Goal: Task Accomplishment & Management: Manage account settings

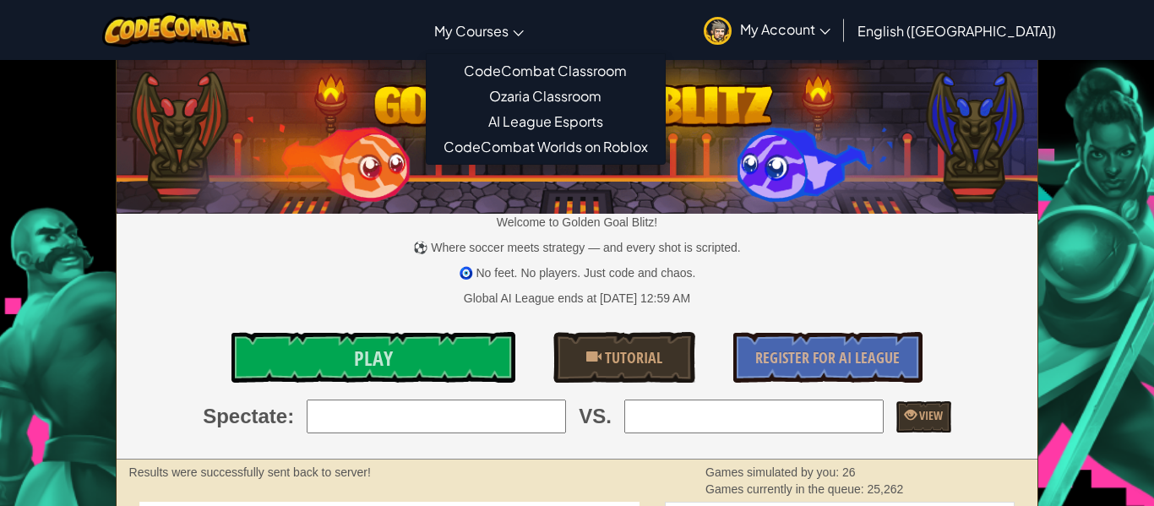
click at [509, 26] on span "My Courses" at bounding box center [471, 31] width 74 height 18
click at [143, 35] on img at bounding box center [176, 30] width 148 height 35
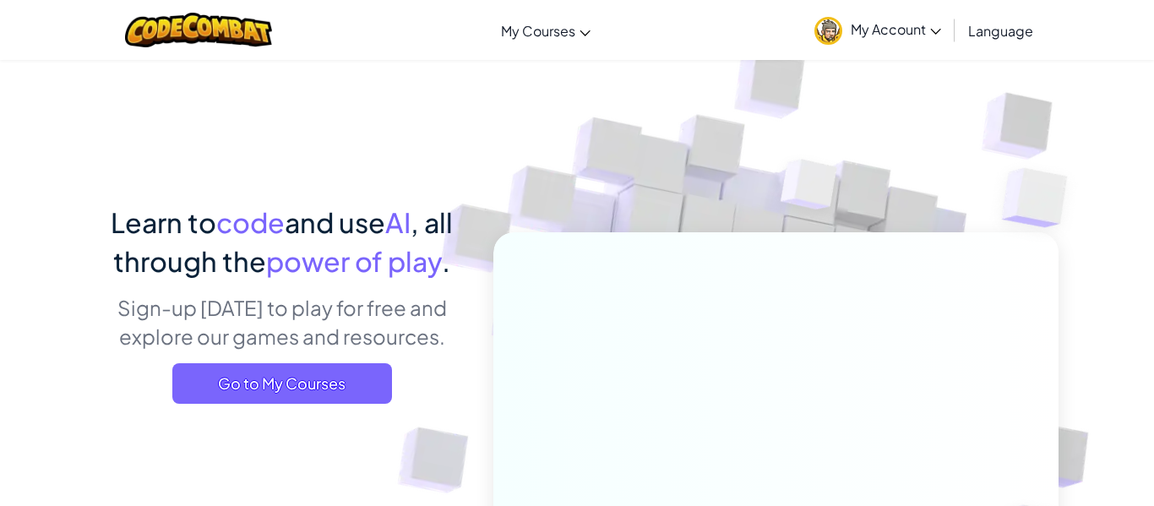
click at [354, 24] on div "Toggle navigation My Courses CodeCombat Classroom Ozaria Classroom AI League Es…" at bounding box center [577, 30] width 1163 height 60
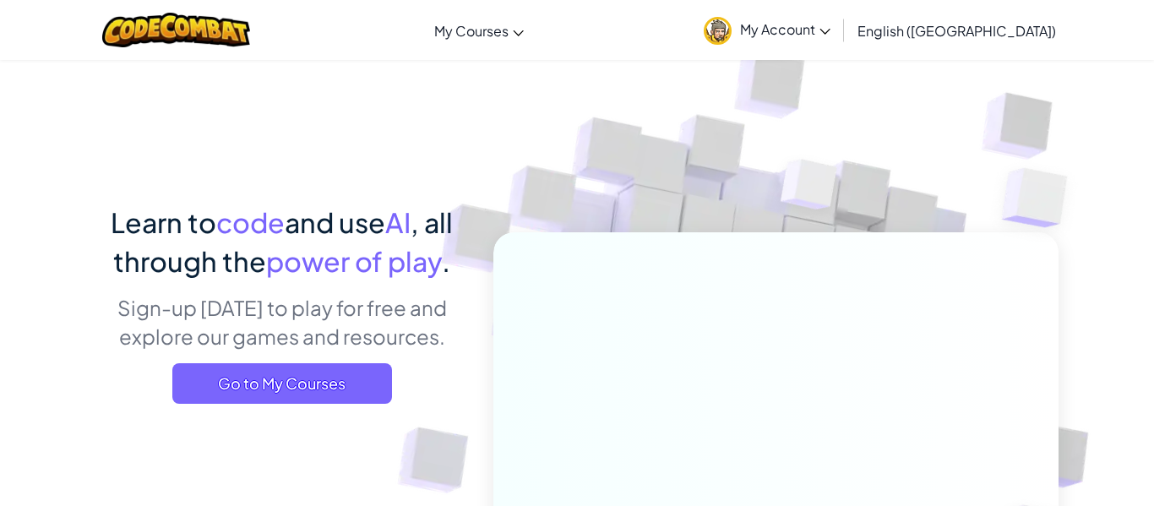
click at [248, 423] on div "Learn to code and use AI , all through the power of play . Sign-up today to pla…" at bounding box center [576, 439] width 963 height 473
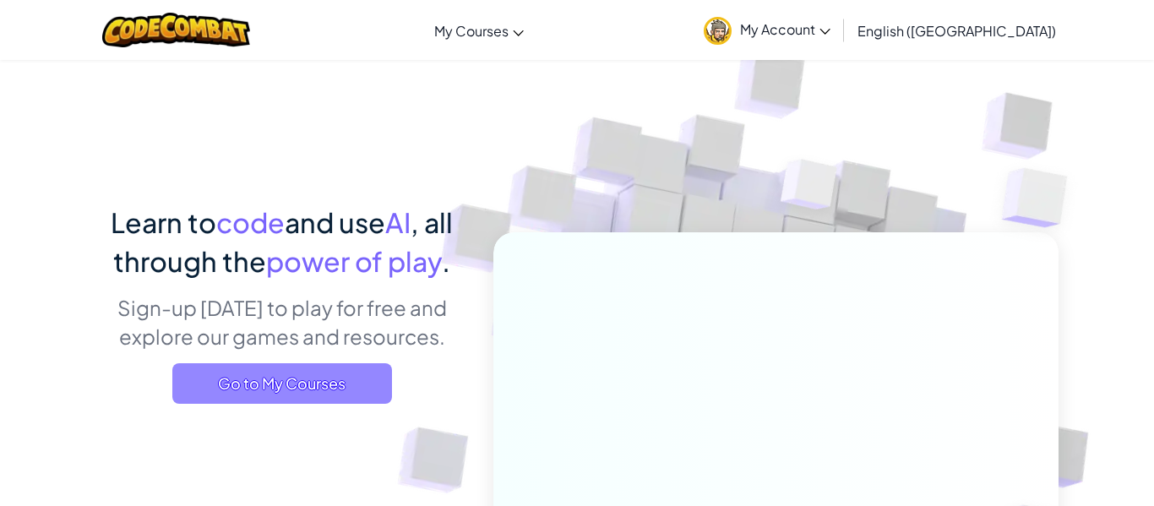
click at [292, 382] on span "Go to My Courses" at bounding box center [282, 383] width 220 height 41
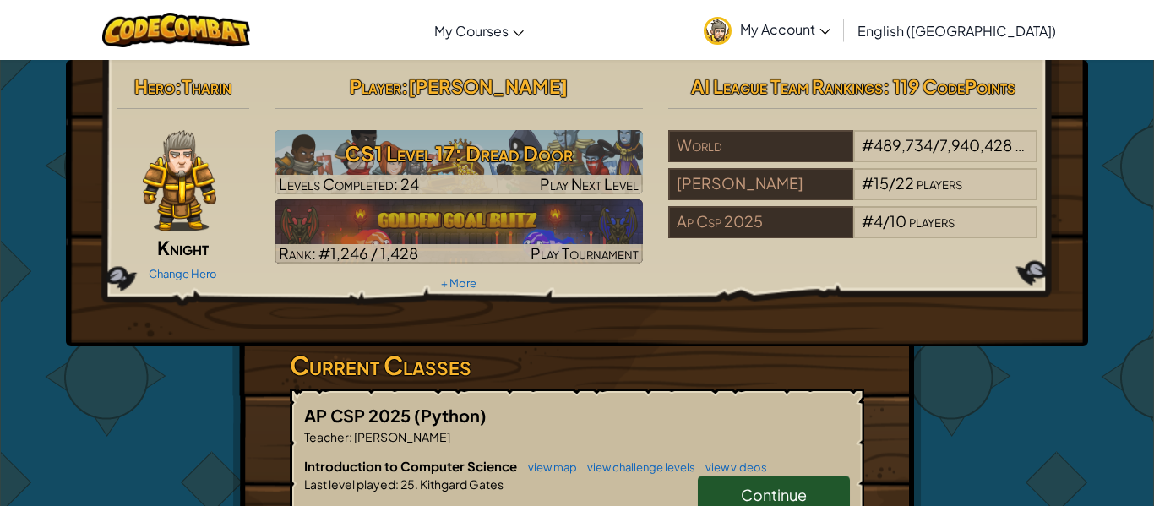
click at [390, 198] on div "Player : George Martin CS1 Level 17: Dread Door Levels Completed: 24 Play Next …" at bounding box center [459, 181] width 395 height 227
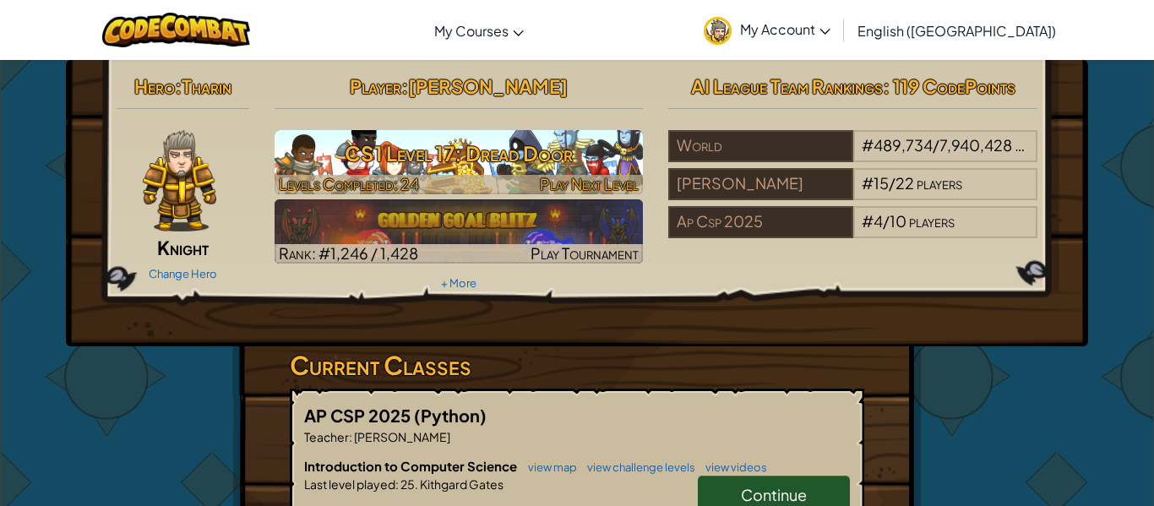
click at [364, 157] on h3 "CS1 Level 17: Dread Door" at bounding box center [459, 153] width 369 height 38
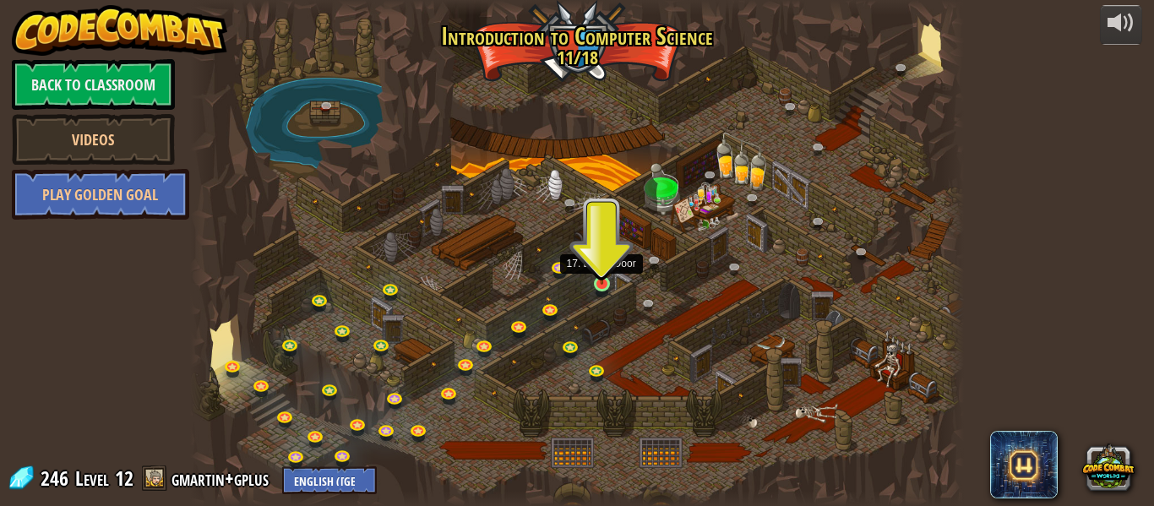
click at [609, 285] on div at bounding box center [601, 283] width 15 height 15
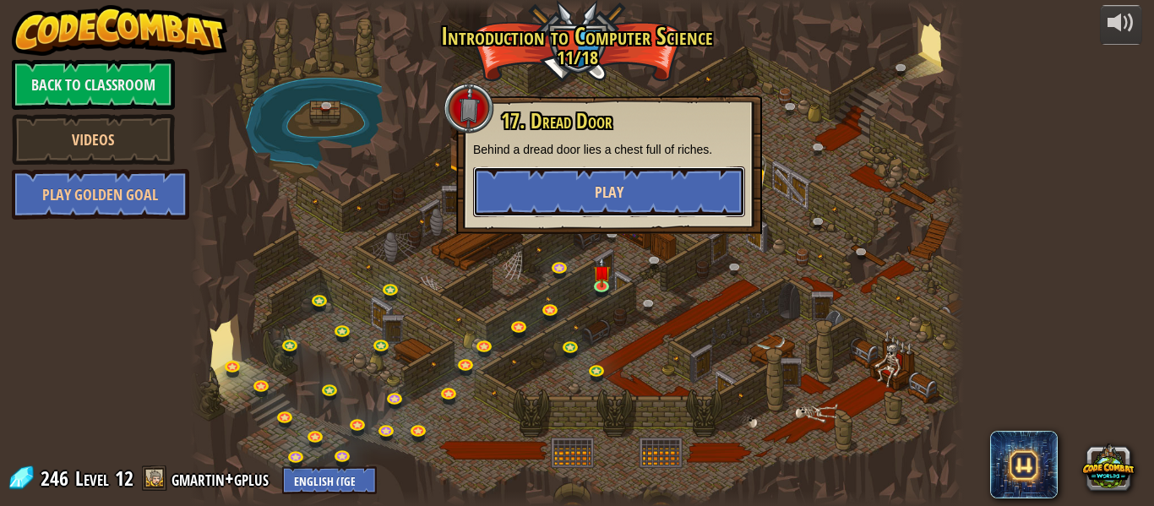
click at [619, 194] on span "Play" at bounding box center [609, 192] width 29 height 21
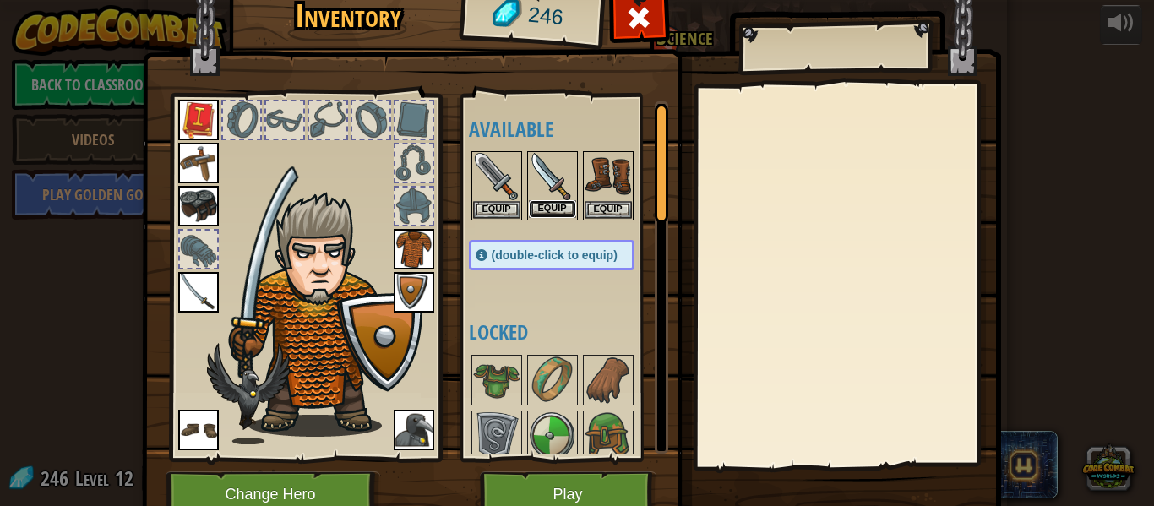
click at [559, 212] on button "Equip" at bounding box center [552, 209] width 47 height 18
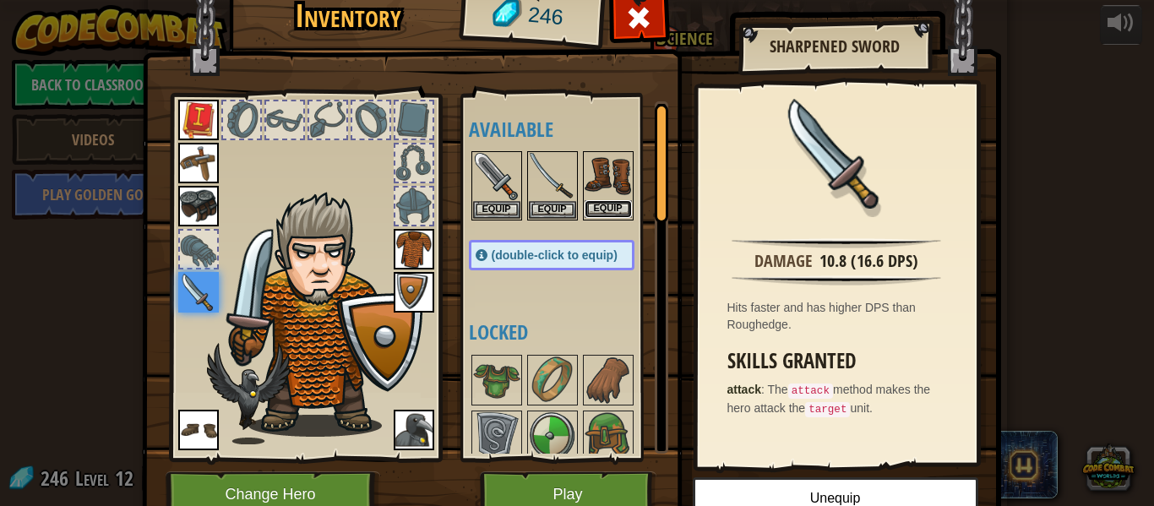
click at [597, 213] on button "Equip" at bounding box center [608, 209] width 47 height 18
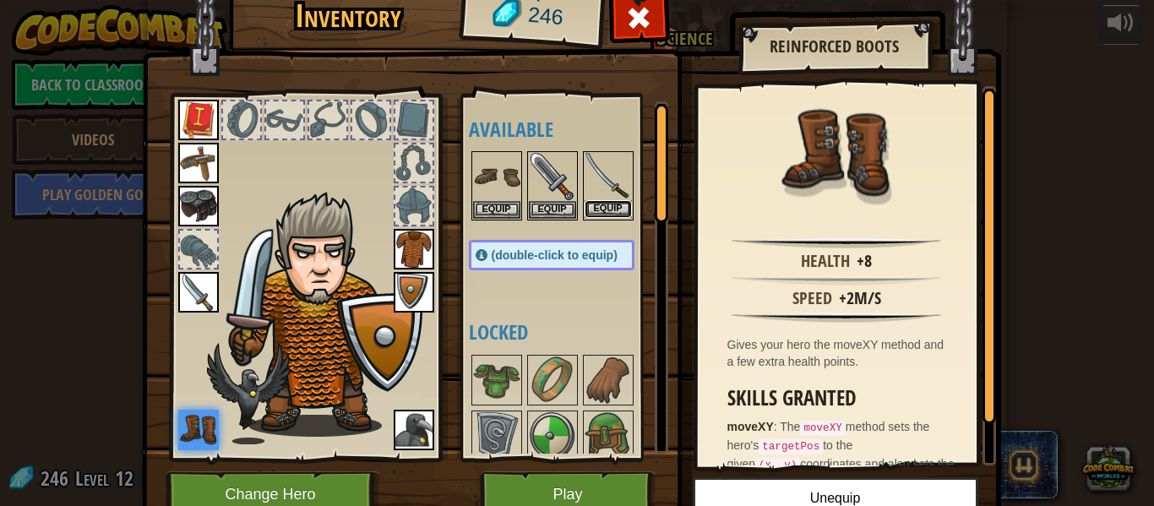
click at [596, 209] on button "Equip" at bounding box center [608, 209] width 47 height 18
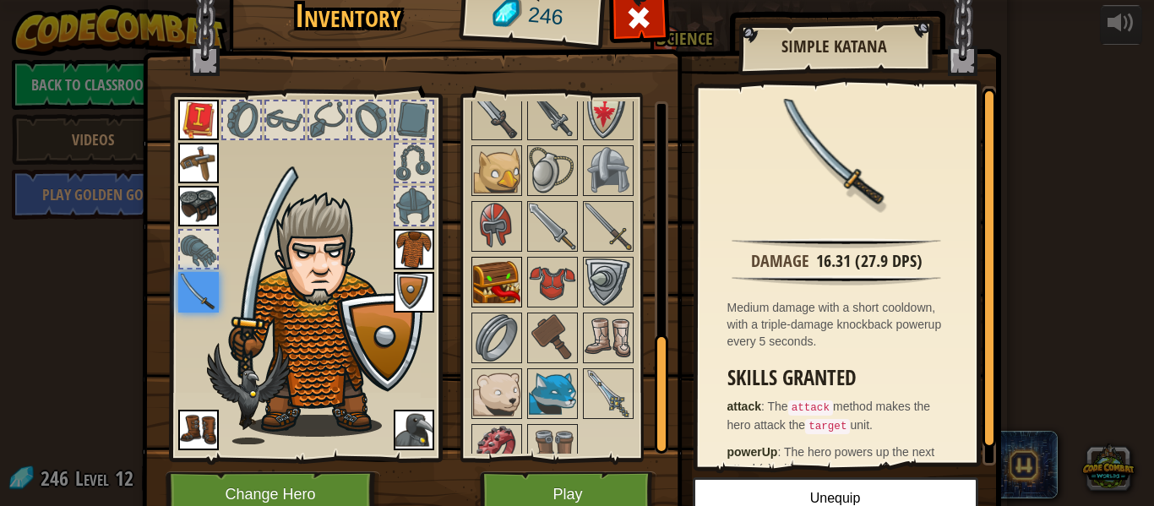
scroll to position [735, 0]
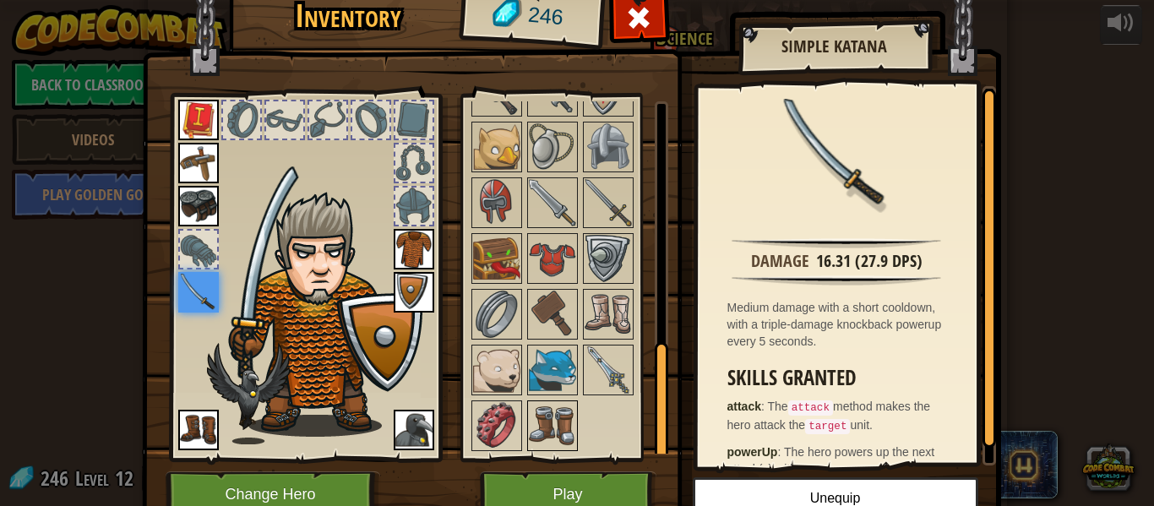
click at [559, 444] on img at bounding box center [552, 425] width 47 height 47
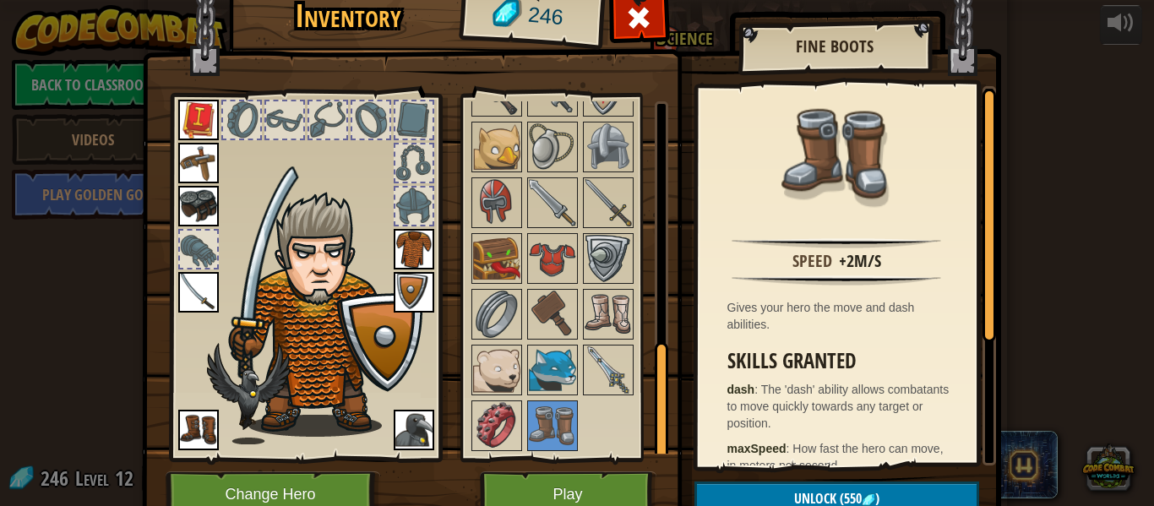
scroll to position [77, 0]
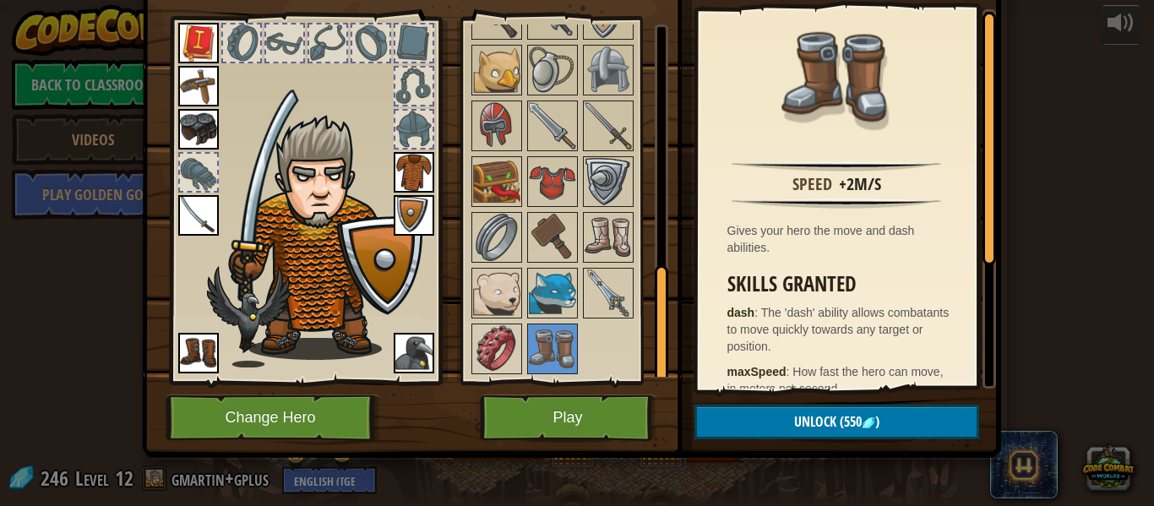
click at [194, 350] on img at bounding box center [198, 353] width 41 height 41
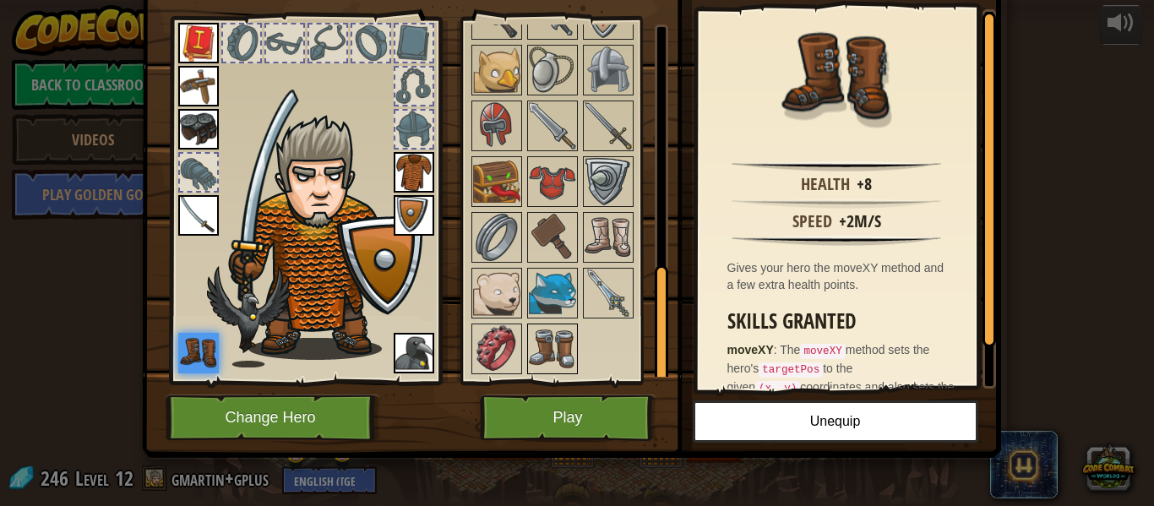
click at [562, 351] on img at bounding box center [552, 348] width 47 height 47
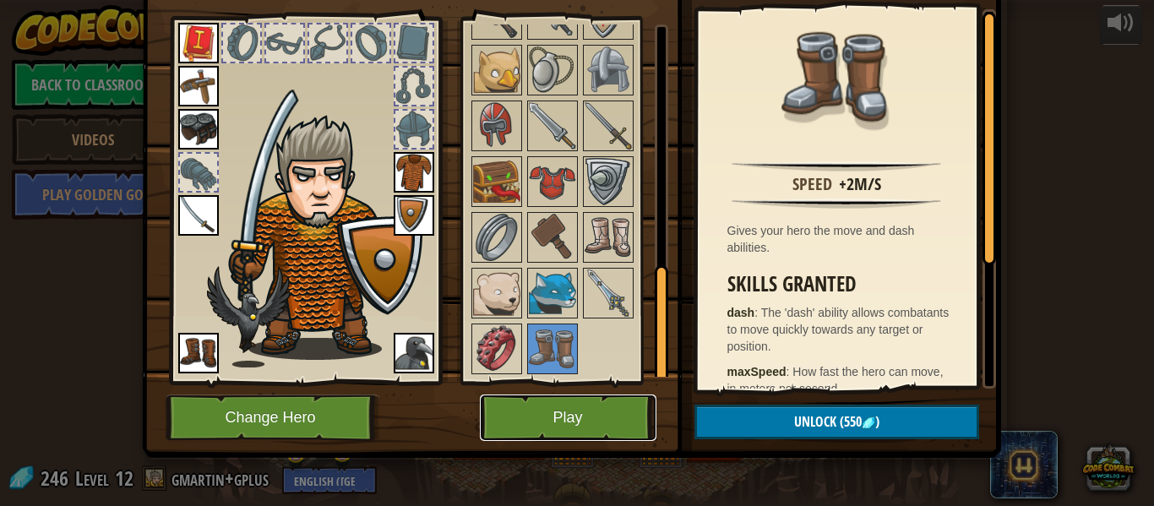
click at [554, 428] on button "Play" at bounding box center [568, 418] width 177 height 46
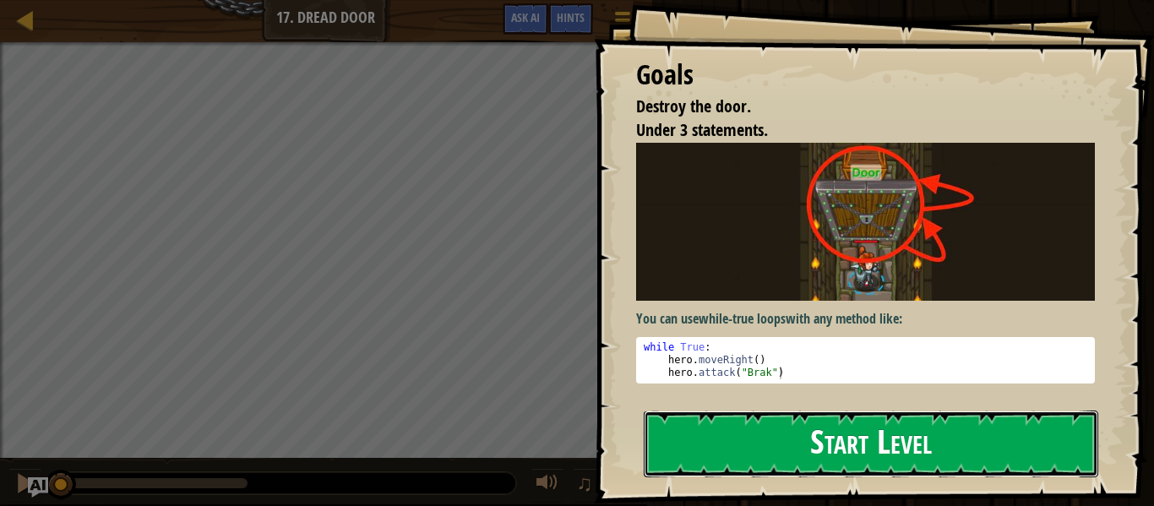
click at [700, 444] on button "Start Level" at bounding box center [871, 444] width 455 height 67
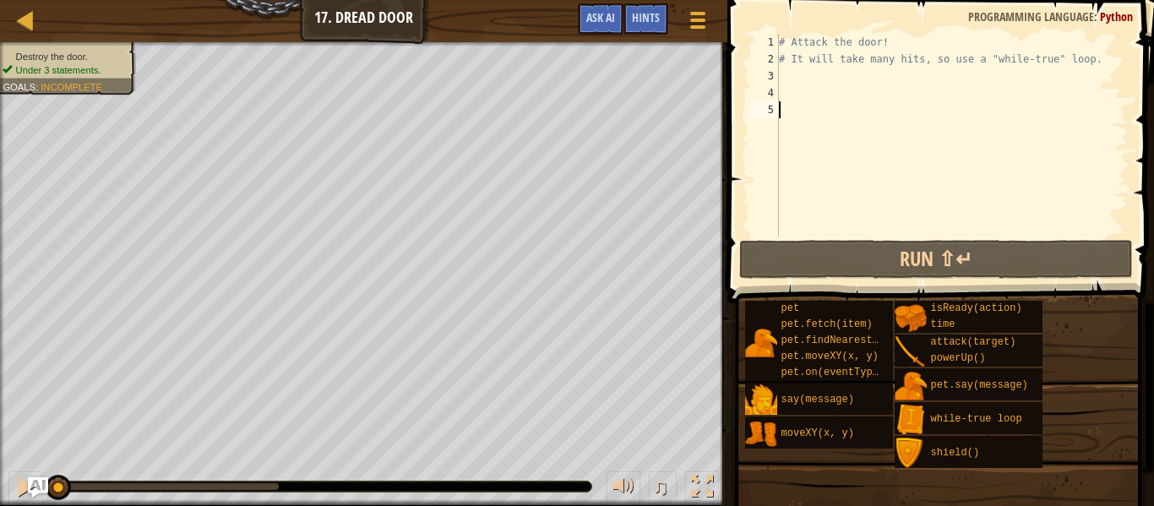
type textarea "w"
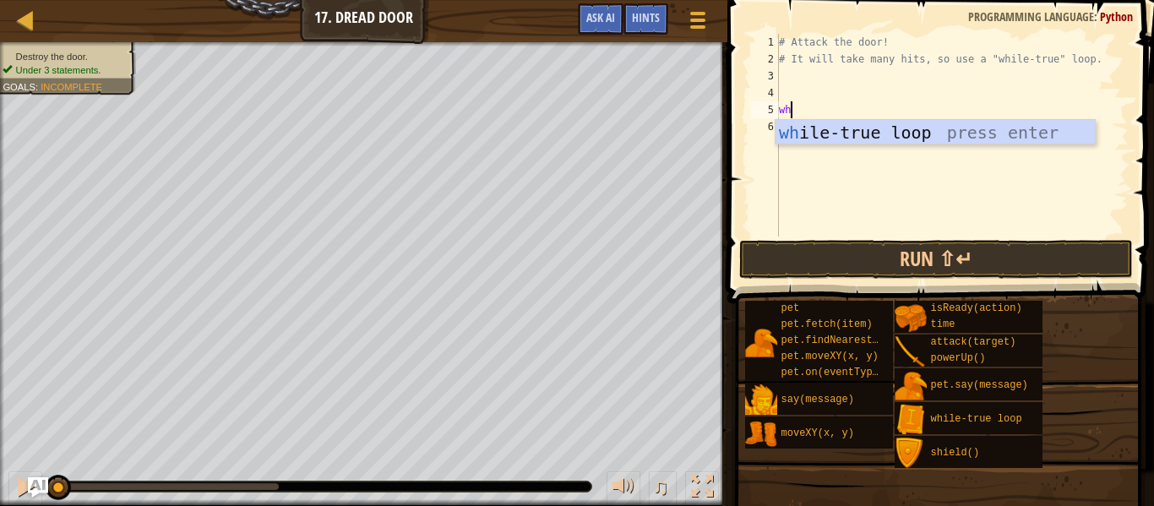
type textarea "whl"
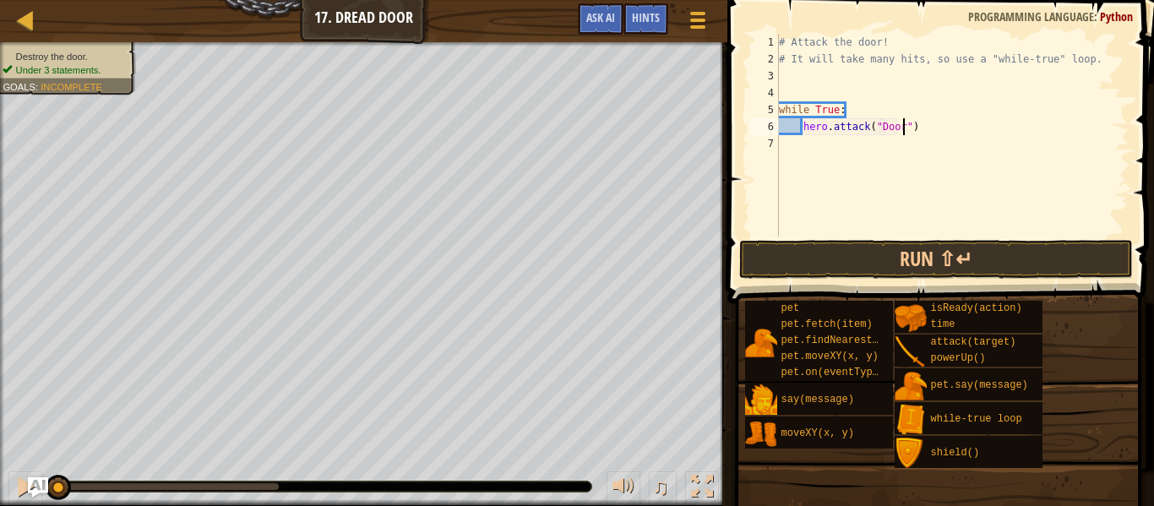
scroll to position [8, 19]
type textarea "hero.attack("Door")"
click at [871, 254] on button "Run ⇧↵" at bounding box center [936, 259] width 394 height 39
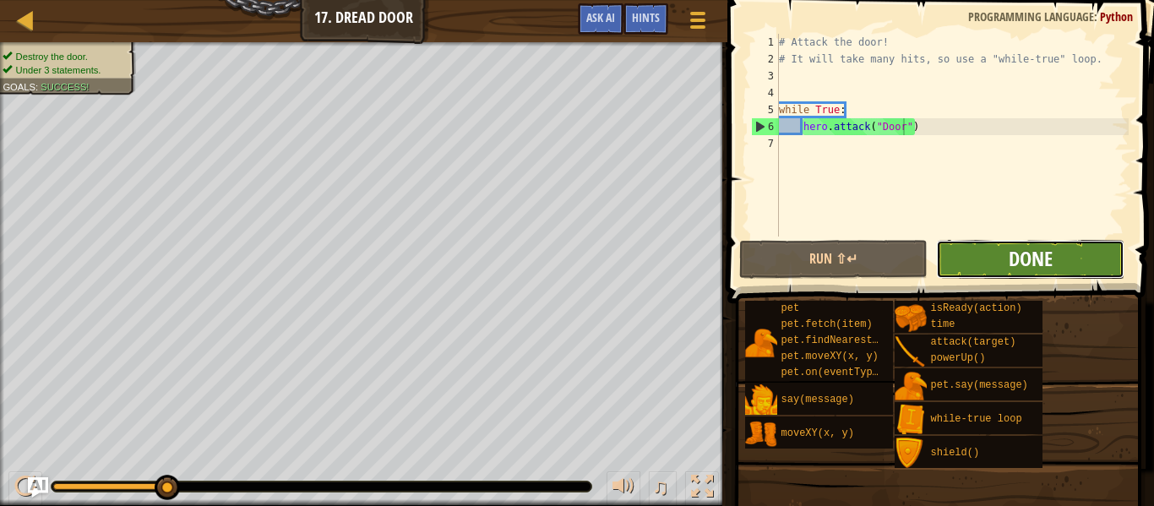
click at [1012, 267] on span "Done" at bounding box center [1031, 258] width 44 height 27
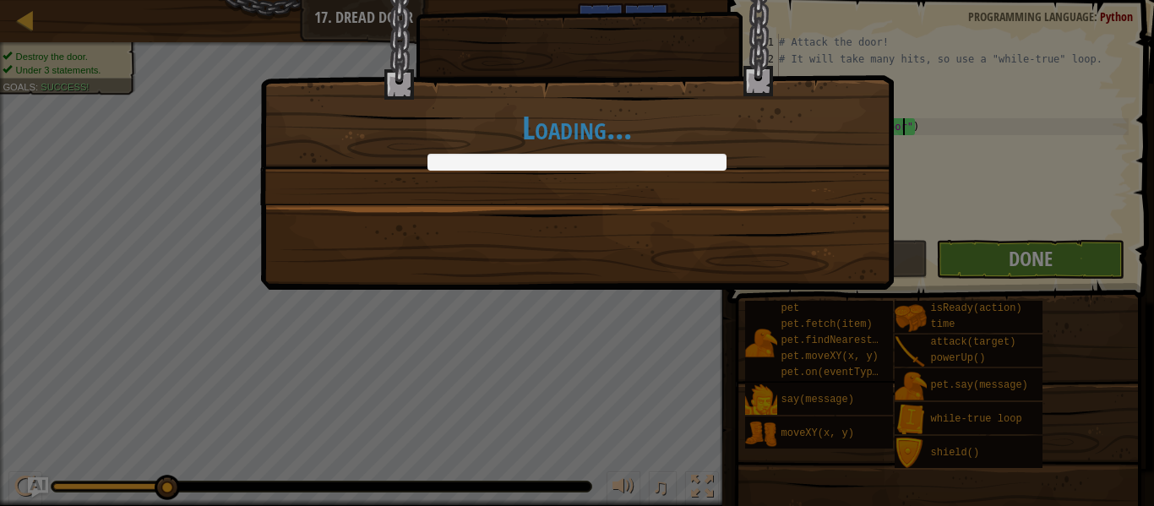
click at [1012, 267] on div "Loading..." at bounding box center [577, 253] width 1154 height 506
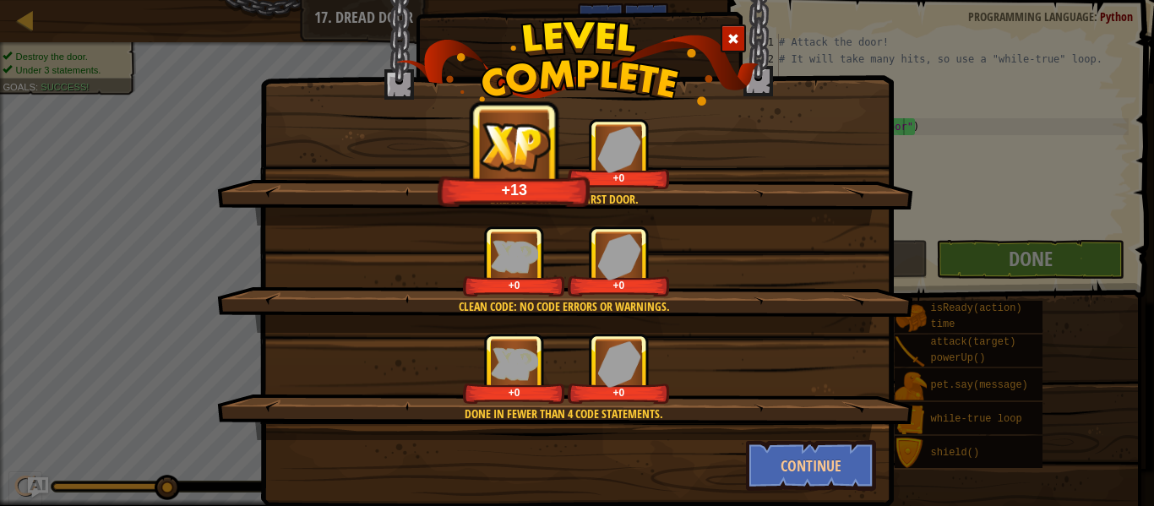
click at [756, 396] on div "+0 +0" at bounding box center [566, 368] width 656 height 71
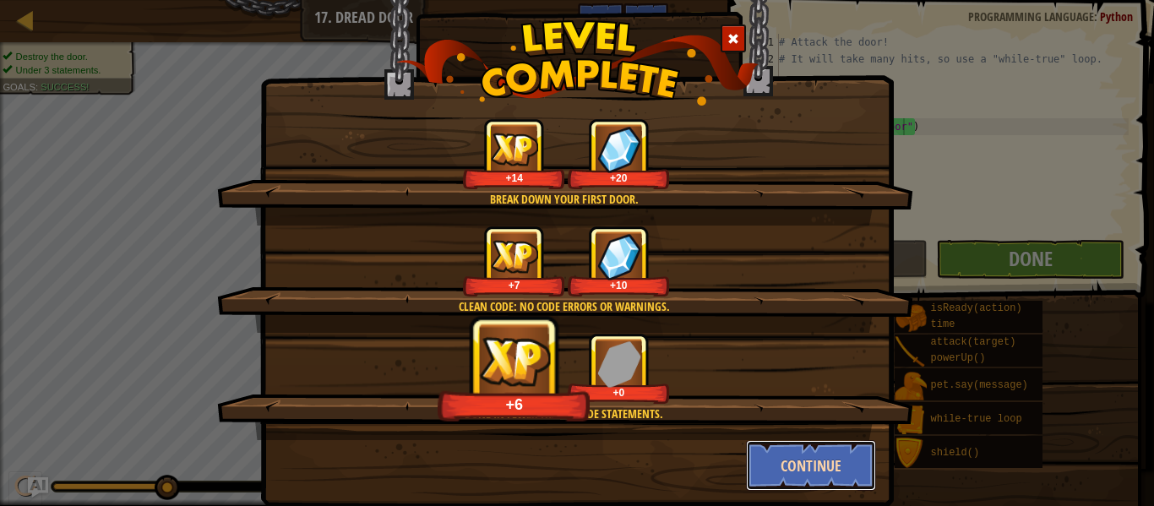
click at [803, 470] on button "Continue" at bounding box center [811, 465] width 131 height 51
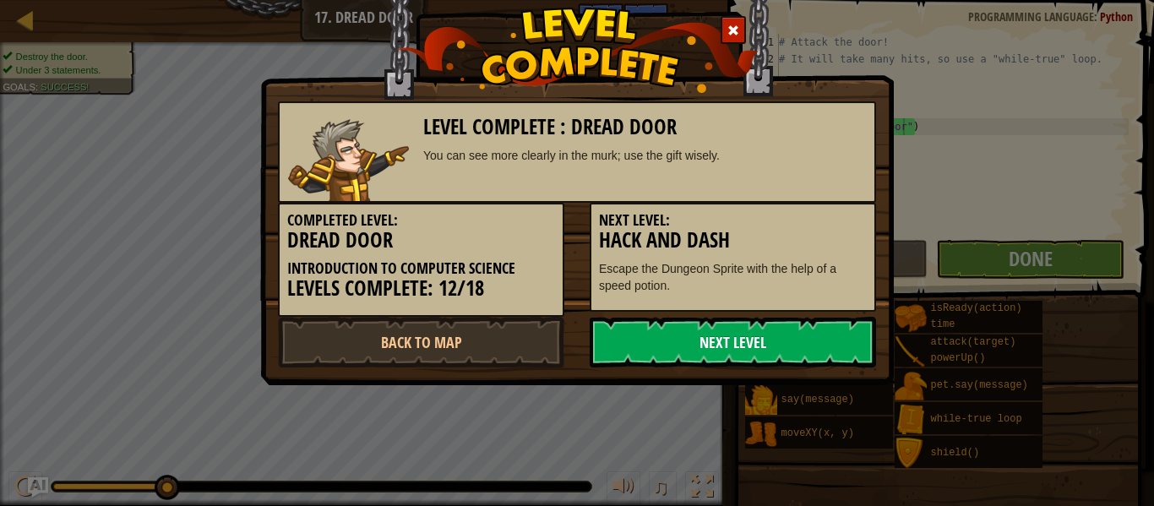
click at [674, 356] on link "Next Level" at bounding box center [733, 342] width 286 height 51
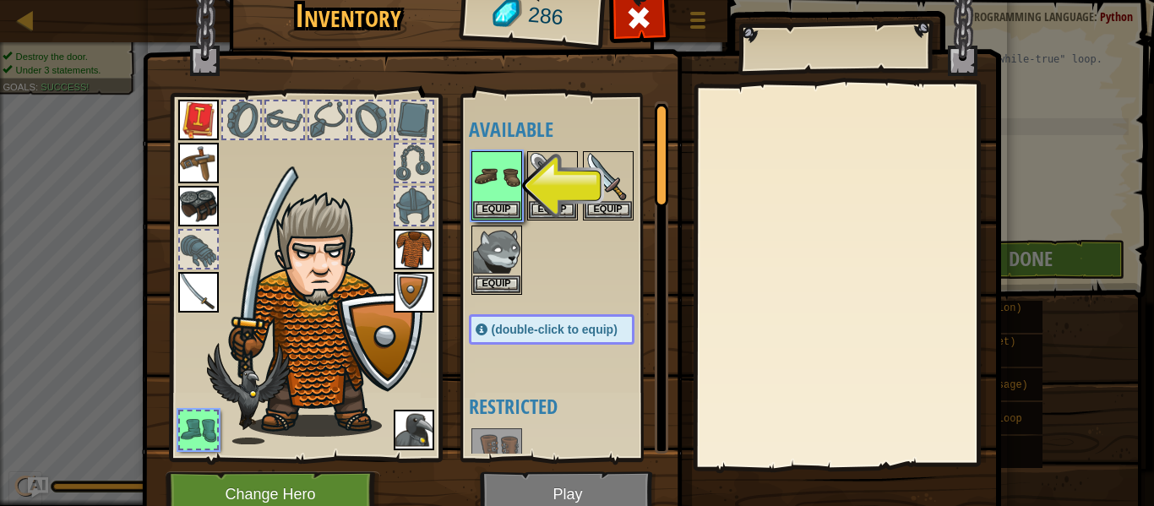
click at [598, 275] on div at bounding box center [568, 223] width 199 height 149
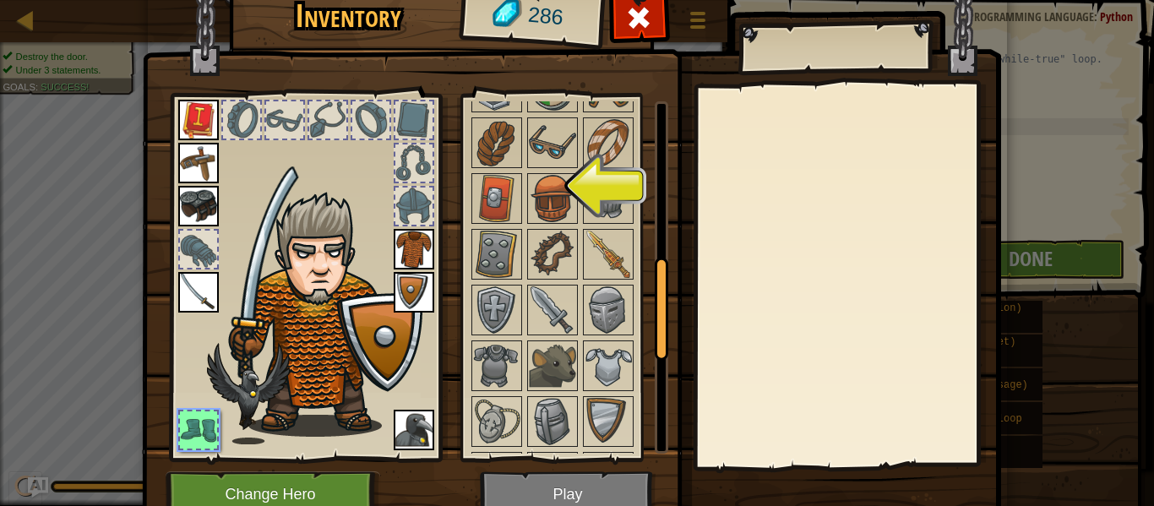
scroll to position [0, 0]
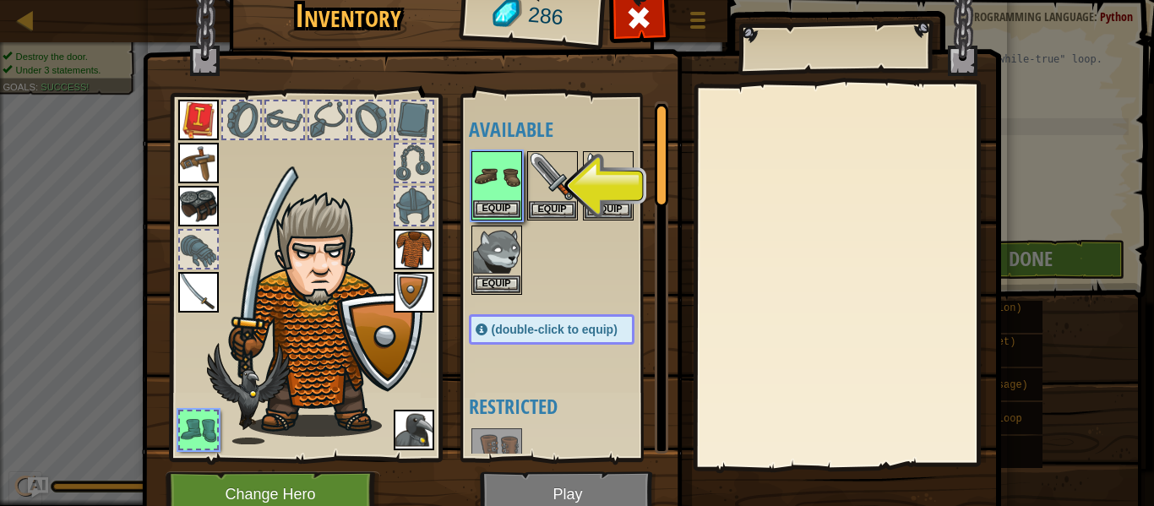
click at [494, 195] on img at bounding box center [496, 176] width 47 height 47
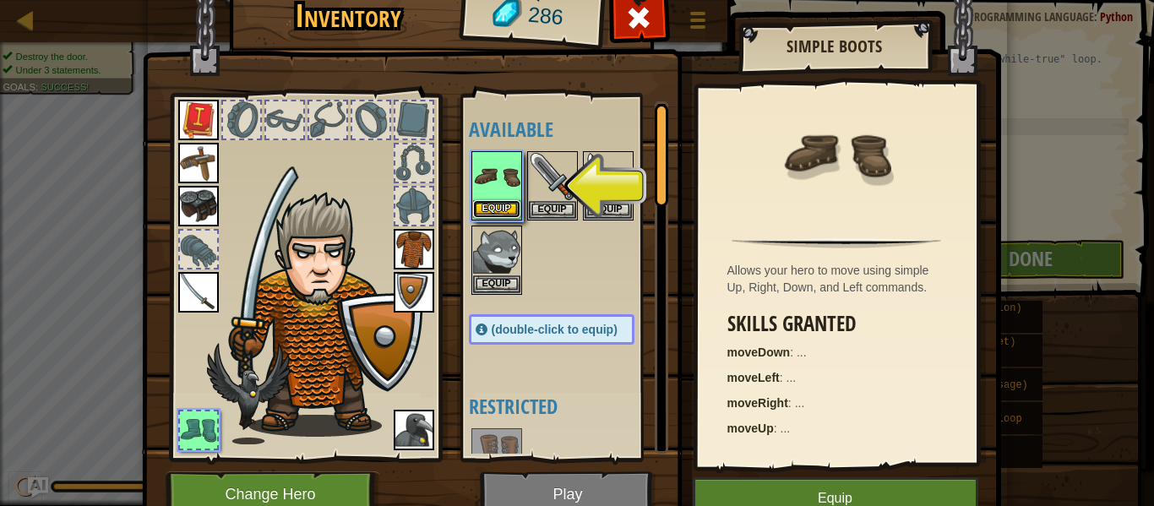
click at [494, 209] on button "Equip" at bounding box center [496, 209] width 47 height 18
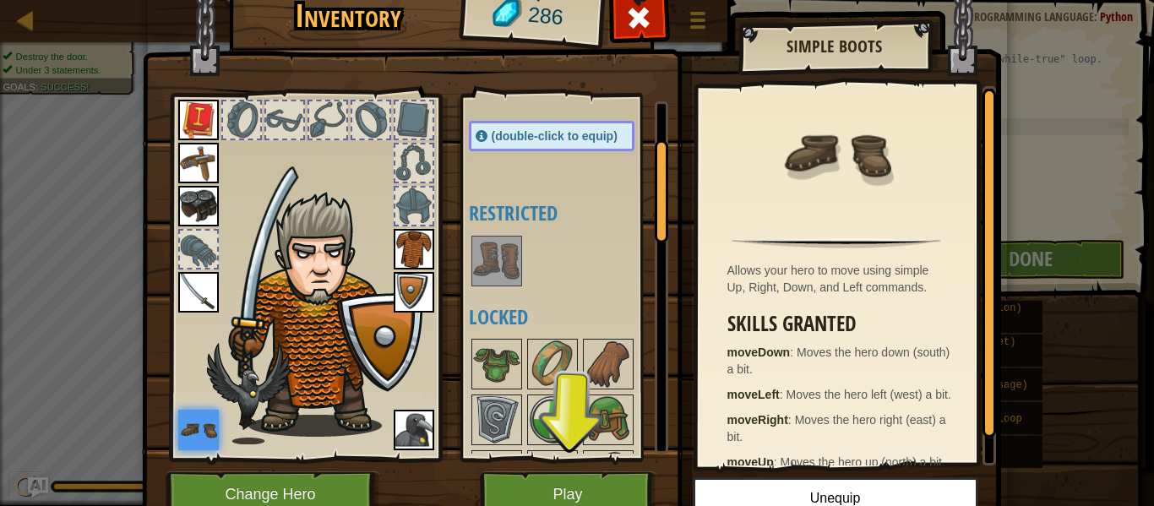
scroll to position [838, 0]
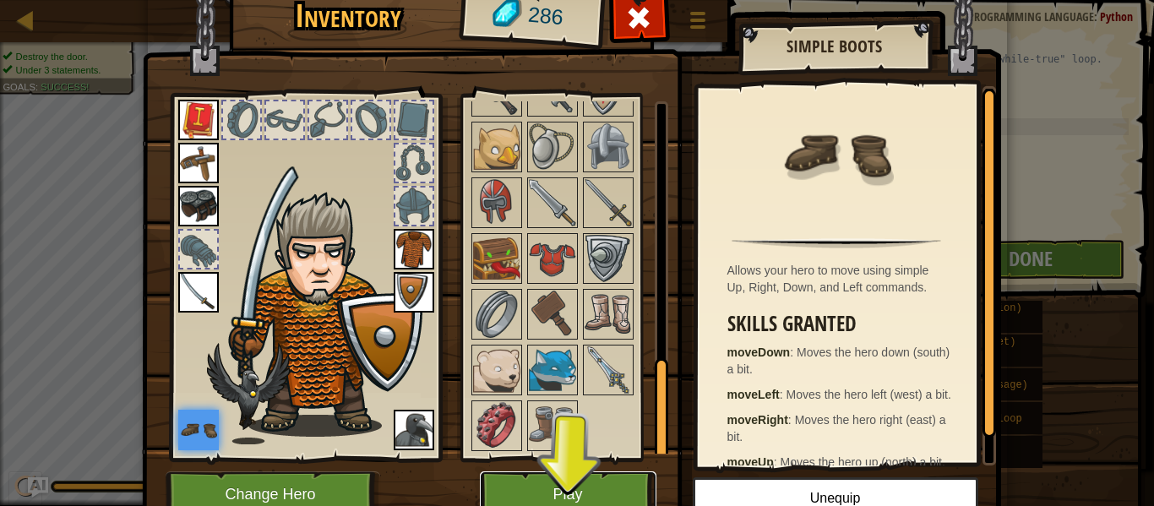
click at [537, 494] on button "Play" at bounding box center [568, 495] width 177 height 46
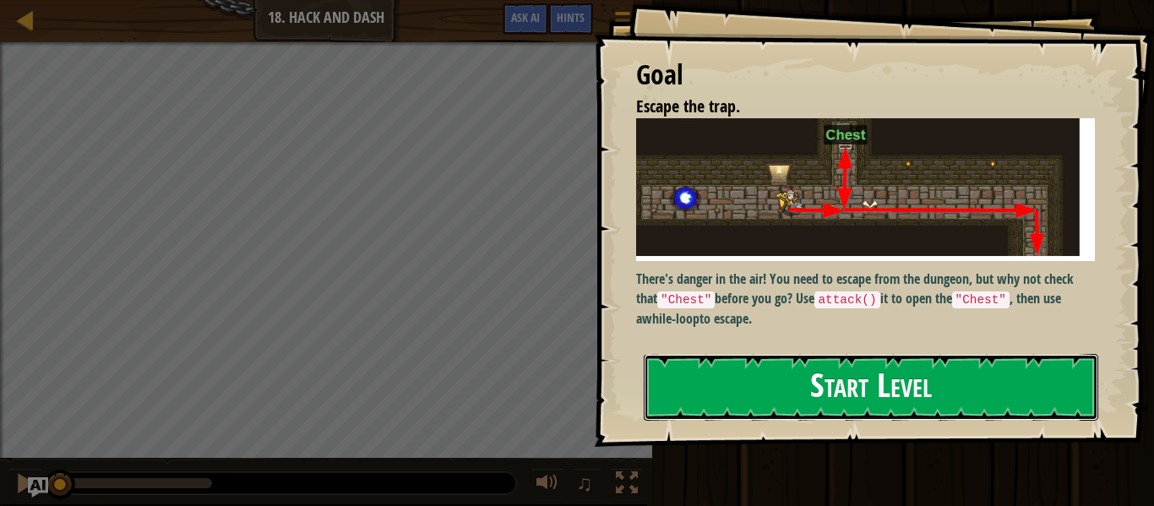
click at [734, 405] on button "Start Level" at bounding box center [871, 387] width 455 height 67
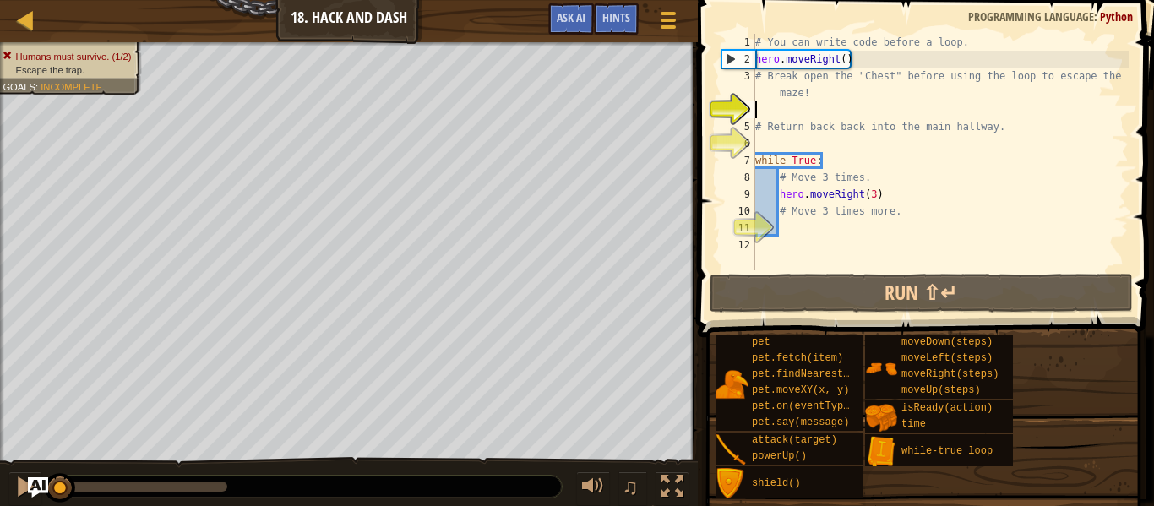
scroll to position [8, 1]
type textarea "up"
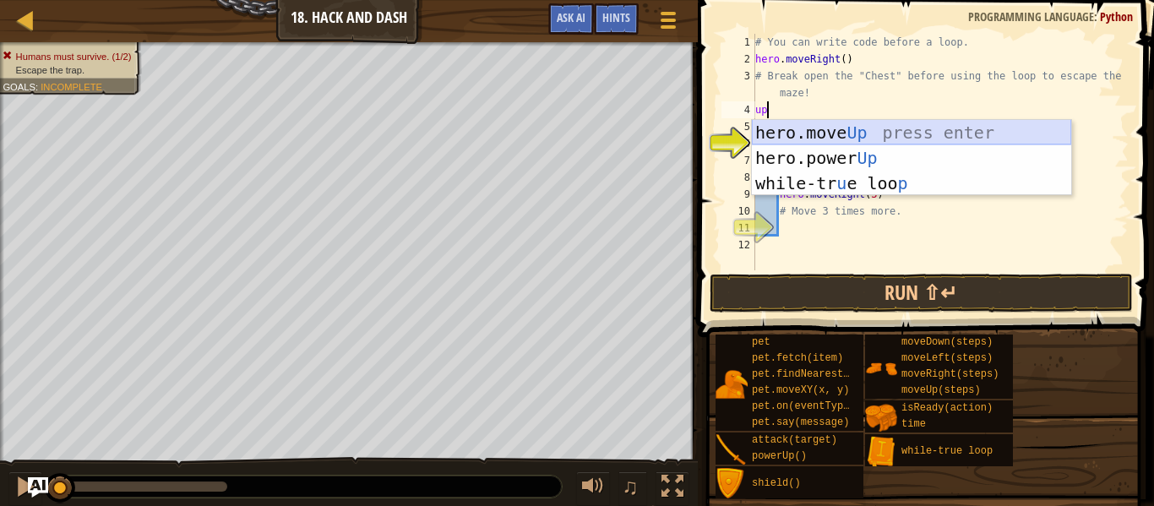
click at [859, 135] on div "hero.move Up press enter hero.power Up press enter while-tr u e loo p press ent…" at bounding box center [911, 183] width 319 height 127
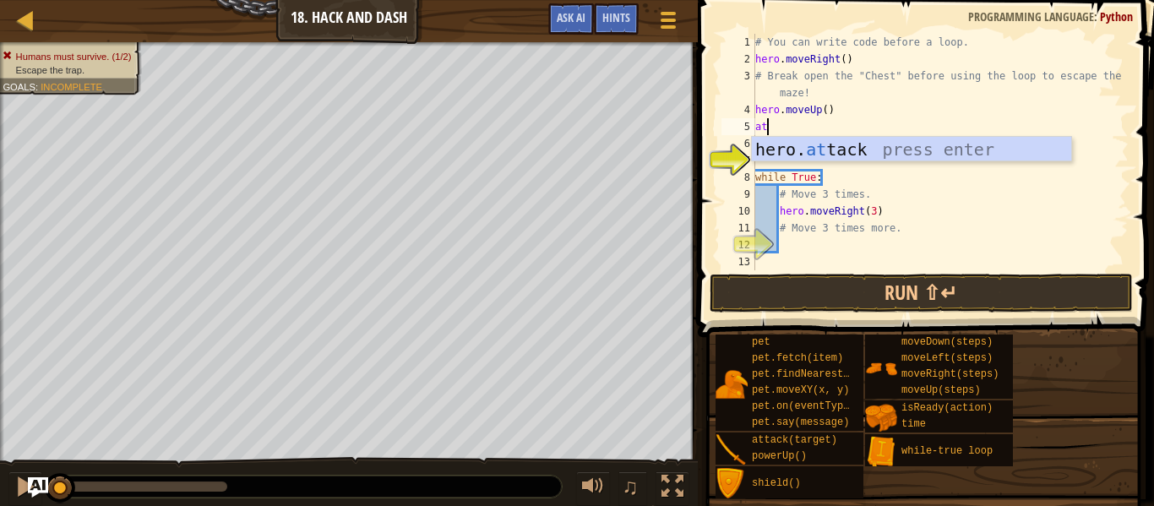
scroll to position [8, 2]
click at [856, 145] on div "hero. att ack press enter" at bounding box center [911, 175] width 319 height 76
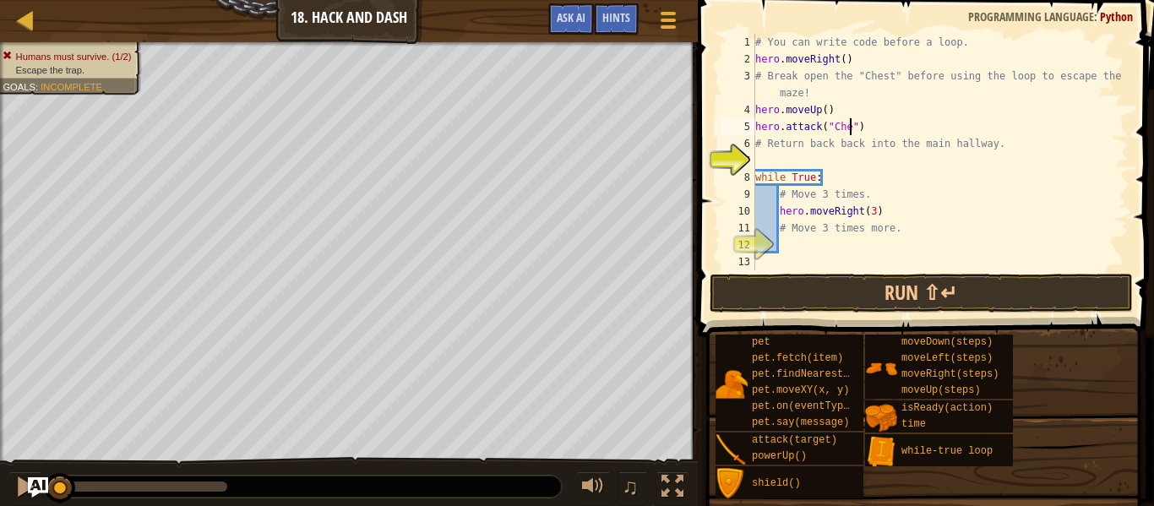
scroll to position [8, 15]
type textarea "hero.attack("Chest")"
click at [913, 286] on button "Run ⇧↵" at bounding box center [921, 293] width 423 height 39
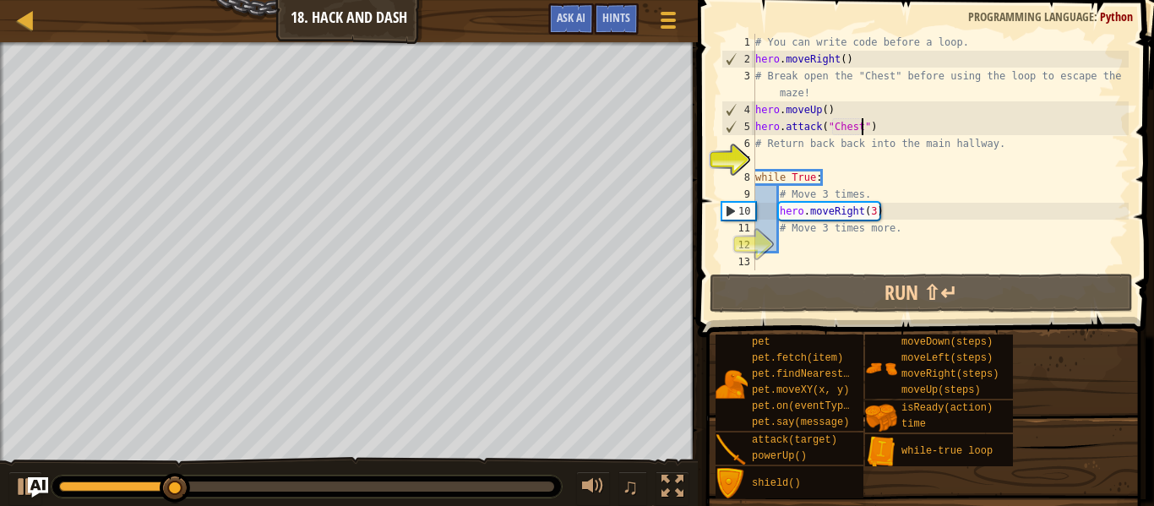
click at [891, 134] on div "# You can write code before a loop. hero . moveRight ( ) # Break open the "Ches…" at bounding box center [940, 169] width 377 height 270
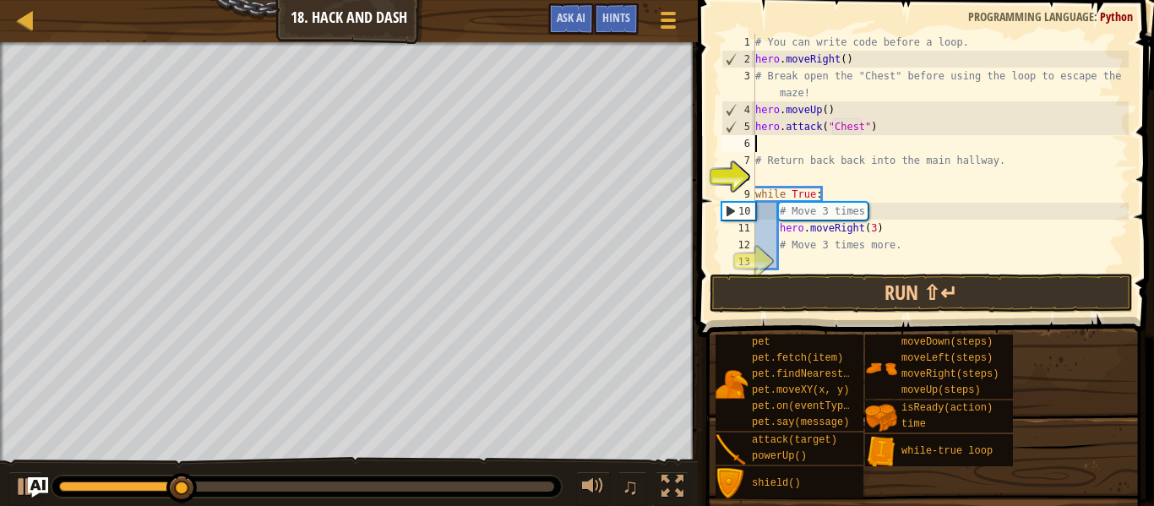
type textarea "d"
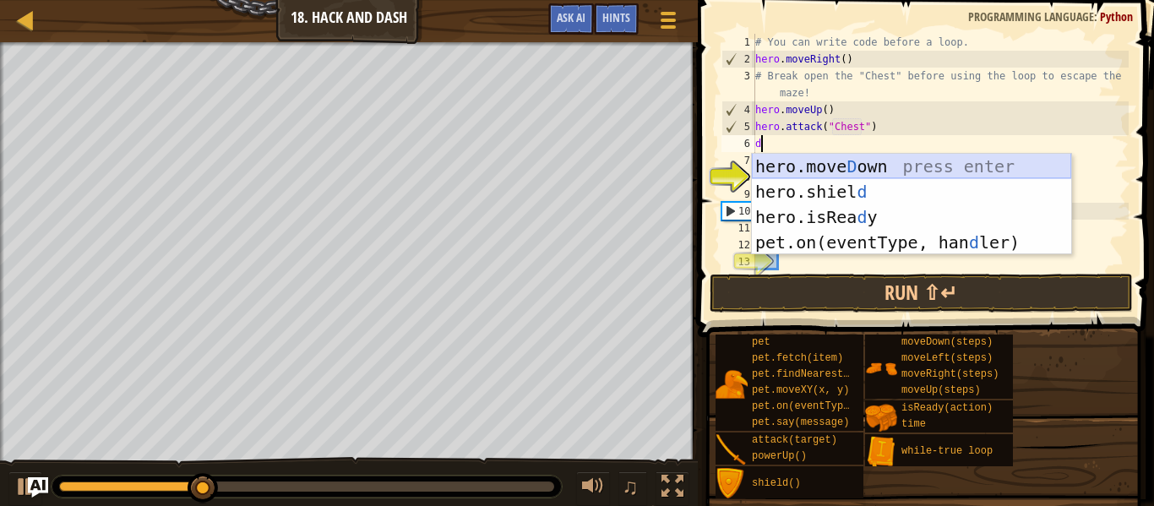
click at [865, 166] on div "hero.move D own press enter hero.shiel d press enter hero.isRea d y press enter…" at bounding box center [911, 230] width 319 height 152
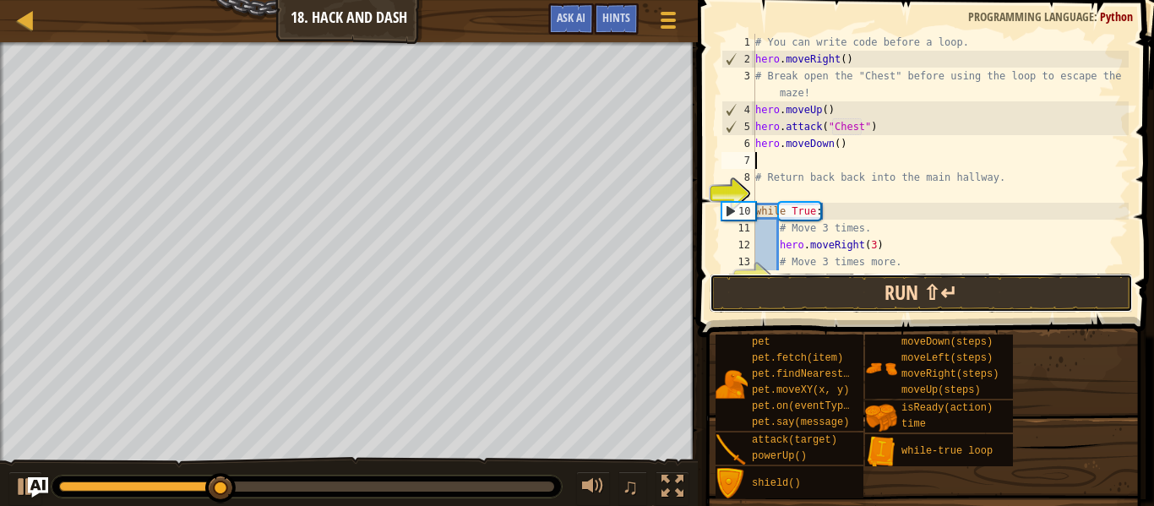
click at [823, 281] on button "Run ⇧↵" at bounding box center [921, 293] width 423 height 39
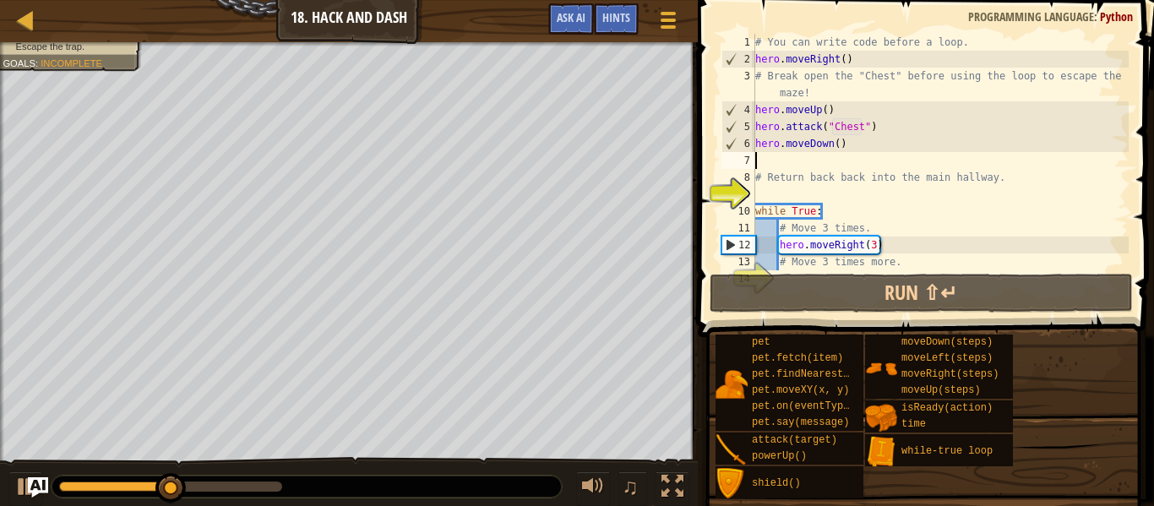
scroll to position [34, 0]
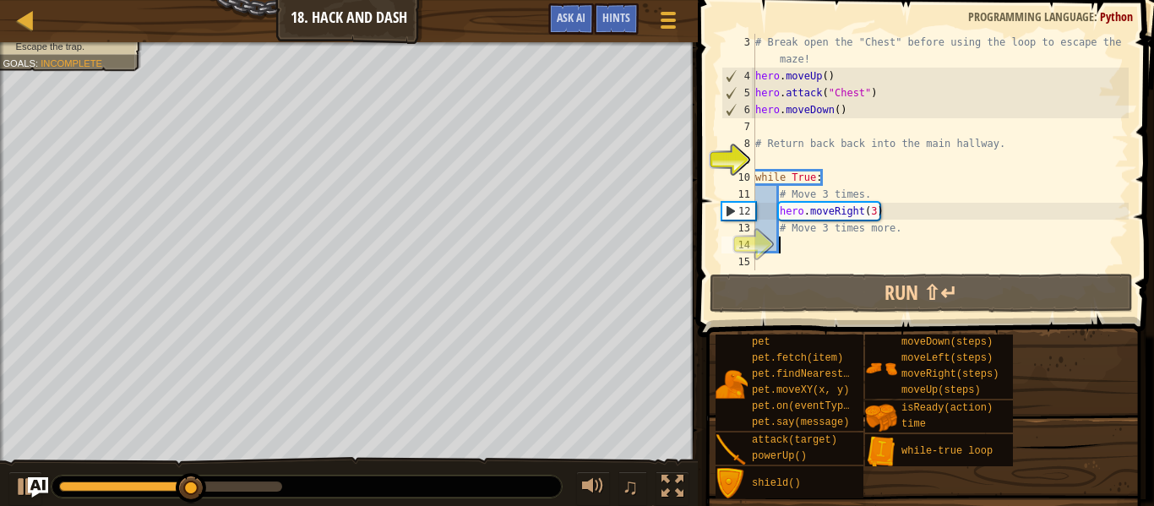
click at [842, 237] on div "# Break open the "Chest" before using the loop to escape the maze! hero . moveU…" at bounding box center [940, 177] width 377 height 287
type textarea "d"
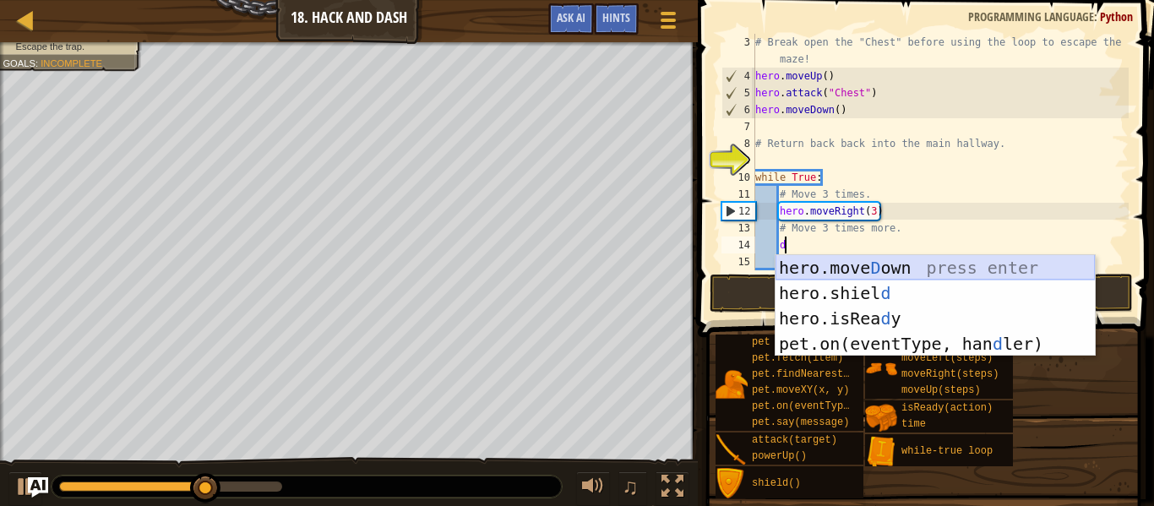
click at [845, 272] on div "hero.move D own press enter hero.shiel d press enter hero.isRea d y press enter…" at bounding box center [935, 331] width 319 height 152
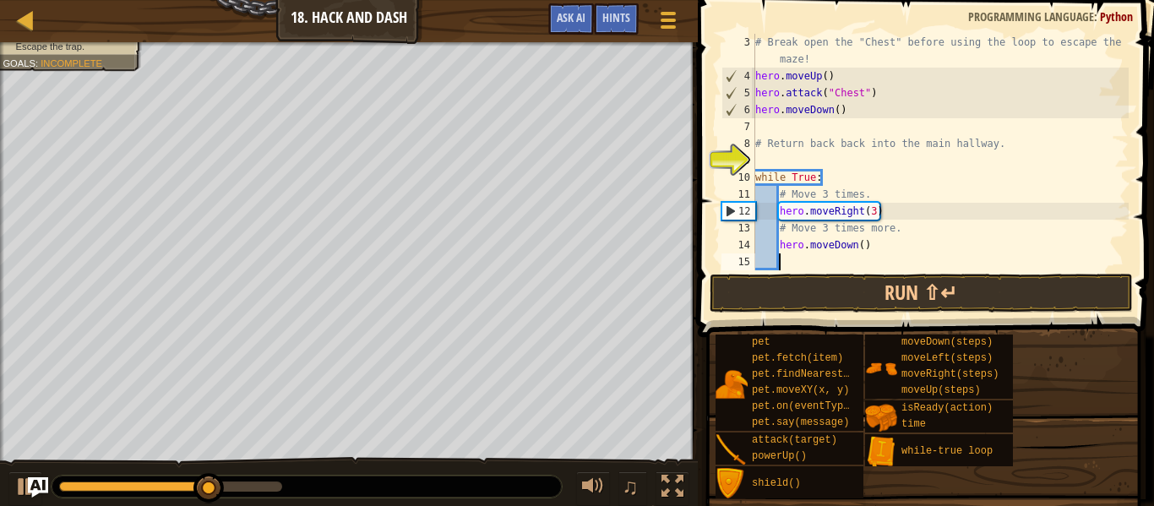
scroll to position [8, 3]
click at [851, 294] on button "Run ⇧↵" at bounding box center [921, 293] width 423 height 39
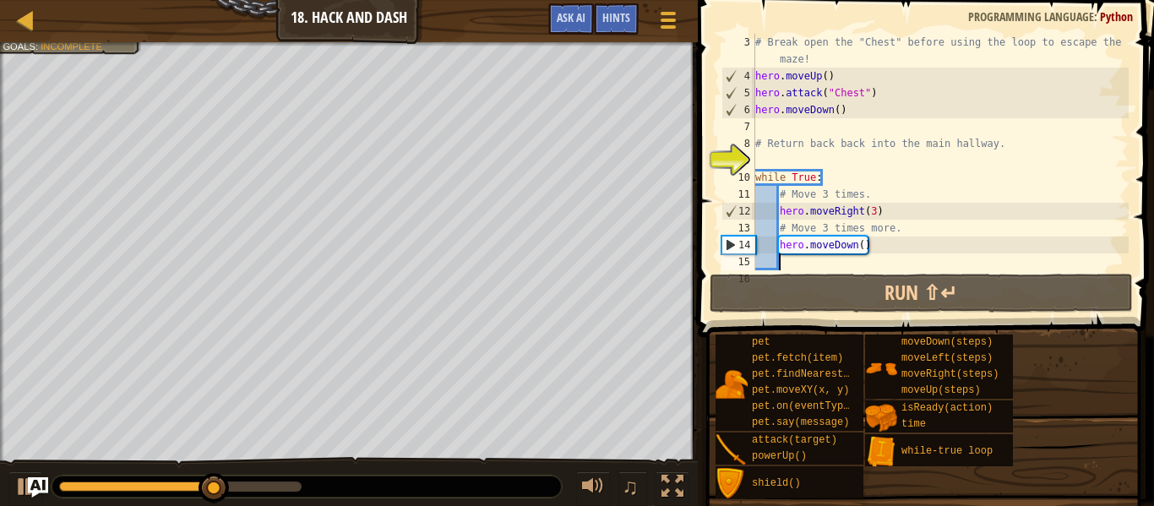
click at [862, 248] on div "# Break open the "Chest" before using the loop to escape the maze! hero . moveU…" at bounding box center [940, 177] width 377 height 287
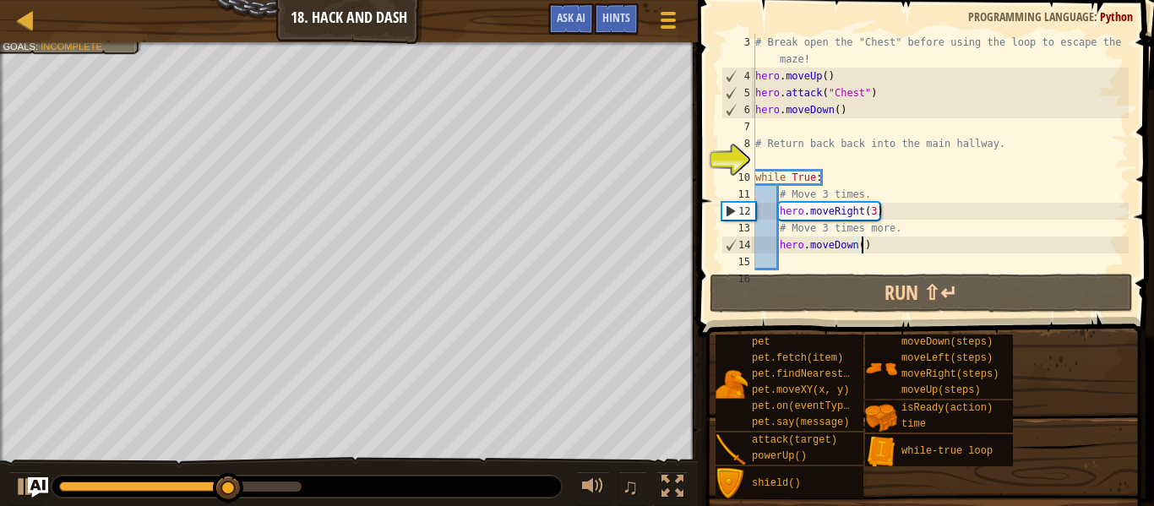
scroll to position [8, 16]
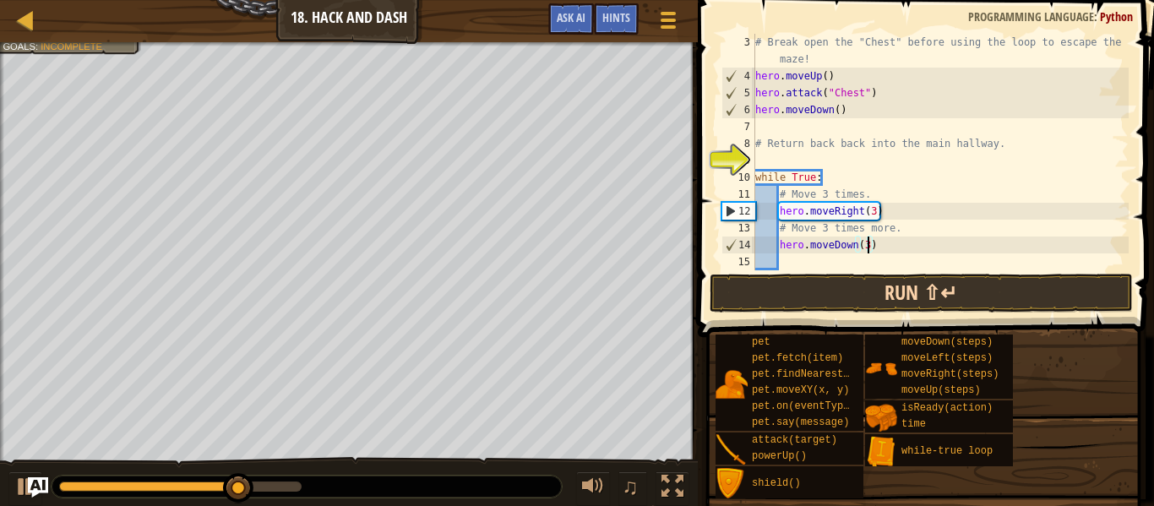
type textarea "hero.moveDown(3)"
click at [870, 281] on button "Run ⇧↵" at bounding box center [921, 293] width 423 height 39
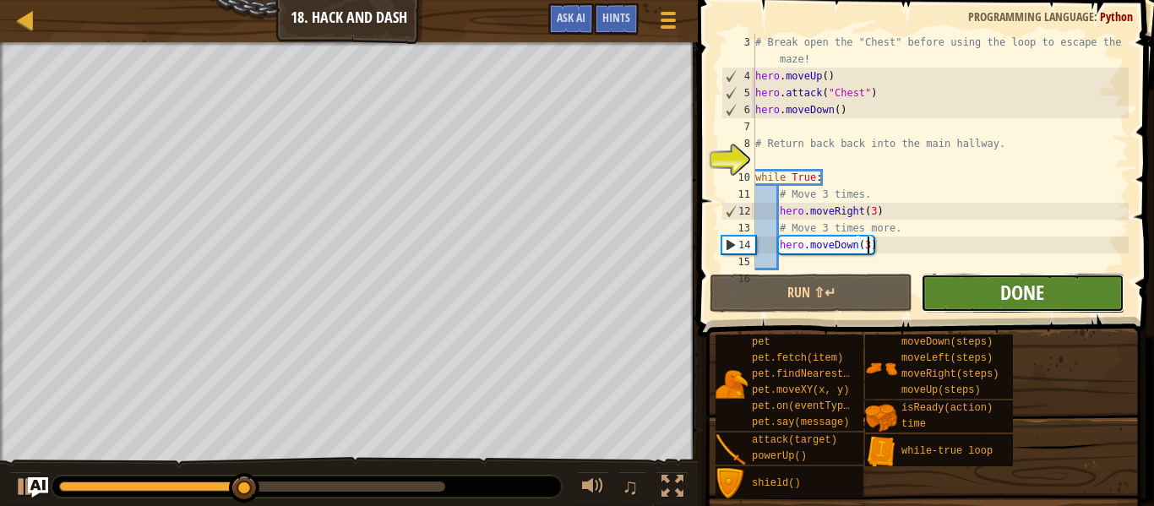
click at [1000, 281] on button "Done" at bounding box center [1022, 293] width 203 height 39
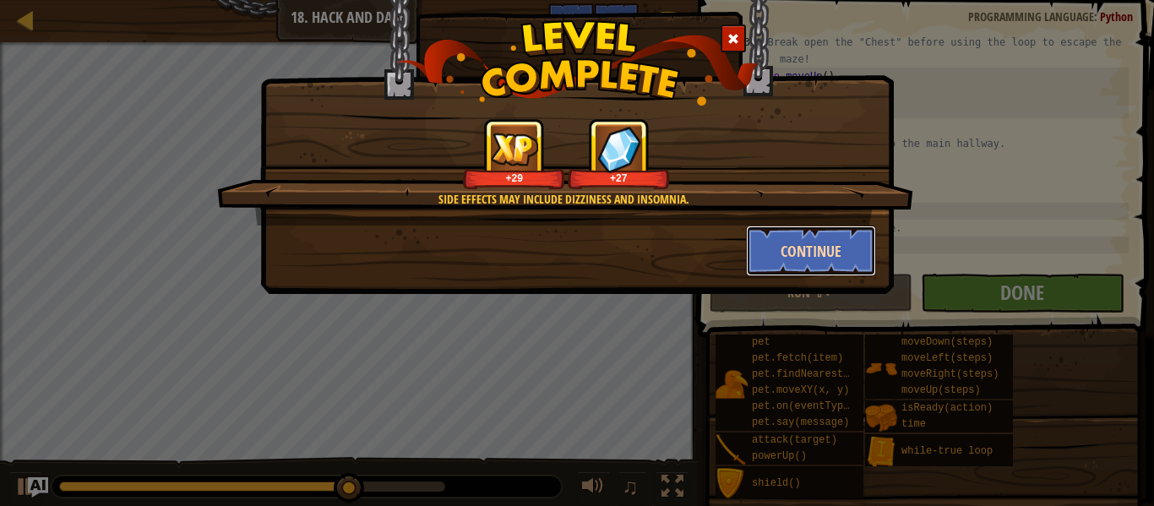
click at [820, 241] on button "Continue" at bounding box center [811, 251] width 131 height 51
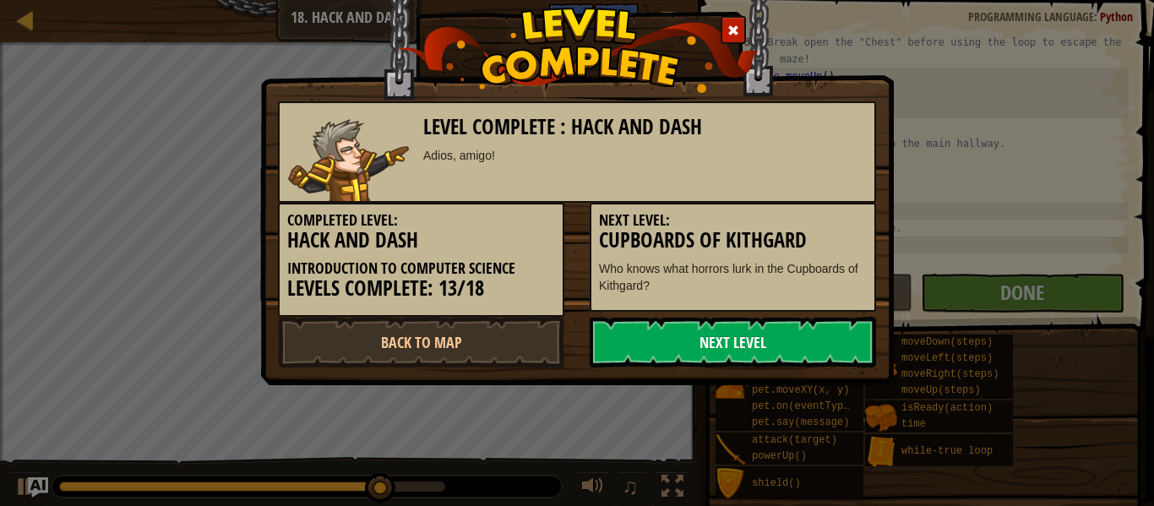
click at [664, 354] on link "Next Level" at bounding box center [733, 342] width 286 height 51
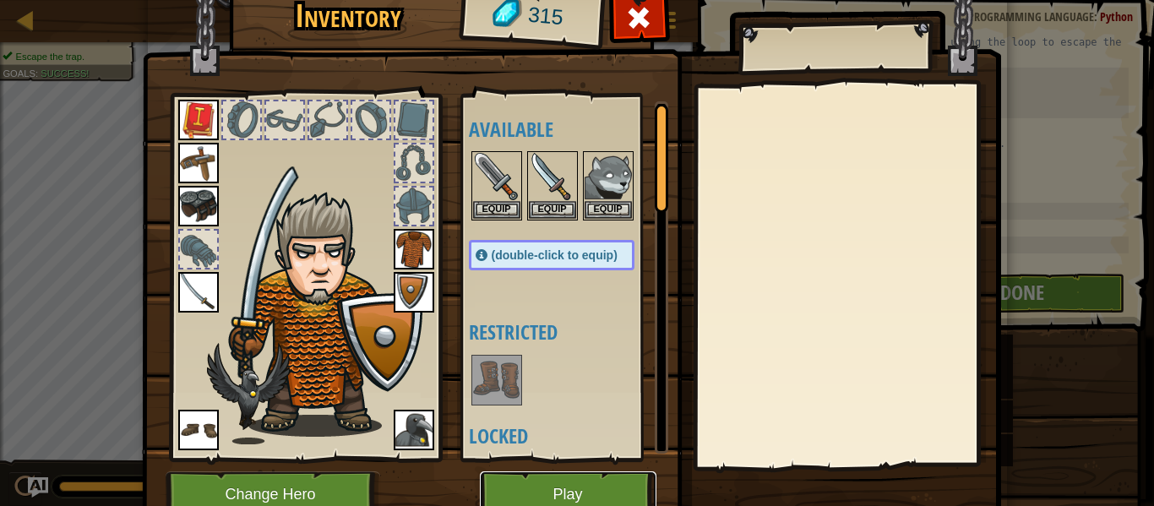
click at [537, 480] on button "Play" at bounding box center [568, 495] width 177 height 46
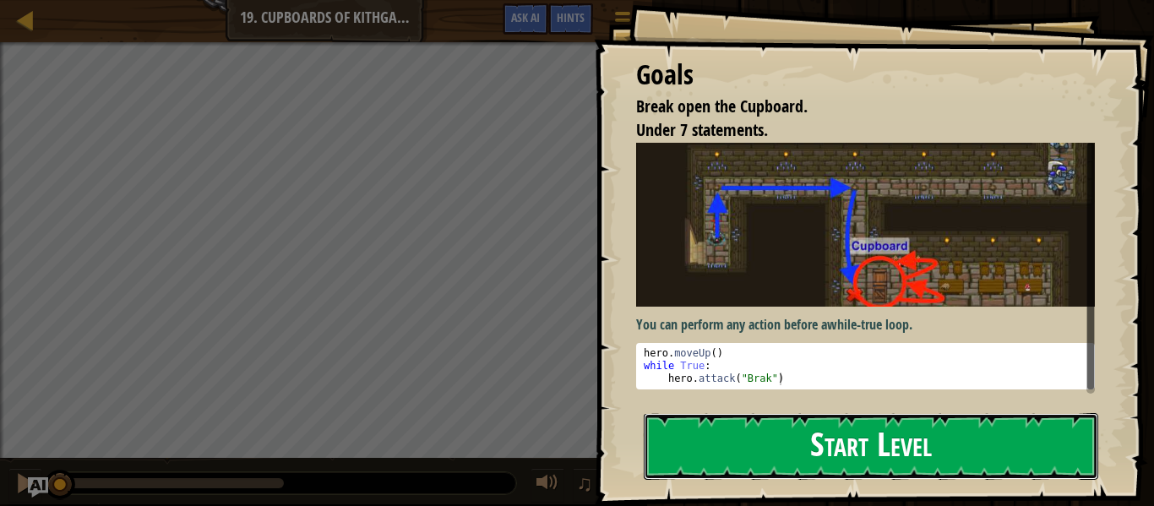
click at [744, 444] on button "Start Level" at bounding box center [871, 446] width 455 height 67
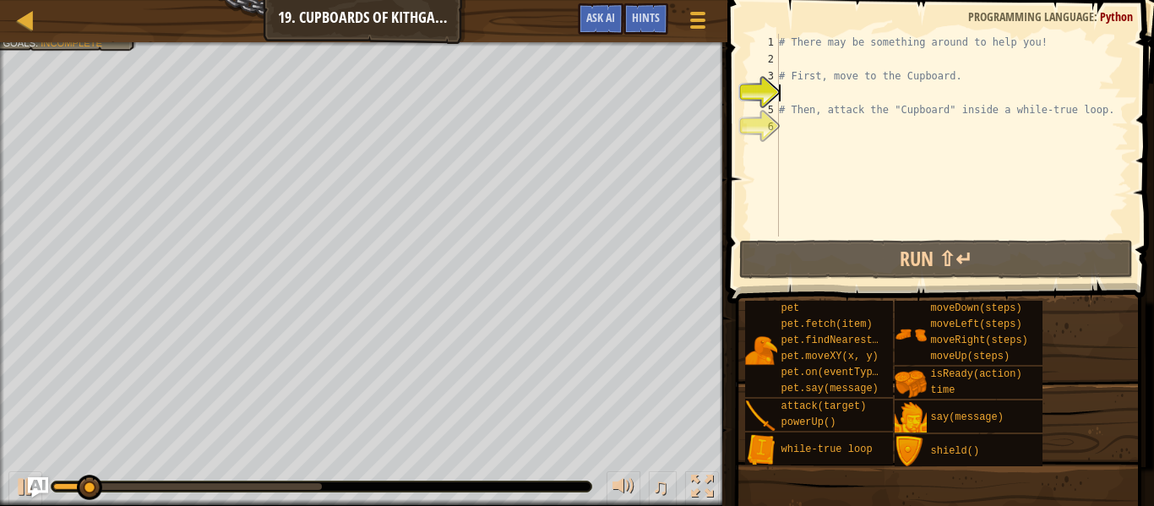
type textarea "u"
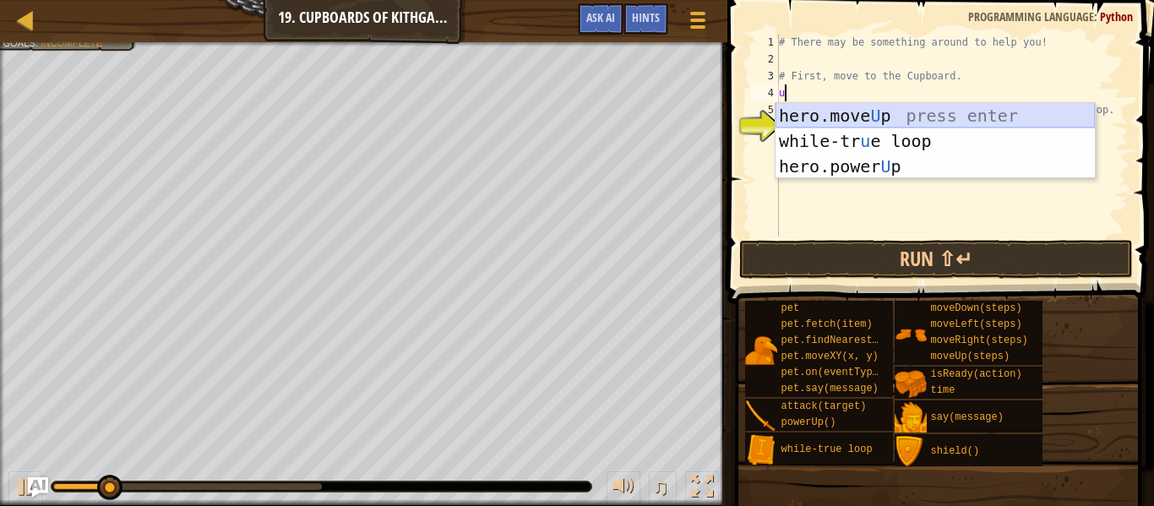
click at [799, 114] on div "hero.move U p press enter while-tr u e loop press enter hero.power U p press en…" at bounding box center [935, 166] width 319 height 127
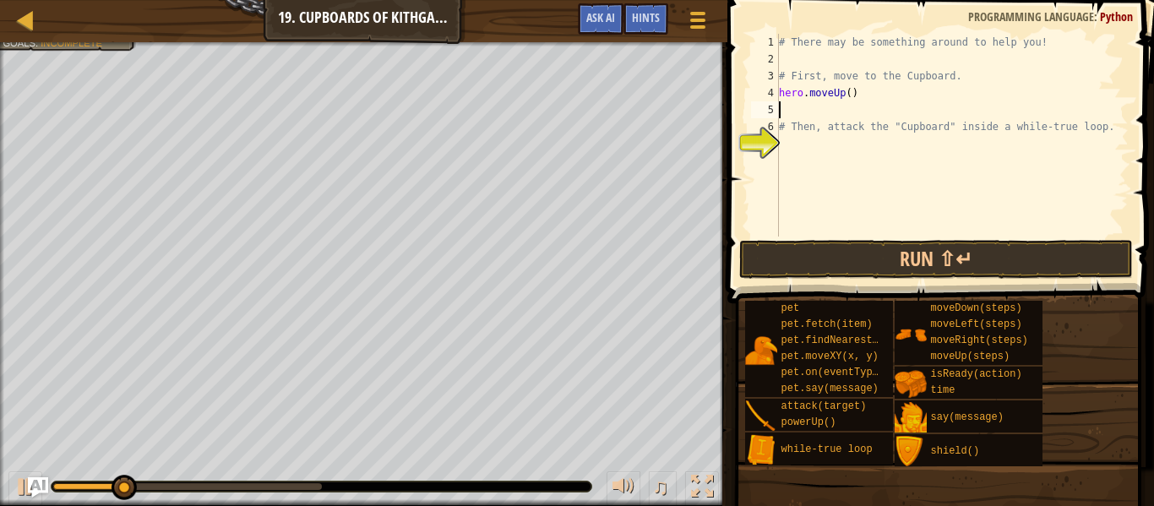
type textarea "r"
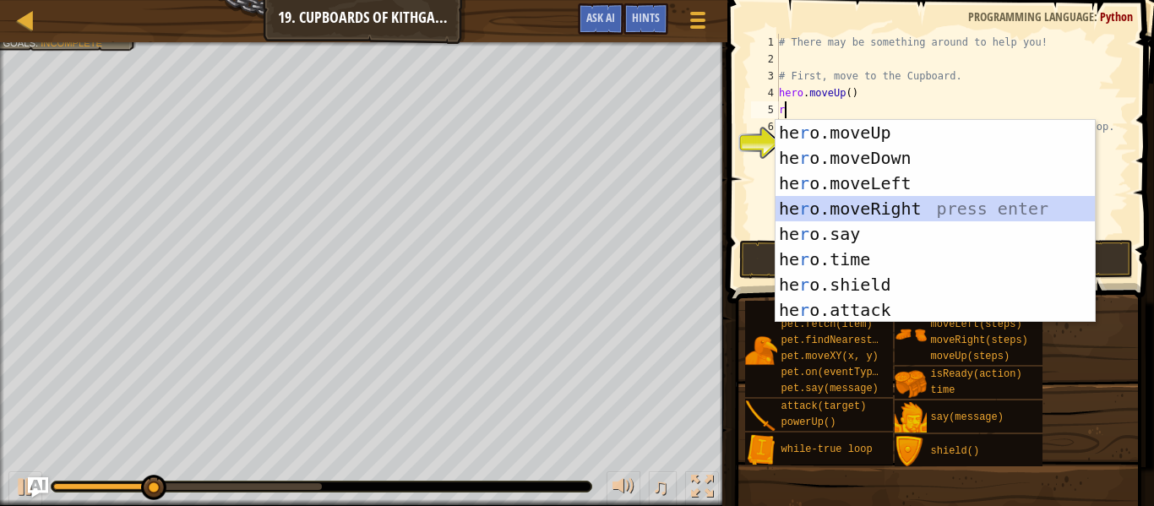
click at [851, 215] on div "he r o.moveUp press enter he r o.moveDown press enter he r o.moveLeft press ent…" at bounding box center [935, 247] width 319 height 254
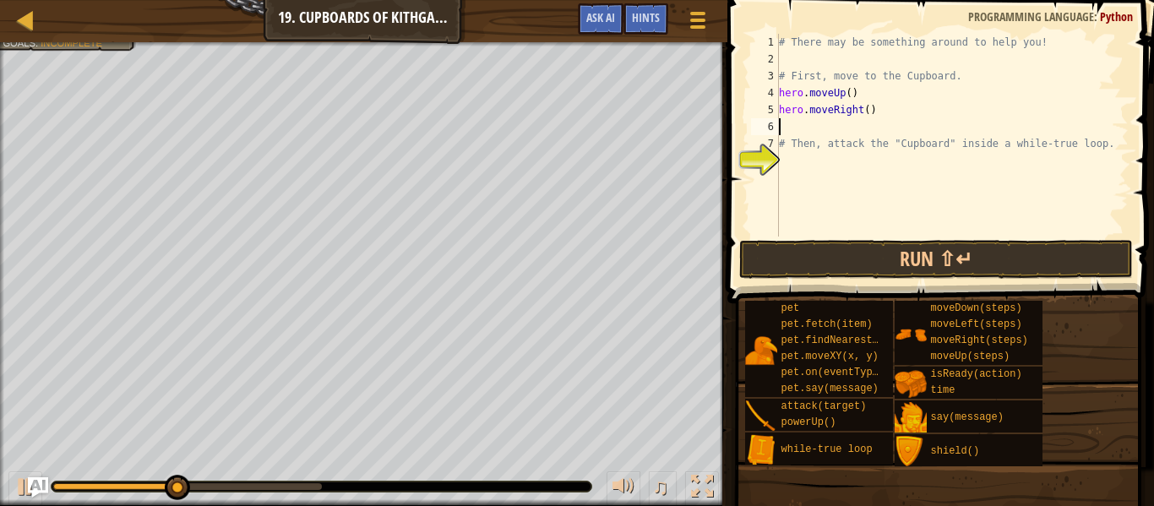
click at [866, 110] on div "# There may be something around to help you! # First, move to the Cupboard. her…" at bounding box center [952, 152] width 353 height 237
type textarea "hero.moveRight(2)"
click at [813, 130] on div "# There may be something around to help you! # First, move to the Cupboard. her…" at bounding box center [952, 152] width 353 height 237
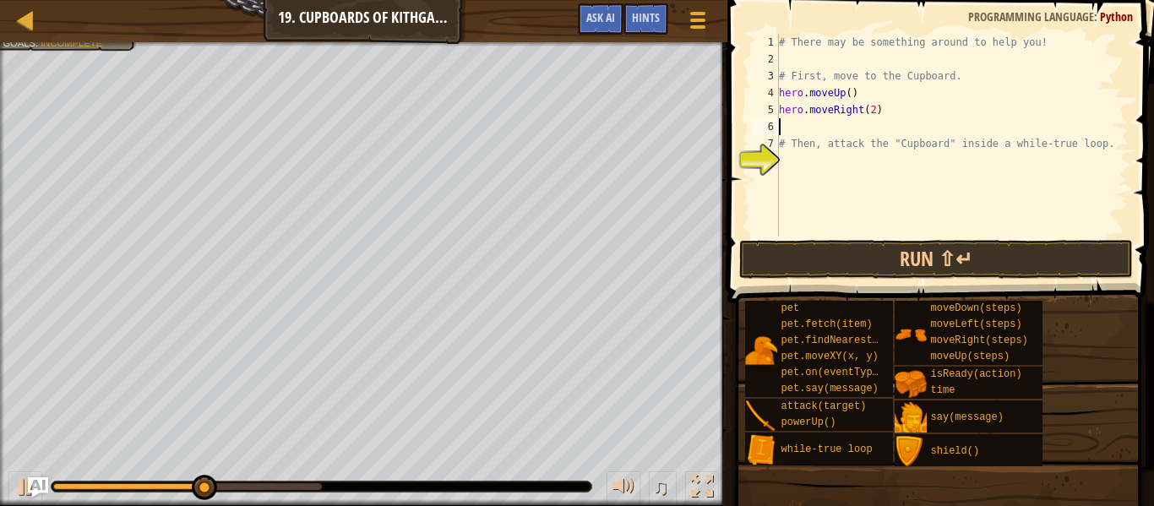
type textarea "d"
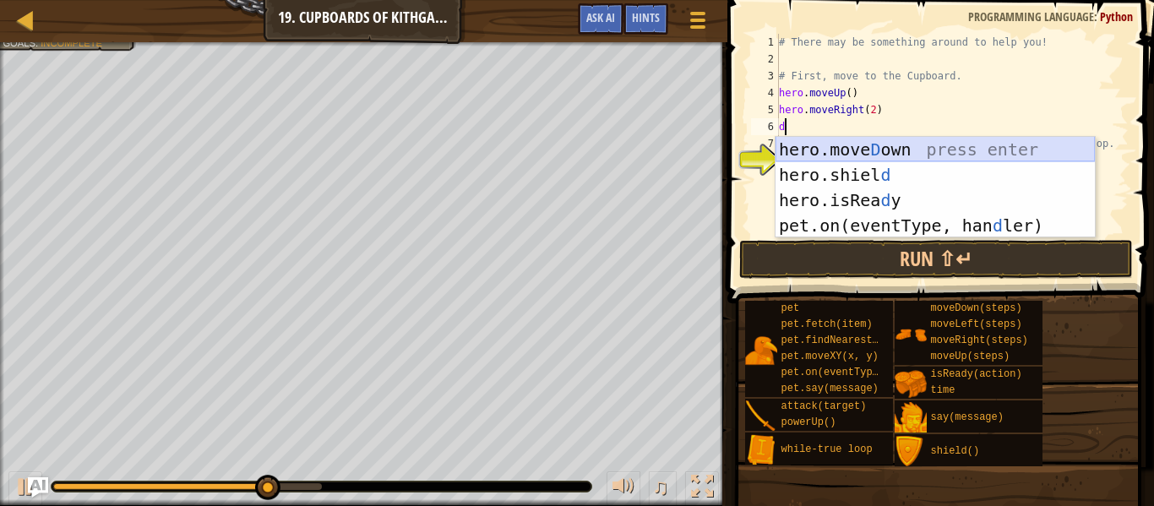
click at [832, 148] on div "hero.move D own press enter hero.shiel d press enter hero.isRea d y press enter…" at bounding box center [935, 213] width 319 height 152
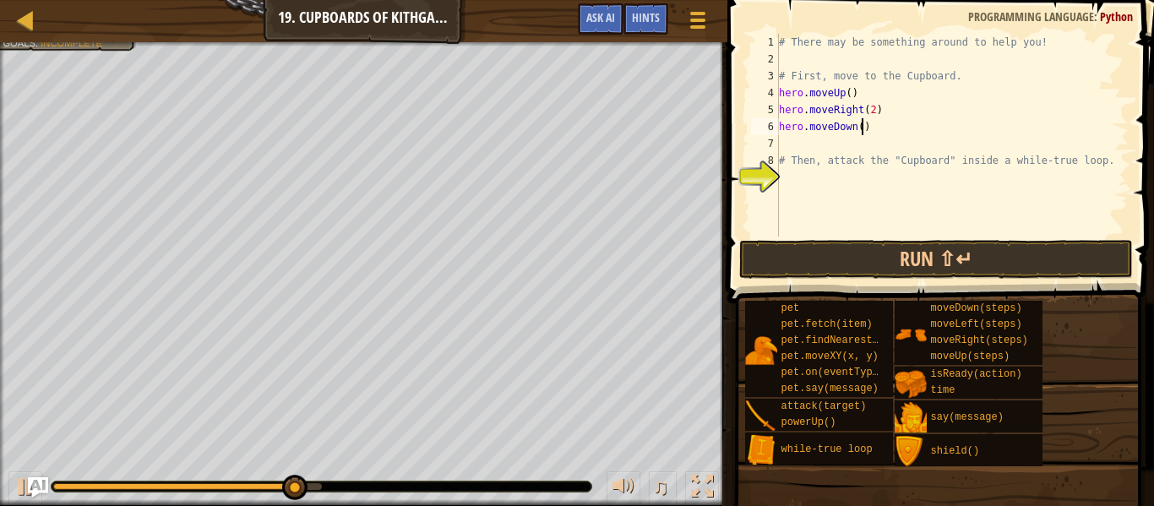
click at [862, 128] on div "# There may be something around to help you! # First, move to the Cupboard. her…" at bounding box center [952, 152] width 353 height 237
type textarea "hero.moveDown(2)"
click at [853, 144] on div "# There may be something around to help you! # First, move to the Cupboard. her…" at bounding box center [952, 152] width 353 height 237
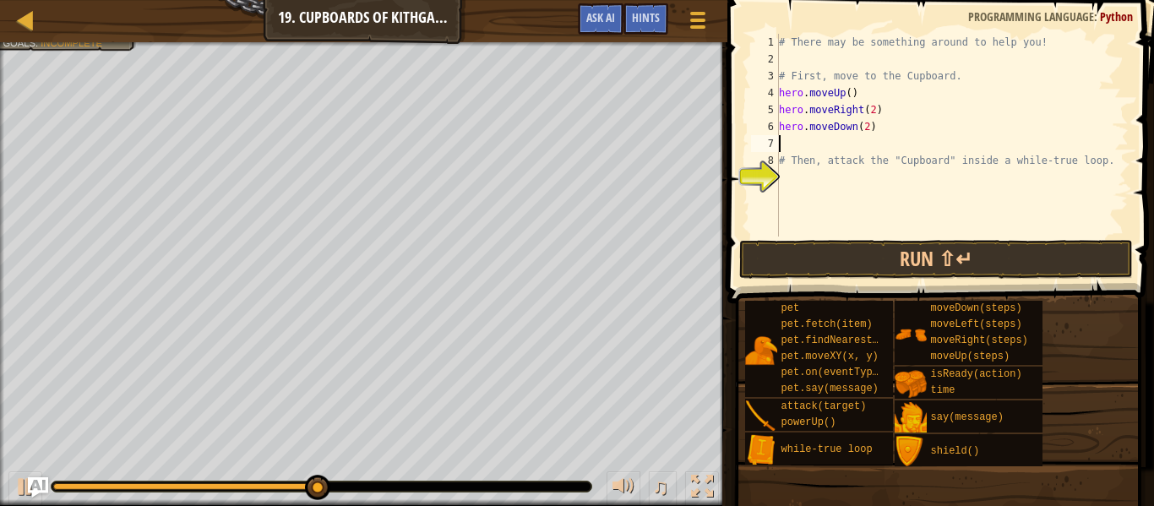
click at [819, 183] on div "# There may be something around to help you! # First, move to the Cupboard. her…" at bounding box center [952, 152] width 353 height 237
type textarea "w"
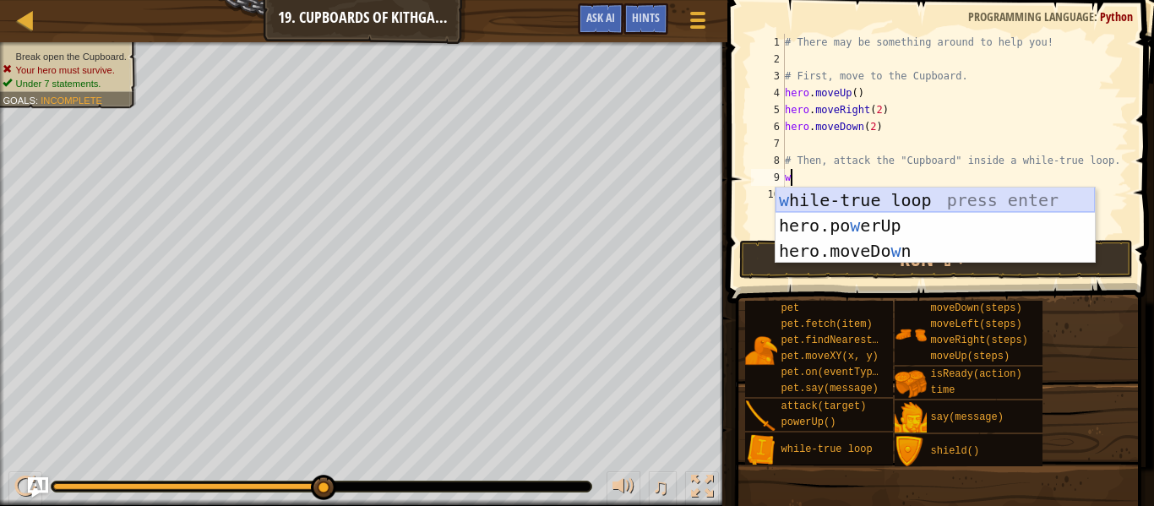
click at [831, 203] on div "w hile-true loop press enter hero.po w erUp press enter hero.moveDo w n press e…" at bounding box center [935, 251] width 319 height 127
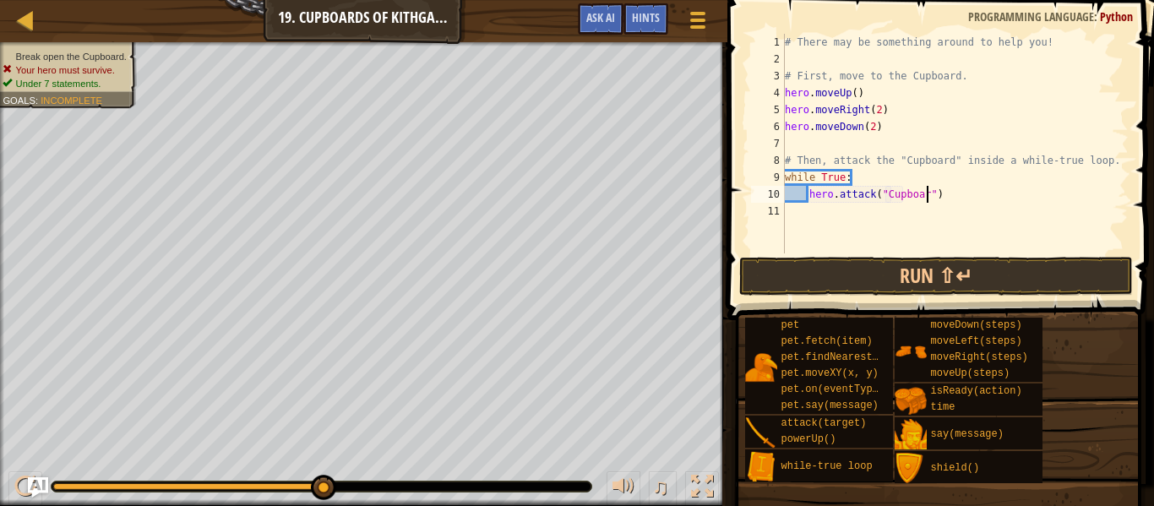
scroll to position [8, 22]
type textarea "hero.attack("Cupboard")"
click at [851, 281] on button "Run ⇧↵" at bounding box center [936, 276] width 394 height 39
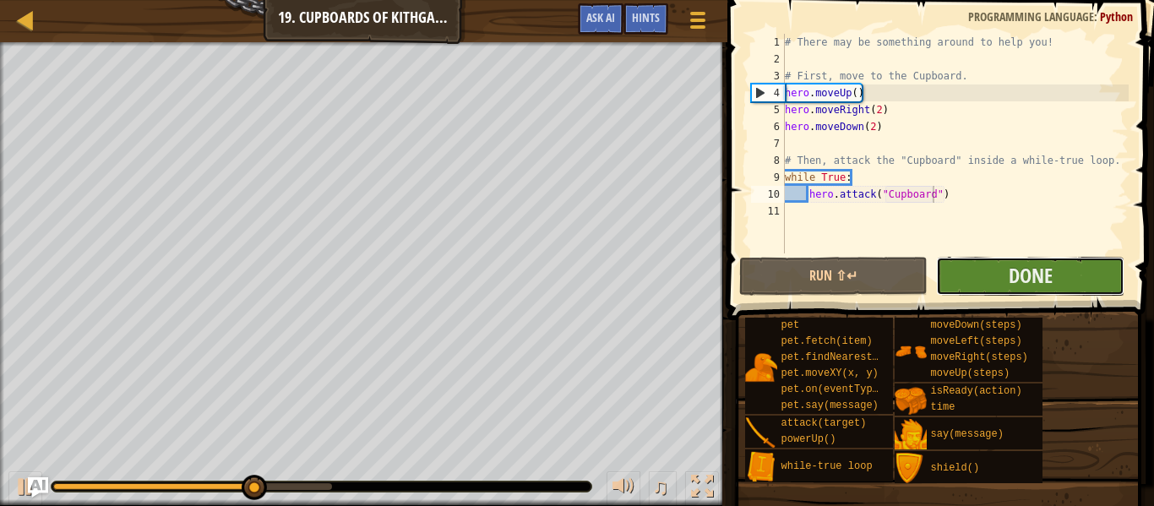
click at [1074, 275] on button "Done" at bounding box center [1030, 276] width 188 height 39
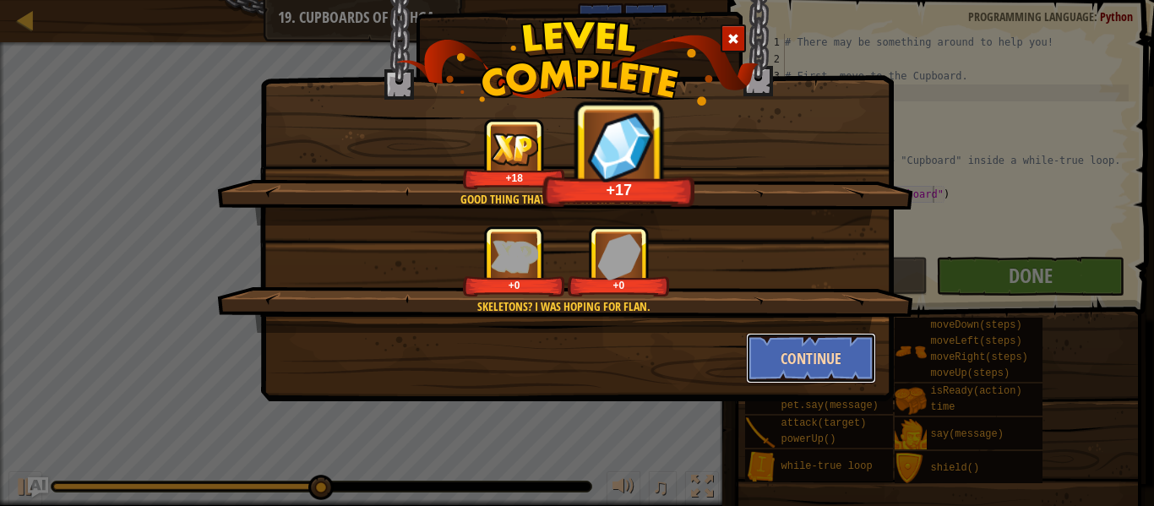
click at [802, 362] on button "Continue" at bounding box center [811, 358] width 131 height 51
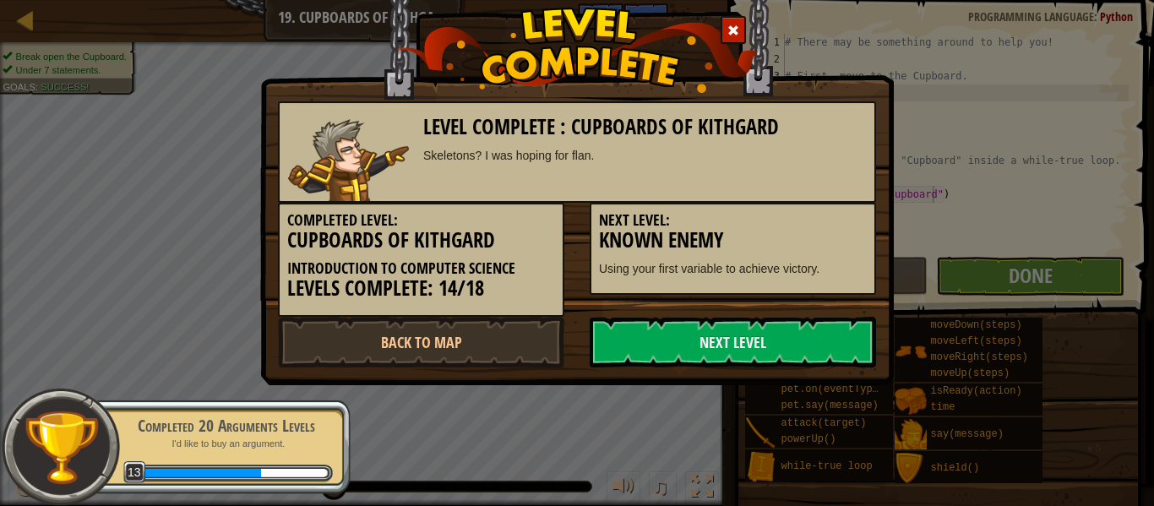
click at [775, 344] on link "Next Level" at bounding box center [733, 342] width 286 height 51
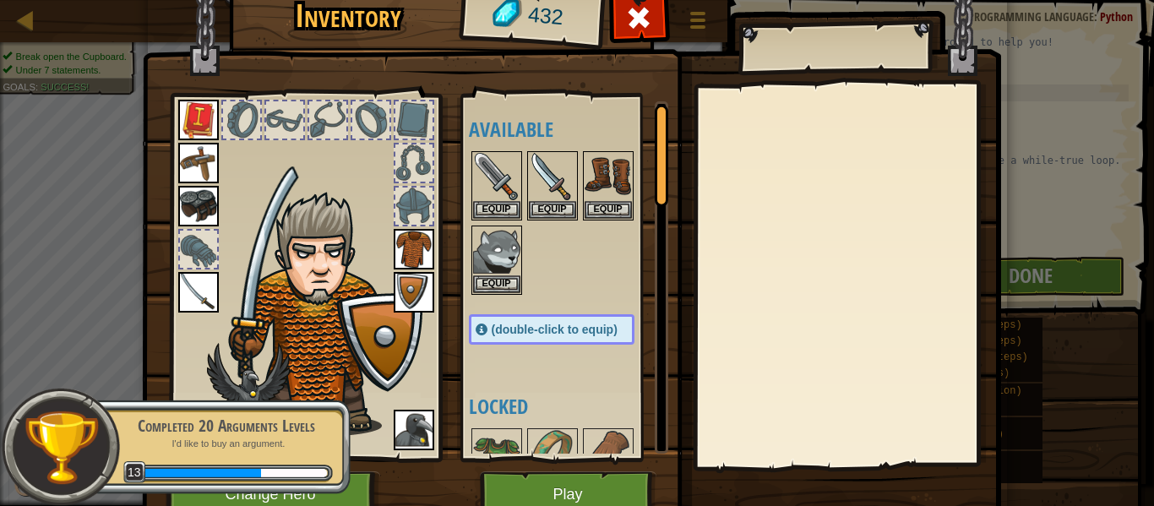
scroll to position [3, 0]
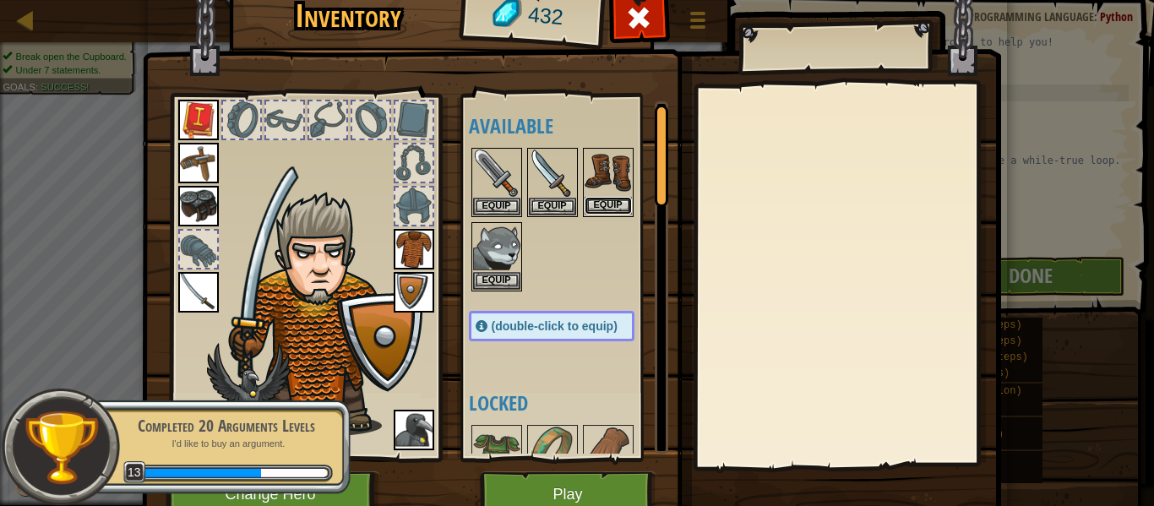
click at [597, 208] on button "Equip" at bounding box center [608, 206] width 47 height 18
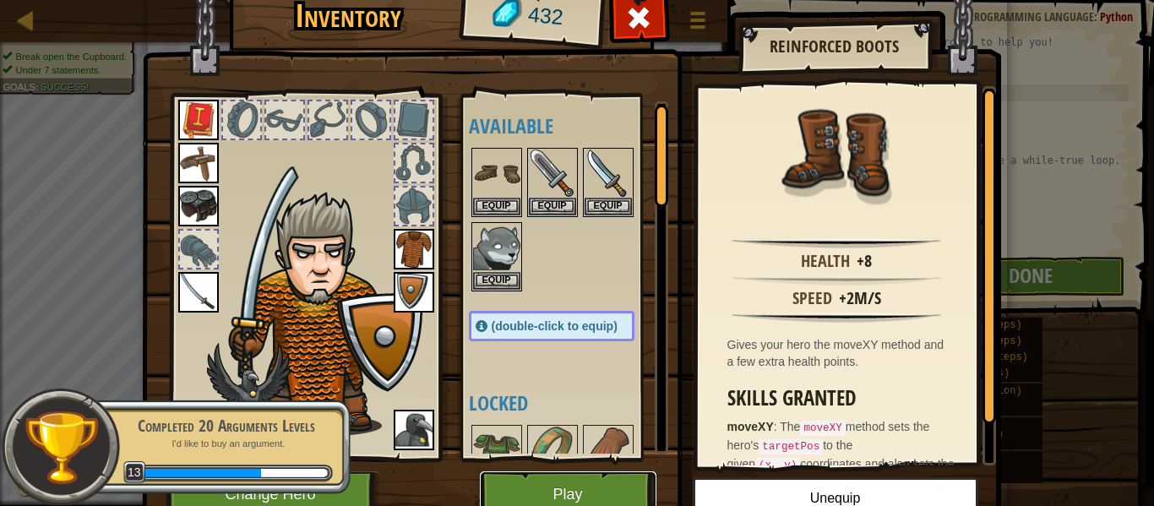
click at [553, 499] on button "Play" at bounding box center [568, 495] width 177 height 46
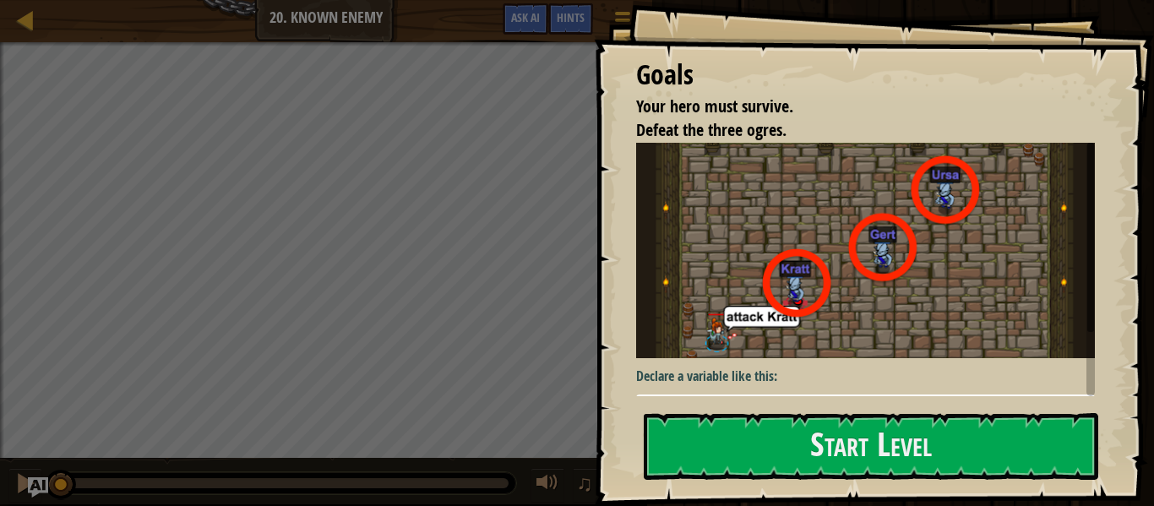
click at [812, 281] on img at bounding box center [865, 251] width 459 height 216
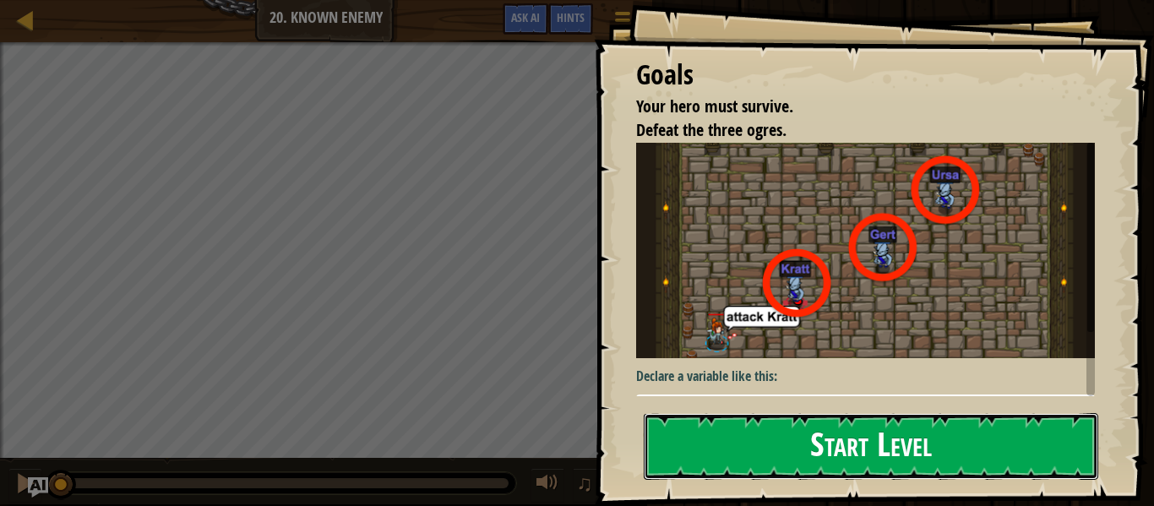
click at [706, 433] on button "Start Level" at bounding box center [871, 446] width 455 height 67
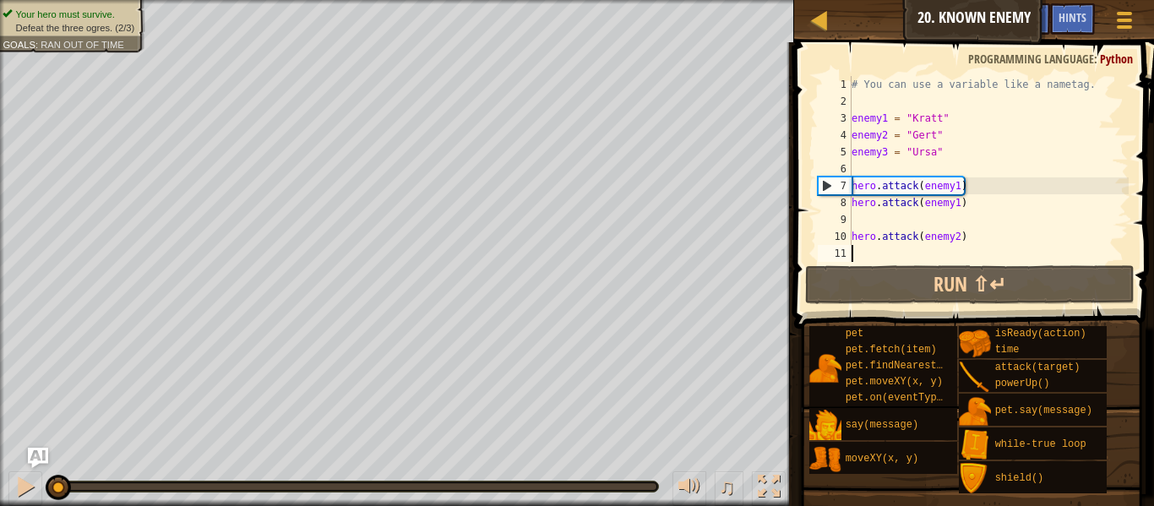
scroll to position [8, 0]
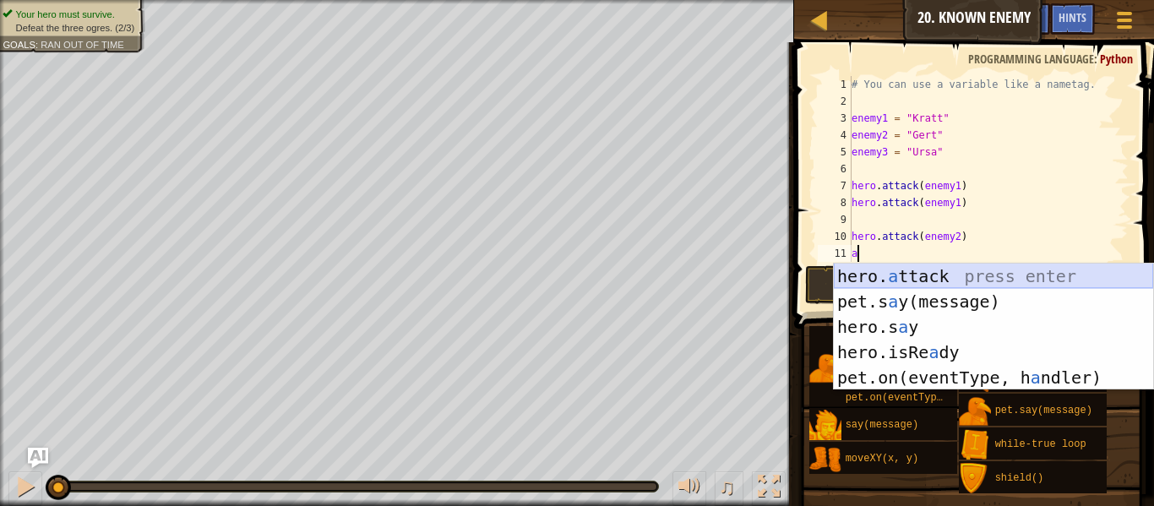
click at [903, 275] on div "hero. a ttack press enter pet.s a y(message) press enter hero.s a y press enter…" at bounding box center [993, 352] width 319 height 177
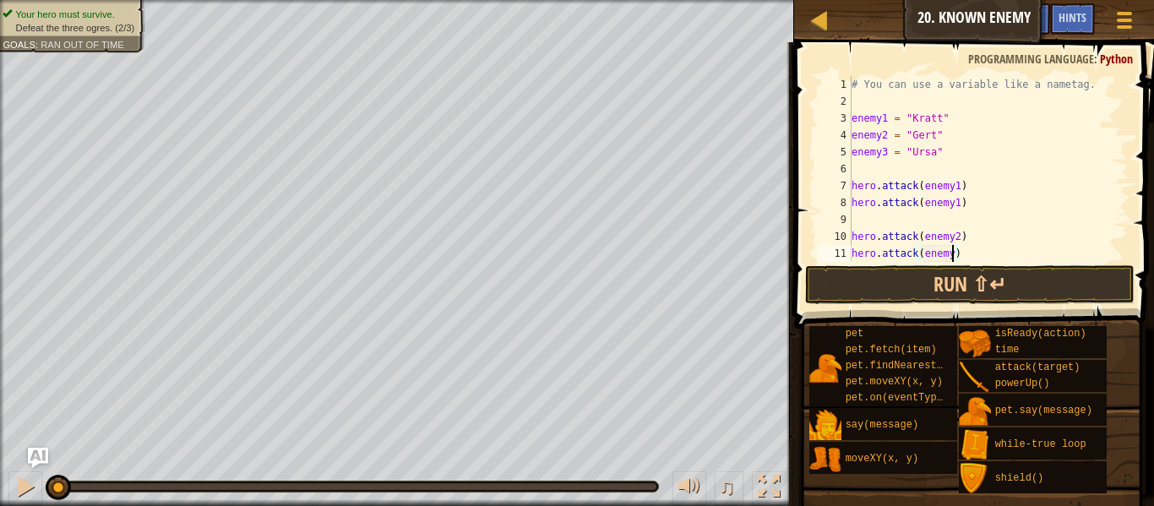
type textarea "hero.attack(enemy2)"
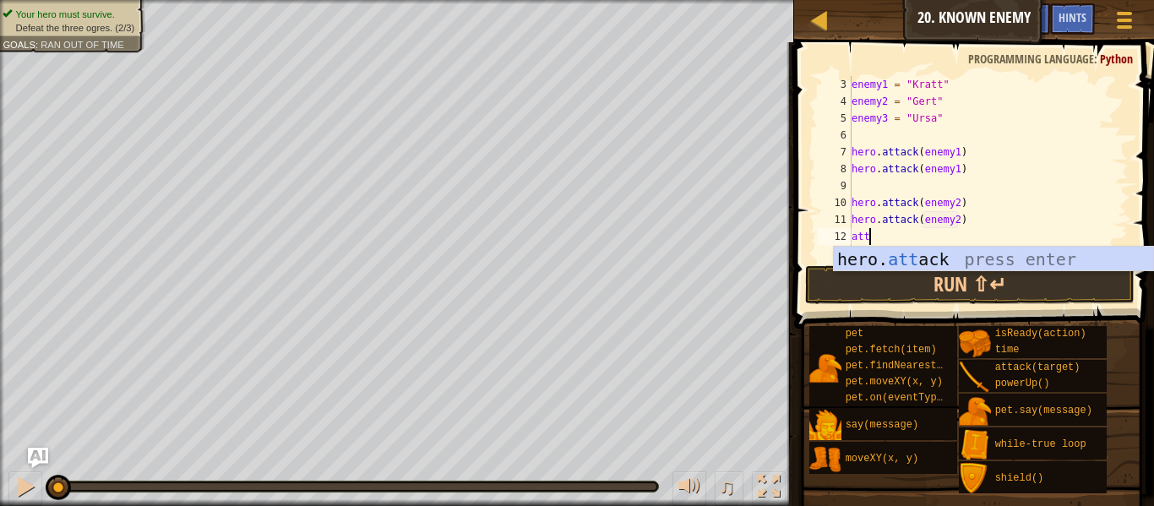
scroll to position [8, 2]
click at [933, 264] on div "hero. att ack press enter" at bounding box center [993, 285] width 319 height 76
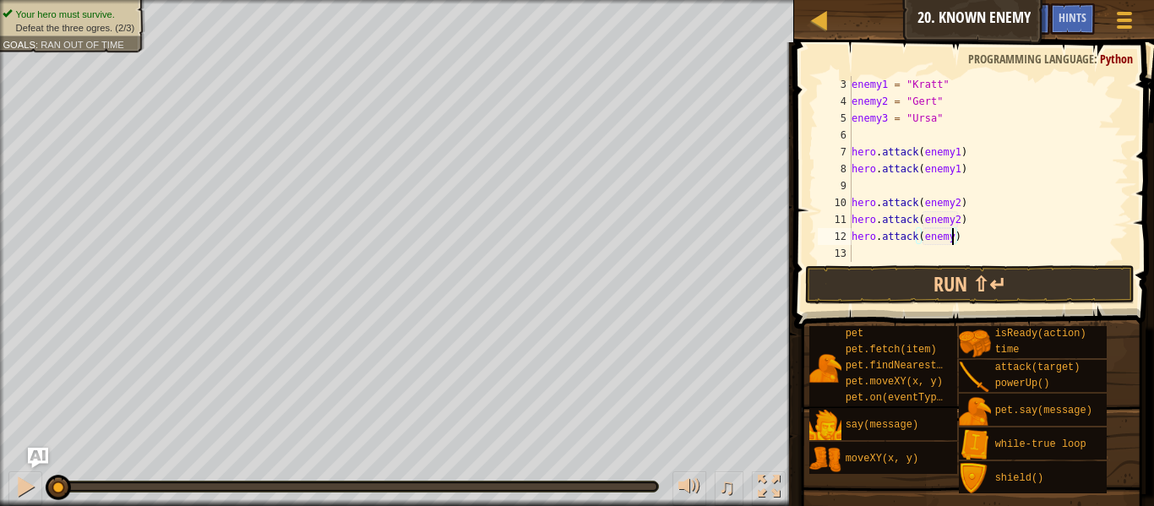
type textarea "hero.attack(enemy3)"
type textarea "e"
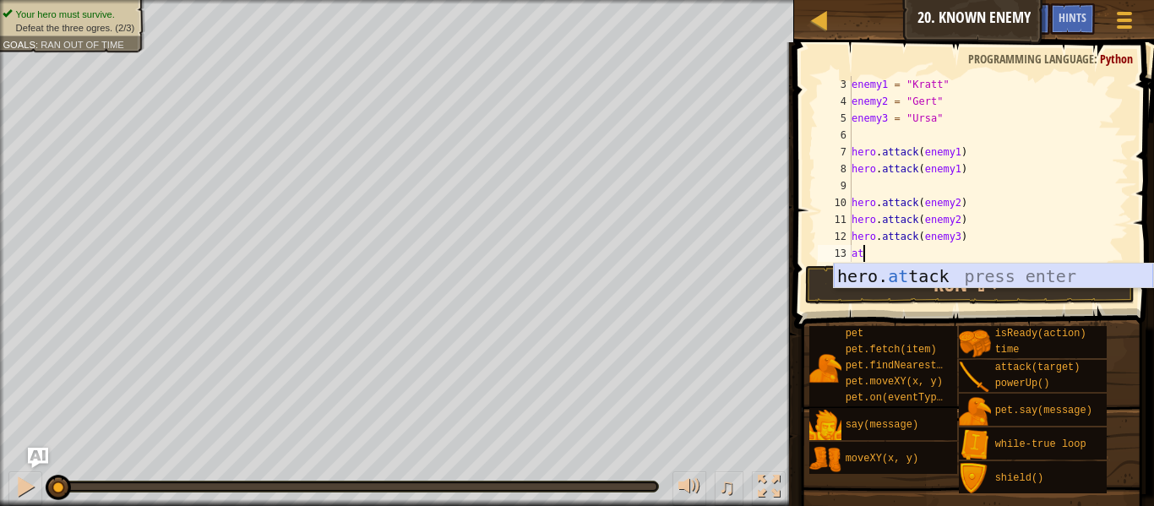
click at [974, 275] on div "hero. at tack press enter" at bounding box center [993, 302] width 319 height 76
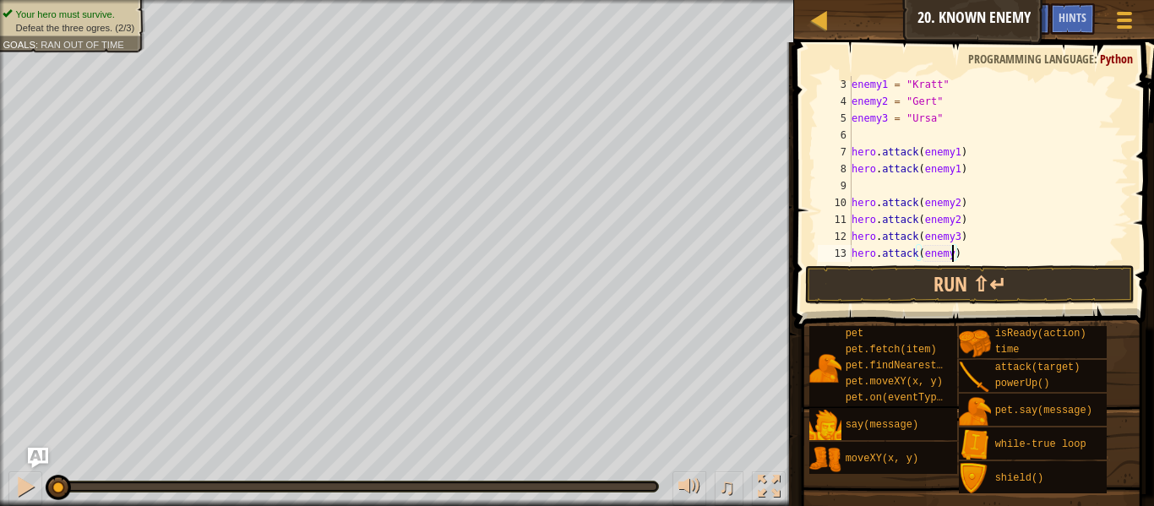
scroll to position [8, 15]
type textarea "hero.attack(enemy3)"
click at [952, 288] on button "Run ⇧↵" at bounding box center [970, 284] width 330 height 39
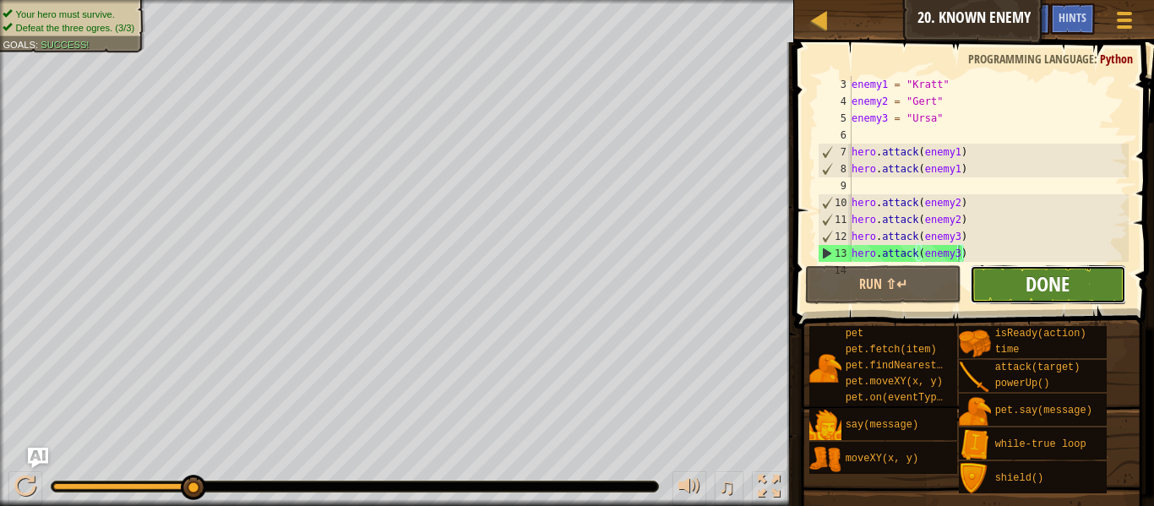
click at [1034, 293] on span "Done" at bounding box center [1048, 283] width 44 height 27
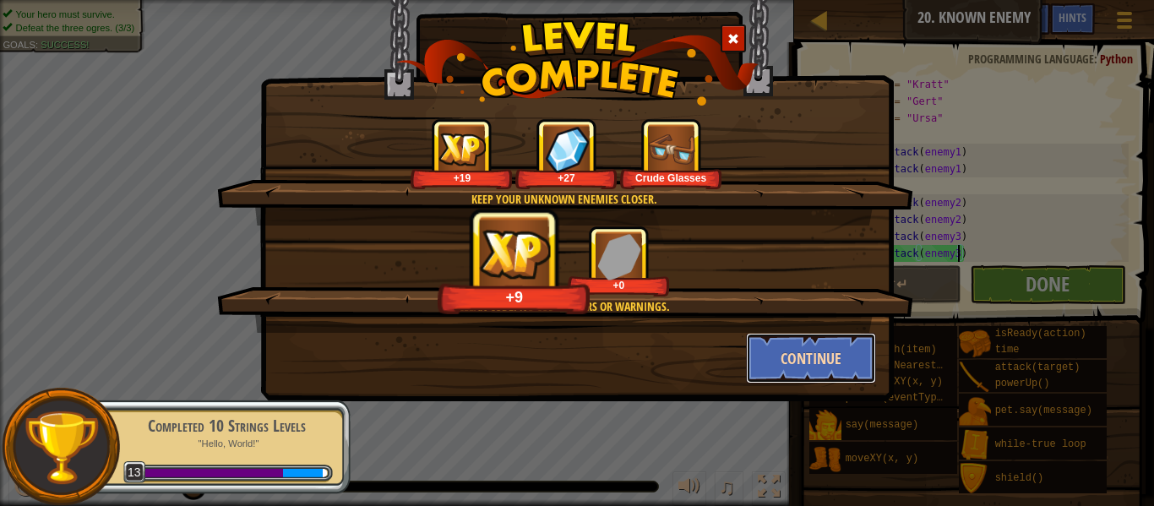
click at [818, 352] on button "Continue" at bounding box center [811, 358] width 131 height 51
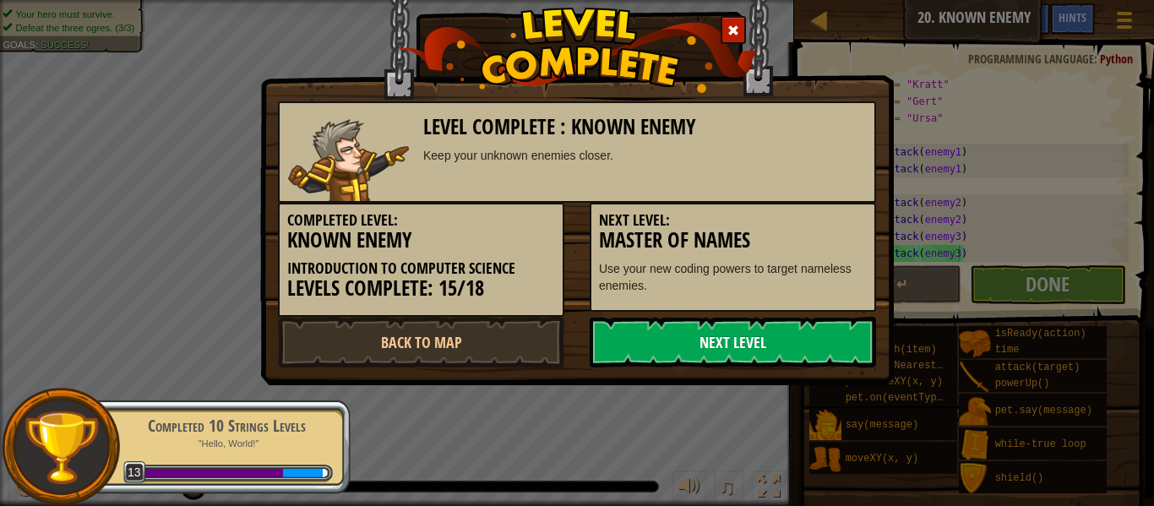
click at [635, 348] on link "Next Level" at bounding box center [733, 342] width 286 height 51
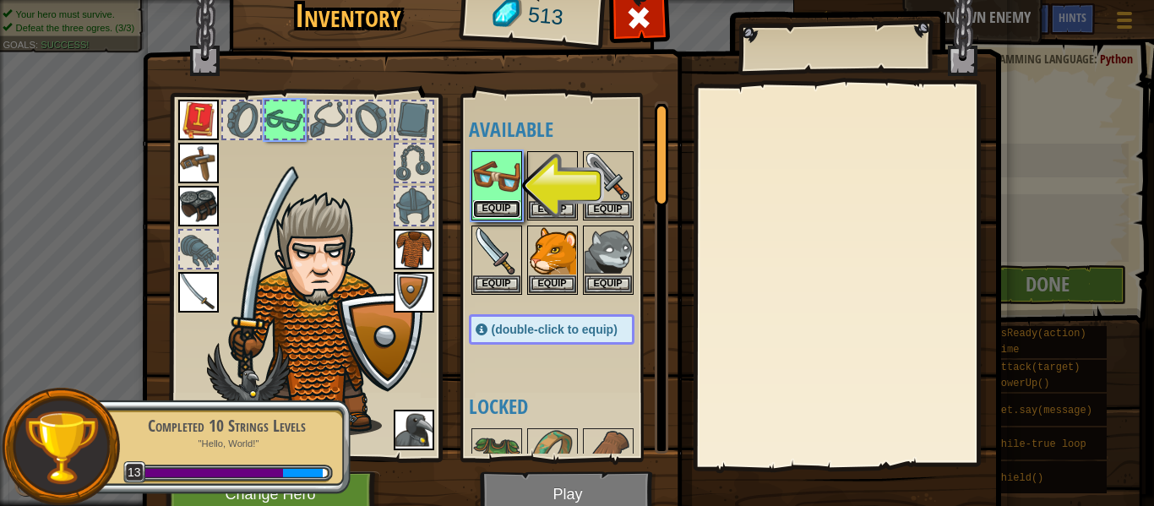
click at [504, 207] on button "Equip" at bounding box center [496, 209] width 47 height 18
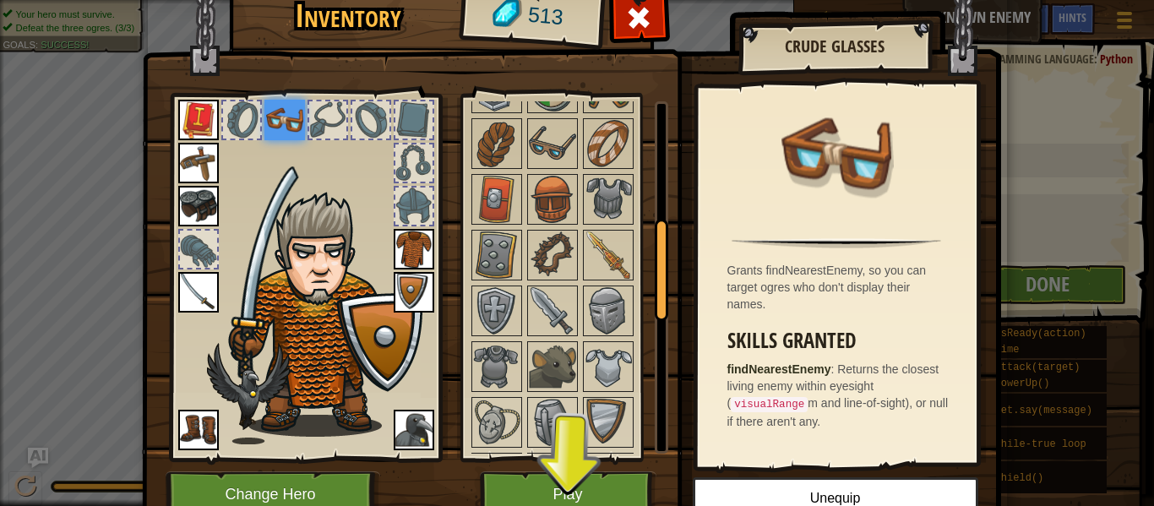
scroll to position [439, 0]
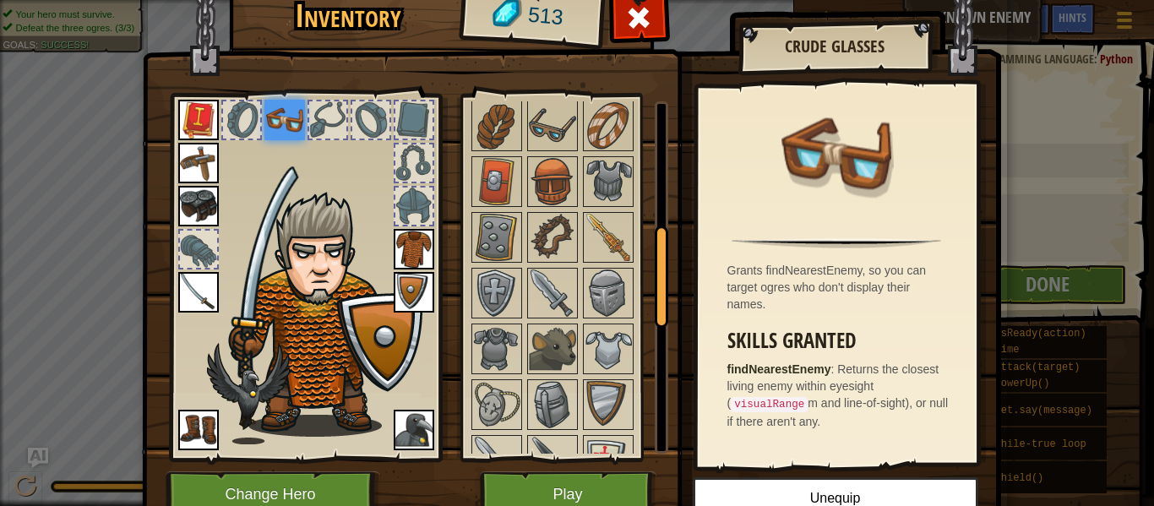
click at [581, 272] on div at bounding box center [568, 460] width 199 height 948
click at [565, 279] on img at bounding box center [552, 293] width 47 height 47
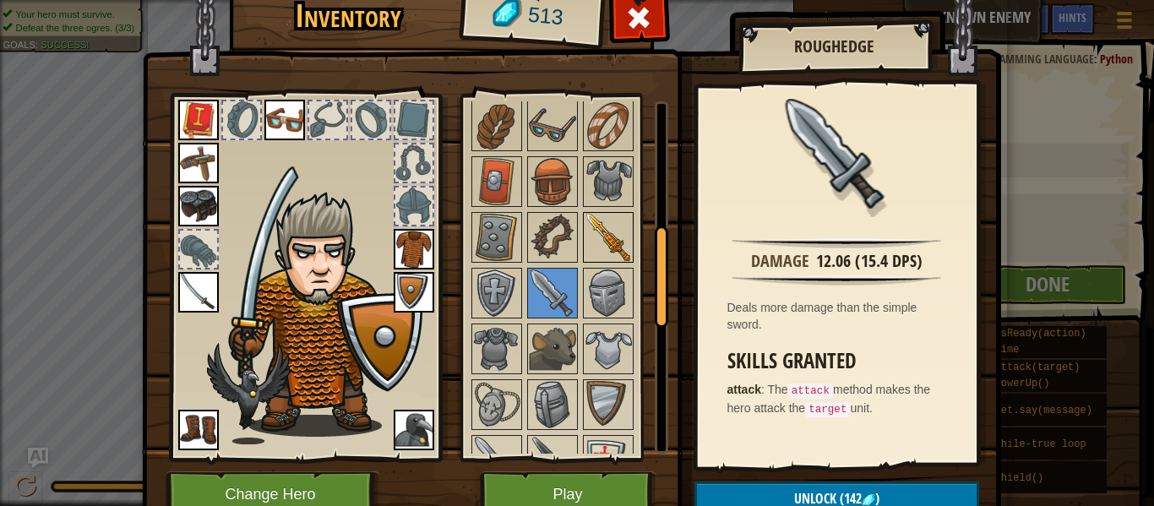
click at [616, 215] on img at bounding box center [608, 237] width 47 height 47
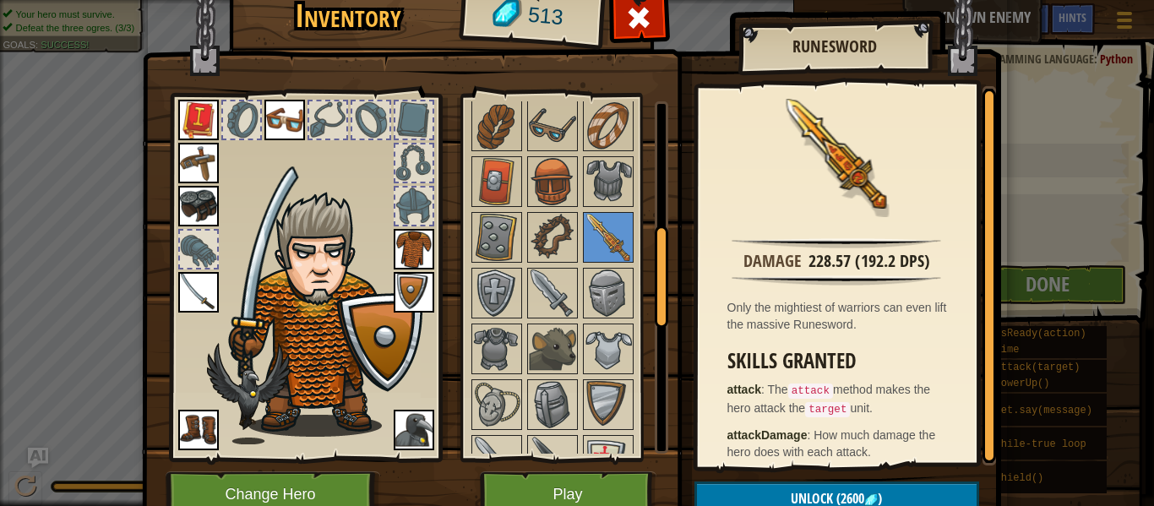
click at [185, 287] on img at bounding box center [198, 292] width 41 height 41
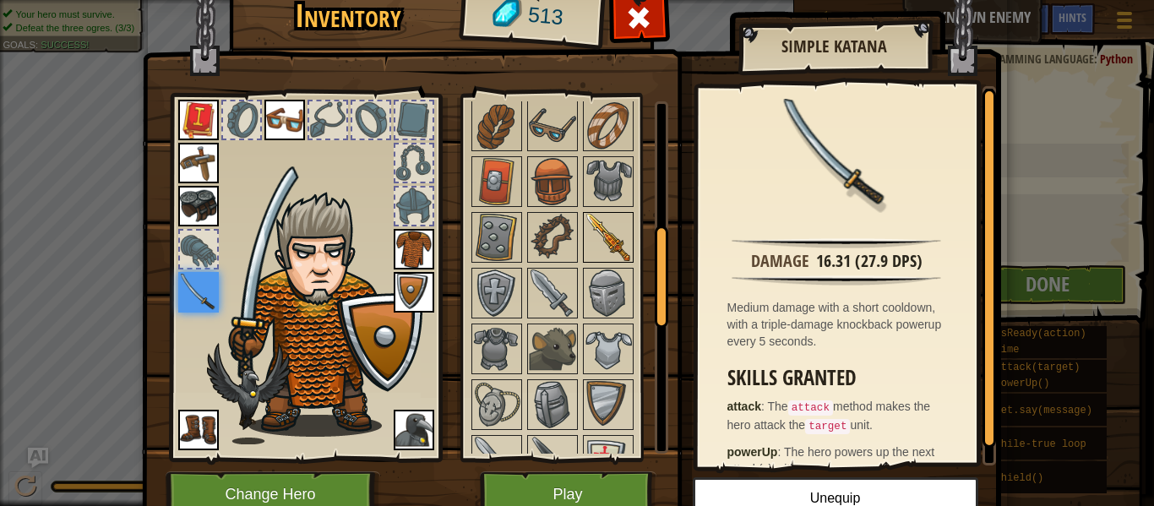
click at [602, 254] on img at bounding box center [608, 237] width 47 height 47
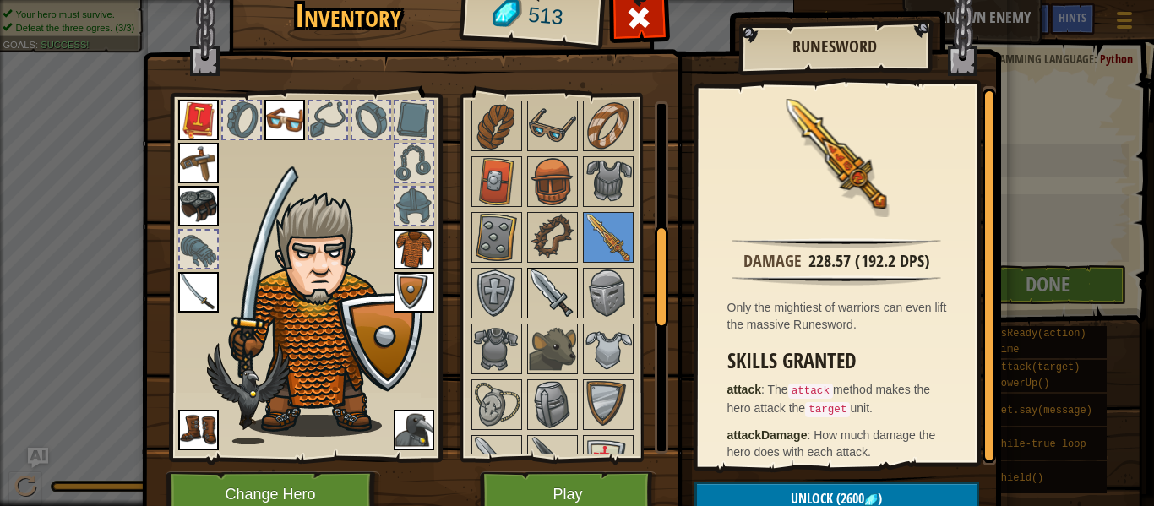
click at [560, 307] on img at bounding box center [552, 293] width 47 height 47
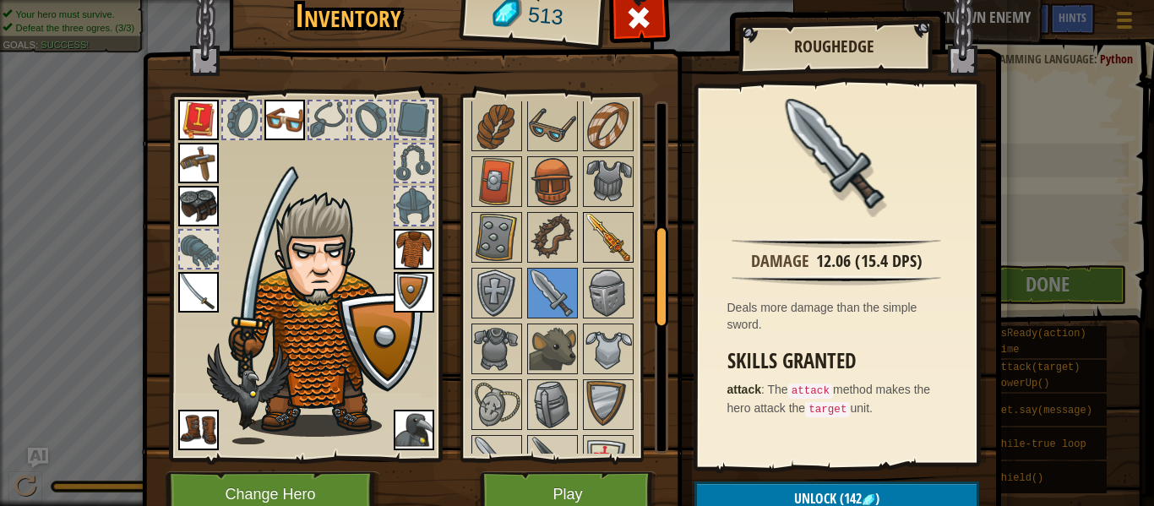
click at [625, 227] on img at bounding box center [608, 237] width 47 height 47
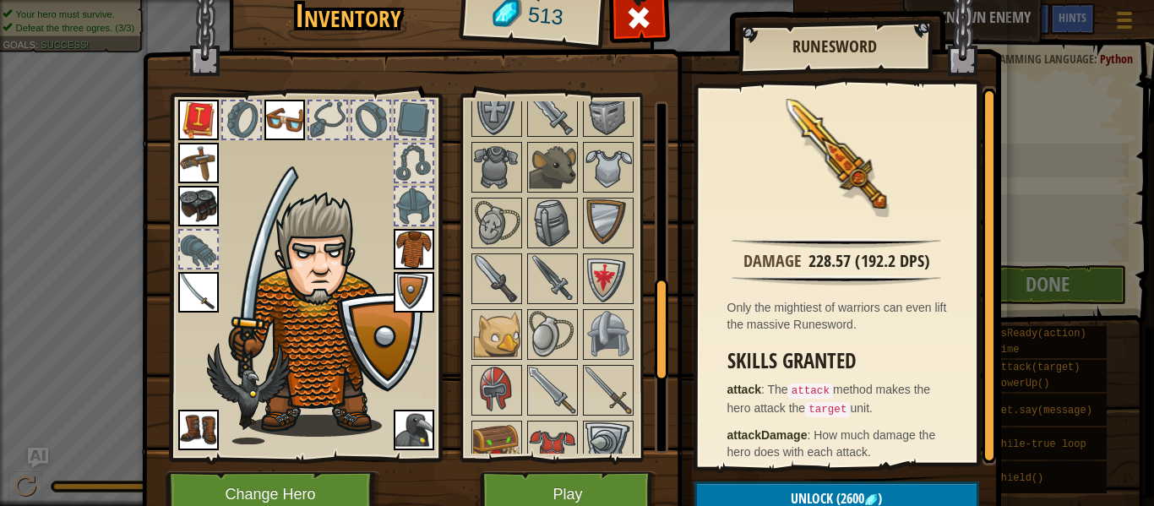
scroll to position [631, 0]
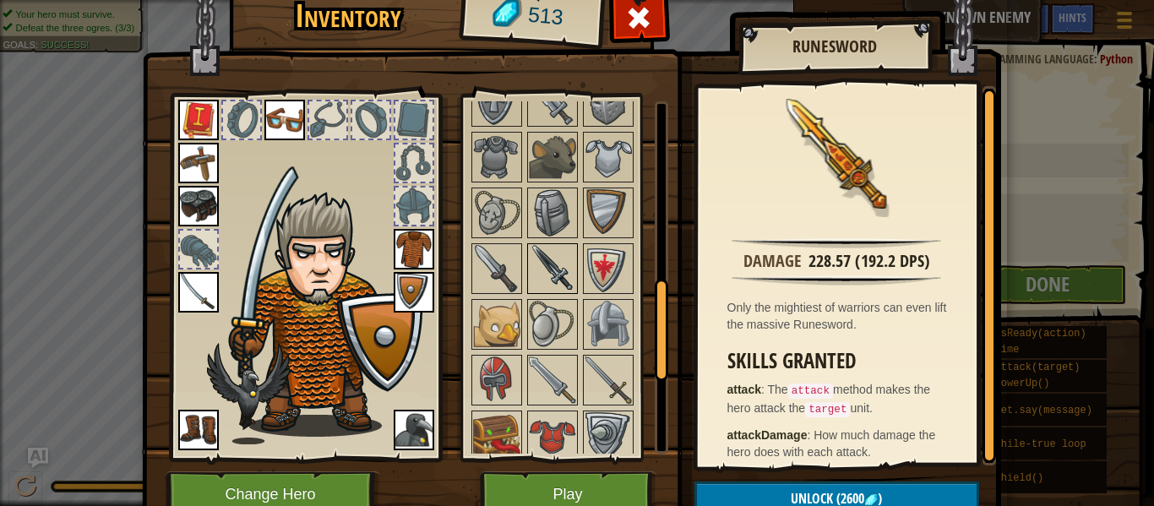
click at [555, 257] on img at bounding box center [552, 268] width 47 height 47
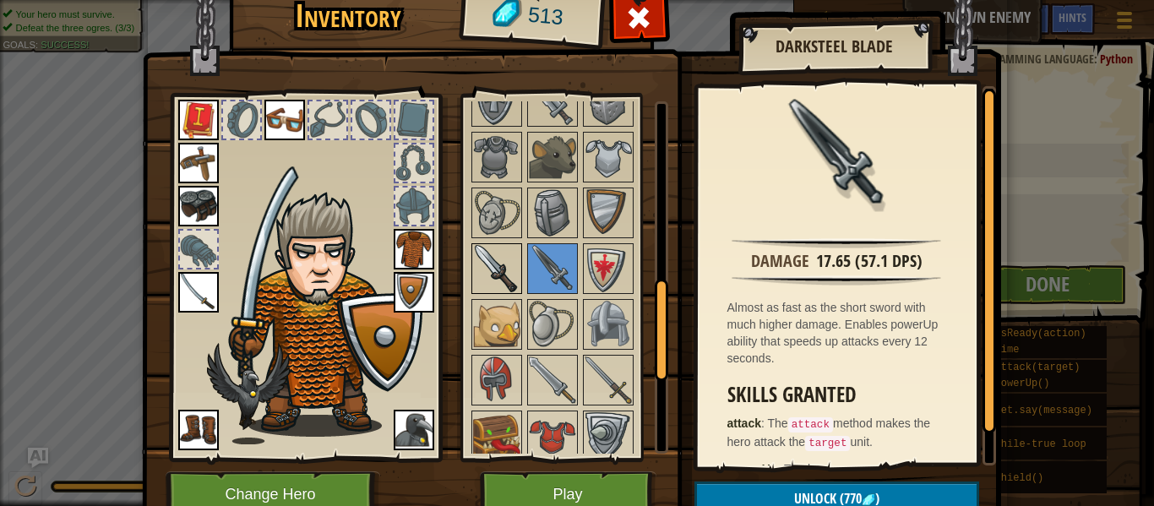
click at [485, 264] on img at bounding box center [496, 268] width 47 height 47
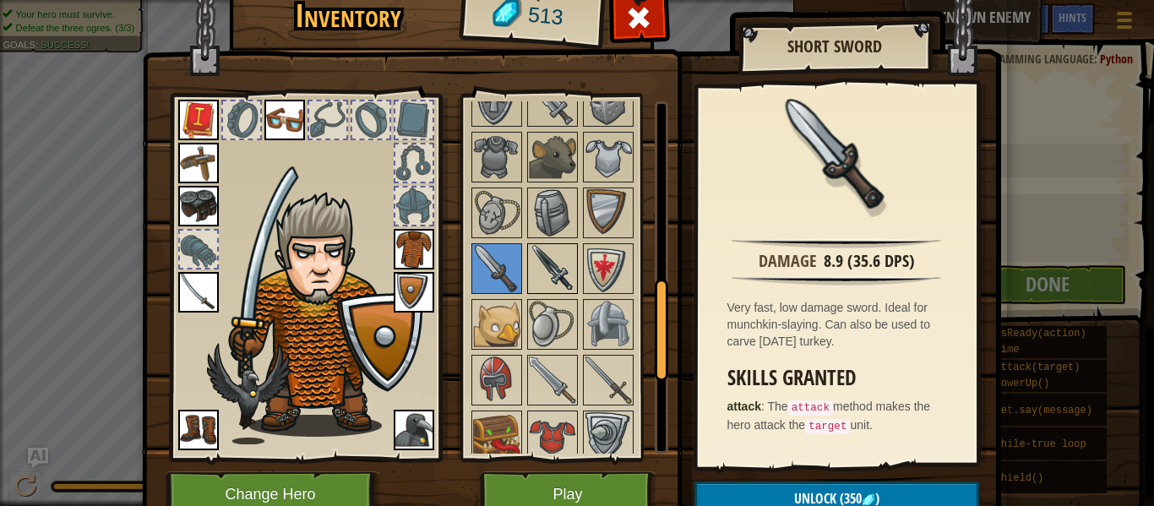
scroll to position [659, 0]
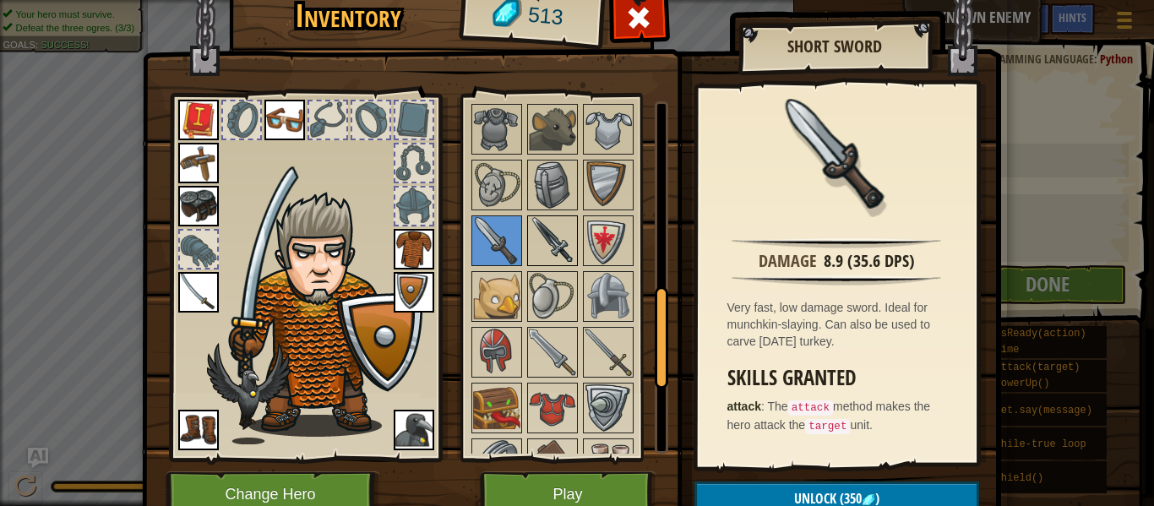
click at [545, 244] on img at bounding box center [552, 240] width 47 height 47
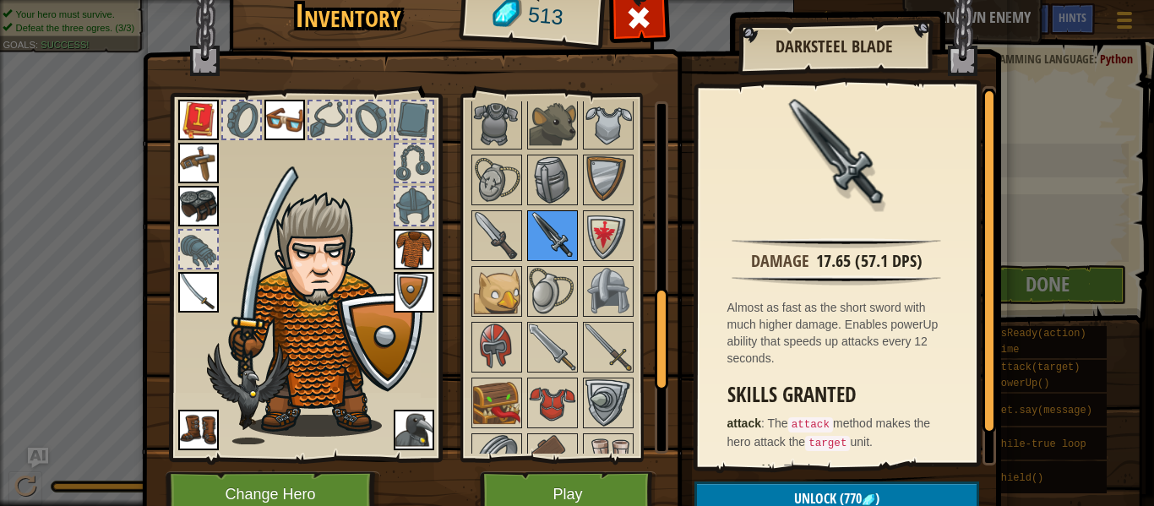
click at [545, 244] on img at bounding box center [552, 235] width 47 height 47
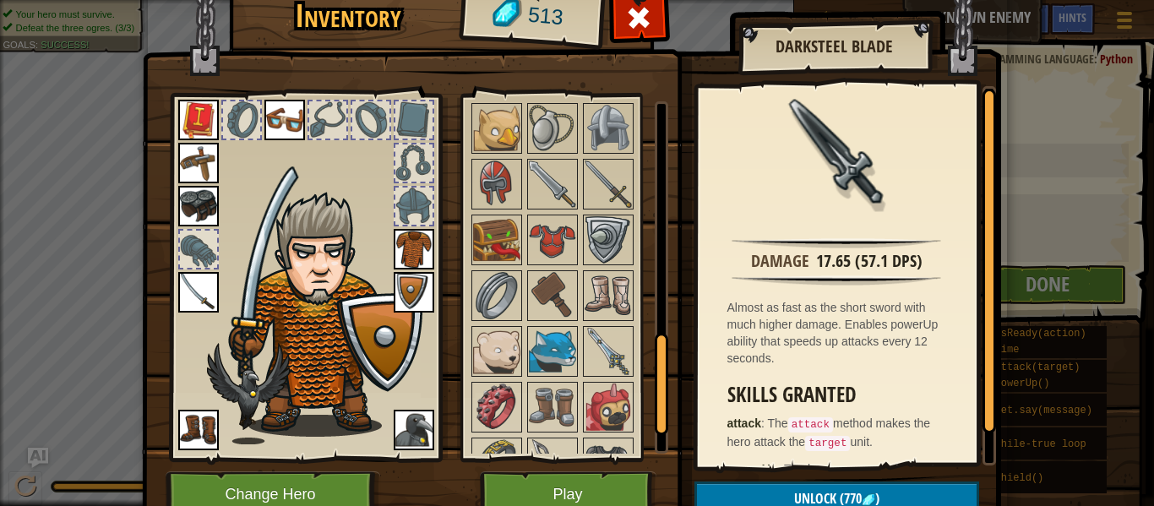
scroll to position [832, 0]
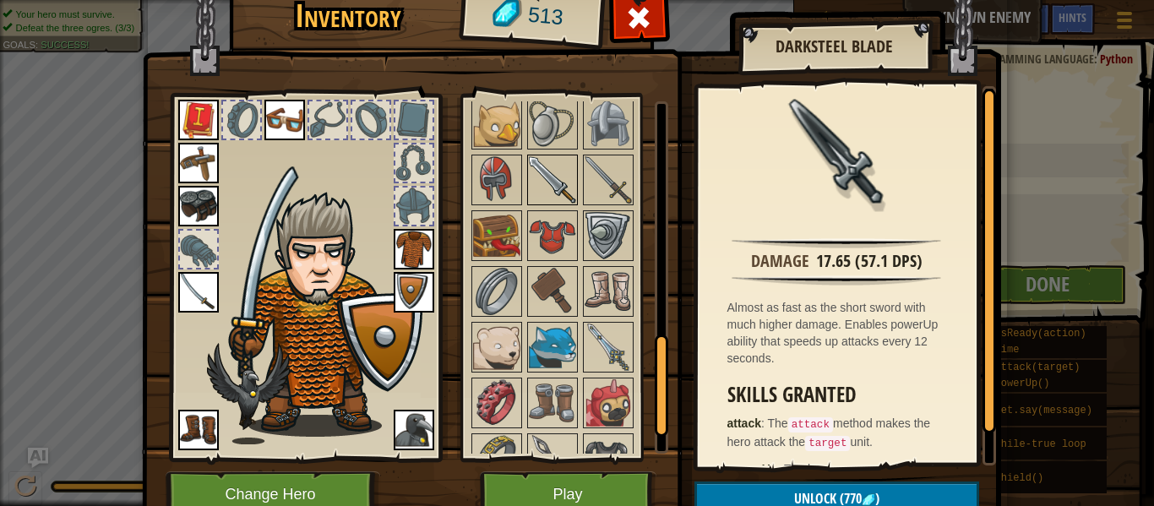
click at [562, 182] on img at bounding box center [552, 179] width 47 height 47
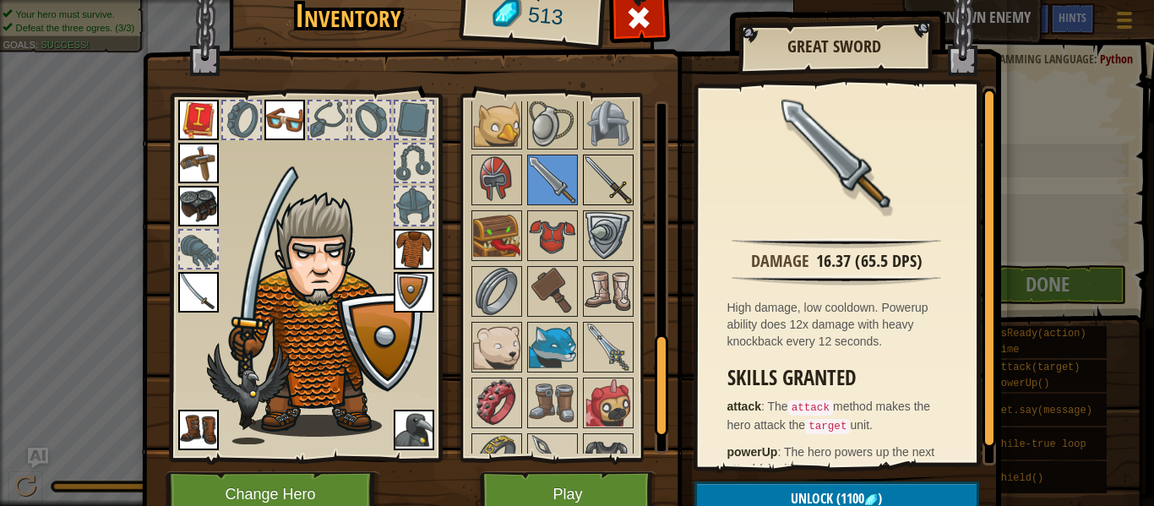
click at [600, 172] on img at bounding box center [608, 179] width 47 height 47
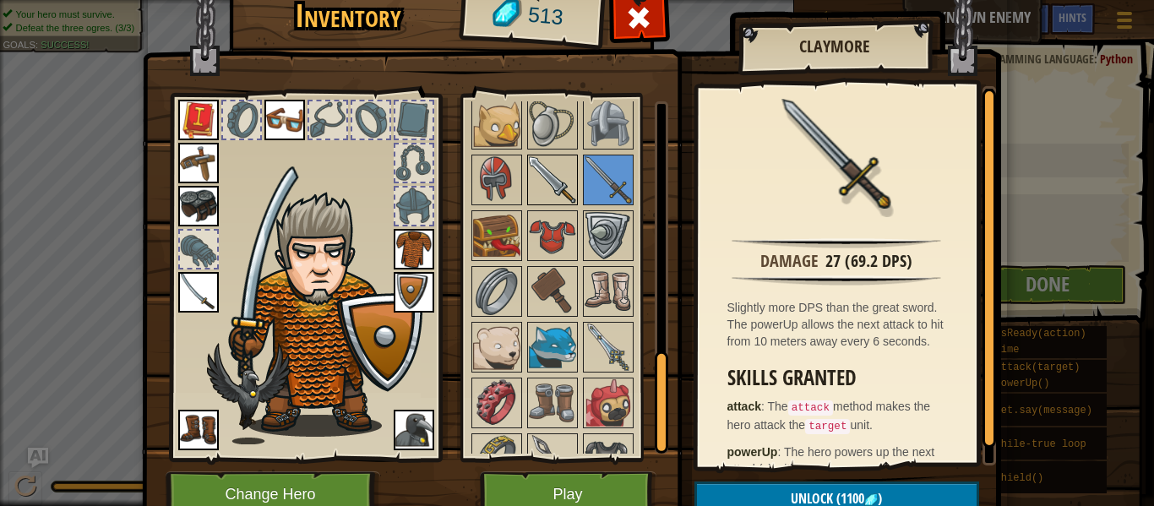
scroll to position [920, 0]
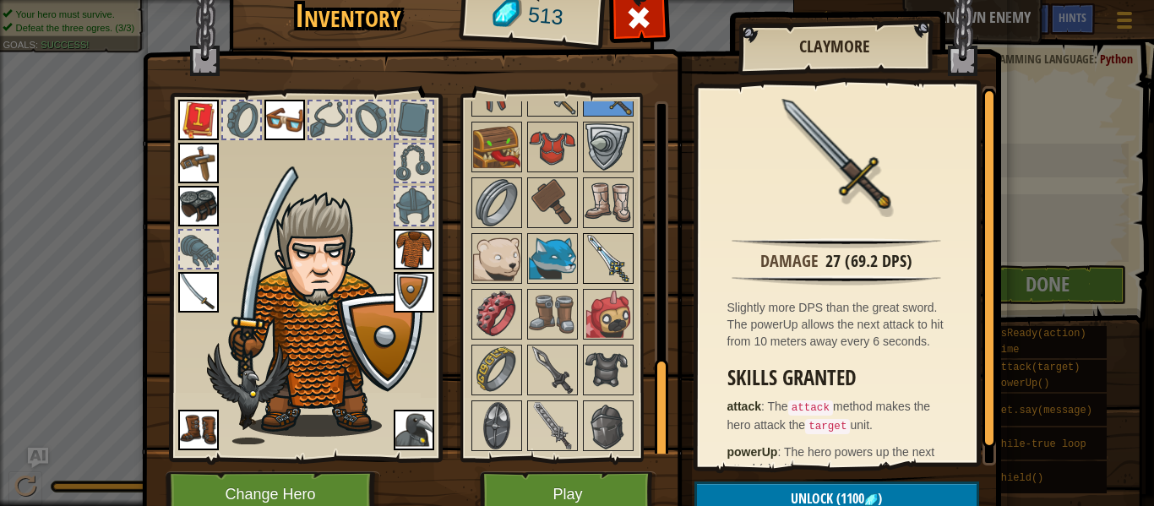
click at [616, 240] on img at bounding box center [608, 258] width 47 height 47
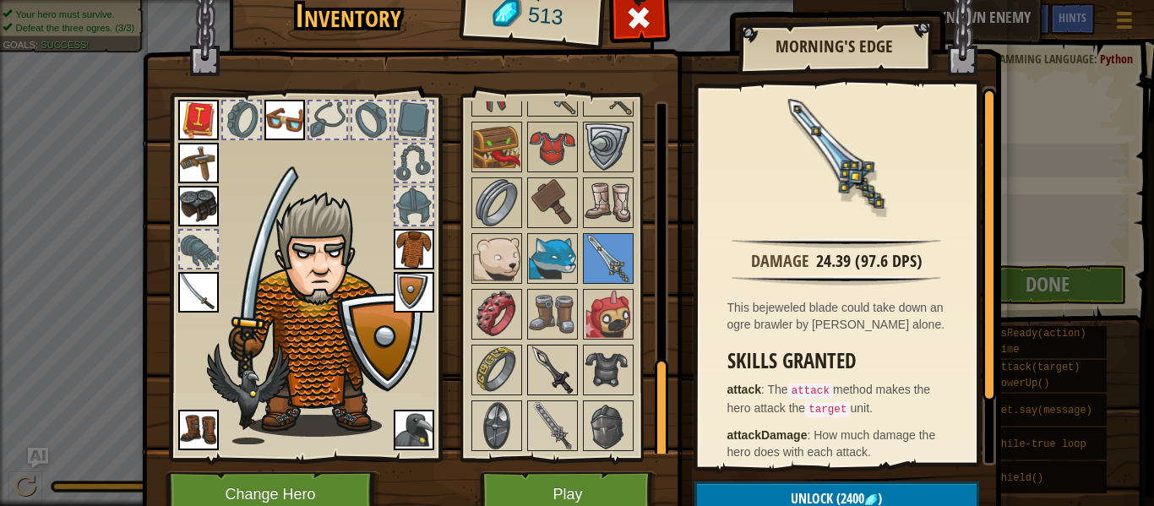
click at [550, 386] on img at bounding box center [552, 369] width 47 height 47
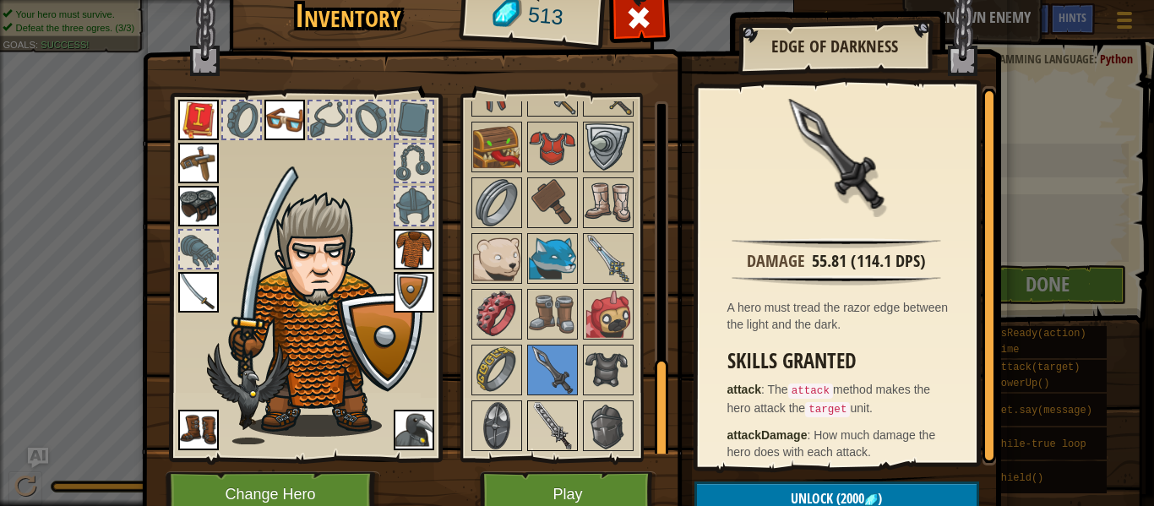
click at [548, 406] on img at bounding box center [552, 425] width 47 height 47
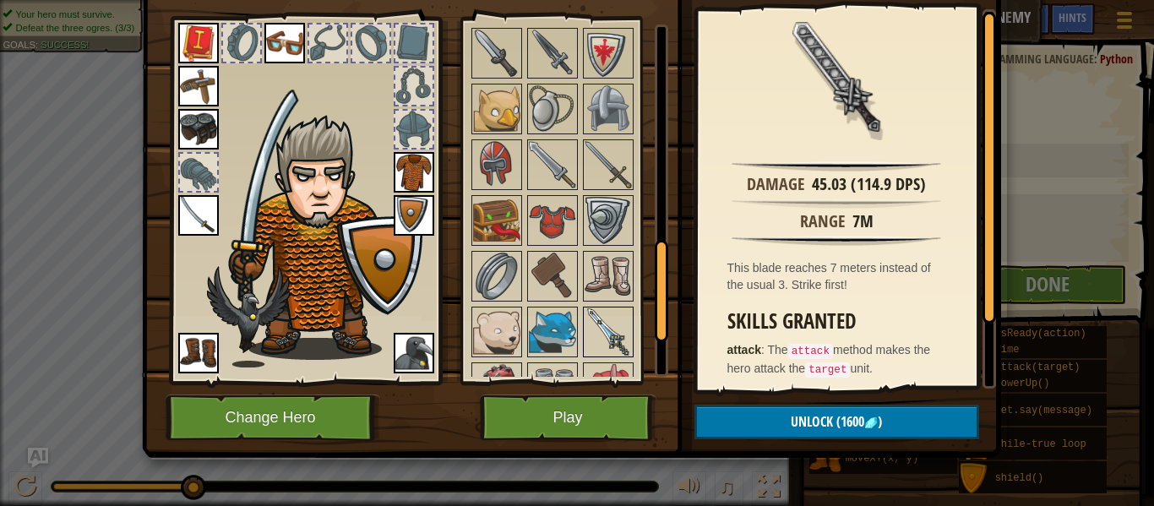
scroll to position [768, 0]
click at [610, 172] on img at bounding box center [608, 166] width 47 height 47
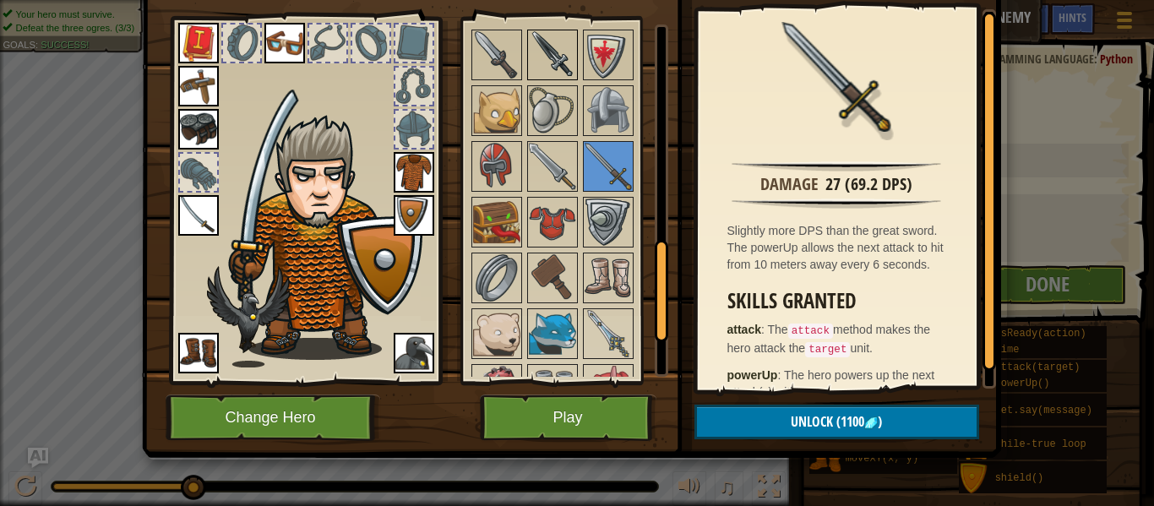
click at [537, 36] on img at bounding box center [552, 54] width 47 height 47
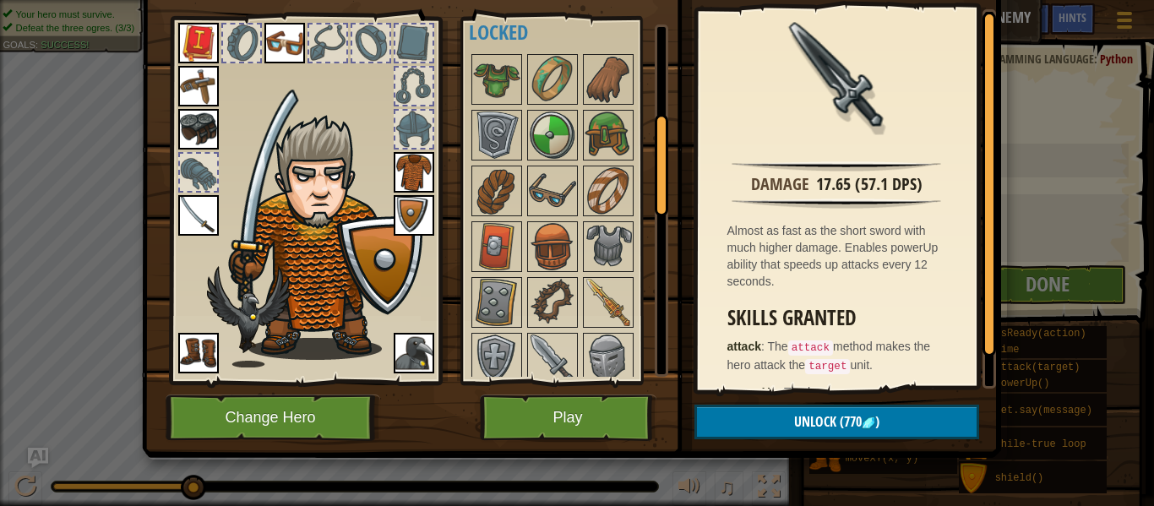
scroll to position [290, 0]
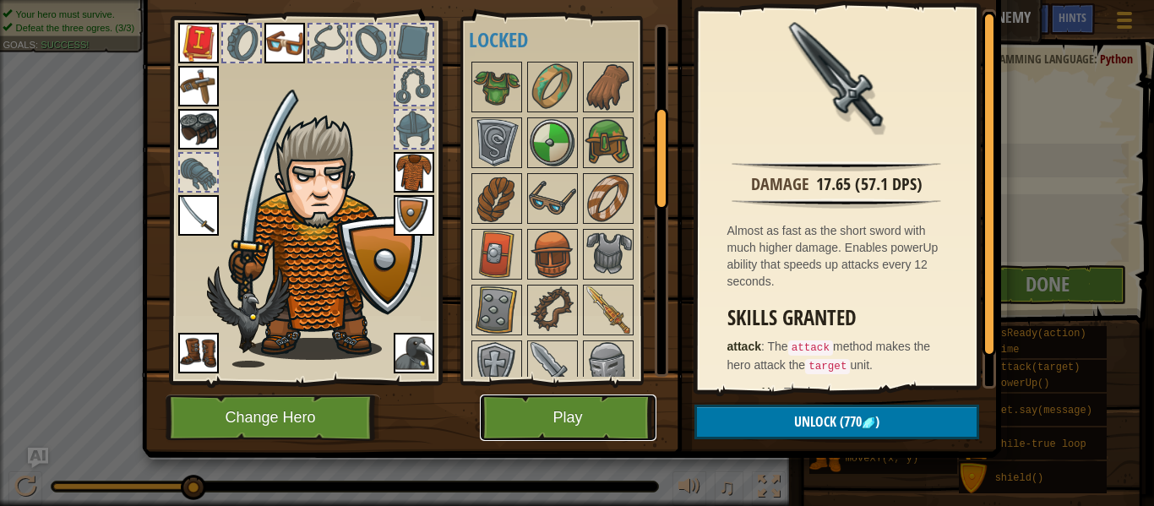
click at [548, 408] on button "Play" at bounding box center [568, 418] width 177 height 46
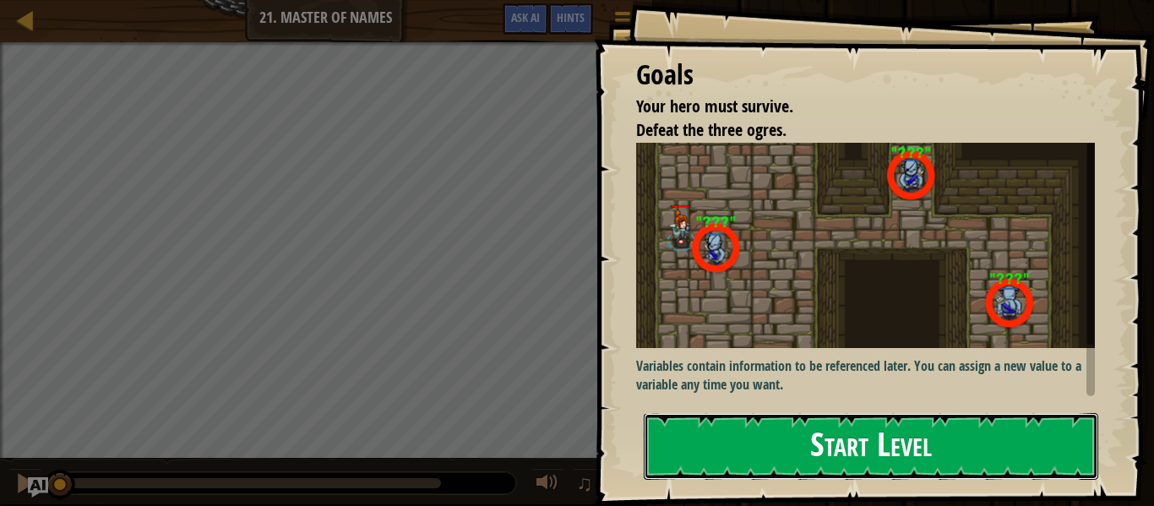
click at [765, 423] on button "Start Level" at bounding box center [871, 446] width 455 height 67
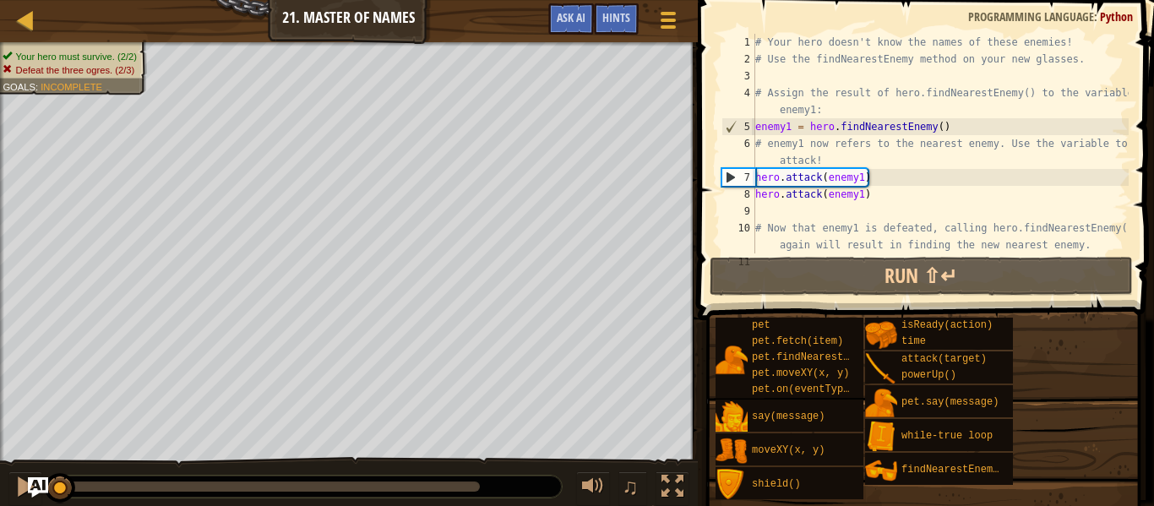
scroll to position [169, 0]
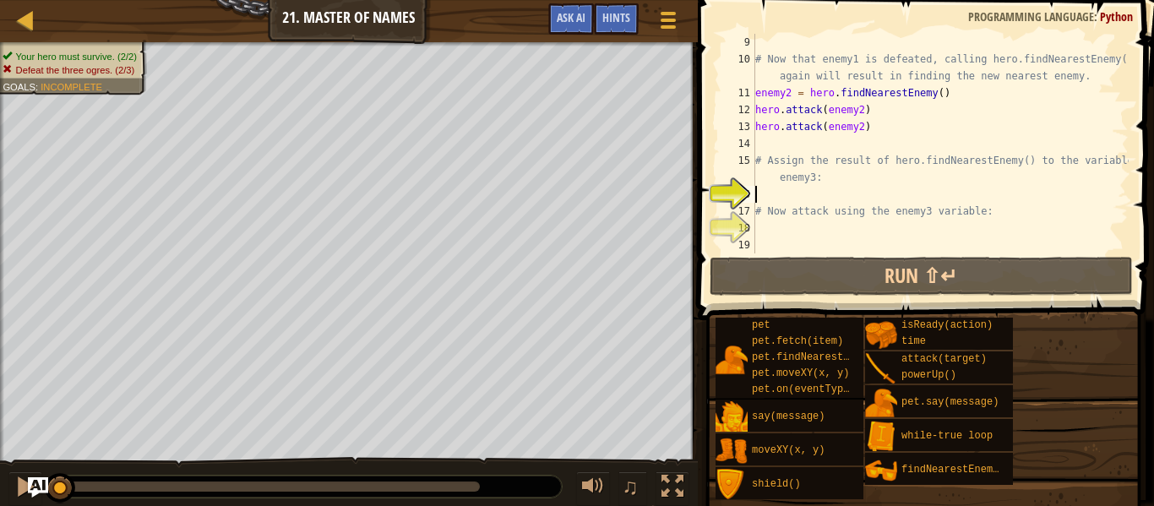
type textarea "h"
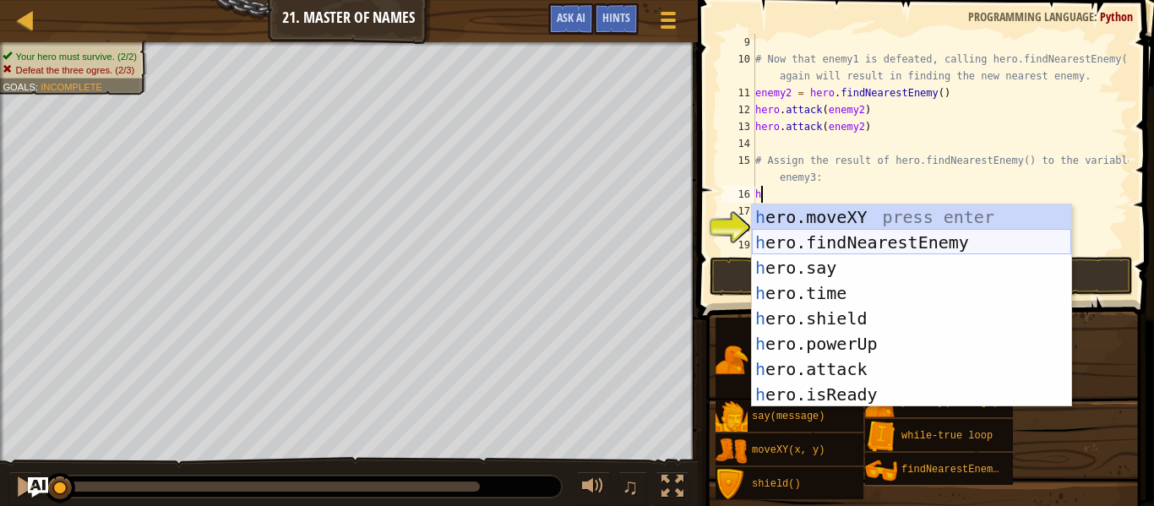
click at [815, 240] on div "h ero.moveXY press enter h ero.findNearestEnemy press enter h ero.say press ent…" at bounding box center [911, 332] width 319 height 254
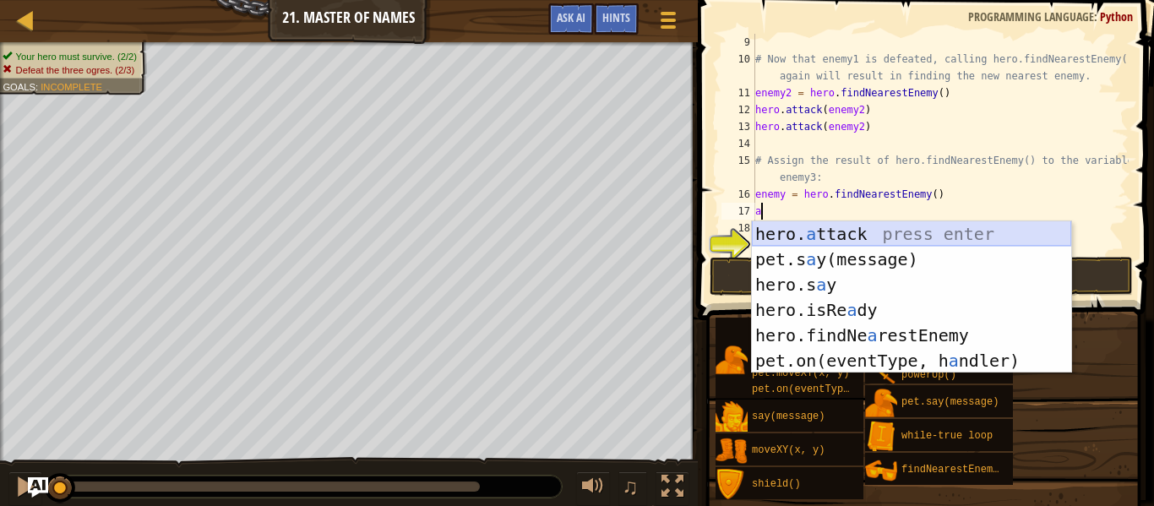
click at [830, 232] on div "hero. a ttack press enter pet.s a y(message) press enter hero.s a y press enter…" at bounding box center [911, 322] width 319 height 203
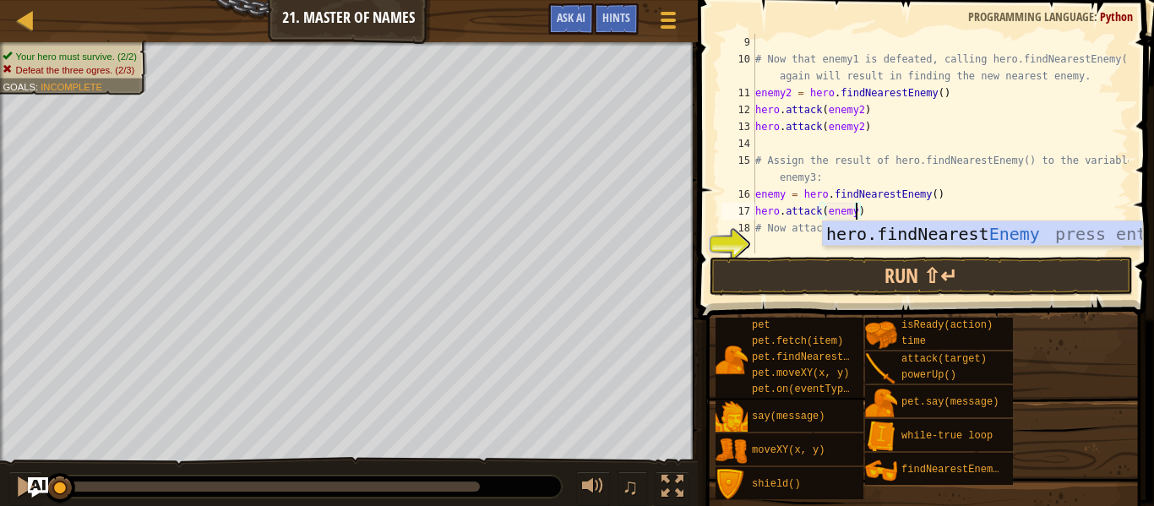
type textarea "hero.attack(enemy3)"
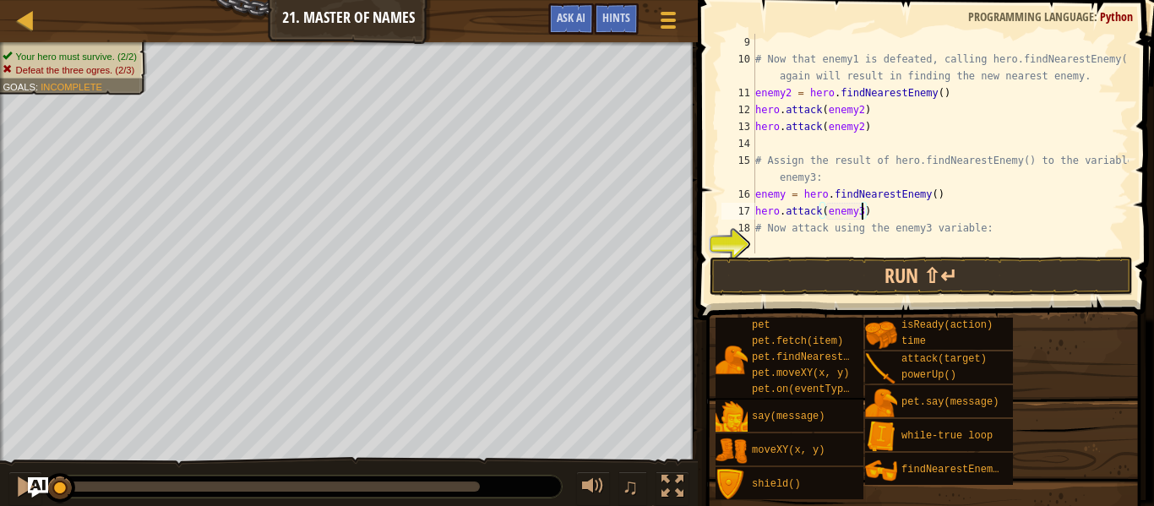
scroll to position [8, 15]
click at [886, 218] on div "# Now that enemy1 is defeated, calling hero.findNearestEnemy() again will resul…" at bounding box center [940, 161] width 377 height 254
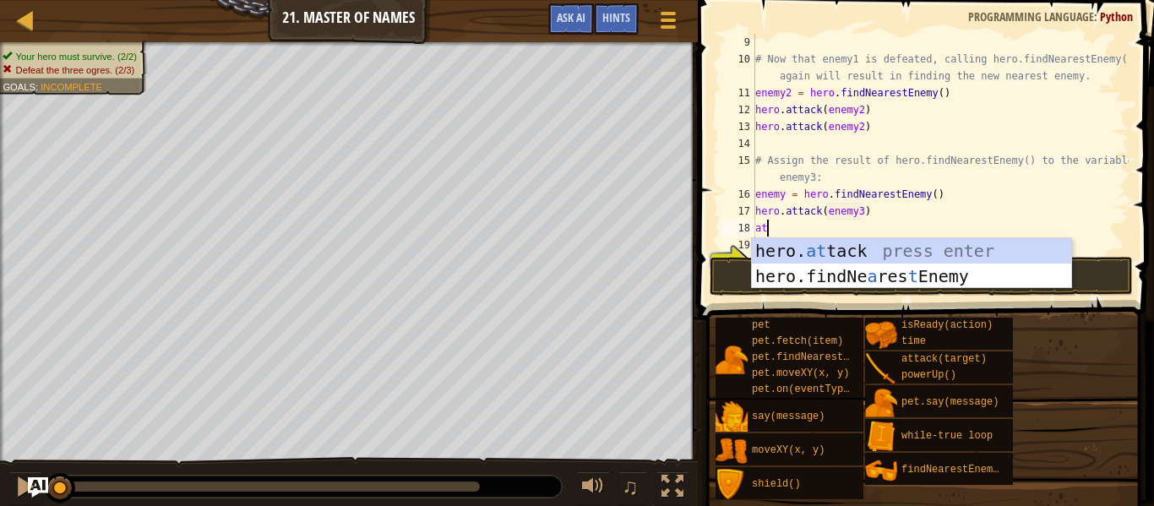
scroll to position [8, 1]
click at [882, 254] on div "hero. at tack press enter hero.findNe a res t Enemy press enter" at bounding box center [911, 288] width 319 height 101
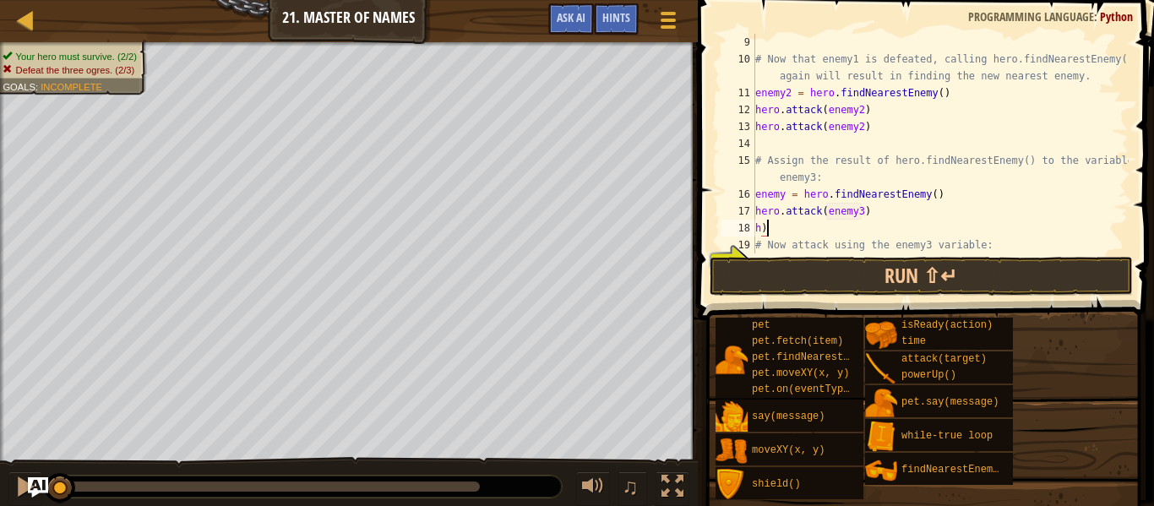
type textarea "h"
click at [791, 280] on button "Run ⇧↵" at bounding box center [921, 276] width 423 height 39
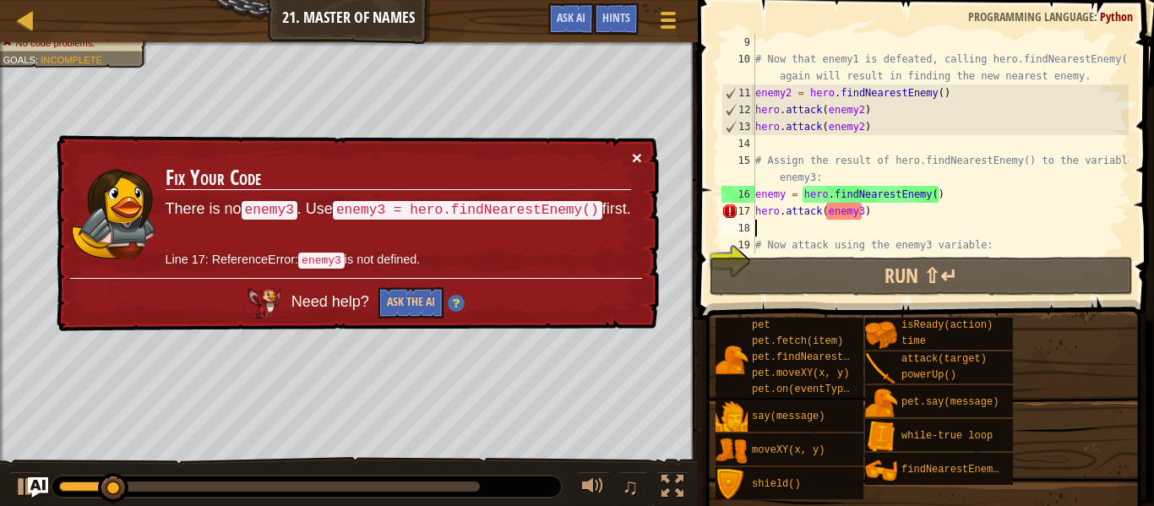
click at [639, 157] on button "×" at bounding box center [637, 158] width 10 height 18
click at [788, 194] on div "# Now that enemy1 is defeated, calling hero.findNearestEnemy() again will resul…" at bounding box center [940, 161] width 377 height 254
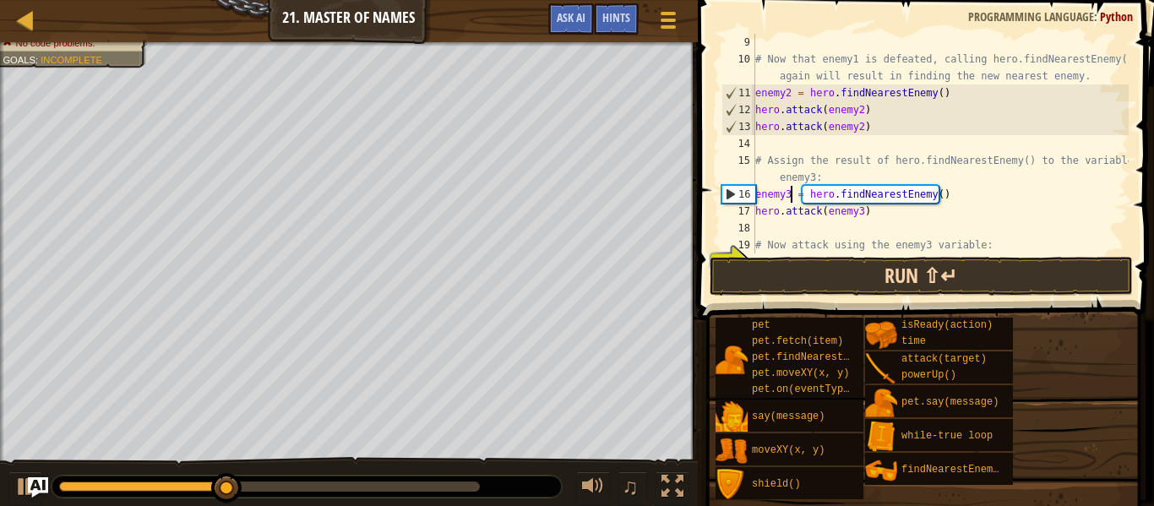
type textarea "enemy3 = hero.findNearestEnemy()"
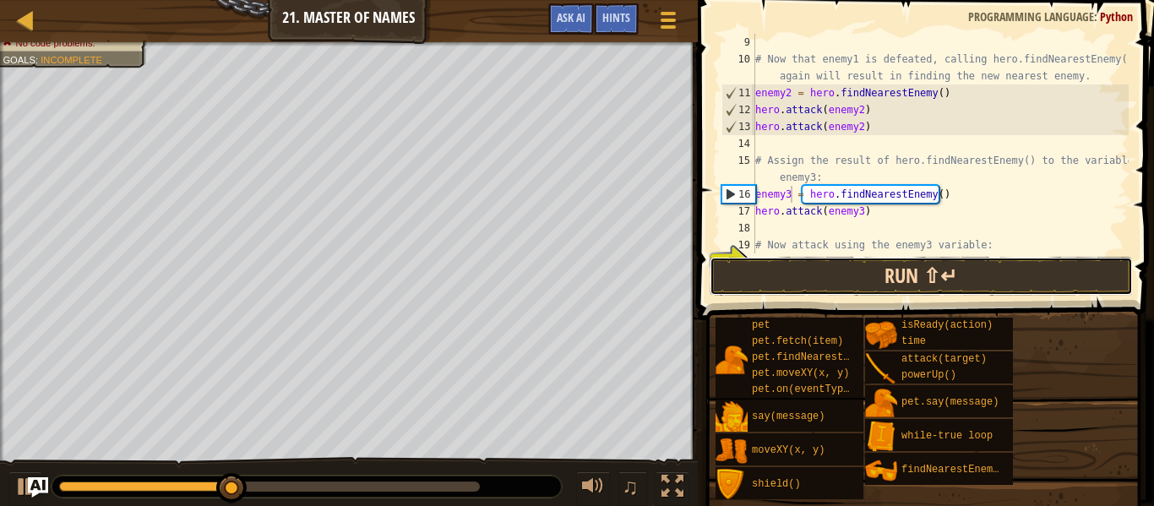
click at [886, 280] on button "Run ⇧↵" at bounding box center [921, 276] width 423 height 39
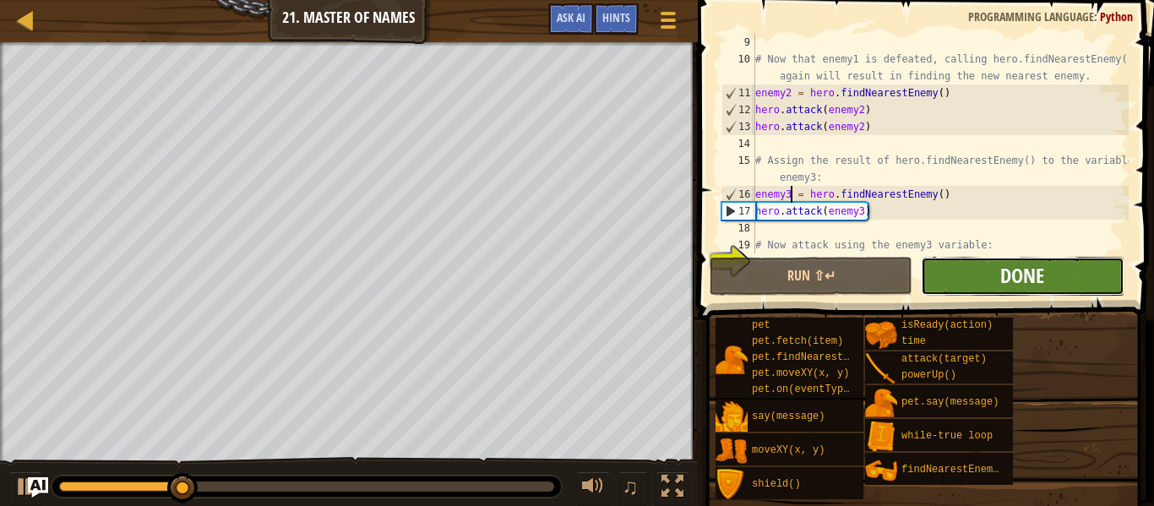
click at [1027, 270] on span "Done" at bounding box center [1023, 275] width 44 height 27
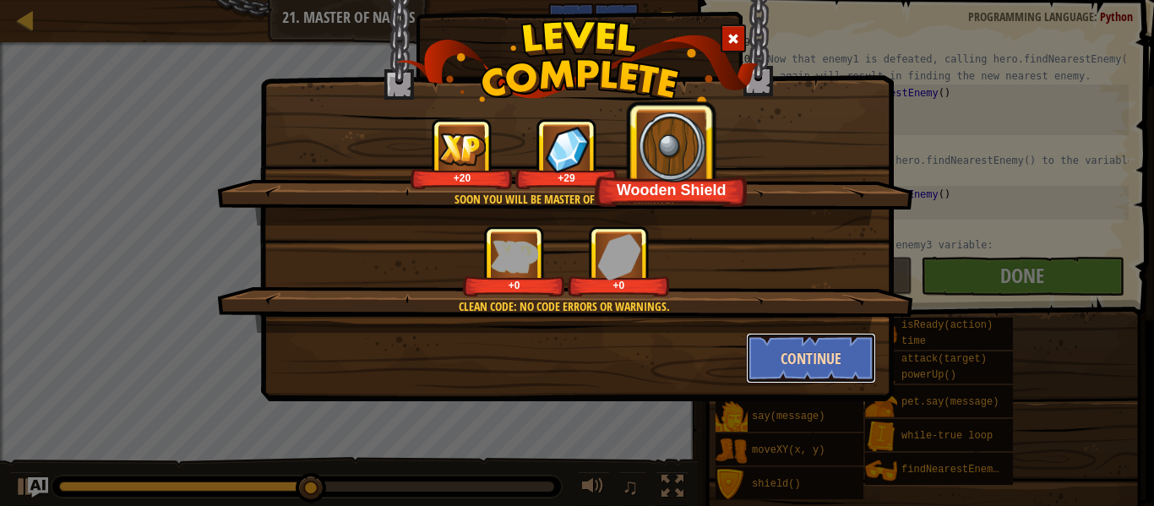
click at [822, 362] on button "Continue" at bounding box center [811, 358] width 131 height 51
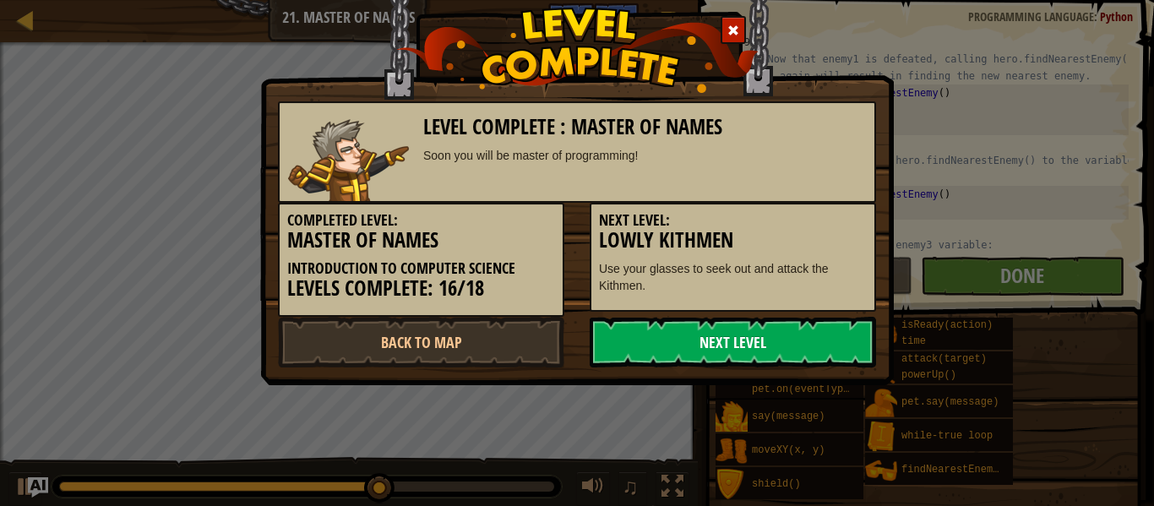
click at [802, 342] on link "Next Level" at bounding box center [733, 342] width 286 height 51
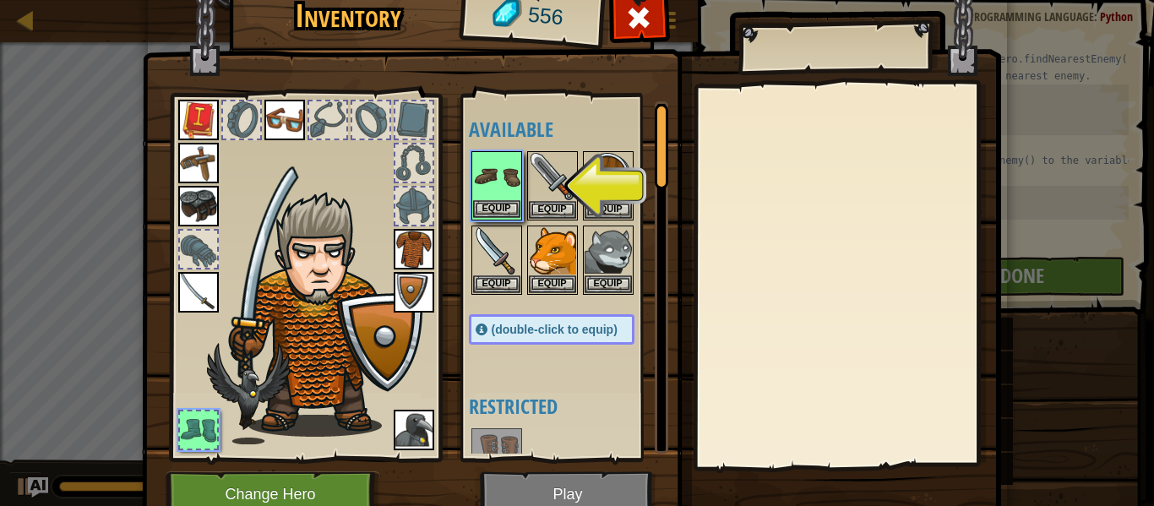
click at [497, 179] on img at bounding box center [496, 176] width 47 height 47
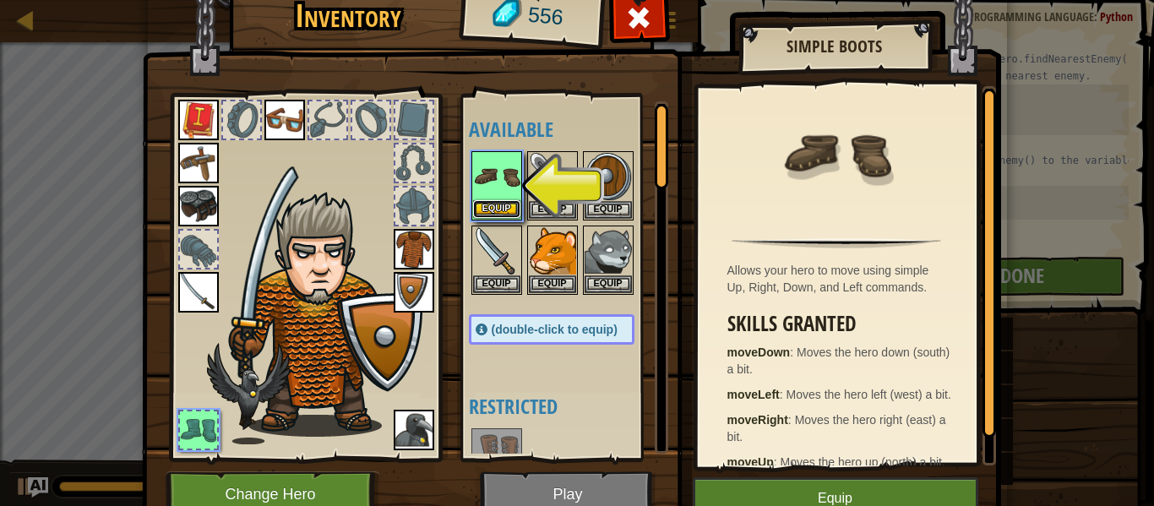
click at [492, 200] on button "Equip" at bounding box center [496, 209] width 47 height 18
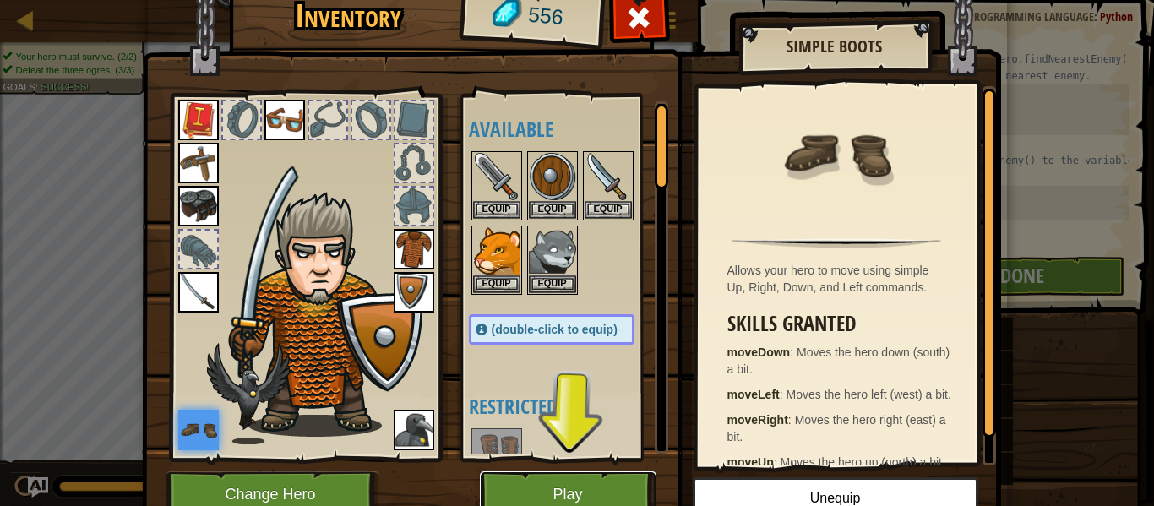
click at [528, 487] on button "Play" at bounding box center [568, 495] width 177 height 46
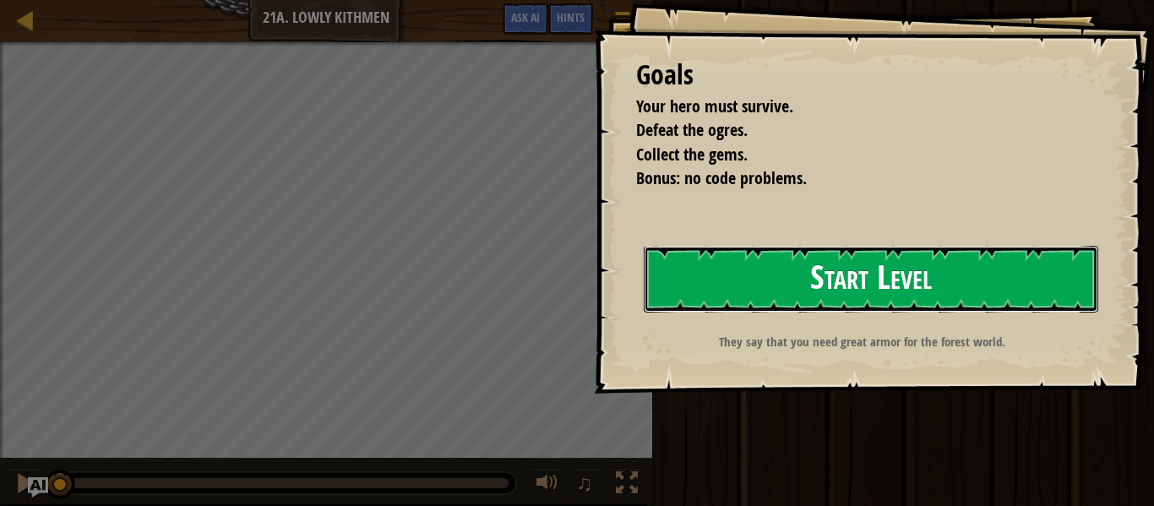
click at [896, 297] on button "Start Level" at bounding box center [871, 279] width 455 height 67
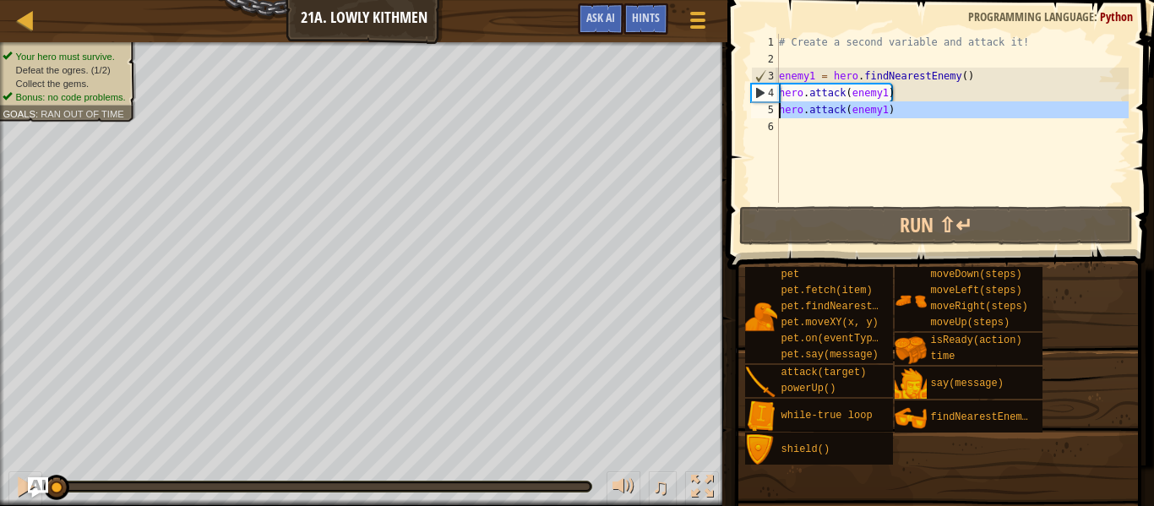
drag, startPoint x: 911, startPoint y: 121, endPoint x: 780, endPoint y: 111, distance: 131.4
click at [780, 111] on div "# Create a second variable and attack it! enemy1 = hero . findNearestEnemy ( ) …" at bounding box center [952, 135] width 353 height 203
type textarea "hero.attack(enemy1)"
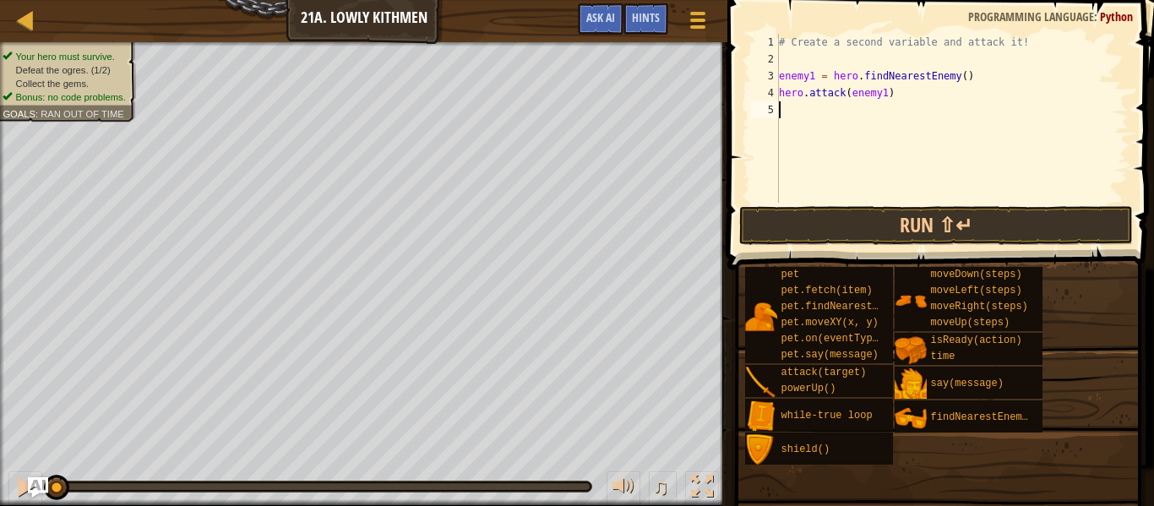
type textarea "h"
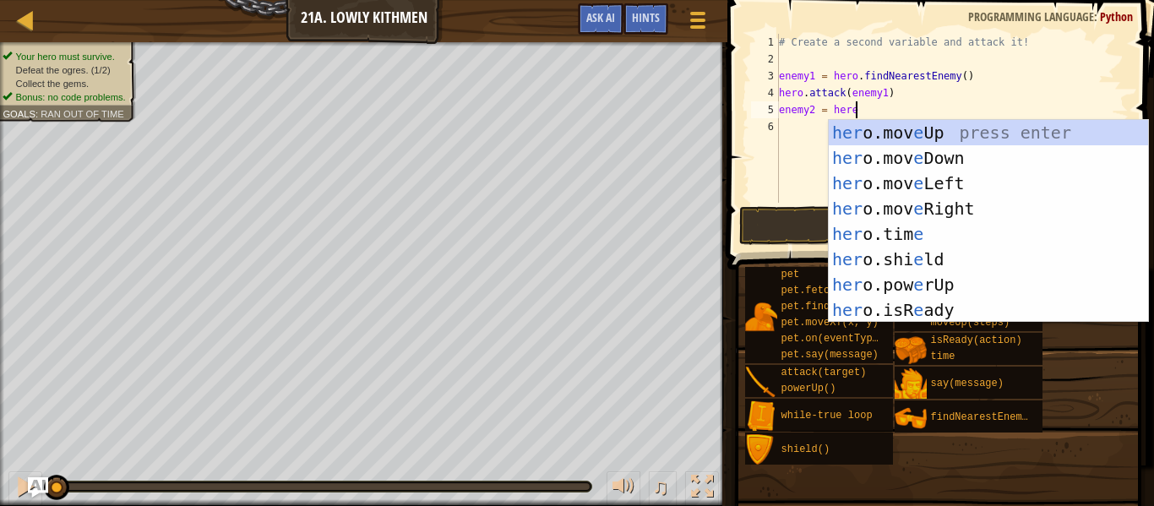
scroll to position [8, 10]
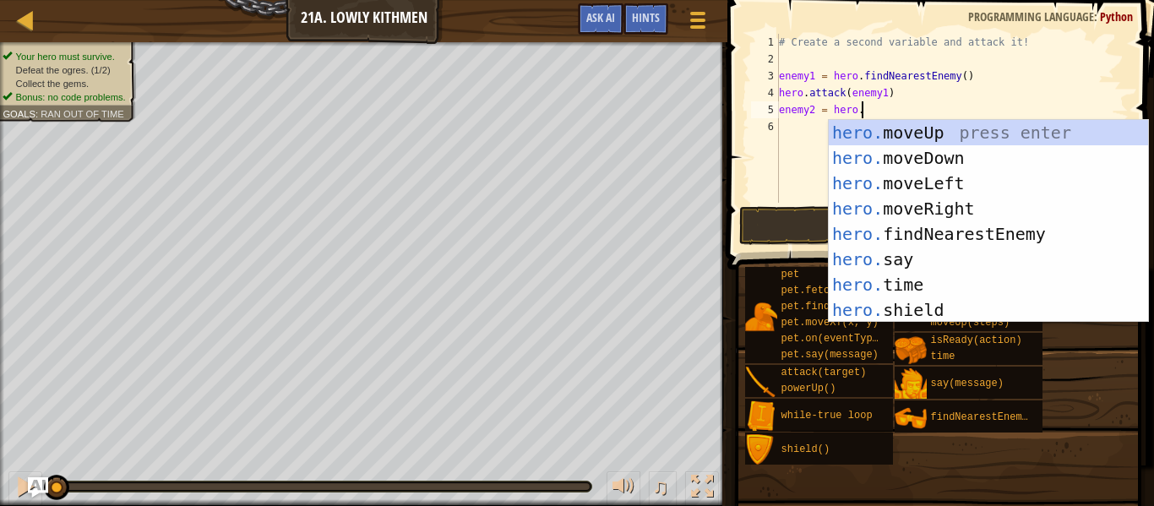
type textarea "enemy2 = hero."
click at [1006, 235] on div "hero. moveUp press enter hero. moveDown press enter hero. moveLeft press enter …" at bounding box center [988, 247] width 319 height 254
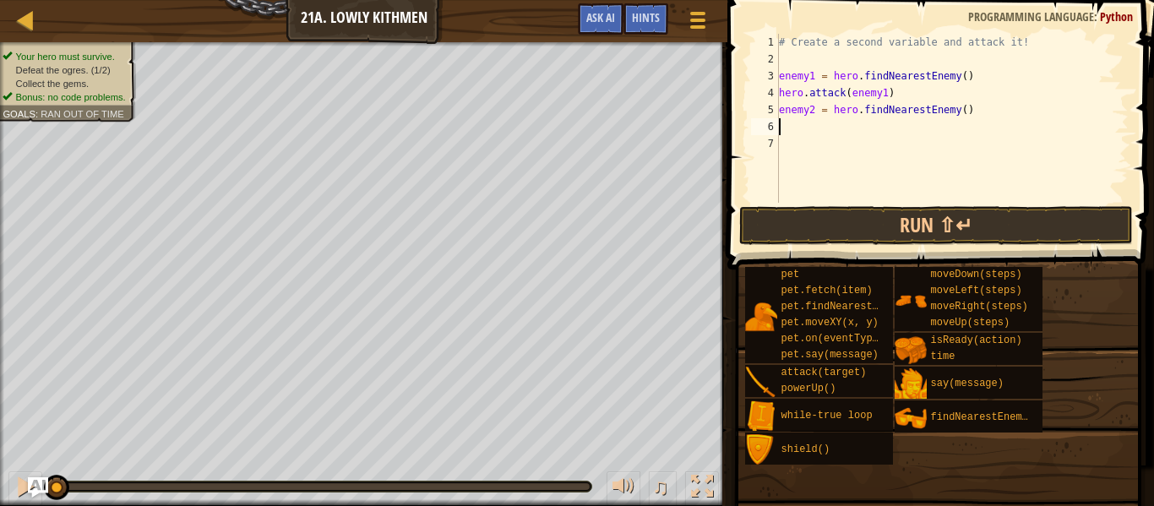
scroll to position [8, 0]
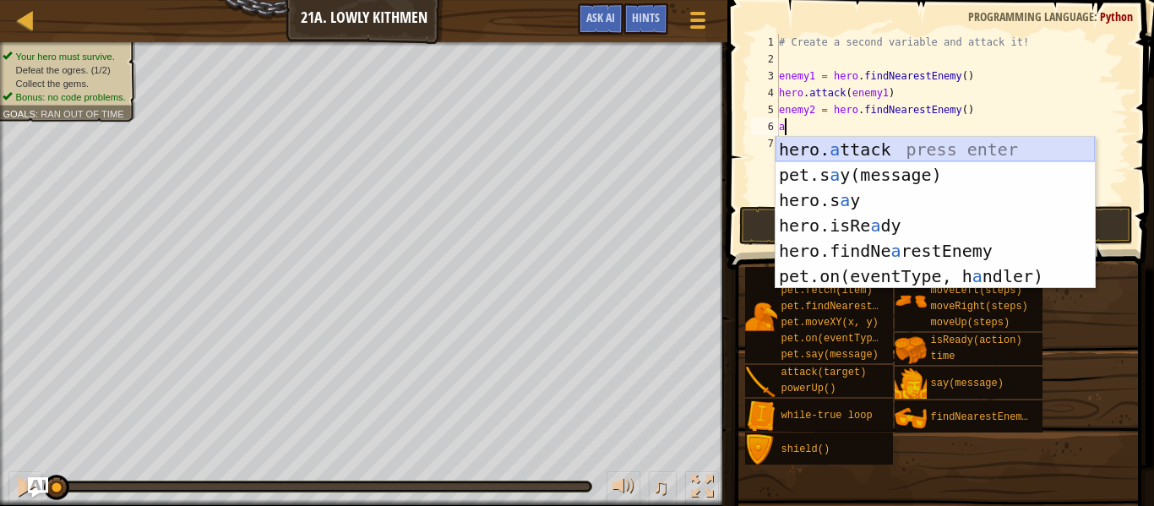
click at [884, 155] on div "hero. a ttack press enter pet.s a y(message) press enter hero.s a y press enter…" at bounding box center [935, 238] width 319 height 203
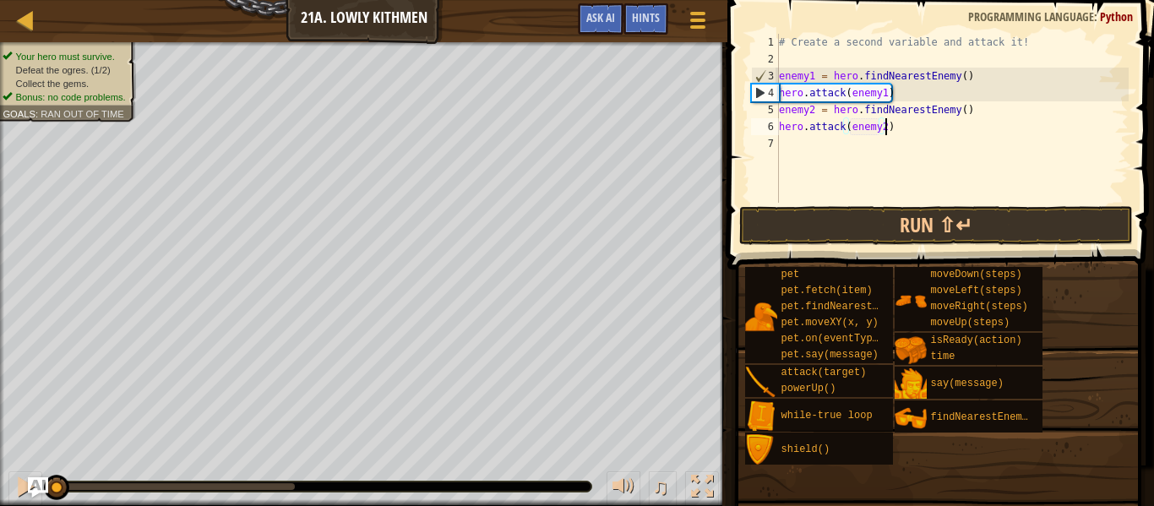
scroll to position [8, 15]
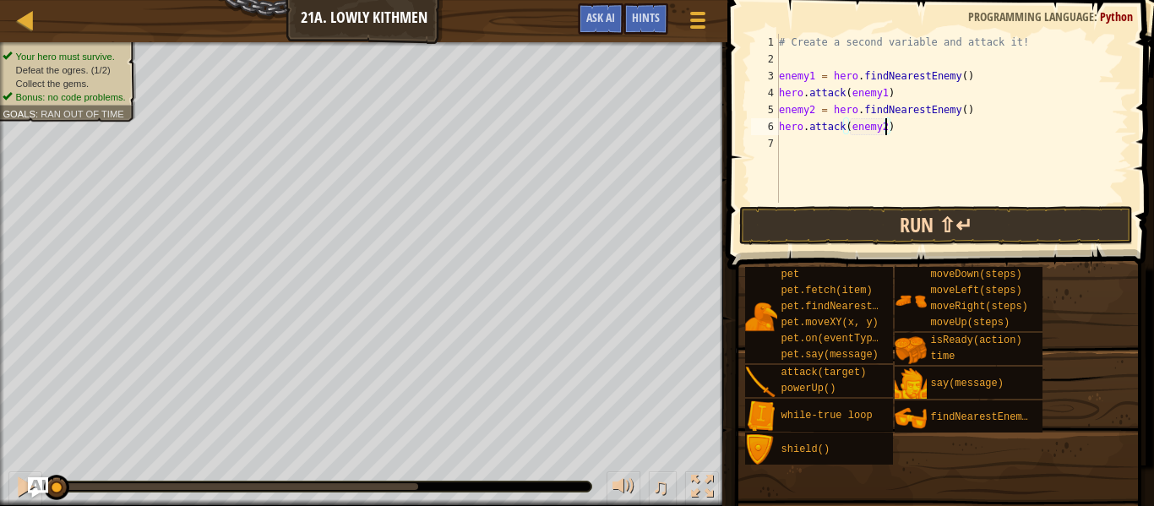
type textarea "hero.attack(enemy2)"
click at [859, 215] on button "Run ⇧↵" at bounding box center [936, 225] width 394 height 39
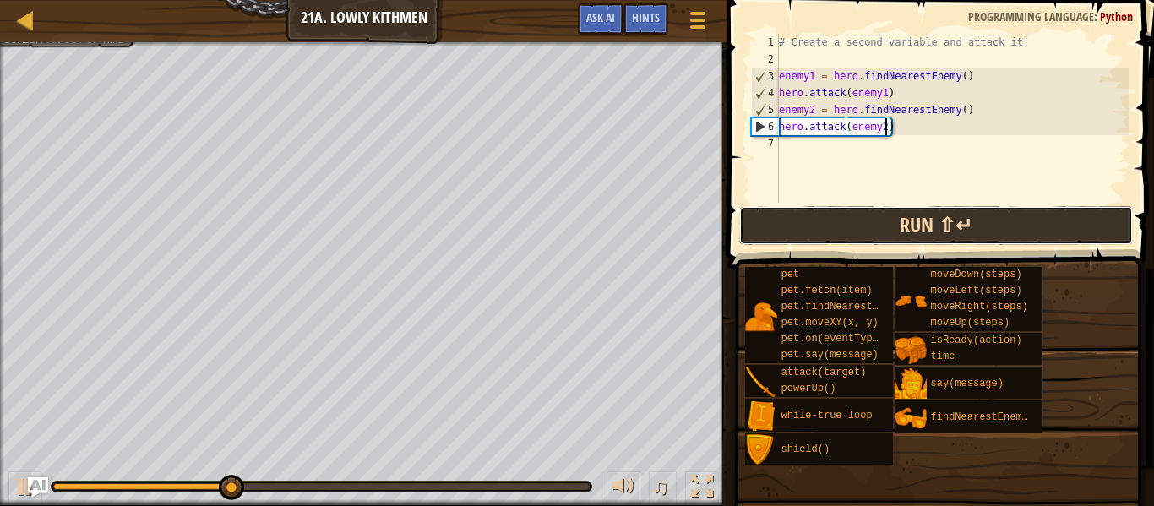
click at [859, 215] on button "Run ⇧↵" at bounding box center [936, 225] width 394 height 39
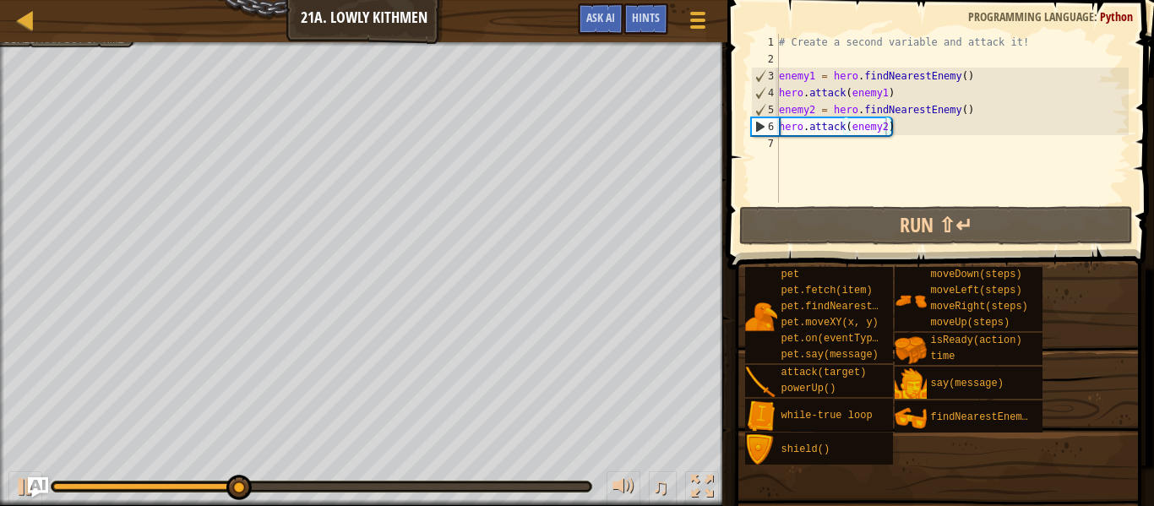
click at [87, 38] on div "Map Introduction to Computer Science 21a. Lowly Kithmen Game Menu Done Hints As…" at bounding box center [364, 21] width 728 height 42
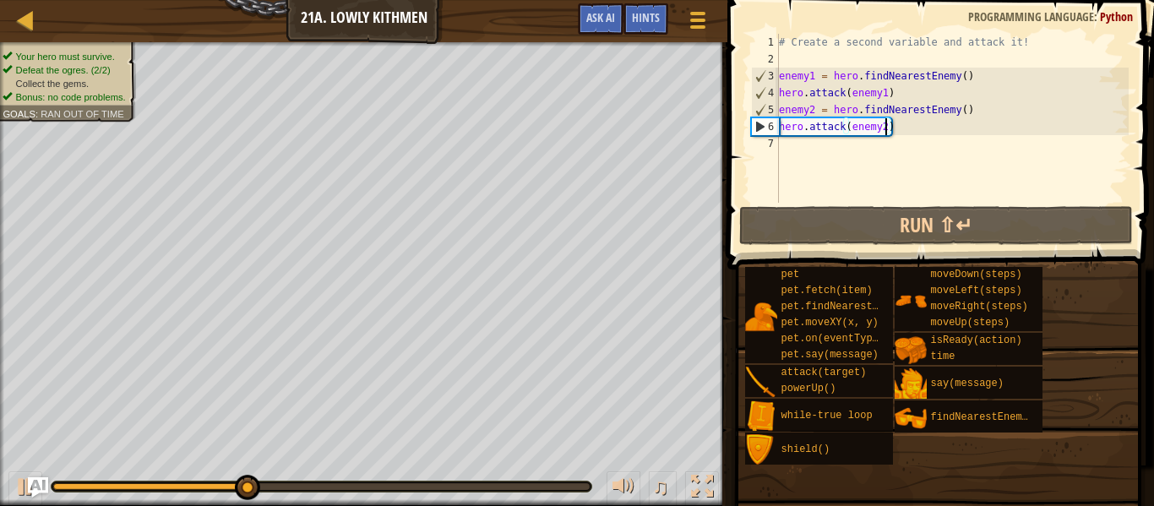
click at [85, 107] on div "Goals : Ran out of time" at bounding box center [63, 114] width 121 height 14
click at [85, 50] on li "Your hero must survive." at bounding box center [64, 57] width 123 height 14
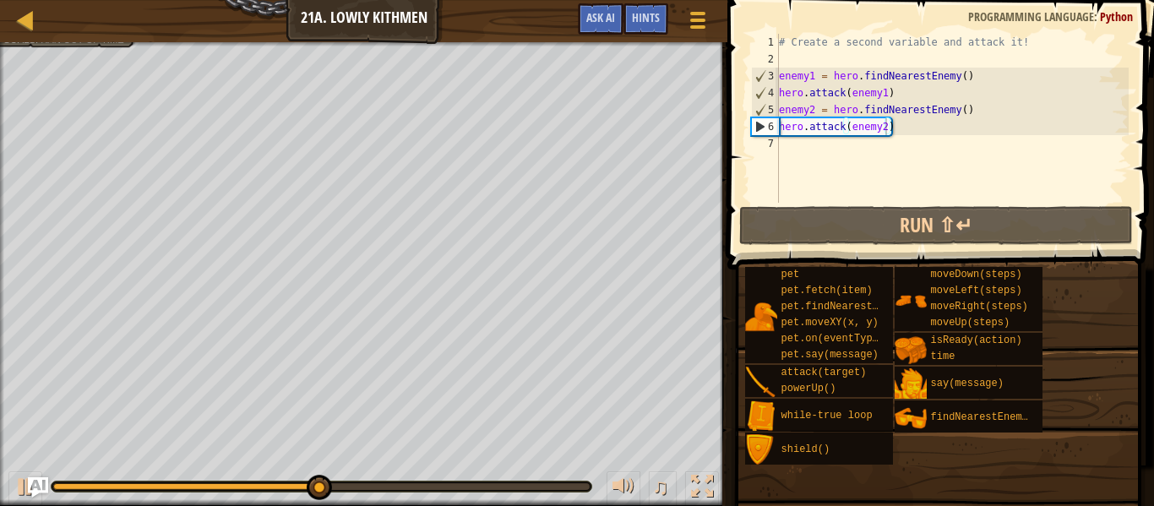
click at [881, 154] on div "# Create a second variable and attack it! enemy1 = hero . findNearestEnemy ( ) …" at bounding box center [952, 135] width 353 height 203
type textarea "d"
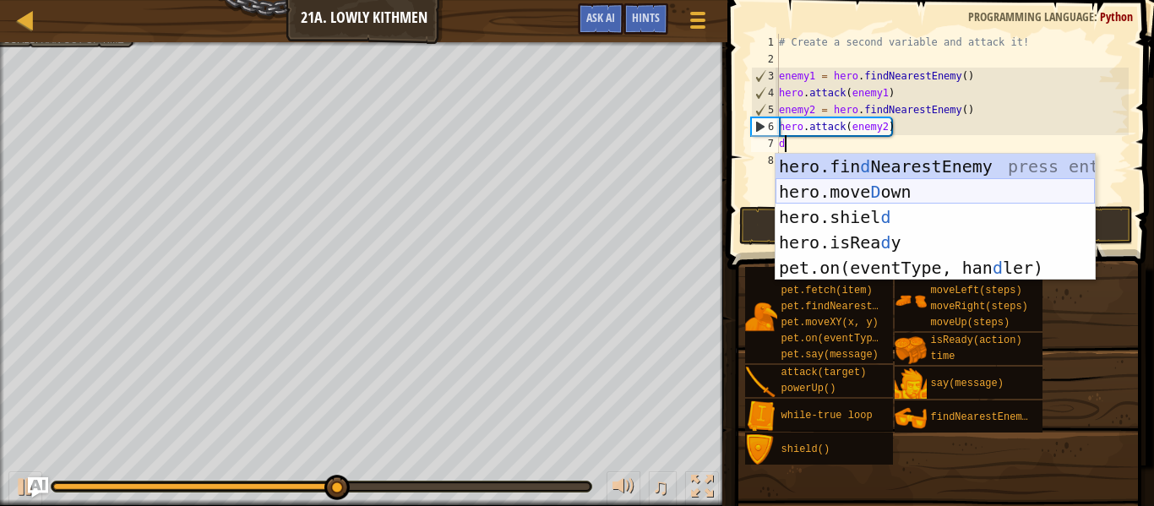
click at [864, 190] on div "hero.fin d NearestEnemy press enter hero.move D own press enter hero.shiel d pr…" at bounding box center [935, 242] width 319 height 177
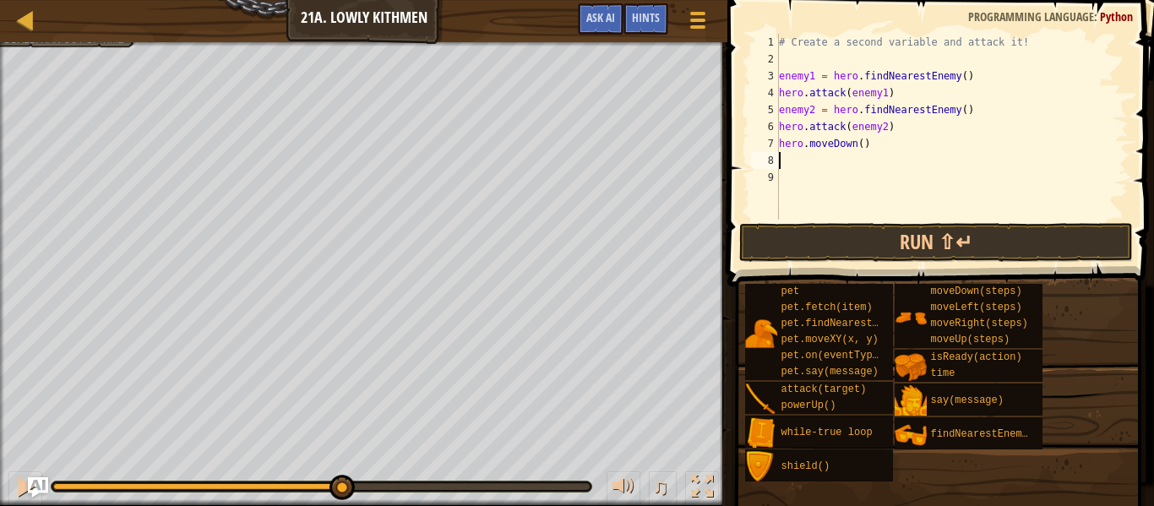
type textarea "r"
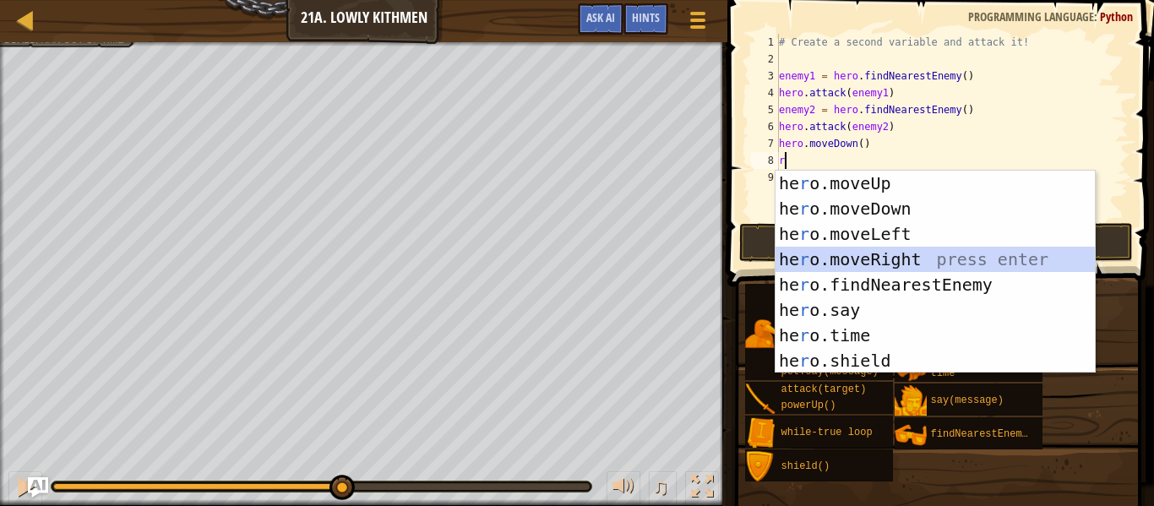
click at [860, 257] on div "he r o.moveUp press enter he r o.moveDown press enter he r o.moveLeft press ent…" at bounding box center [935, 298] width 319 height 254
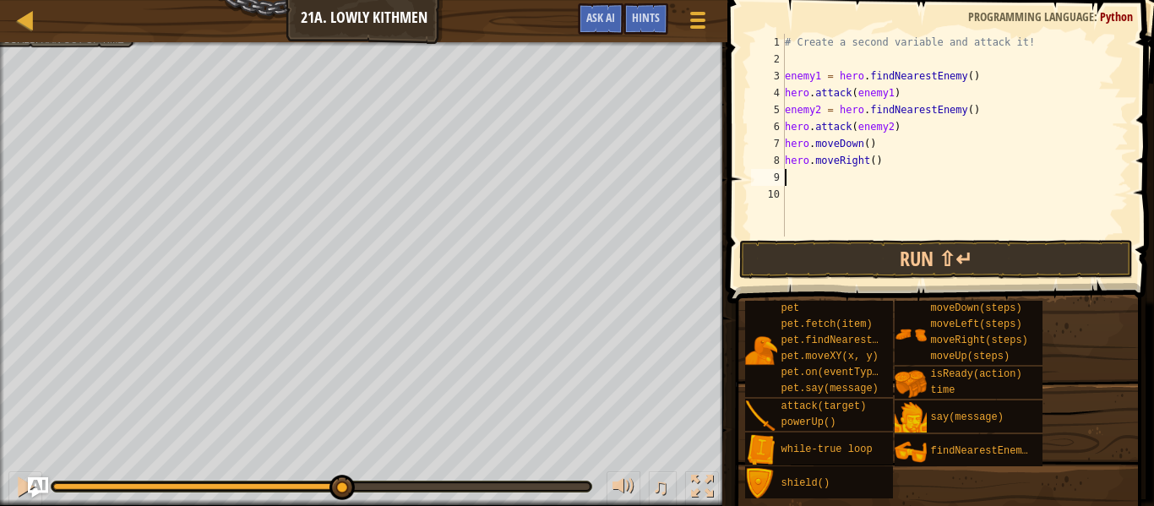
click at [871, 165] on div "# Create a second variable and attack it! enemy1 = hero . findNearestEnemy ( ) …" at bounding box center [955, 152] width 347 height 237
type textarea "hero.moveRight(2)"
click at [799, 266] on button "Run ⇧↵" at bounding box center [936, 259] width 394 height 39
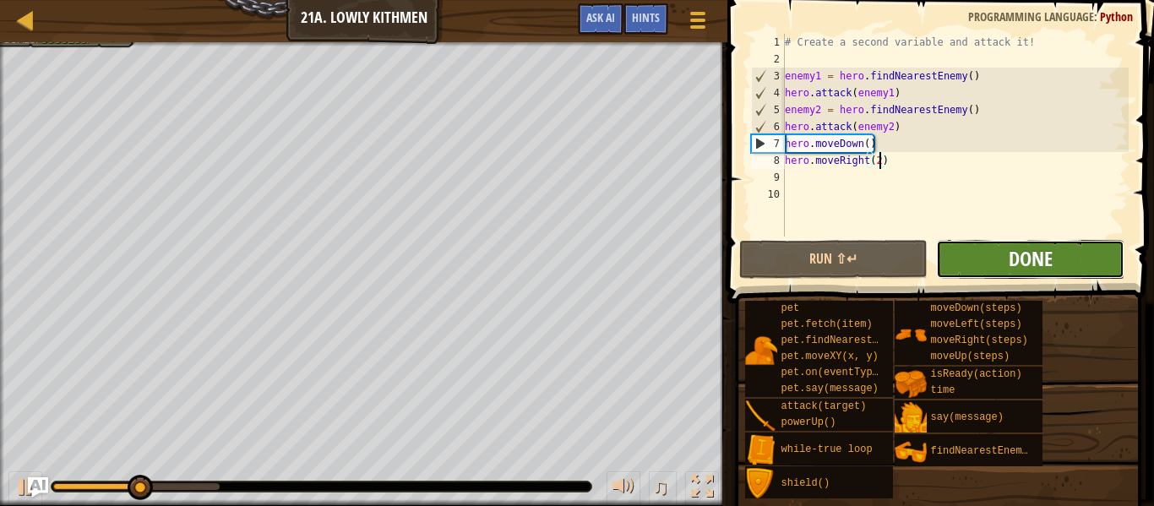
click at [1009, 267] on span "Done" at bounding box center [1031, 258] width 44 height 27
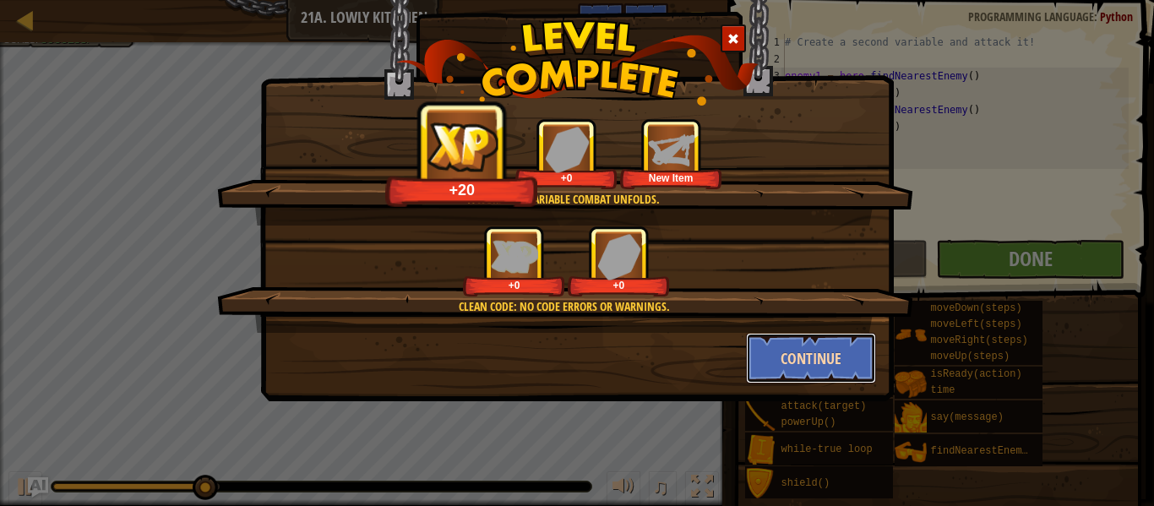
click at [819, 363] on button "Continue" at bounding box center [811, 358] width 131 height 51
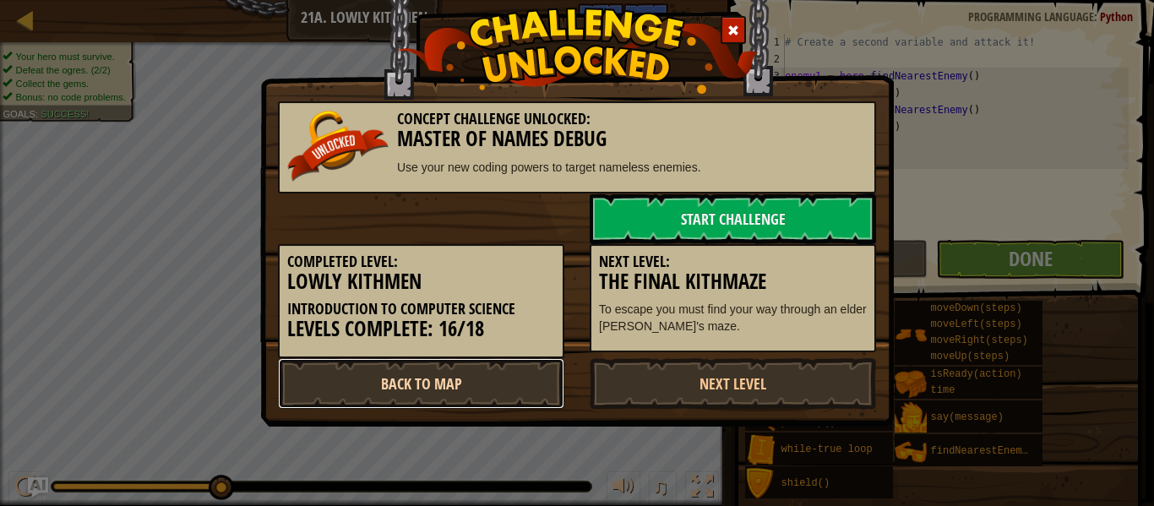
click at [353, 374] on link "Back to Map" at bounding box center [421, 383] width 286 height 51
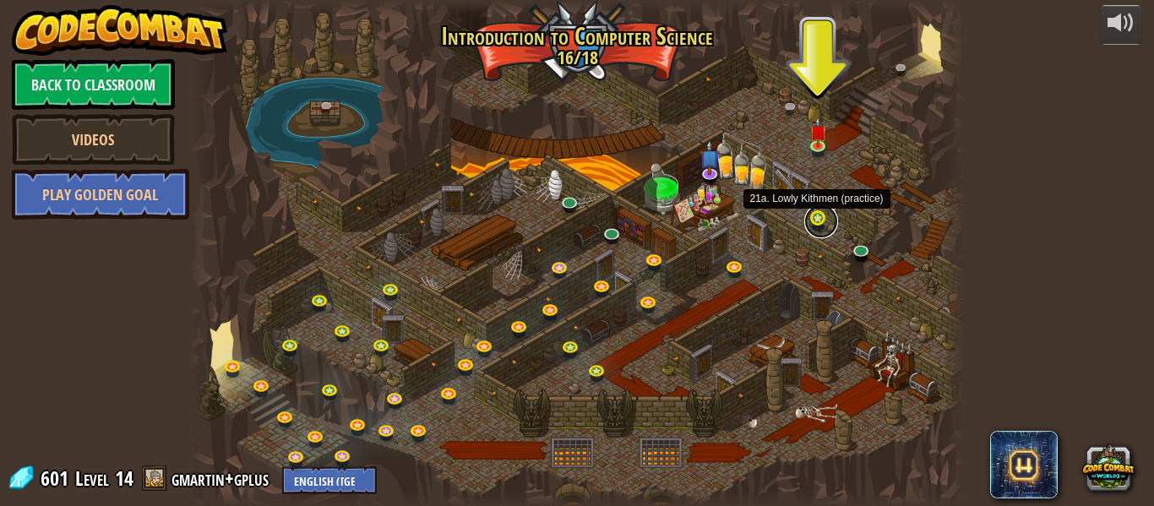
click at [815, 221] on link at bounding box center [821, 222] width 34 height 34
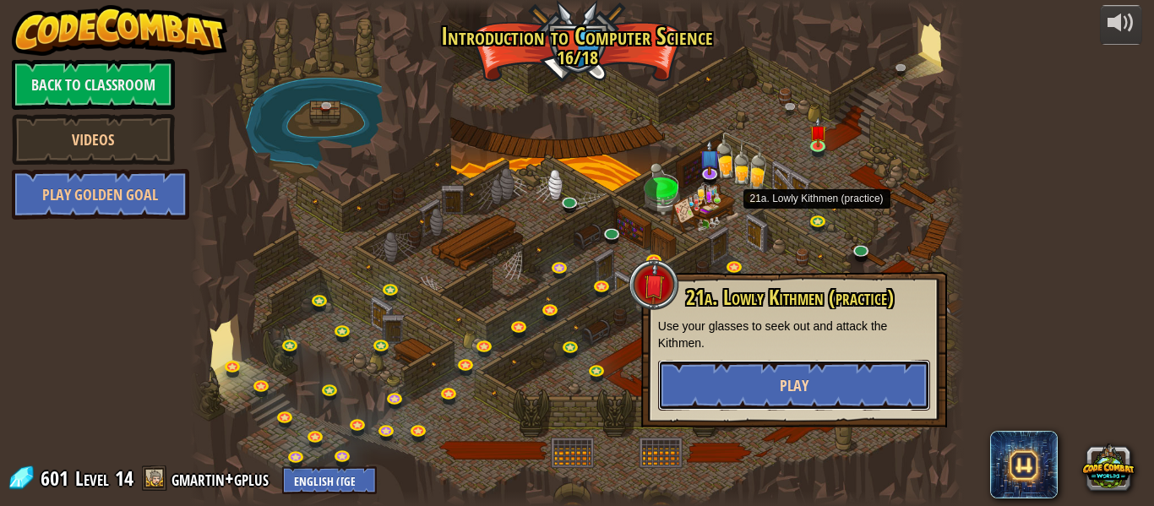
click at [747, 372] on button "Play" at bounding box center [794, 385] width 272 height 51
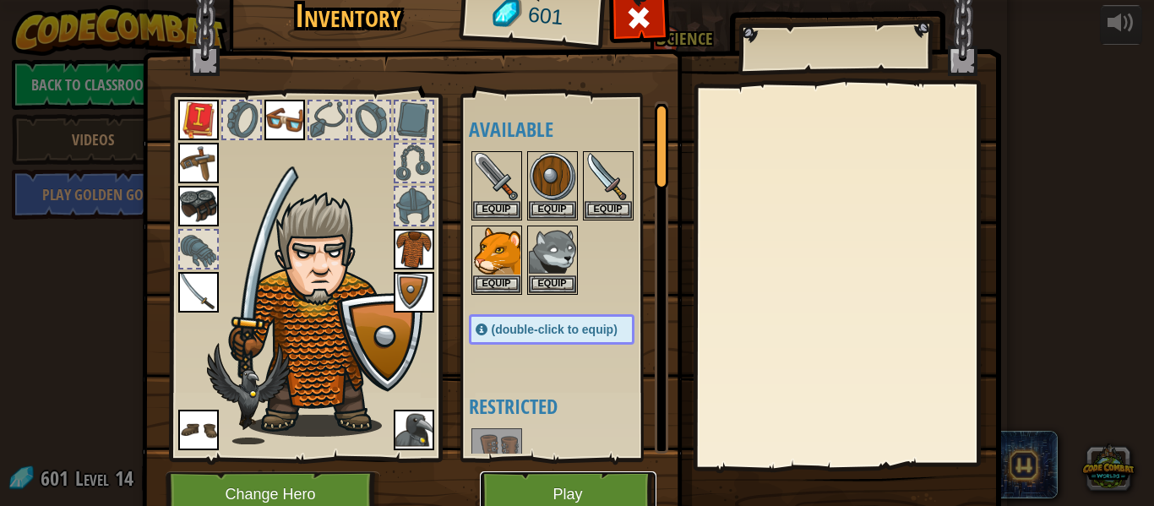
click at [518, 472] on button "Play" at bounding box center [568, 495] width 177 height 46
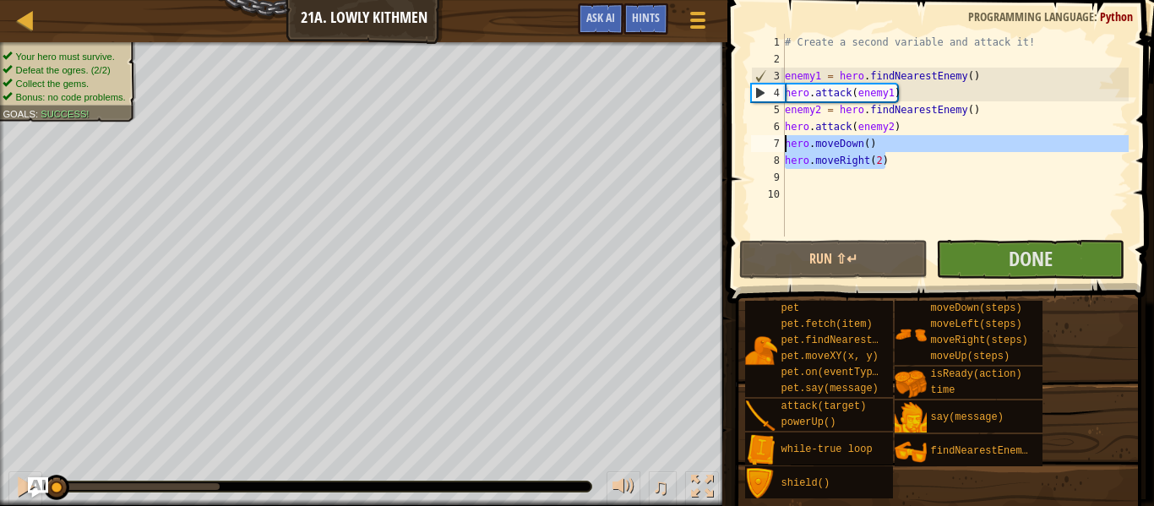
drag, startPoint x: 893, startPoint y: 166, endPoint x: 772, endPoint y: 150, distance: 122.0
click at [772, 150] on div "1 2 3 4 5 6 7 8 9 10 # Create a second variable and attack it! enemy1 = hero . …" at bounding box center [938, 135] width 381 height 203
type textarea "hero.moveDown() hero.moveRight(2)"
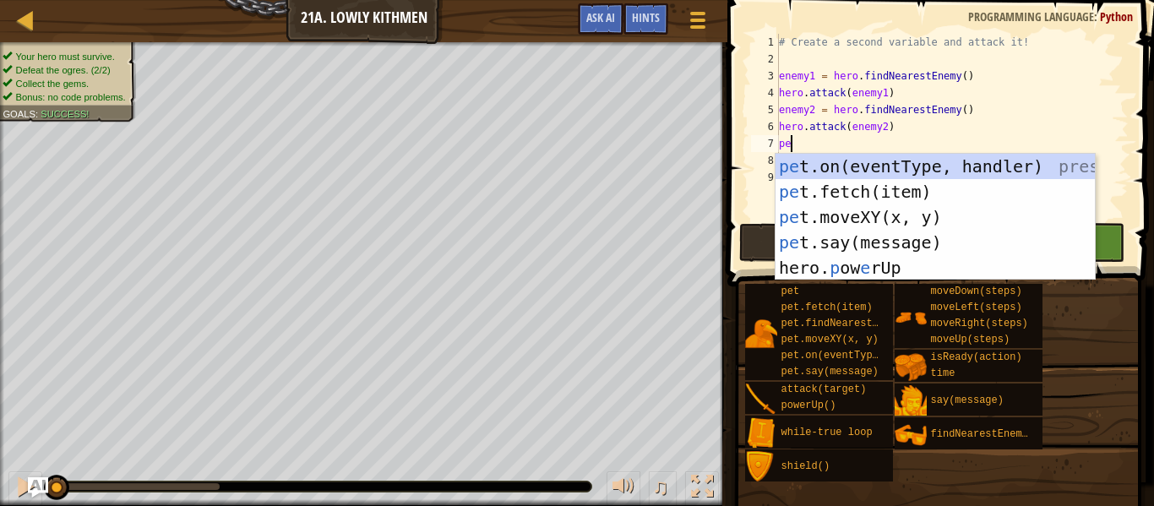
scroll to position [8, 2]
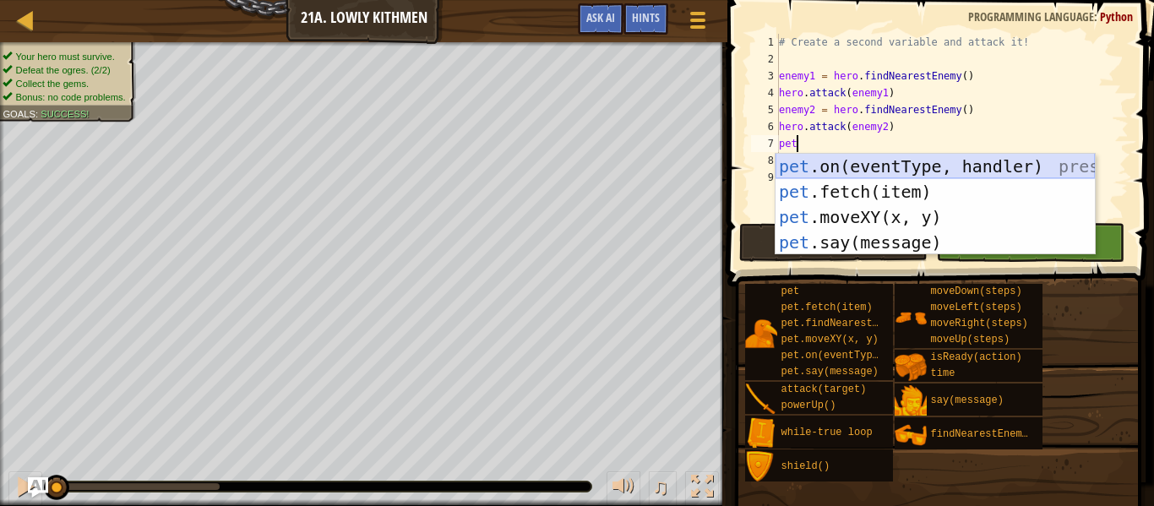
click at [787, 165] on div "pet .on(eventType, handler) press enter pet .fetch(item) press enter pet .moveX…" at bounding box center [935, 230] width 319 height 152
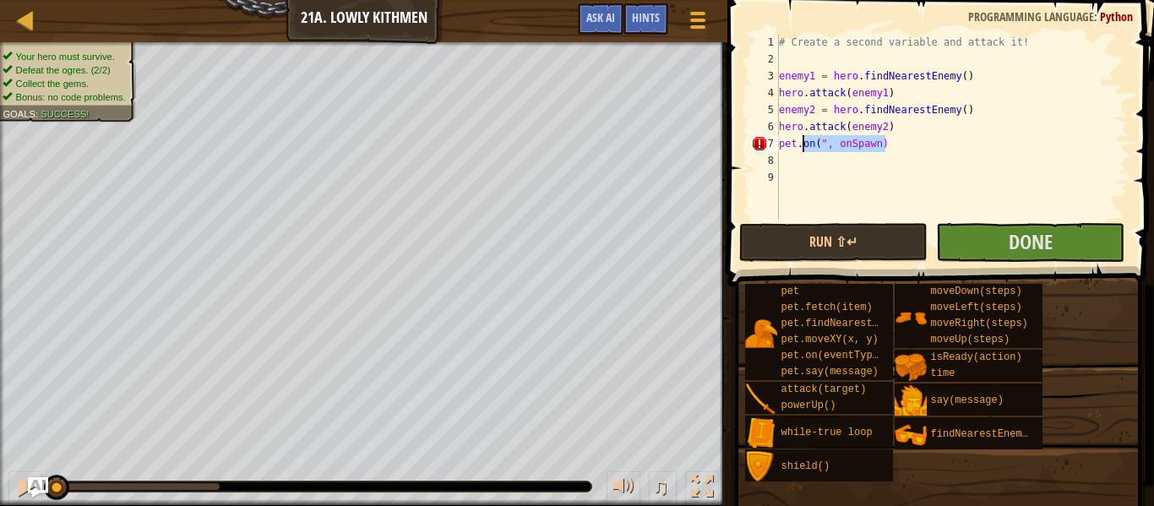
drag, startPoint x: 904, startPoint y: 147, endPoint x: 803, endPoint y: 148, distance: 101.4
click at [803, 148] on div "# Create a second variable and attack it! enemy1 = hero . findNearestEnemy ( ) …" at bounding box center [952, 144] width 353 height 220
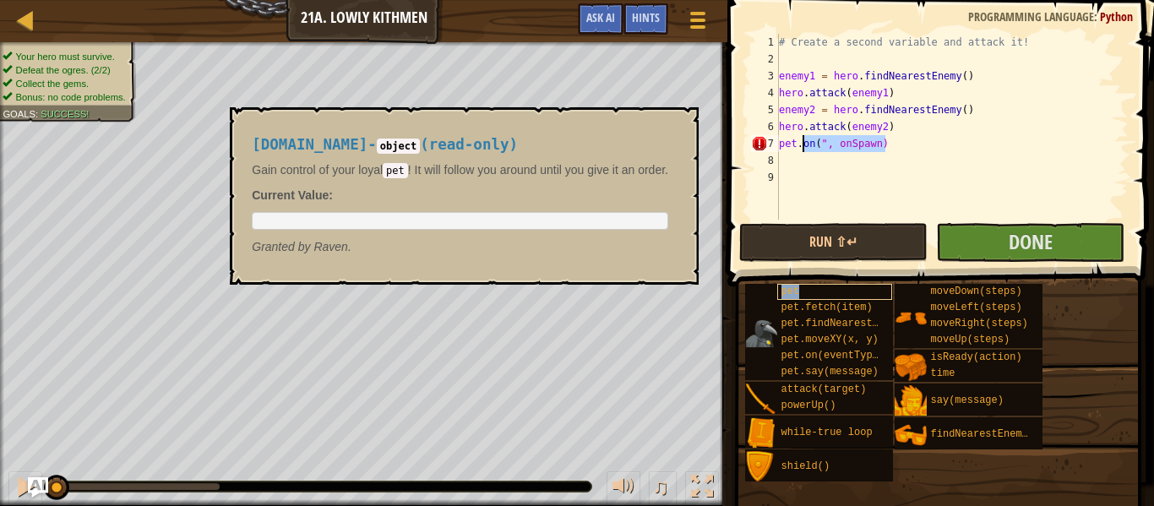
click at [780, 288] on div "pet" at bounding box center [835, 292] width 116 height 16
drag, startPoint x: 903, startPoint y: 142, endPoint x: 799, endPoint y: 140, distance: 104.0
click at [799, 140] on div "# Create a second variable and attack it! enemy1 = hero . findNearestEnemy ( ) …" at bounding box center [952, 144] width 353 height 220
type textarea "pet"
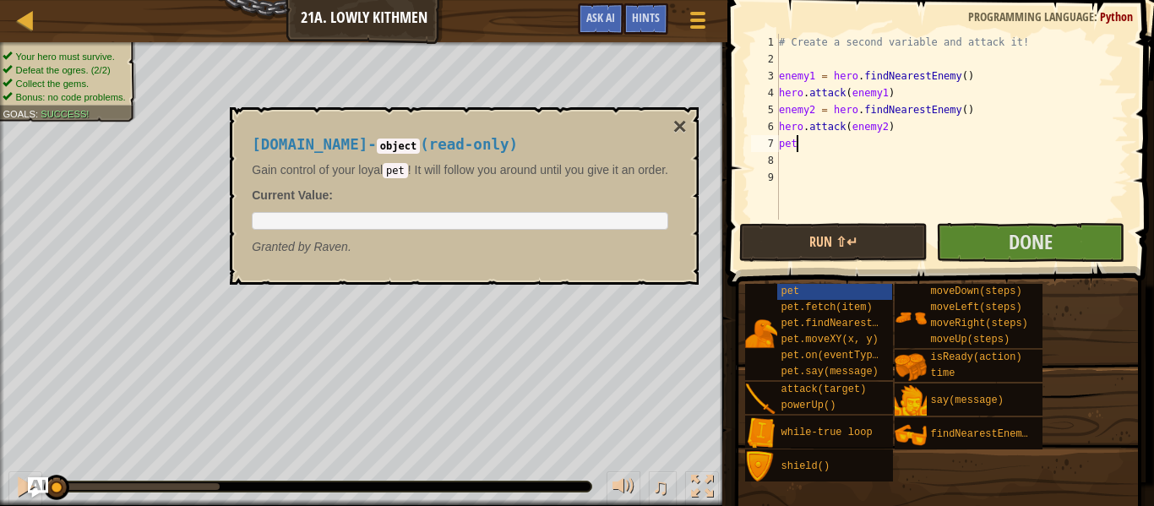
click at [796, 159] on div "# Create a second variable and attack it! enemy1 = hero . findNearestEnemy ( ) …" at bounding box center [952, 144] width 353 height 220
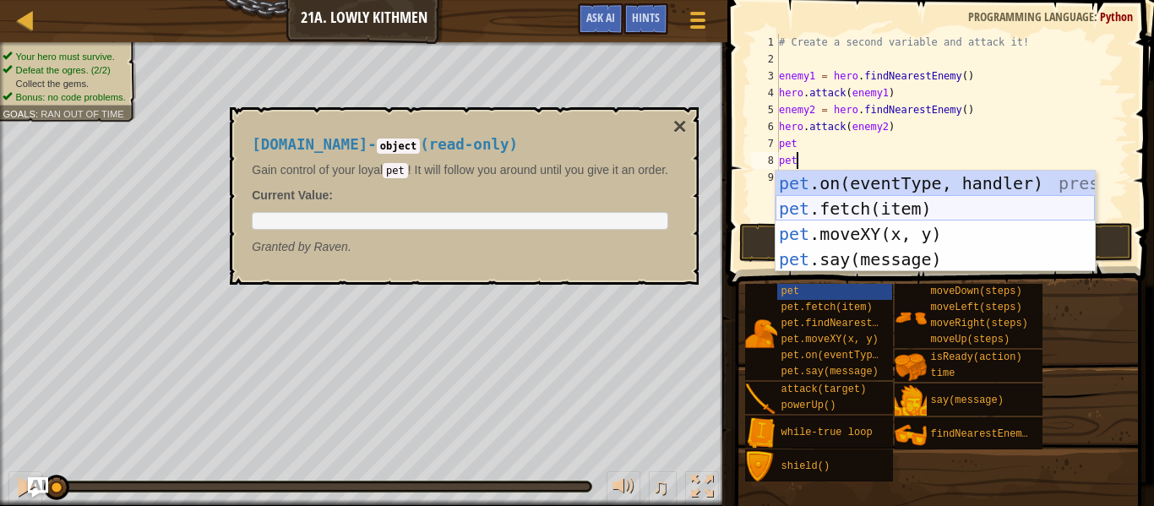
click at [850, 211] on div "pet .on(eventType, handler) press enter pet .fetch(item) press enter pet .moveX…" at bounding box center [935, 247] width 319 height 152
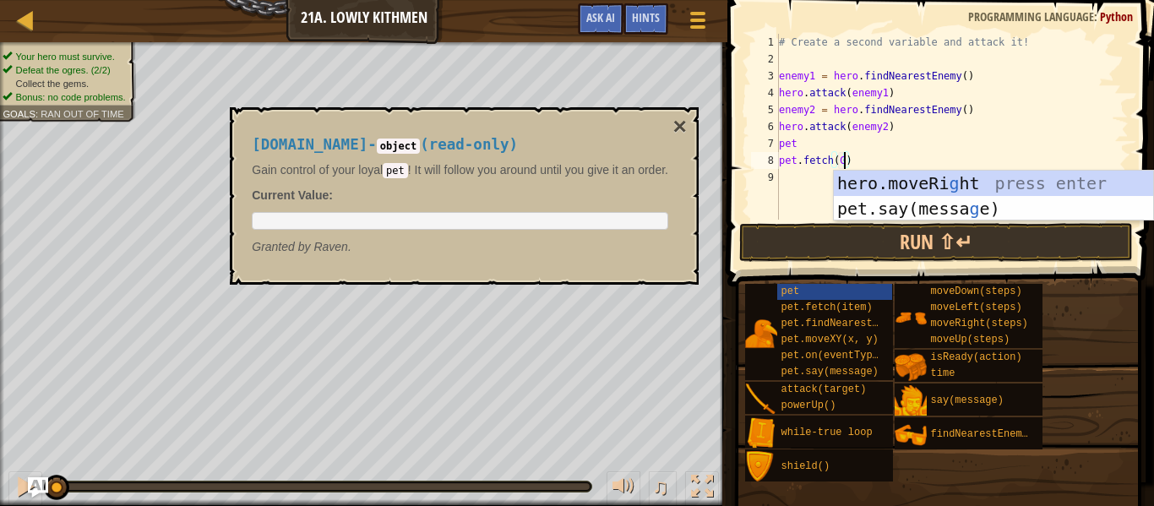
scroll to position [8, 11]
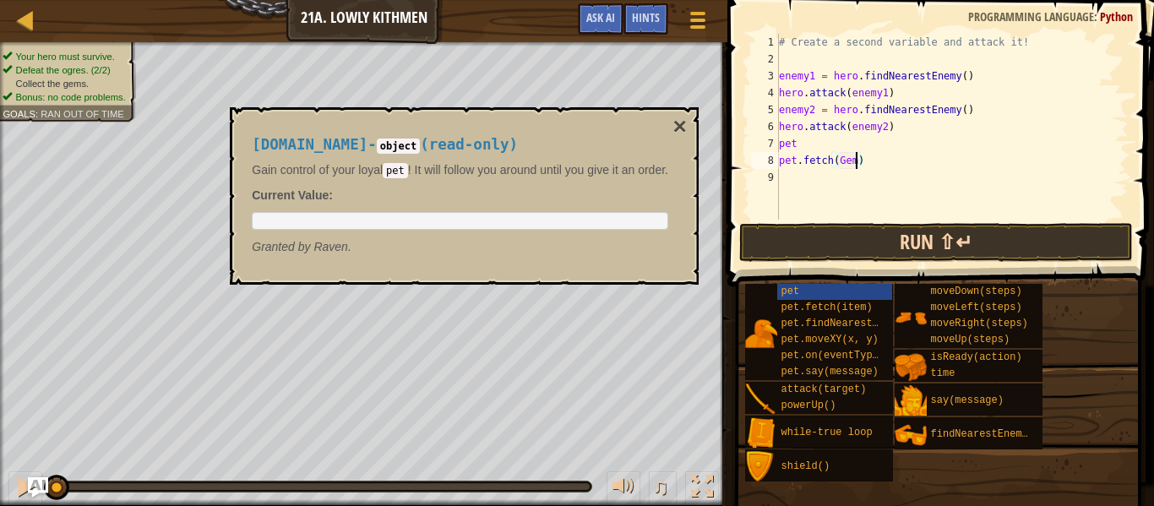
type textarea "pet.fetch(Gem)"
click at [898, 229] on button "Run ⇧↵" at bounding box center [936, 242] width 394 height 39
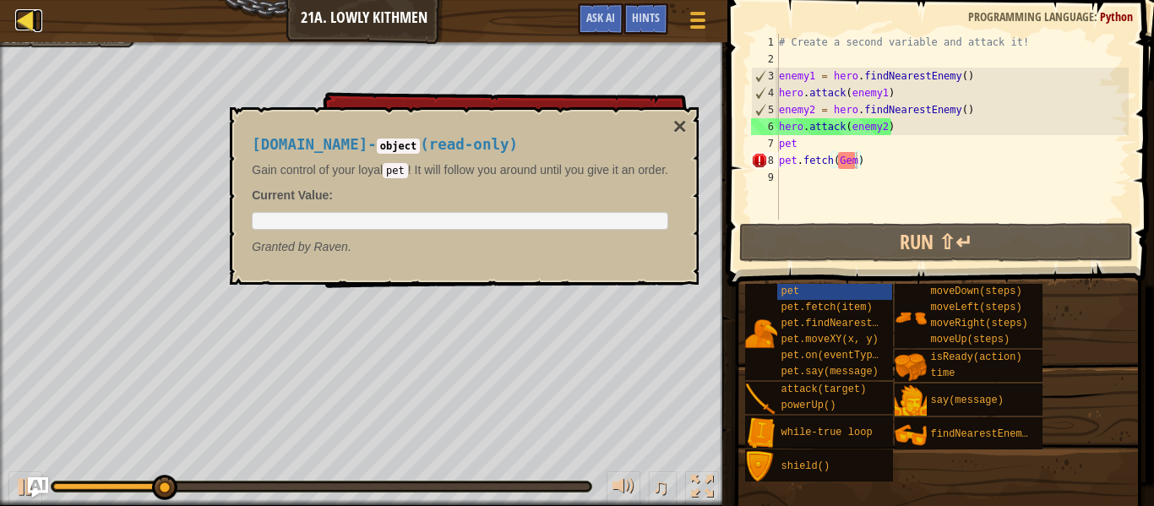
click at [39, 20] on link "Map" at bounding box center [38, 20] width 8 height 23
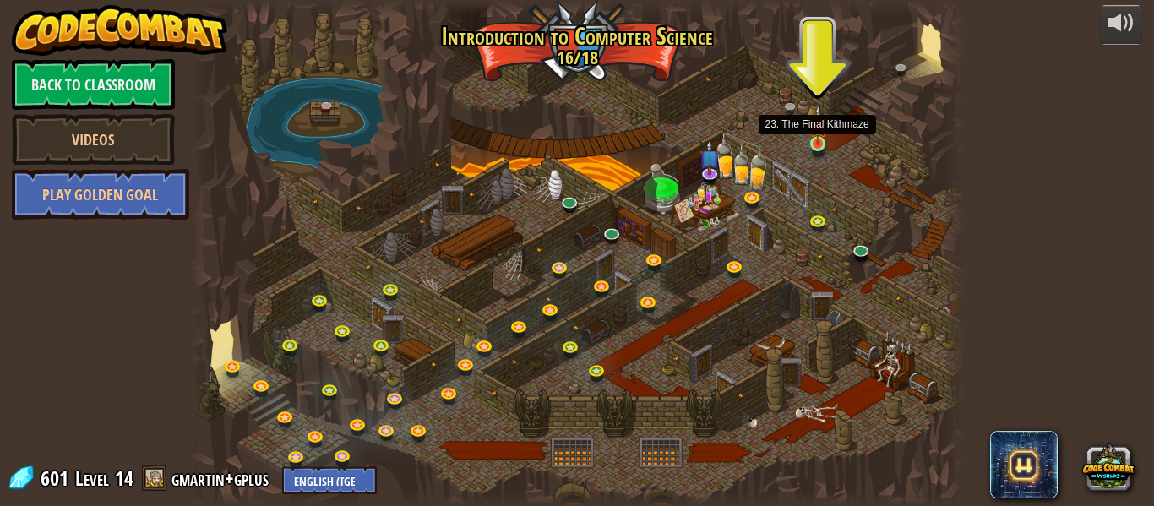
click at [814, 144] on img at bounding box center [819, 125] width 18 height 41
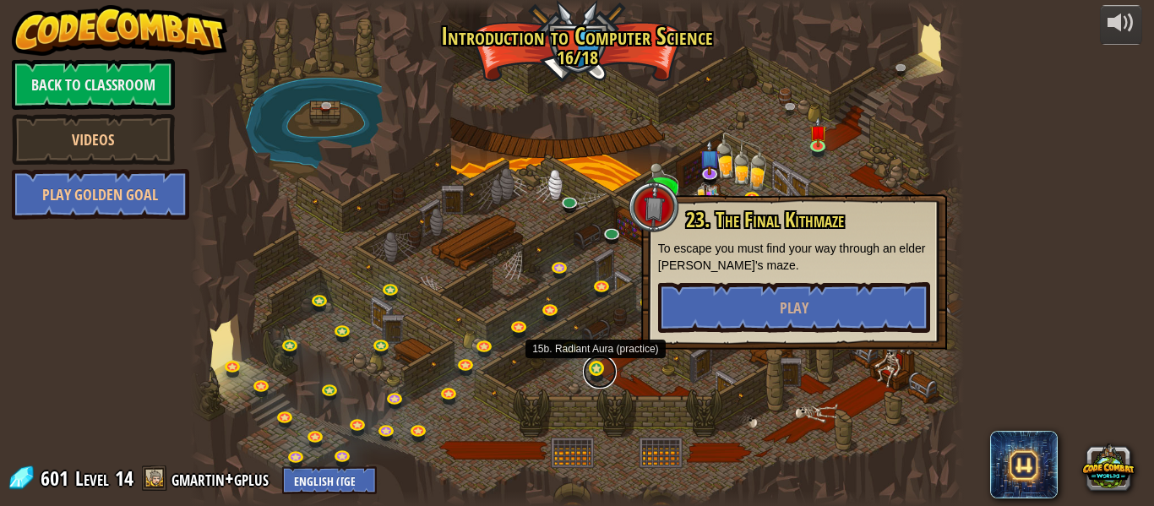
click at [599, 362] on link at bounding box center [600, 372] width 34 height 34
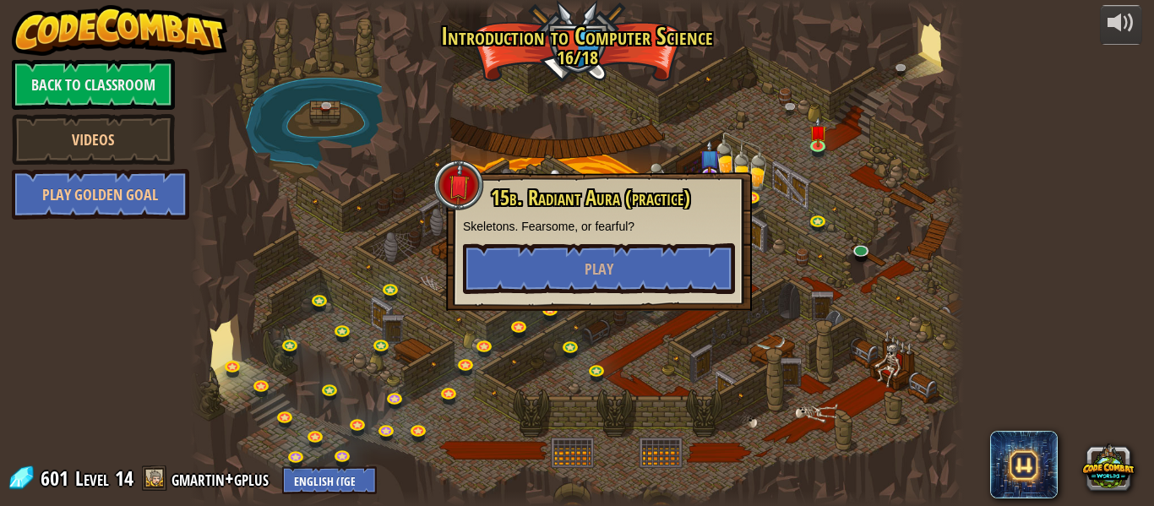
click at [741, 314] on div at bounding box center [577, 253] width 774 height 506
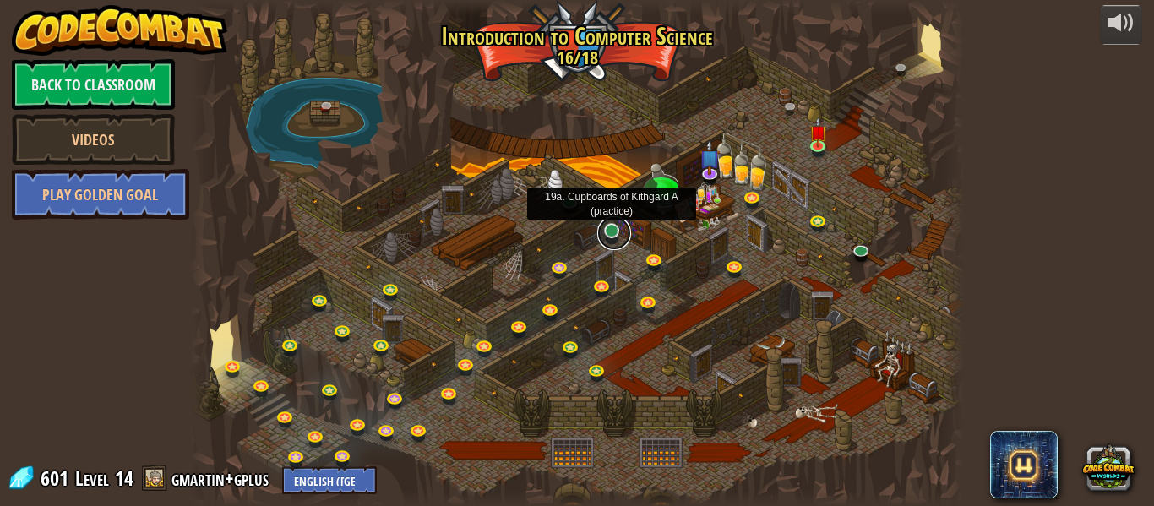
click at [612, 237] on link at bounding box center [614, 233] width 34 height 34
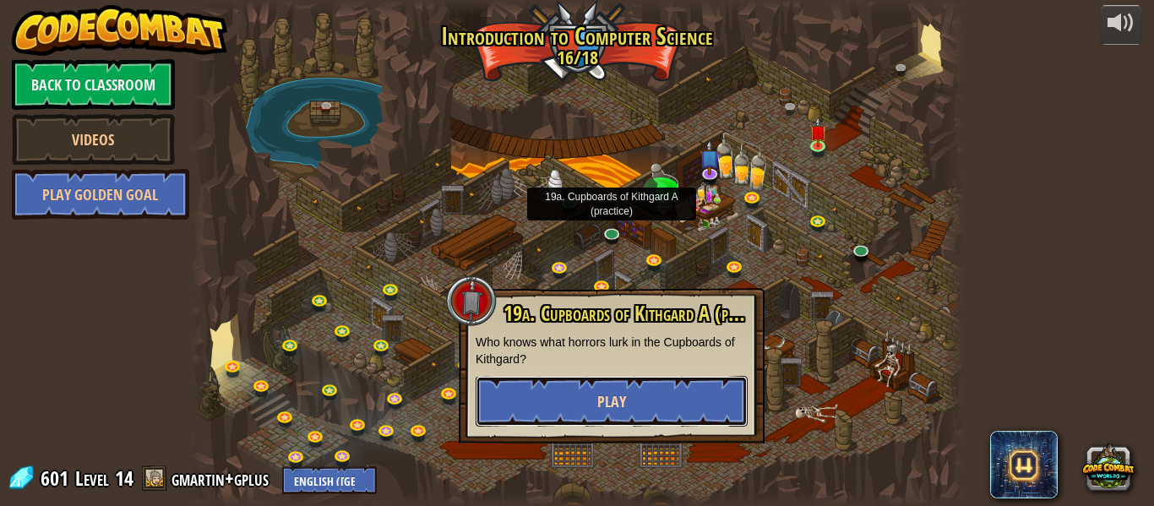
click at [568, 387] on button "Play" at bounding box center [612, 401] width 272 height 51
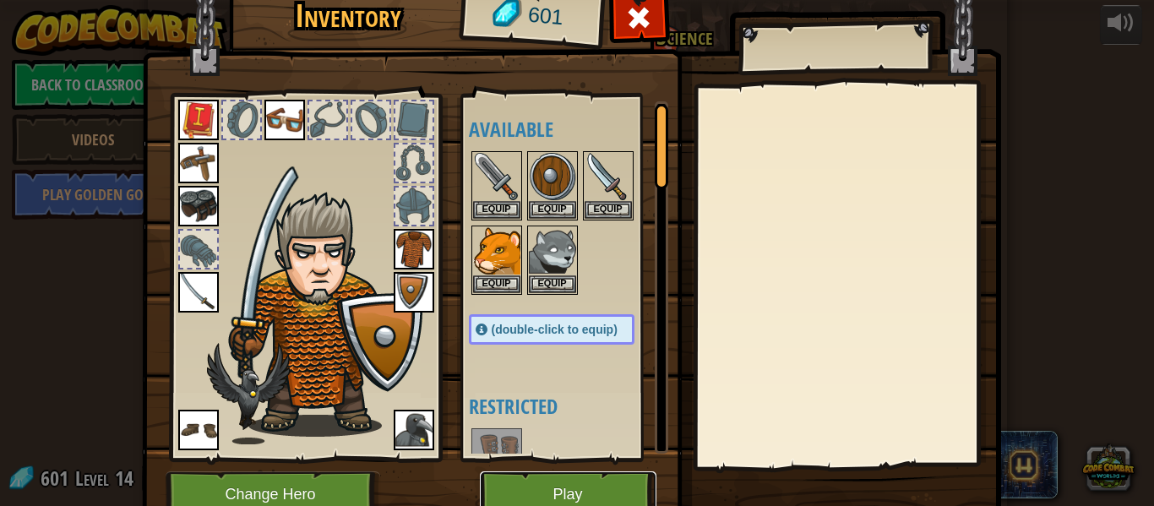
click at [570, 484] on button "Play" at bounding box center [568, 495] width 177 height 46
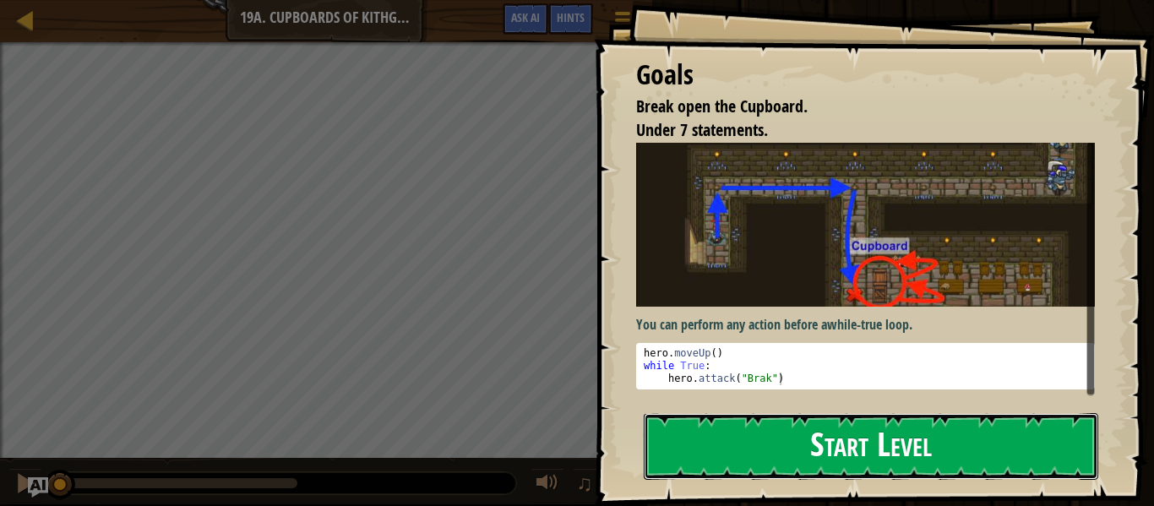
click at [822, 413] on button "Start Level" at bounding box center [871, 446] width 455 height 67
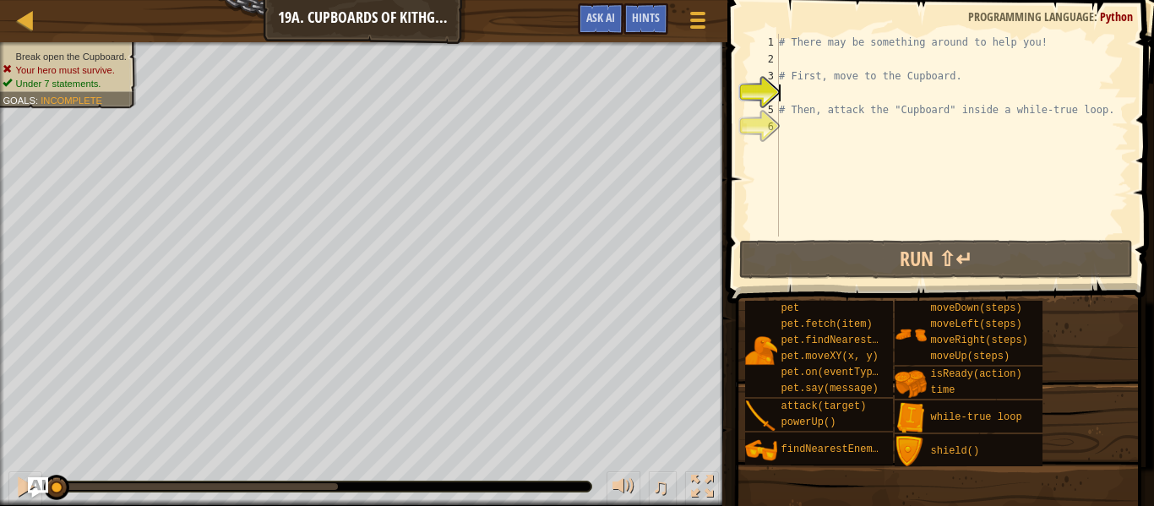
type textarea "d"
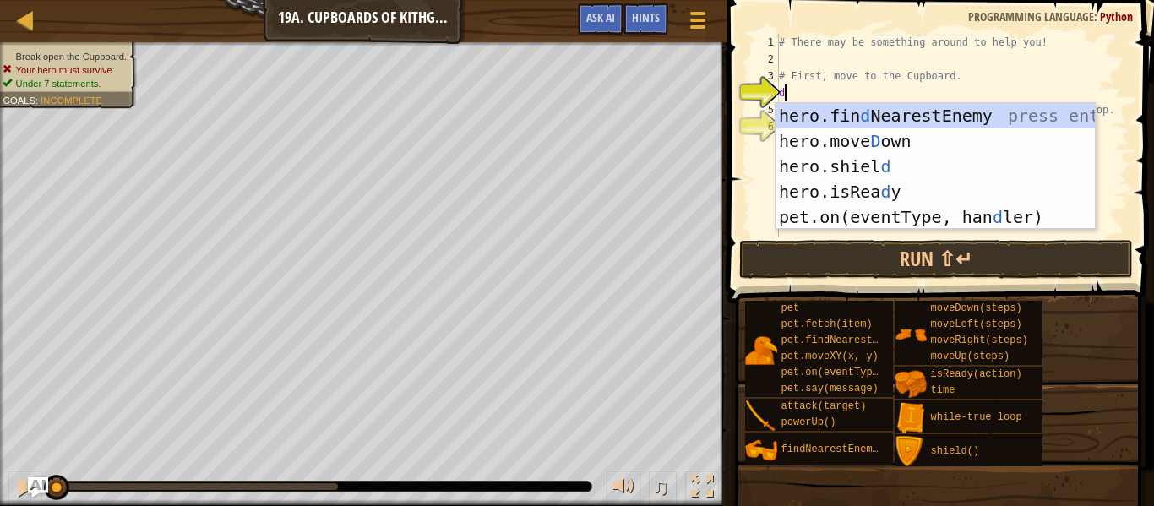
scroll to position [8, 0]
click at [878, 143] on div "hero.fin d NearestEnemy press enter hero.move D own press enter hero.shiel d pr…" at bounding box center [935, 191] width 319 height 177
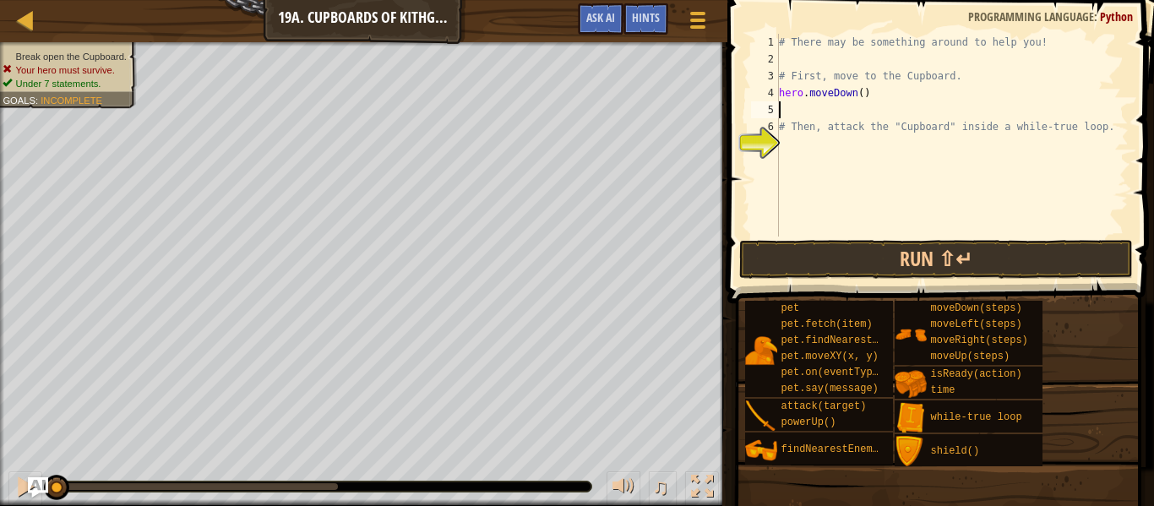
type textarea "l"
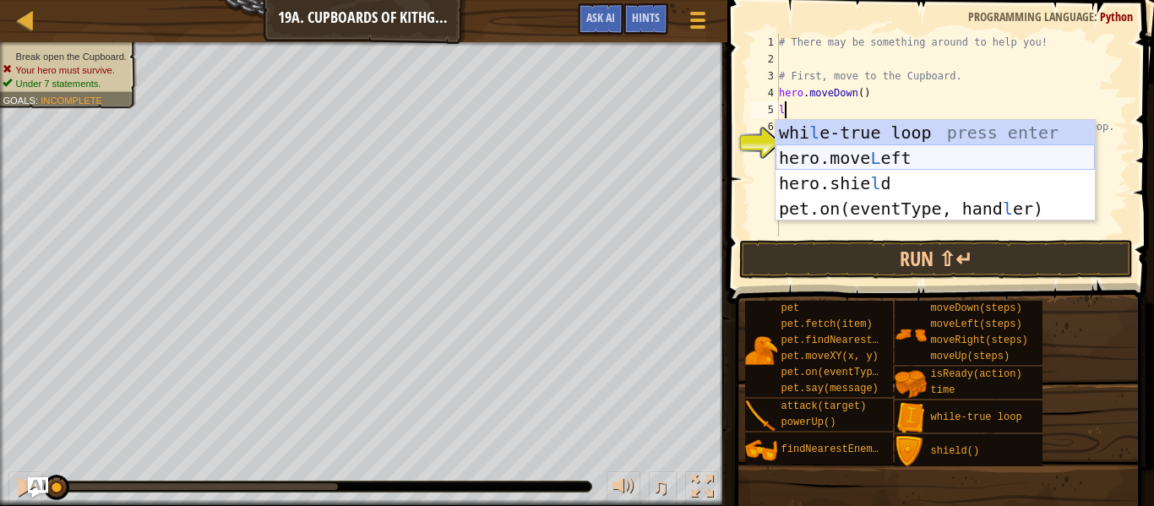
click at [861, 160] on div "whi l e-true loop press enter hero.move L eft press enter hero.shie l d press e…" at bounding box center [935, 196] width 319 height 152
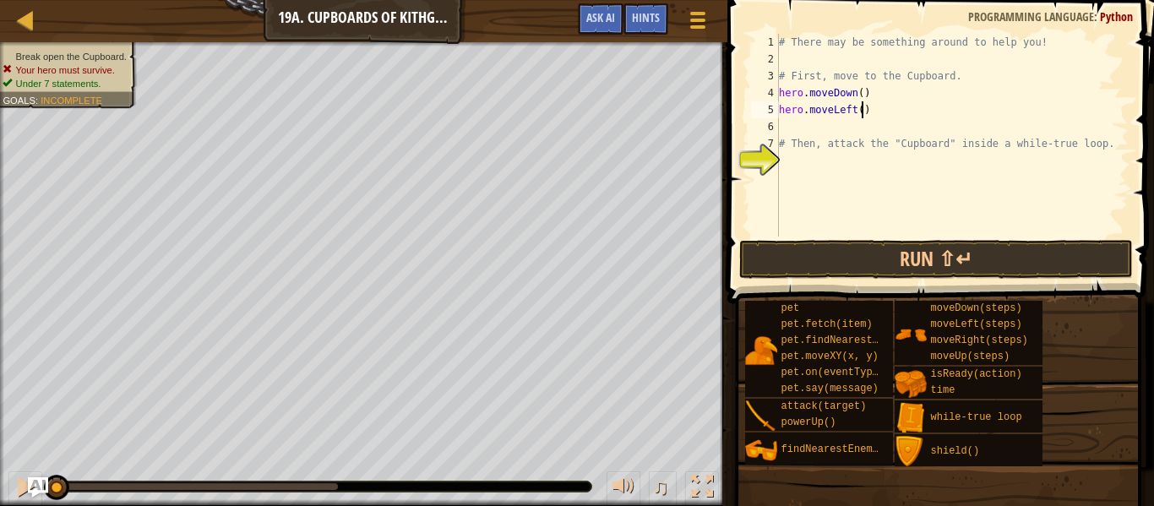
click at [860, 112] on div "# There may be something around to help you! # First, move to the Cupboard. her…" at bounding box center [952, 152] width 353 height 237
type textarea "hero.moveLeft(2)"
click at [833, 128] on div "# There may be something around to help you! # First, move to the Cupboard. her…" at bounding box center [952, 152] width 353 height 237
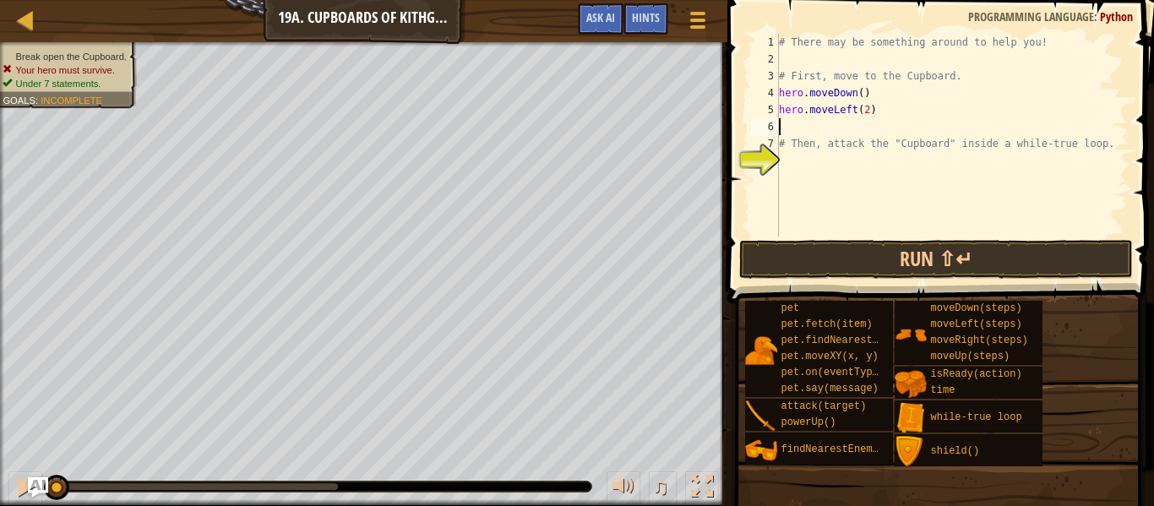
type textarea "u"
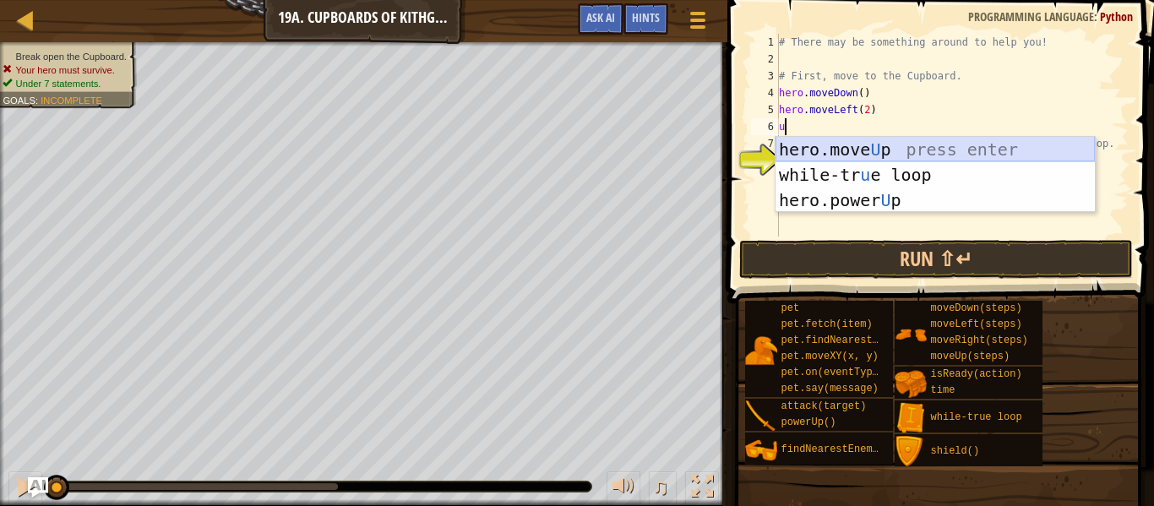
click at [827, 154] on div "hero.move U p press enter while-tr u e loop press enter hero.power U p press en…" at bounding box center [935, 200] width 319 height 127
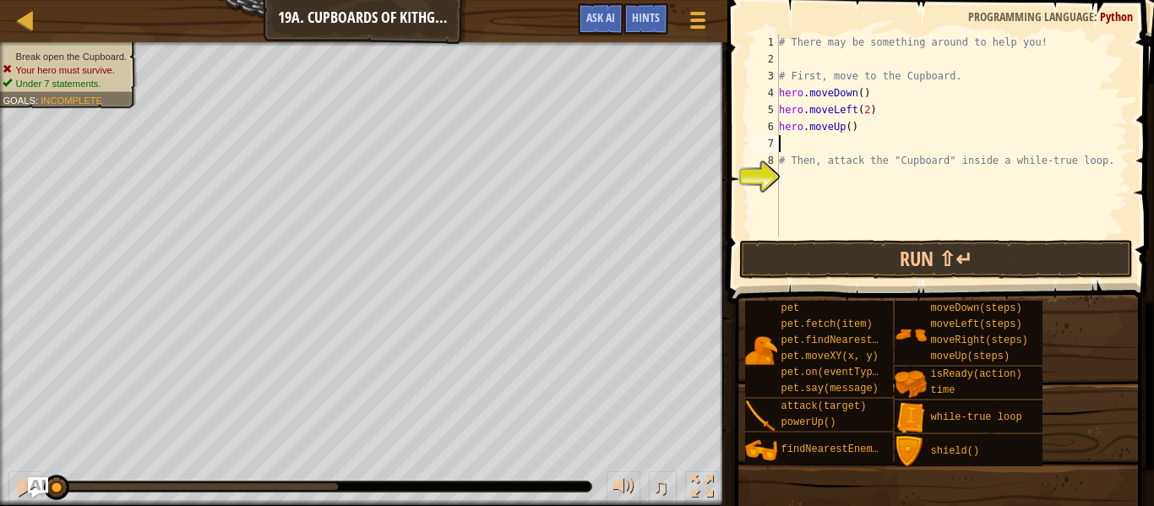
click at [848, 131] on div "# There may be something around to help you! # First, move to the Cupboard. her…" at bounding box center [952, 152] width 353 height 237
type textarea "hero.moveUp(2)"
click at [826, 145] on div "# There may be something around to help you! # First, move to the Cupboard. her…" at bounding box center [952, 152] width 353 height 237
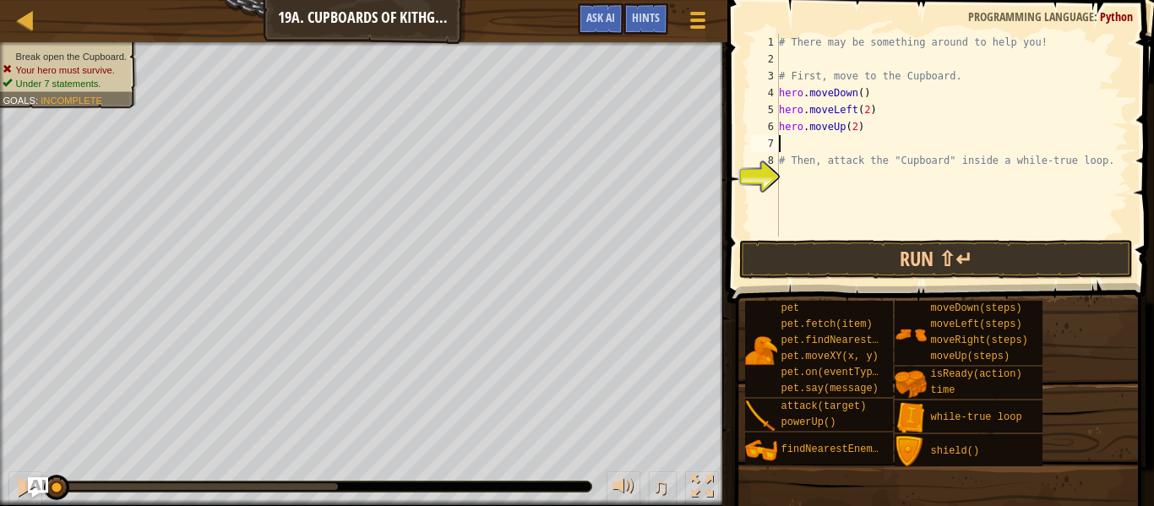
click at [800, 188] on div "# There may be something around to help you! # First, move to the Cupboard. her…" at bounding box center [952, 152] width 353 height 237
type textarea "w"
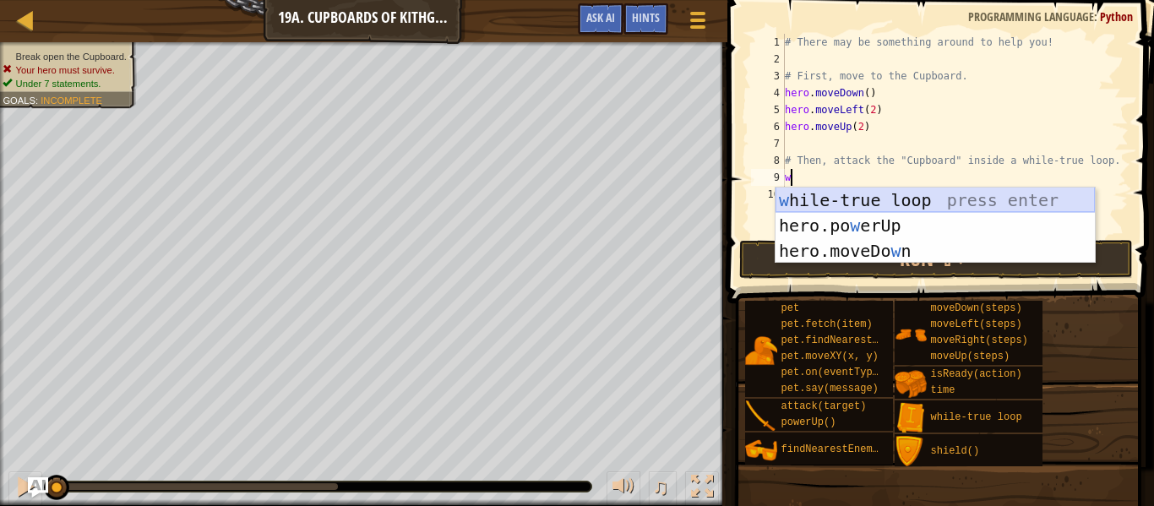
click at [858, 207] on div "w hile-true loop press enter hero.po w erUp press enter hero.moveDo w n press e…" at bounding box center [935, 251] width 319 height 127
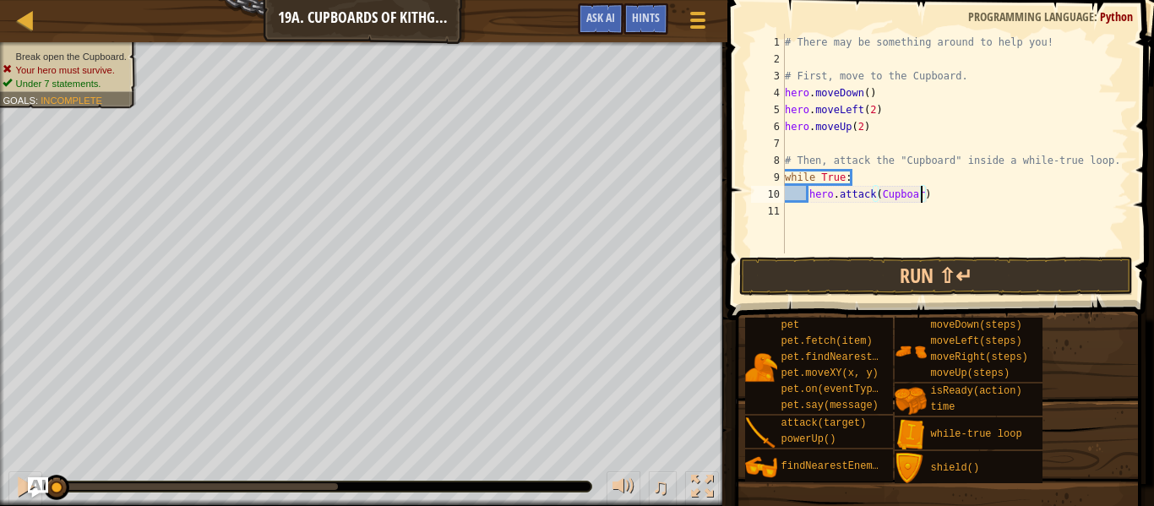
scroll to position [8, 20]
click at [926, 271] on button "Run ⇧↵" at bounding box center [936, 276] width 394 height 39
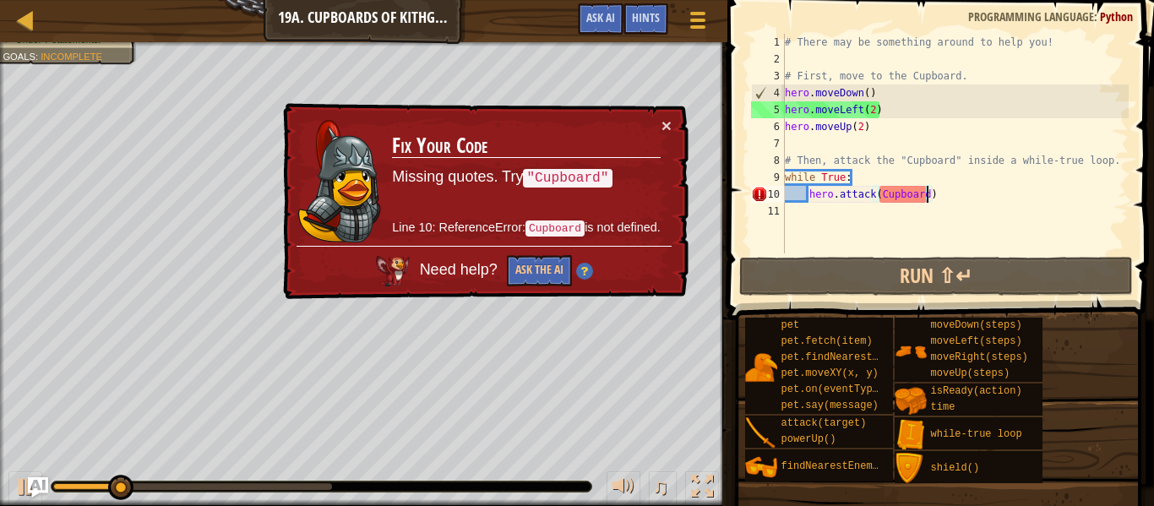
click at [882, 199] on div "# There may be something around to help you! # First, move to the Cupboard. her…" at bounding box center [955, 161] width 347 height 254
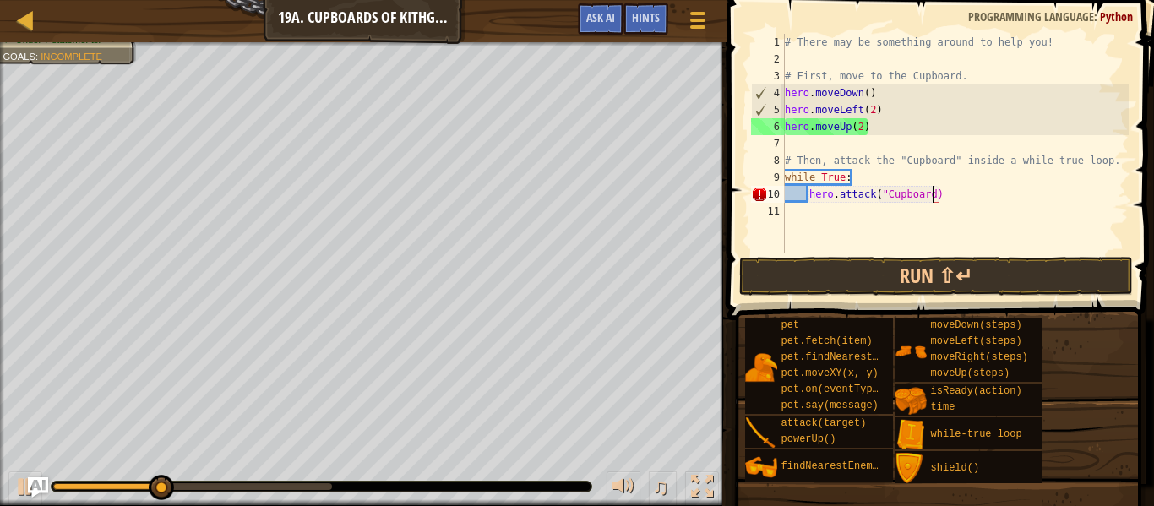
scroll to position [8, 22]
type textarea "hero.attack("Cupboard")"
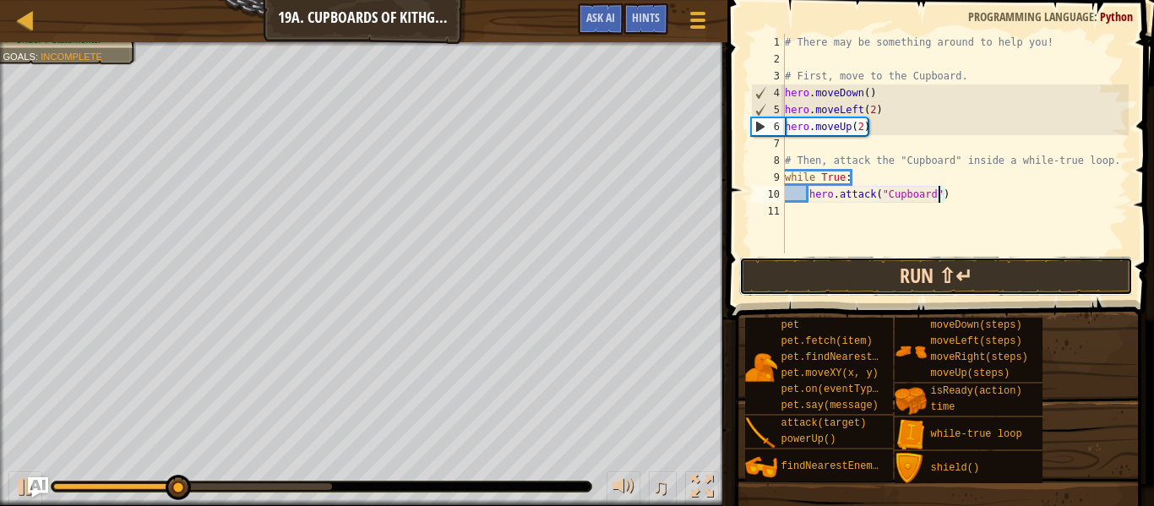
click at [828, 276] on button "Run ⇧↵" at bounding box center [936, 276] width 394 height 39
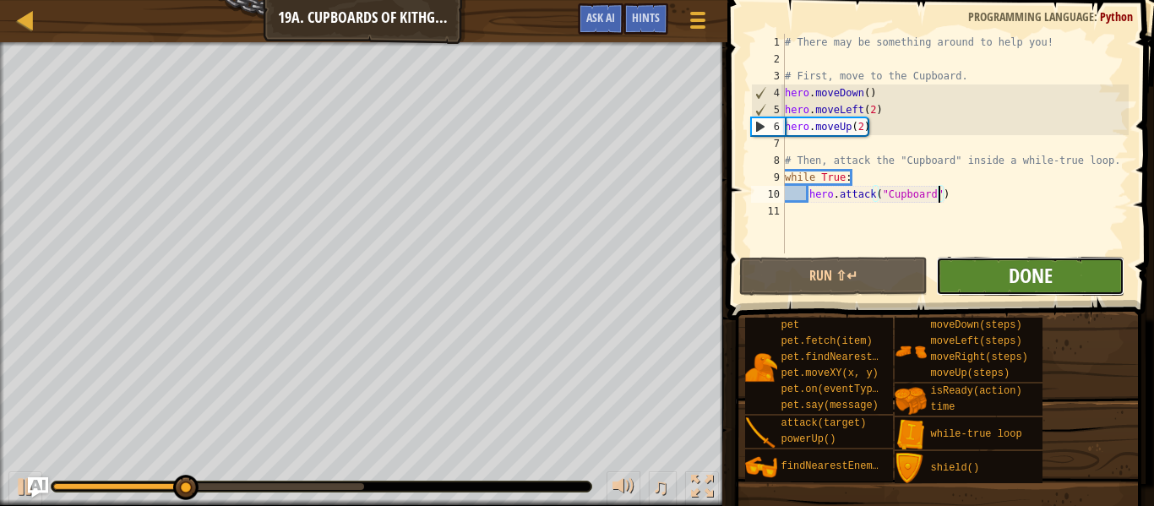
click at [1050, 274] on span "Done" at bounding box center [1031, 275] width 44 height 27
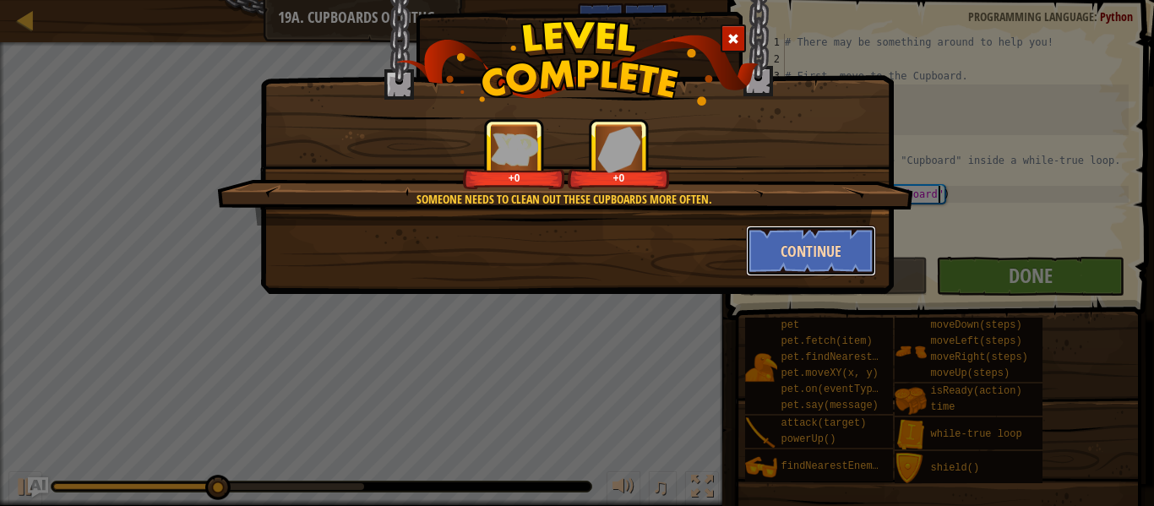
click at [783, 258] on button "Continue" at bounding box center [811, 251] width 131 height 51
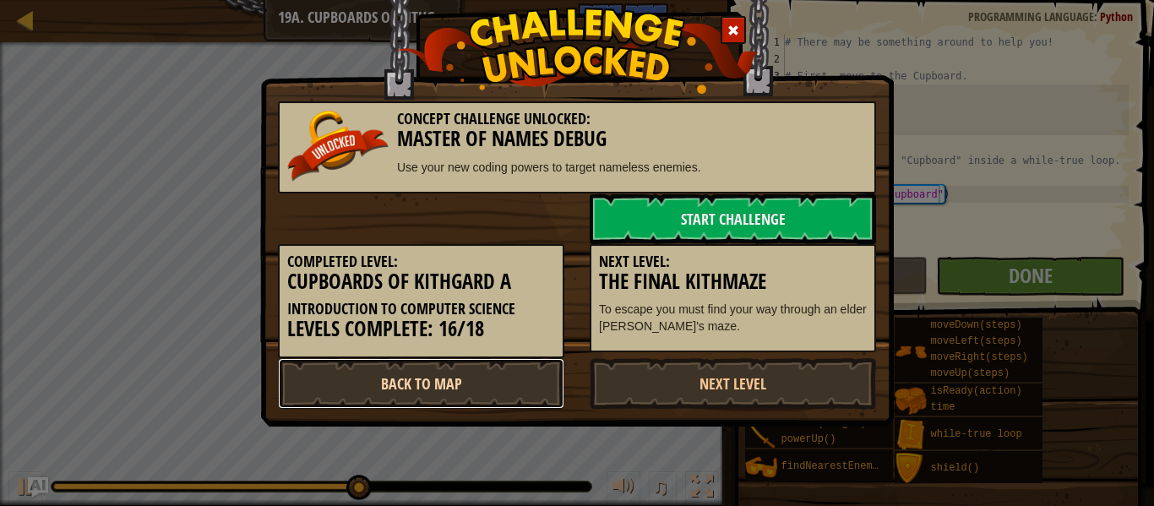
click at [433, 391] on link "Back to Map" at bounding box center [421, 383] width 286 height 51
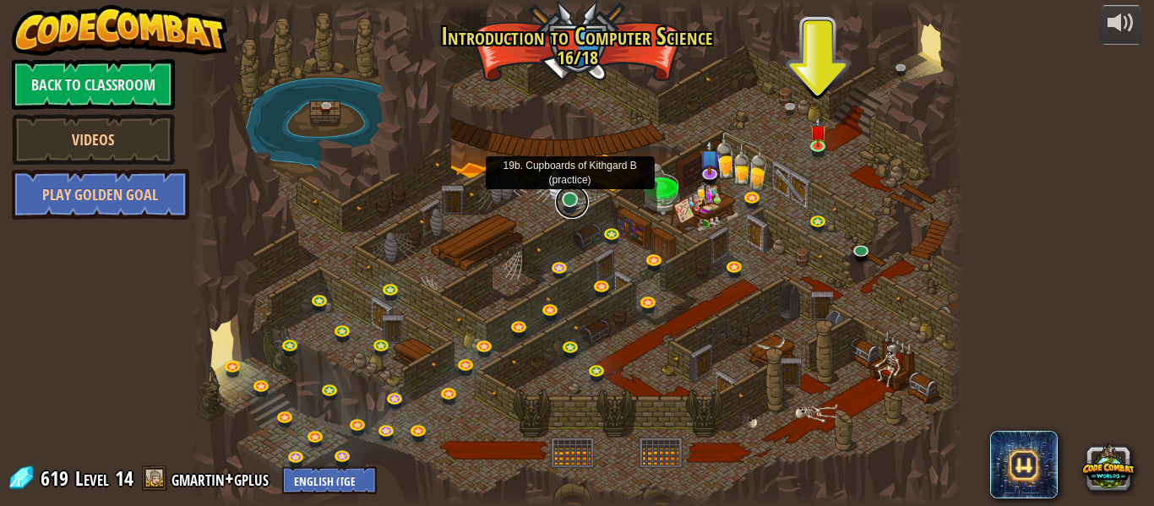
click at [570, 200] on link at bounding box center [572, 202] width 34 height 34
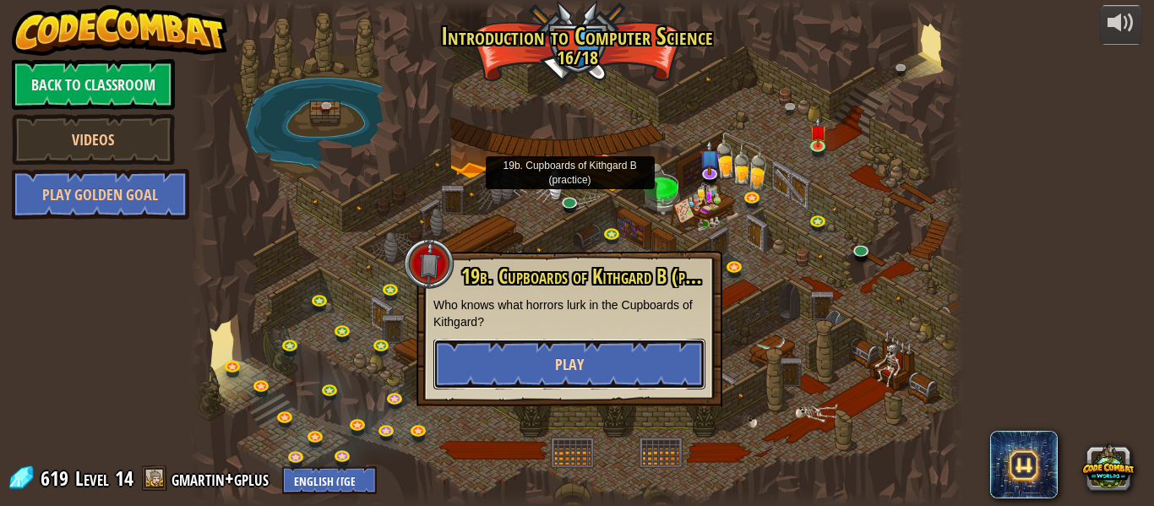
click at [552, 362] on button "Play" at bounding box center [570, 364] width 272 height 51
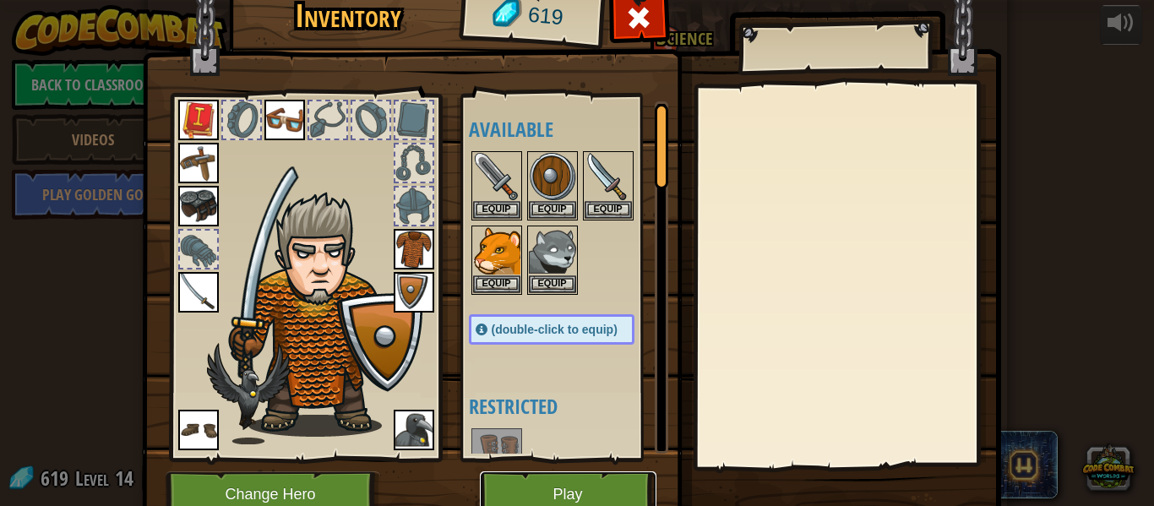
click at [536, 491] on button "Play" at bounding box center [568, 495] width 177 height 46
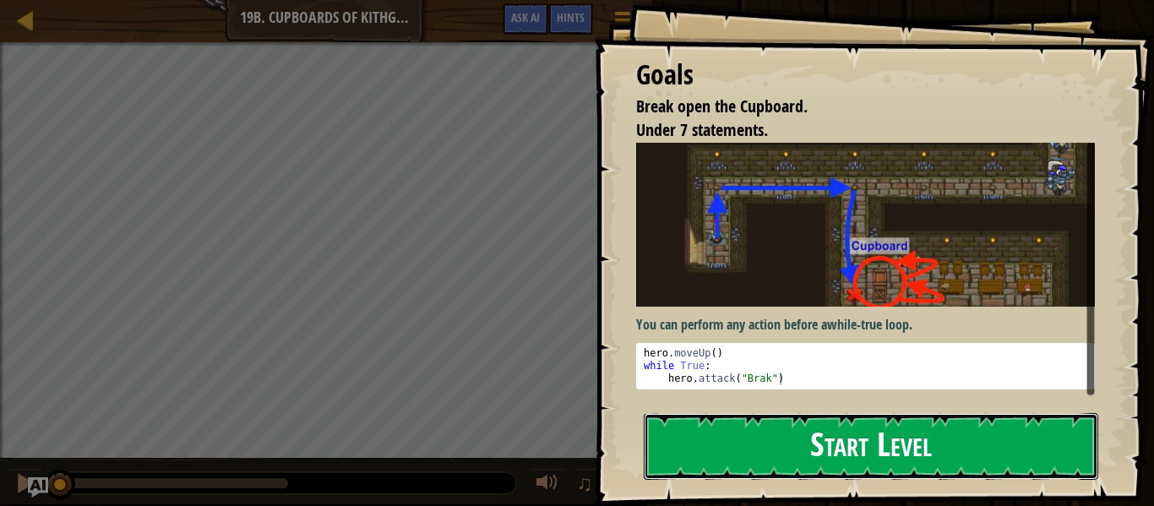
click at [733, 432] on button "Start Level" at bounding box center [871, 446] width 455 height 67
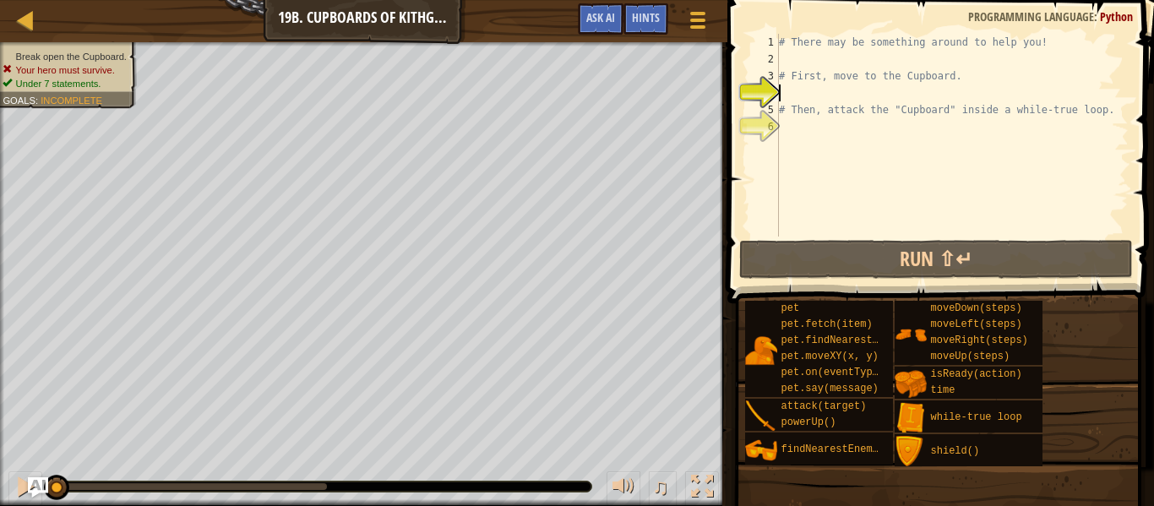
type textarea "r"
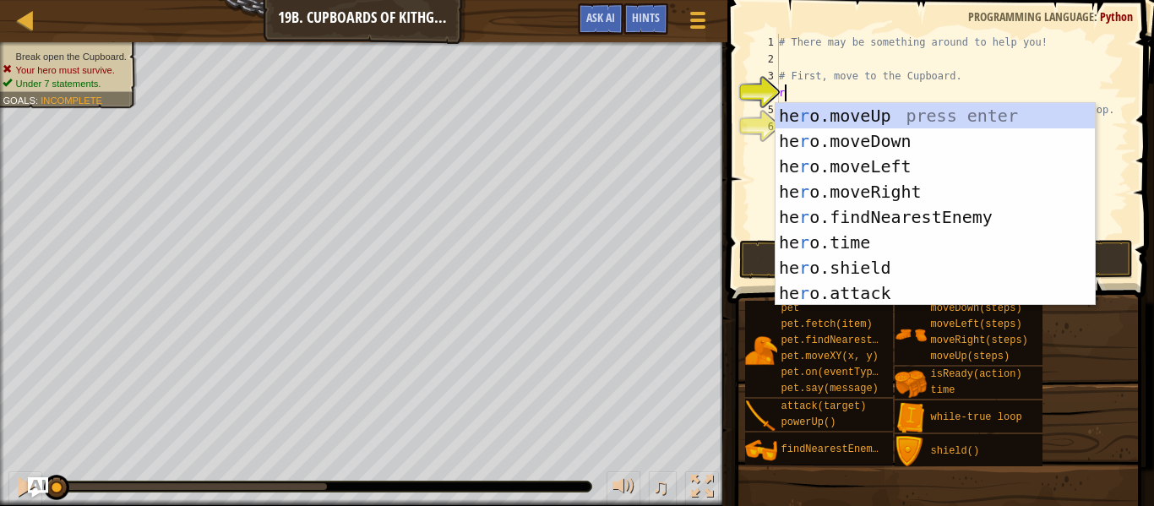
scroll to position [8, 0]
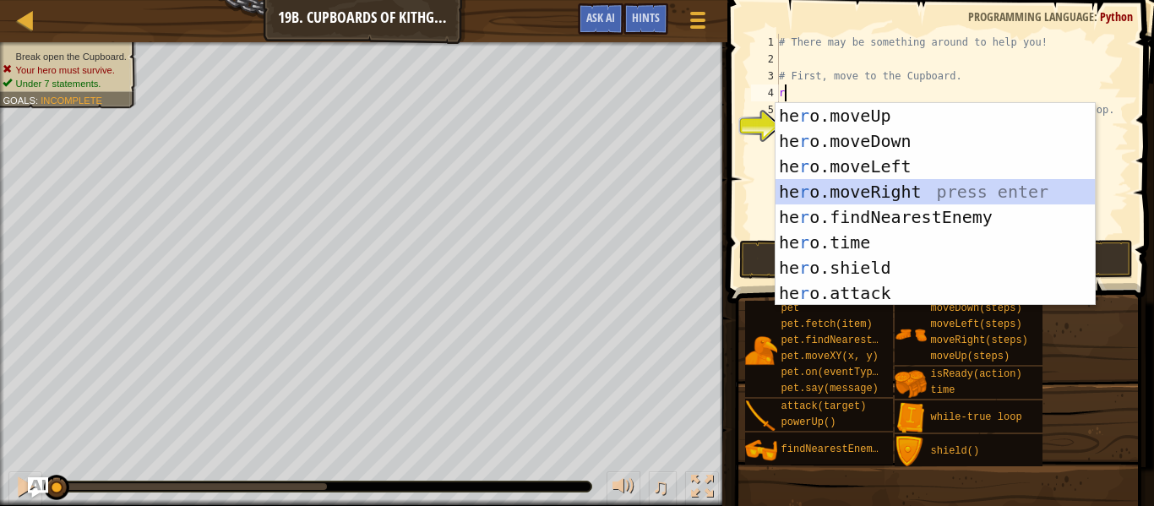
click at [842, 182] on div "he r o.moveUp press enter he r o.moveDown press enter he r o.moveLeft press ent…" at bounding box center [935, 230] width 319 height 254
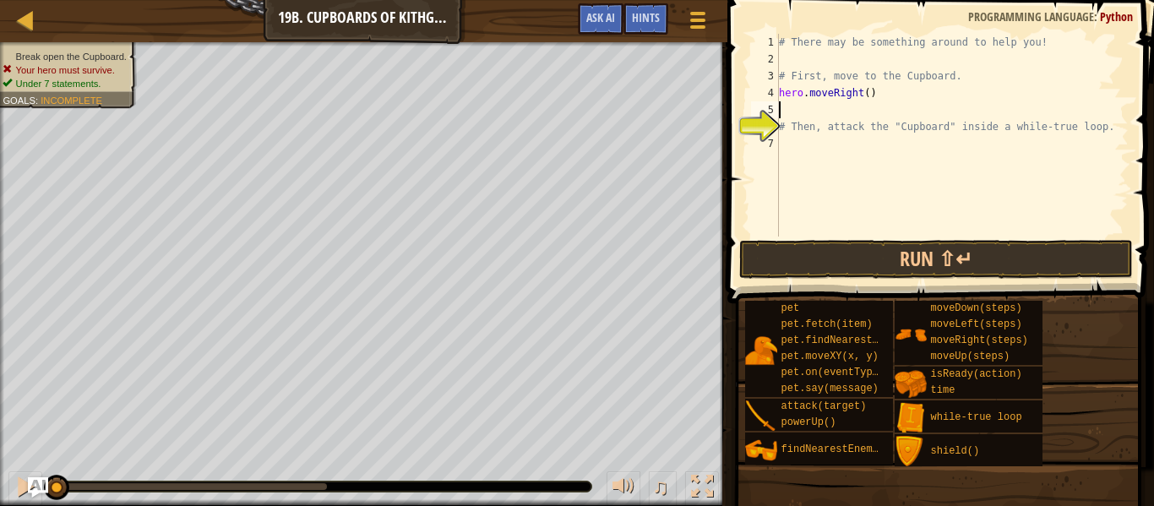
type textarea "d"
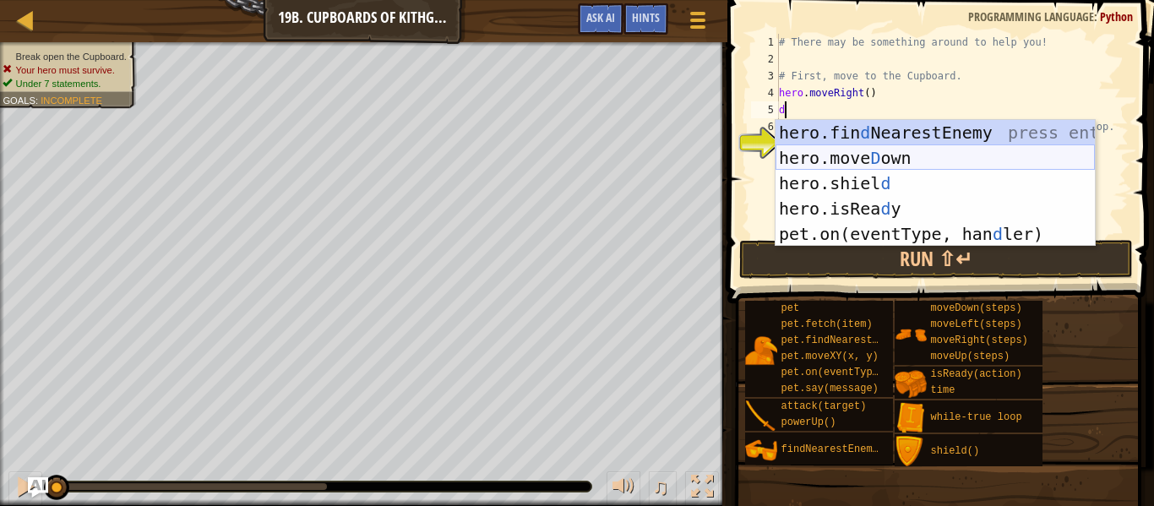
click at [850, 159] on div "hero.fin d NearestEnemy press enter hero.move D own press enter hero.shiel d pr…" at bounding box center [935, 208] width 319 height 177
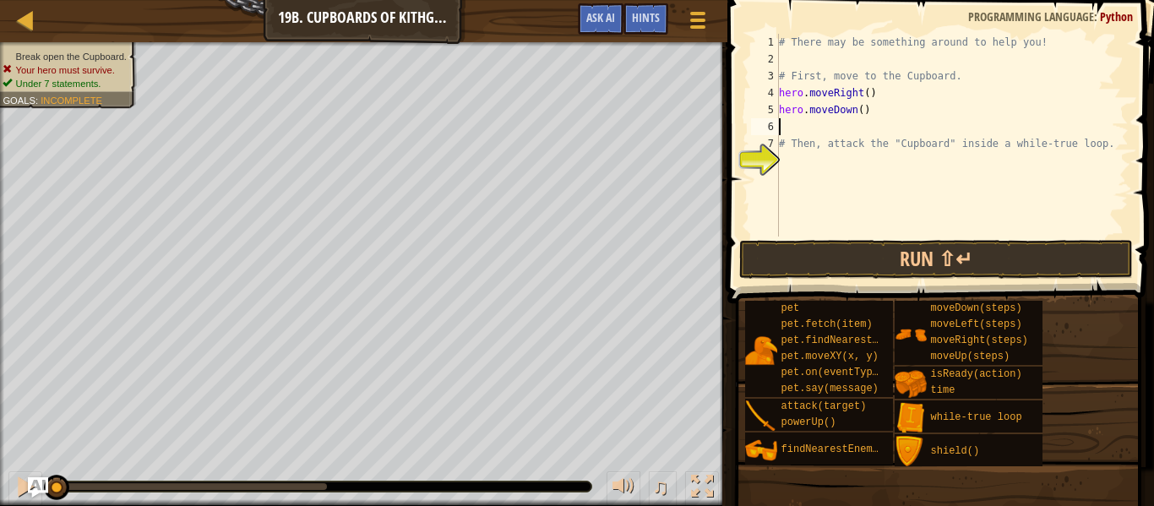
type textarea "r"
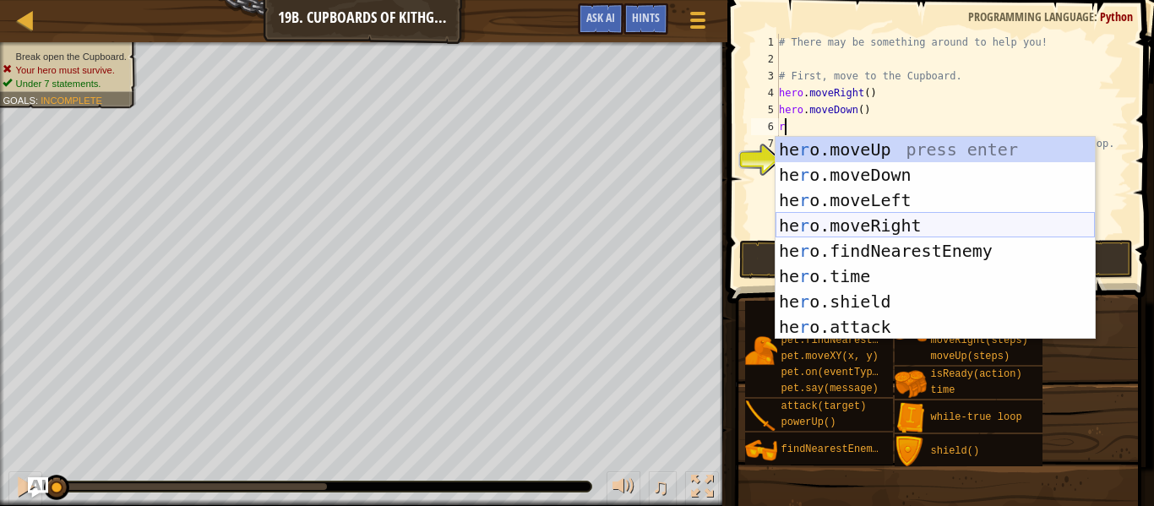
click at [837, 225] on div "he r o.moveUp press enter he r o.moveDown press enter he r o.moveLeft press ent…" at bounding box center [935, 264] width 319 height 254
type textarea "d"
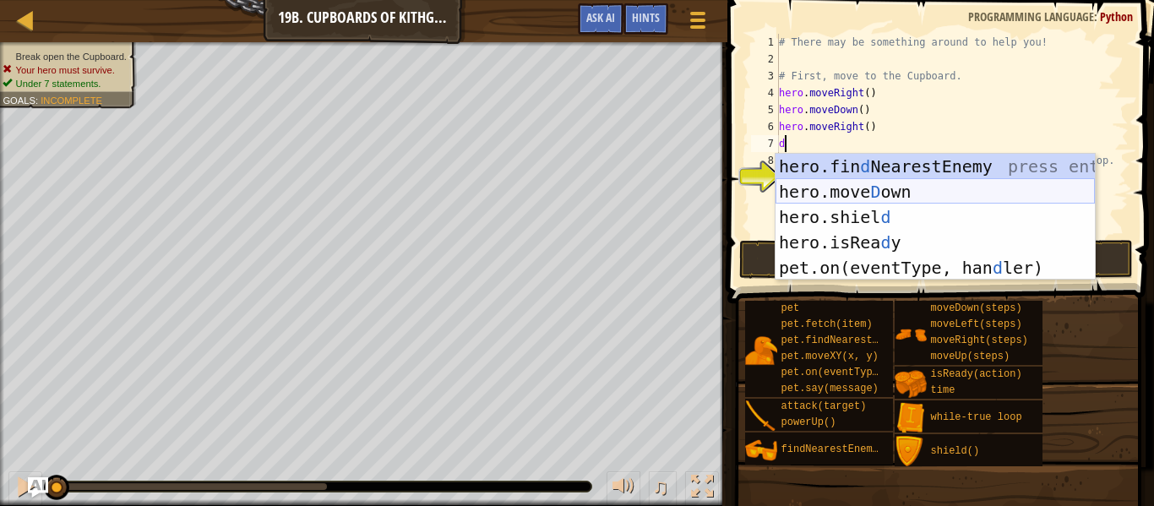
click at [865, 188] on div "hero.fin d NearestEnemy press enter hero.move D own press enter hero.shiel d pr…" at bounding box center [935, 242] width 319 height 177
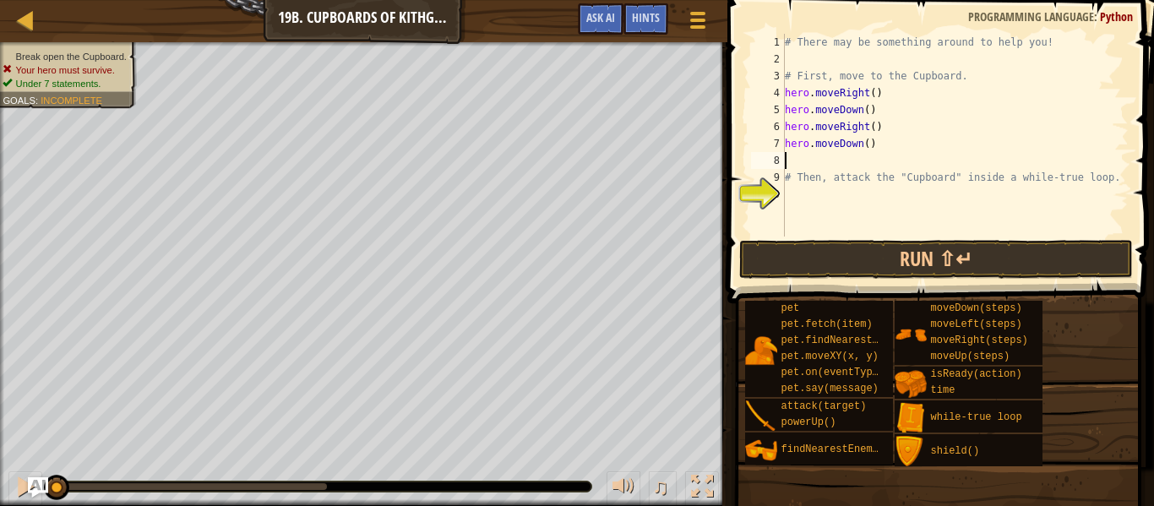
click at [839, 196] on div "# There may be something around to help you! # First, move to the Cupboard. her…" at bounding box center [955, 152] width 347 height 237
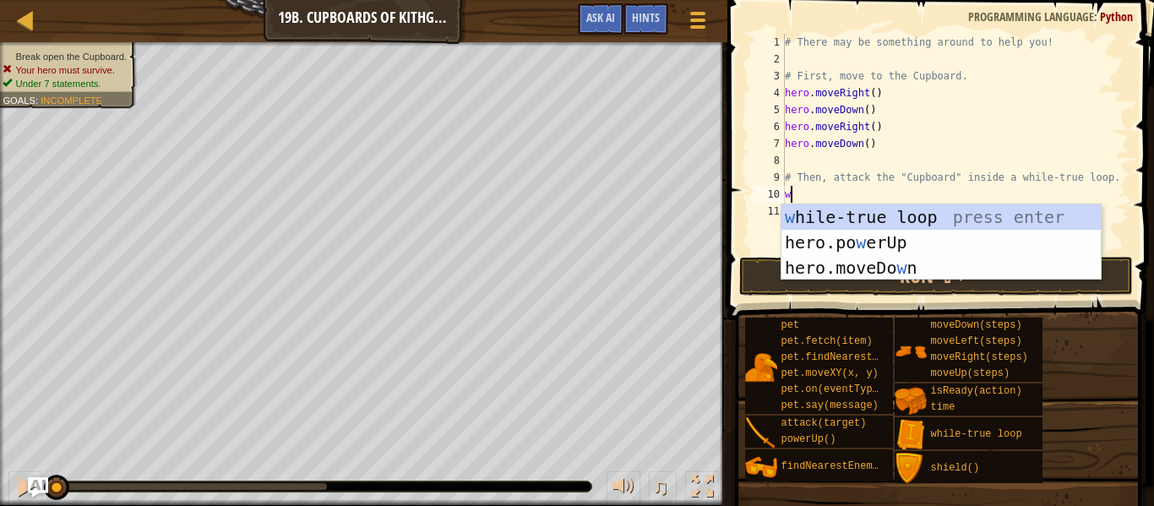
click at [869, 147] on div "# There may be something around to help you! # First, move to the Cupboard. her…" at bounding box center [955, 161] width 347 height 254
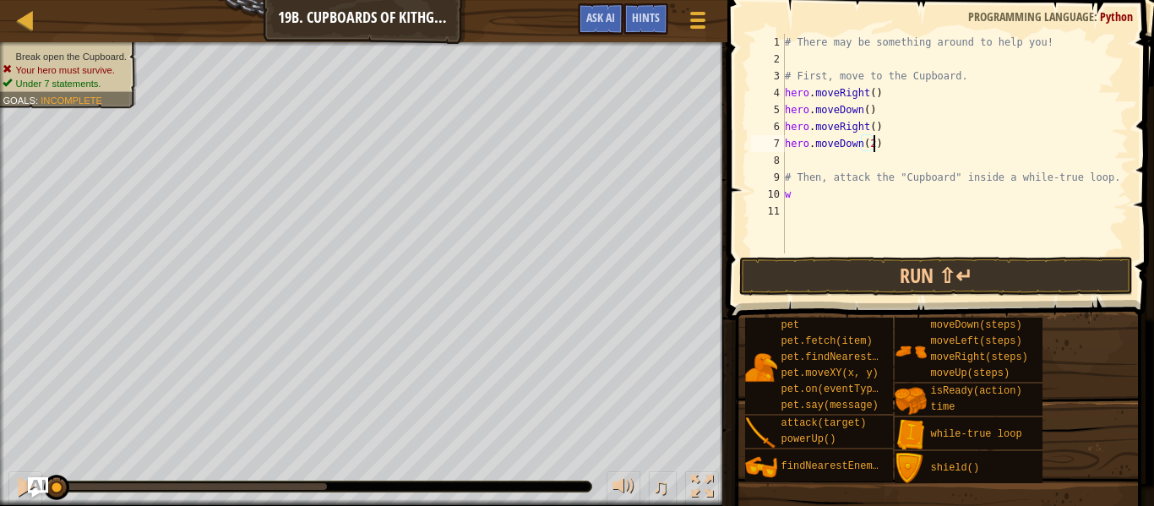
scroll to position [8, 13]
click at [823, 199] on div "# There may be something around to help you! # First, move to the Cupboard. her…" at bounding box center [955, 161] width 347 height 254
type textarea "wh"
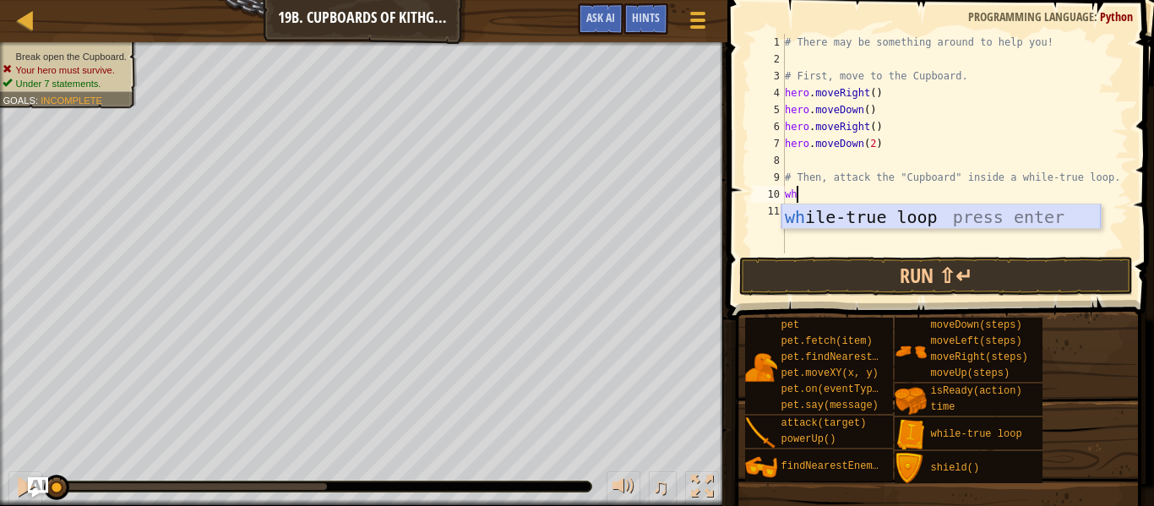
click at [831, 212] on div "wh ile-true loop press enter" at bounding box center [941, 243] width 319 height 76
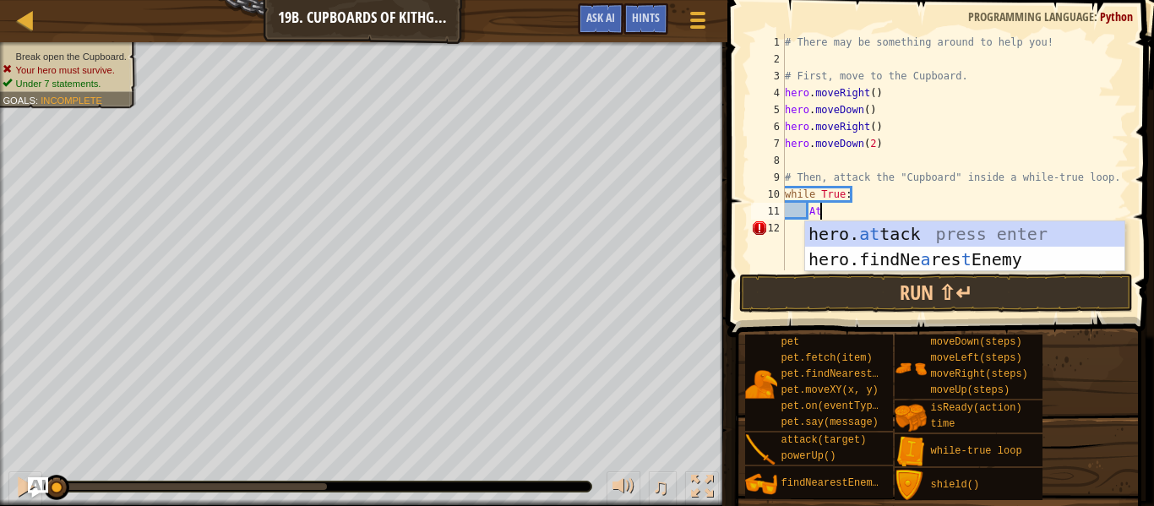
scroll to position [8, 4]
click at [860, 240] on div "hero. at tack press enter hero.findNe a res t Enemy press enter" at bounding box center [964, 271] width 319 height 101
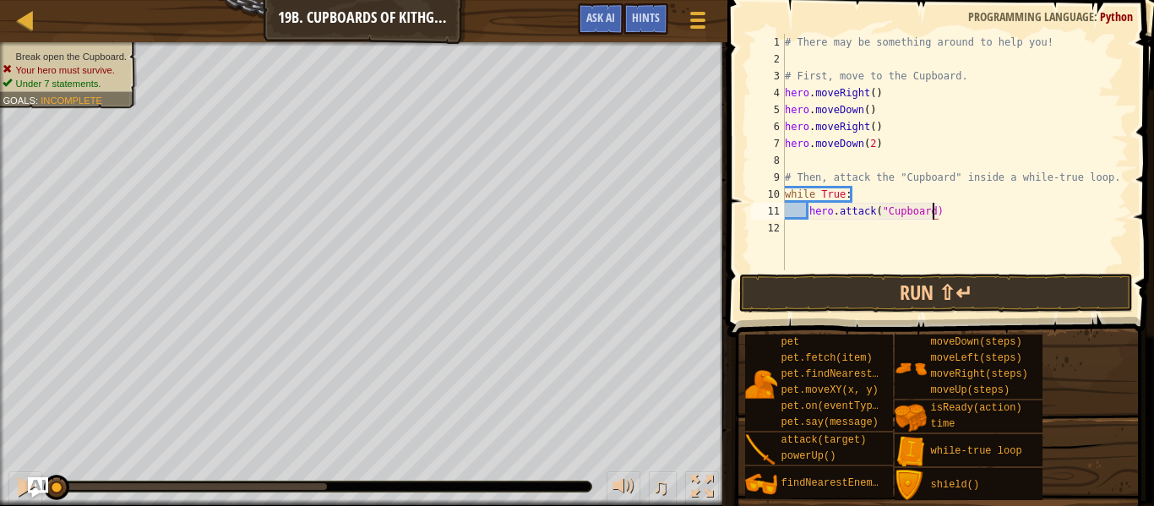
scroll to position [8, 22]
type textarea "hero.attack("Cupboard")"
click at [907, 288] on button "Run ⇧↵" at bounding box center [936, 293] width 394 height 39
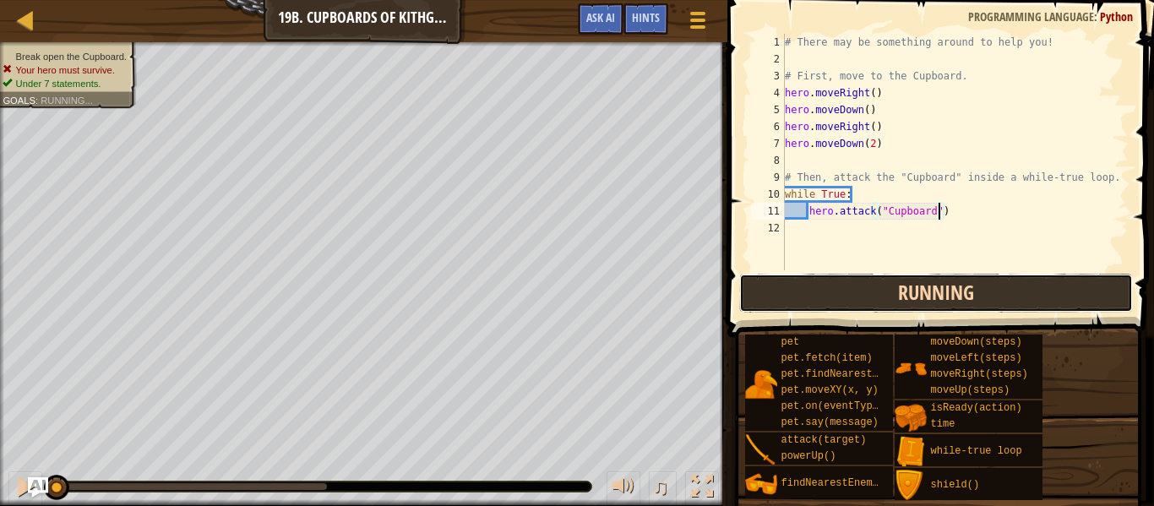
click at [907, 288] on button "Running" at bounding box center [936, 293] width 394 height 39
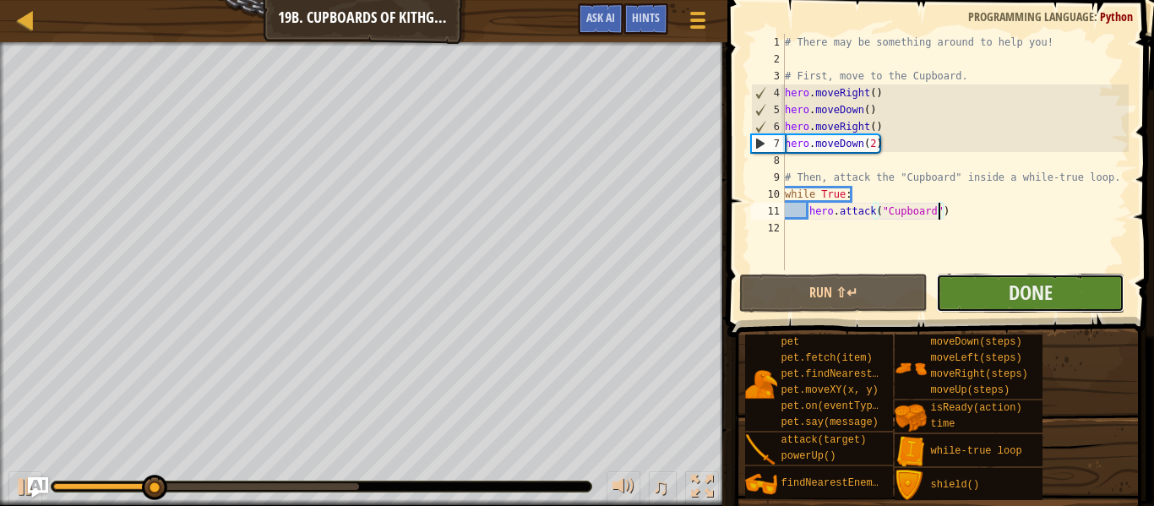
click at [967, 304] on button "Done" at bounding box center [1030, 293] width 188 height 39
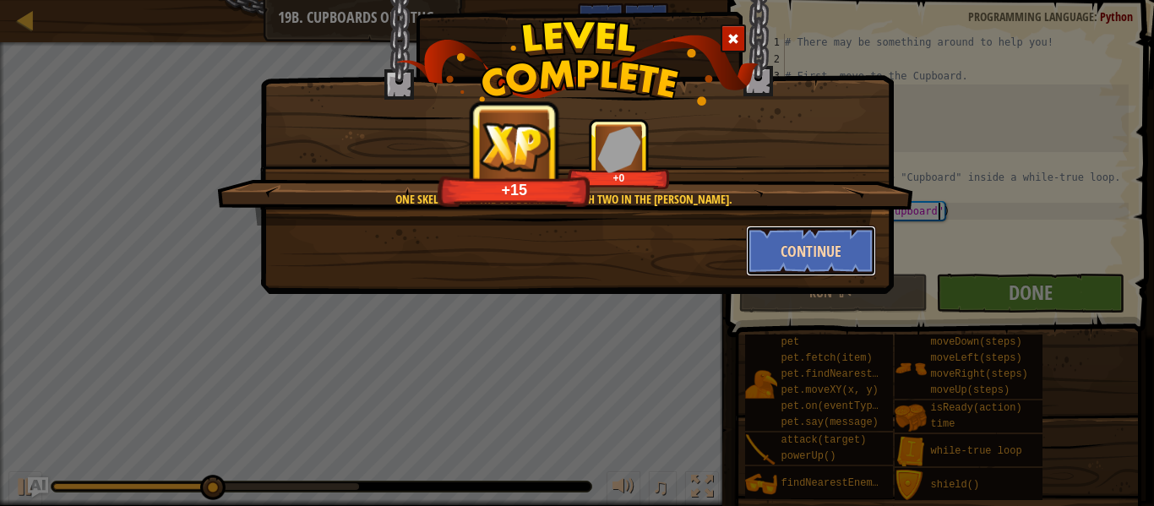
click at [814, 258] on button "Continue" at bounding box center [811, 251] width 131 height 51
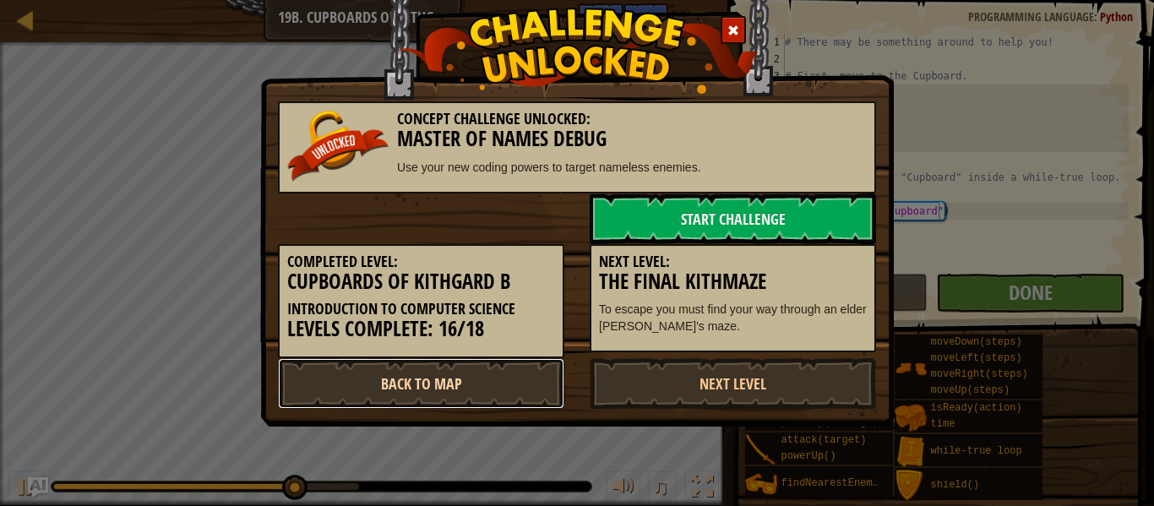
click at [434, 384] on link "Back to Map" at bounding box center [421, 383] width 286 height 51
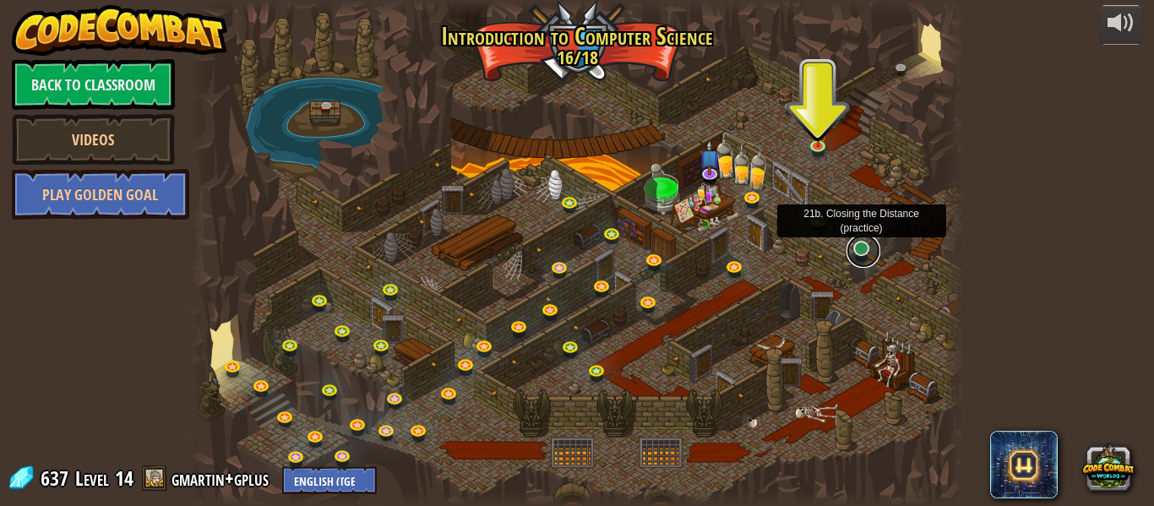
click at [859, 250] on link at bounding box center [864, 251] width 34 height 34
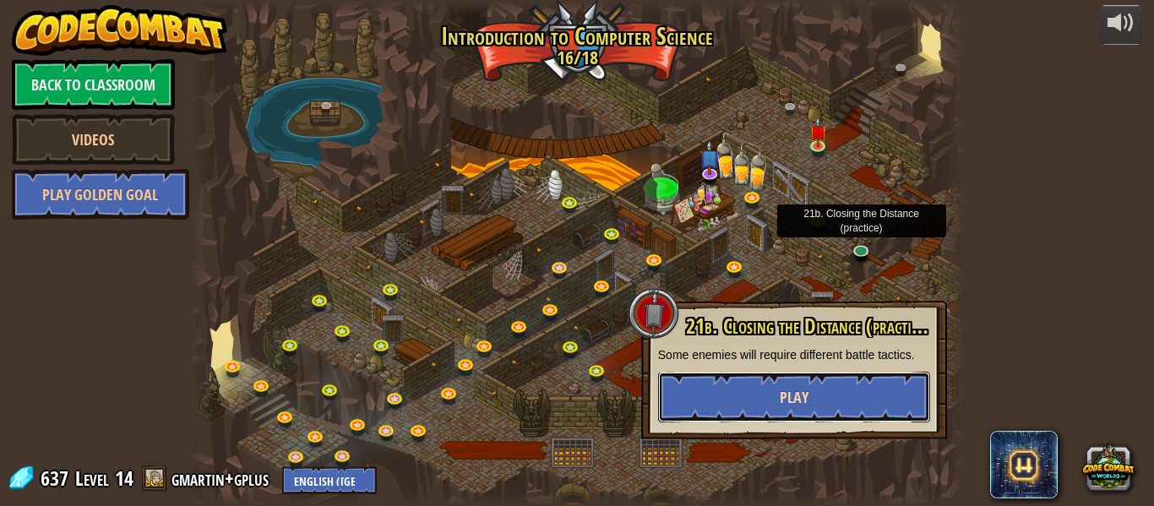
click at [752, 381] on button "Play" at bounding box center [794, 397] width 272 height 51
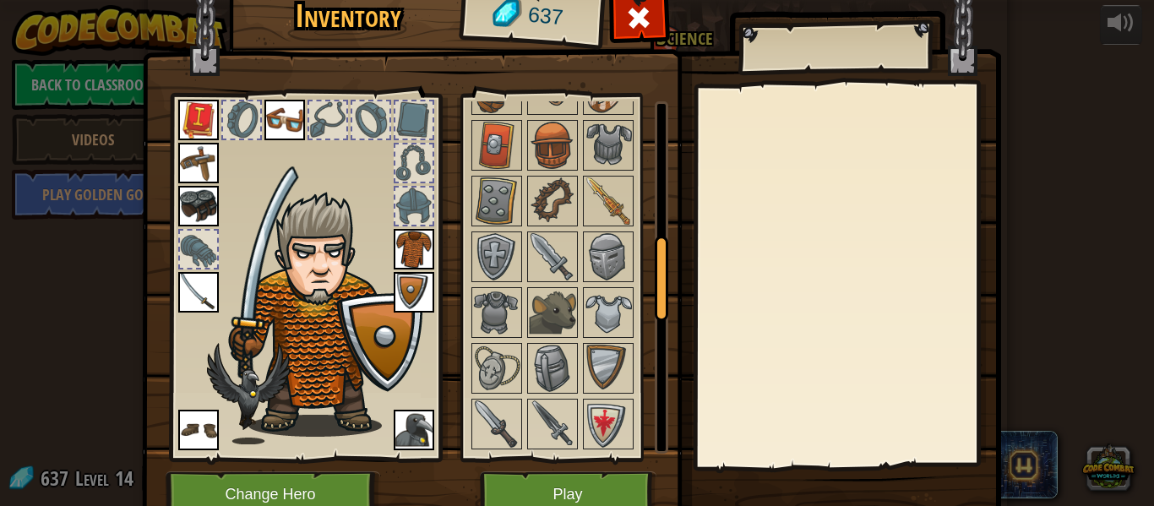
scroll to position [584, 0]
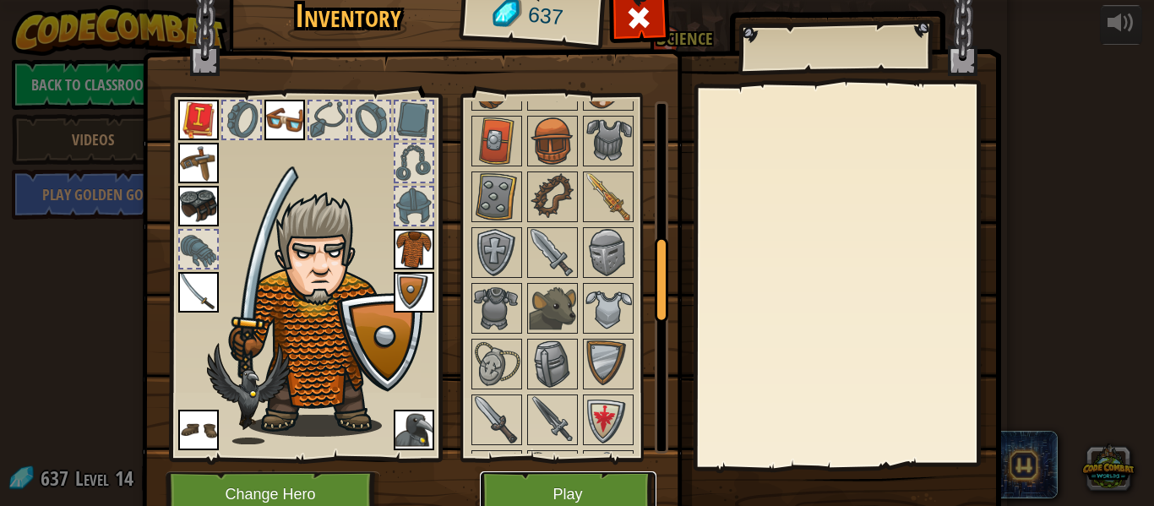
click at [539, 481] on button "Play" at bounding box center [568, 495] width 177 height 46
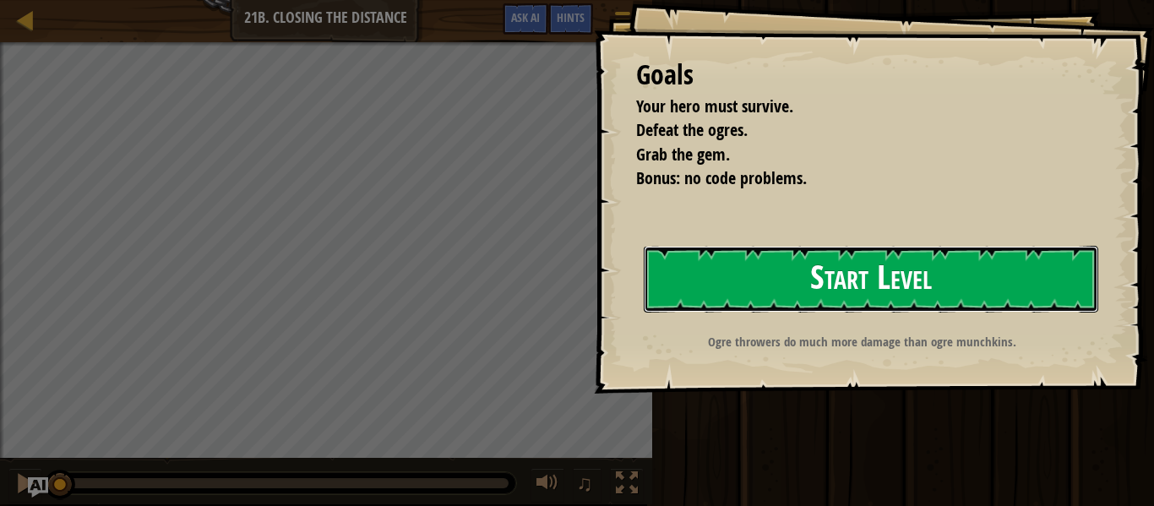
click at [837, 290] on button "Start Level" at bounding box center [871, 279] width 455 height 67
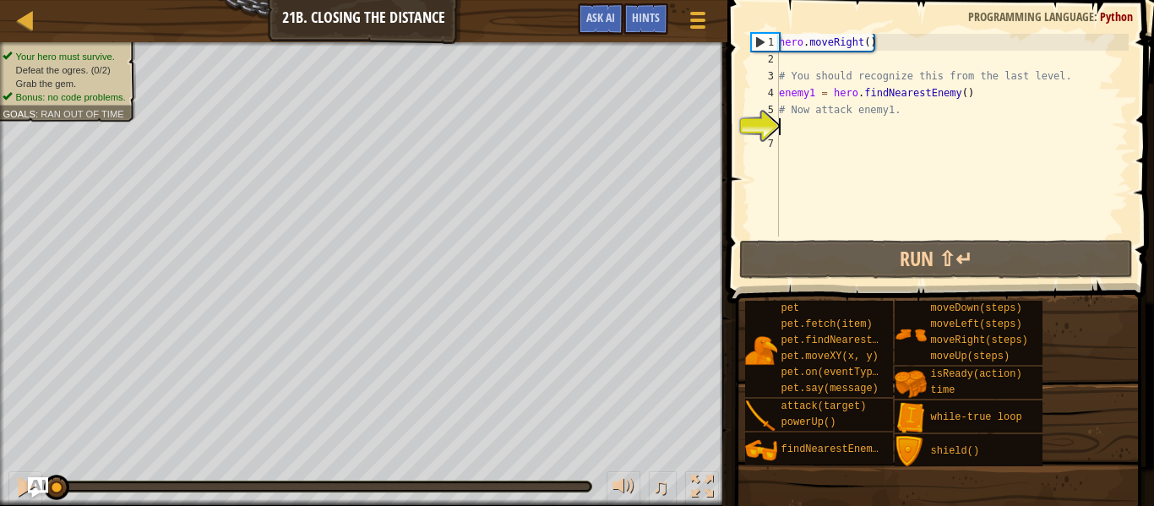
scroll to position [8, 0]
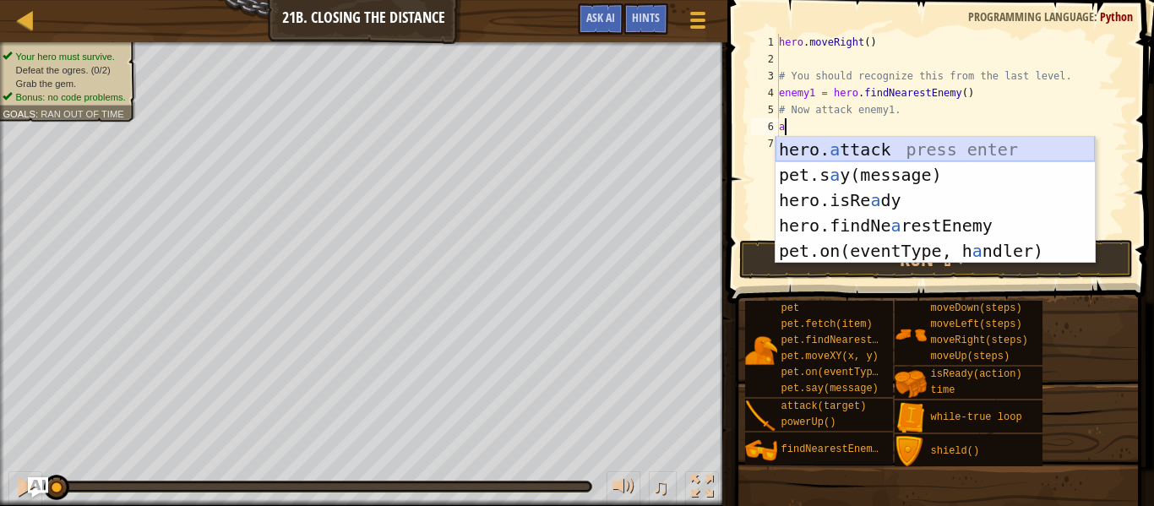
click at [826, 151] on div "hero. a ttack press enter pet.s a y(message) press enter hero.isRe a dy press e…" at bounding box center [935, 225] width 319 height 177
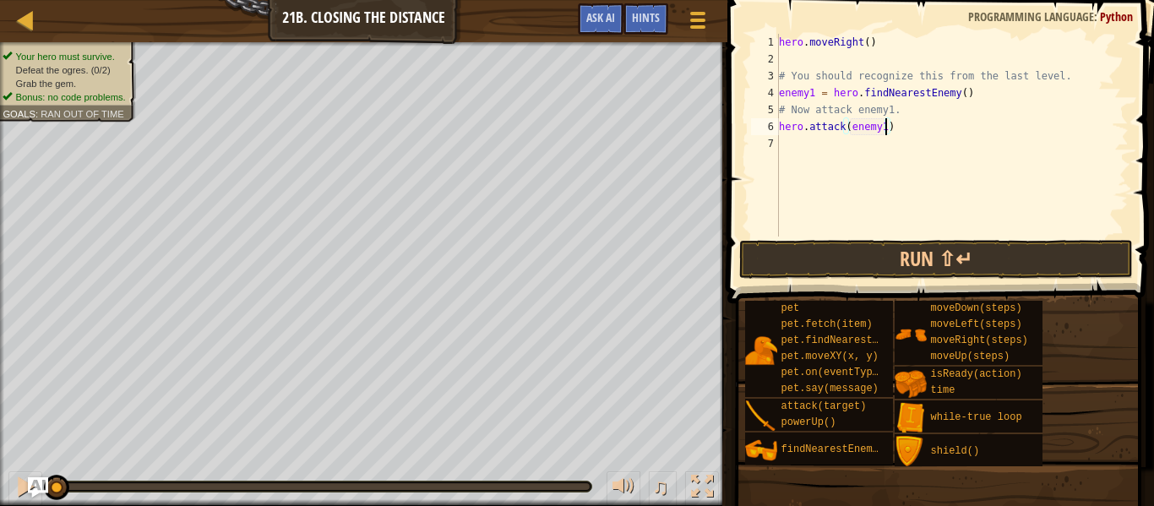
scroll to position [8, 15]
type textarea "hero.attack(enemy1)"
click at [816, 257] on button "Run ⇧↵" at bounding box center [936, 259] width 394 height 39
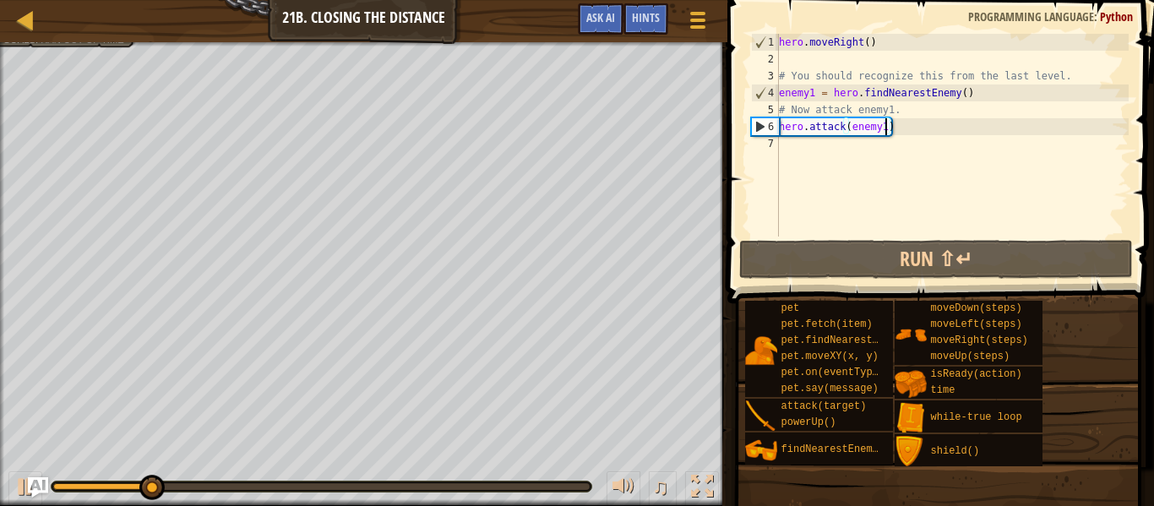
click at [892, 158] on div "hero . moveRight ( ) # You should recognize this from the last level. enemy1 = …" at bounding box center [952, 152] width 353 height 237
type textarea "r"
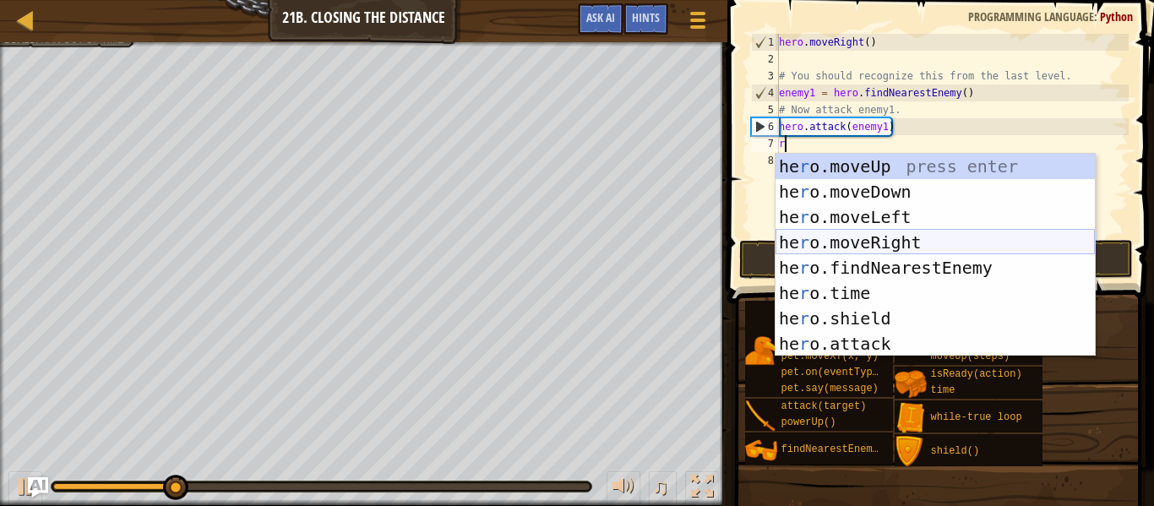
click at [875, 239] on div "he r o.moveUp press enter he r o.moveDown press enter he r o.moveLeft press ent…" at bounding box center [935, 281] width 319 height 254
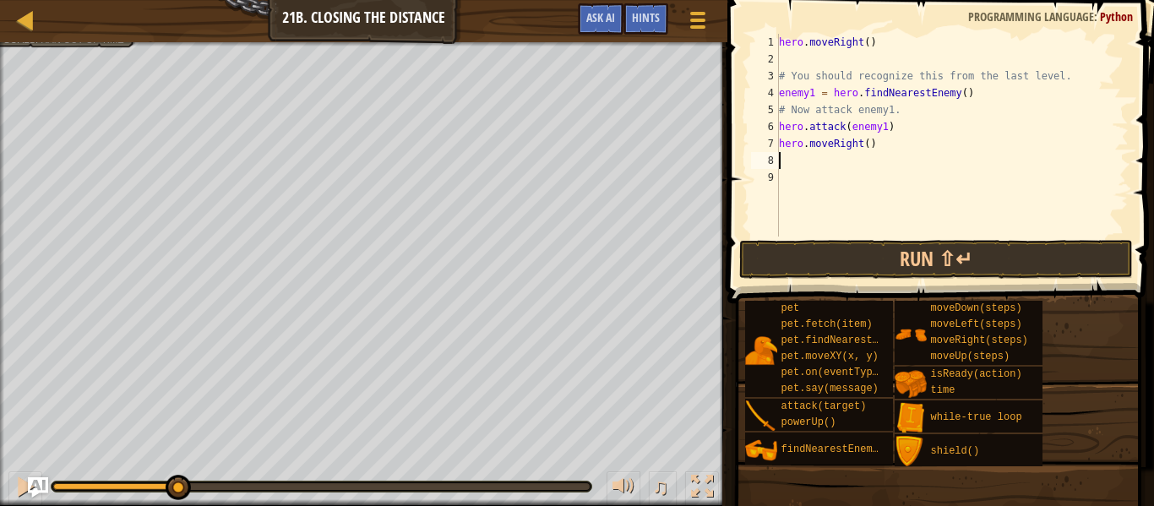
type textarea "a"
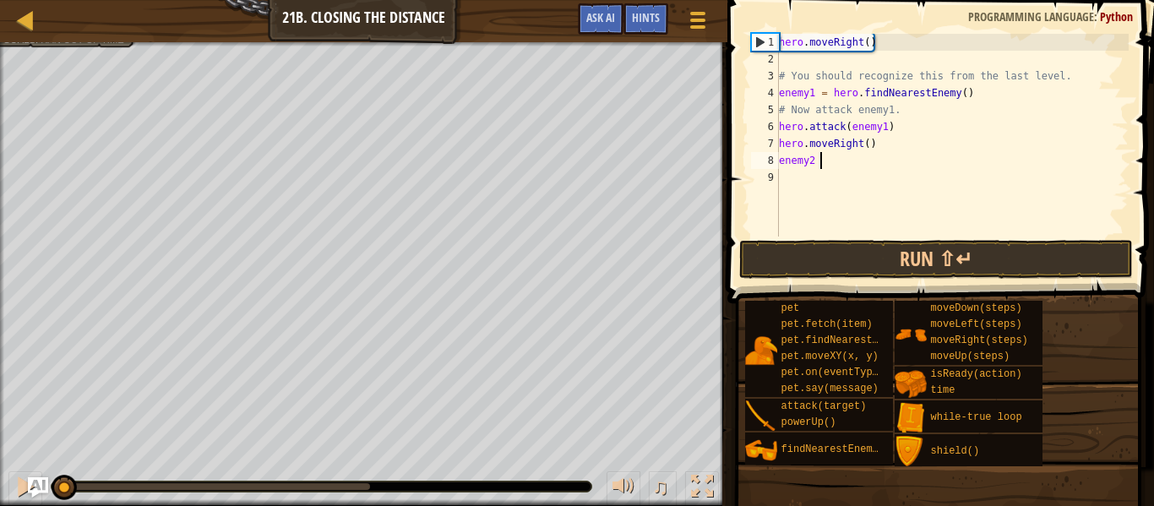
scroll to position [8, 6]
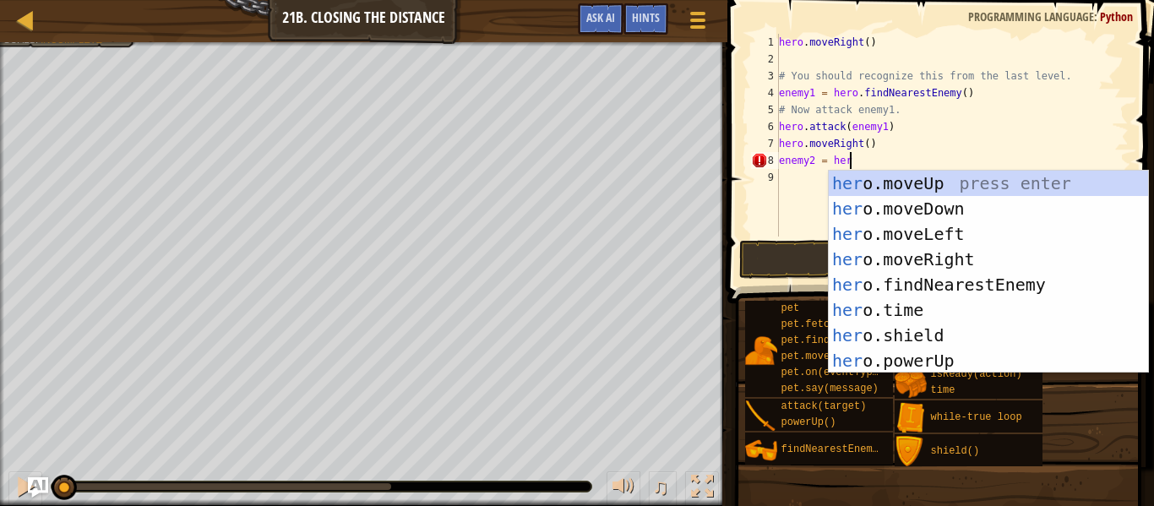
type textarea "enemy2 = hero"
click at [924, 287] on div "hero .moveUp press enter hero .moveDown press enter hero .moveLeft press enter …" at bounding box center [988, 298] width 319 height 254
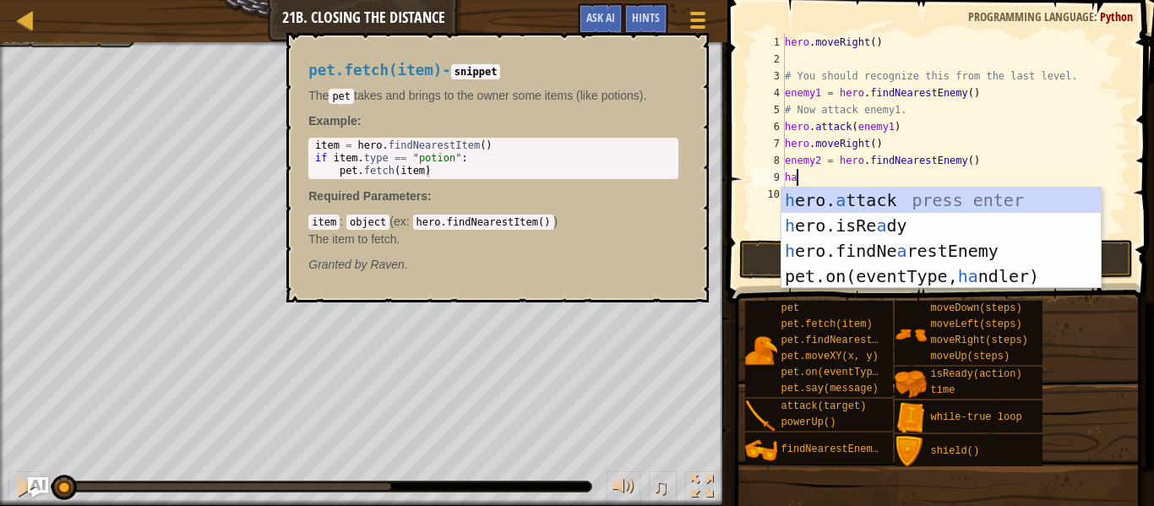
scroll to position [8, 1]
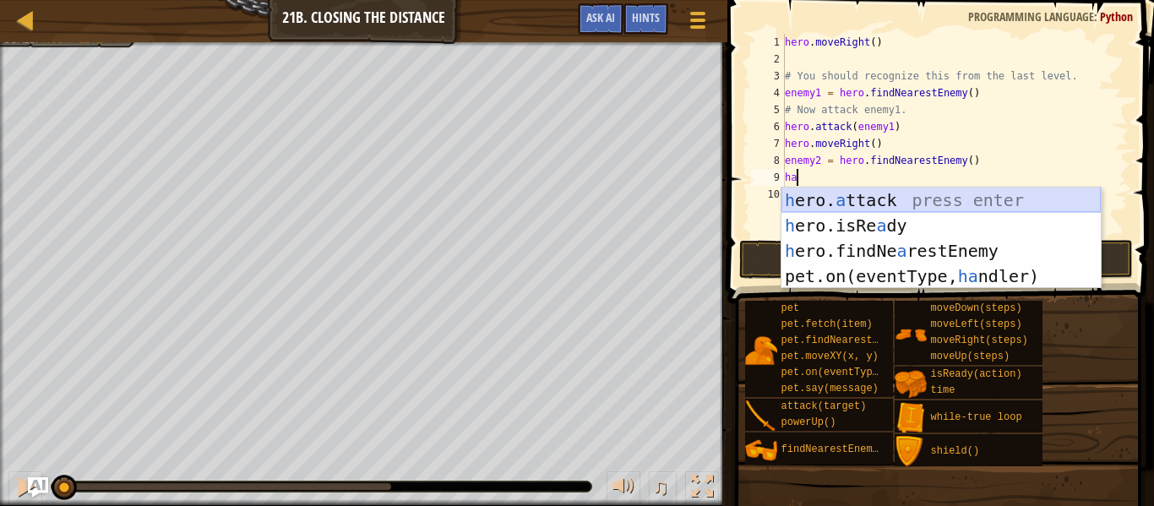
click at [845, 202] on div "h ero. a ttack press enter h ero.isRe a dy press enter h ero.findNe a restEnemy…" at bounding box center [941, 264] width 319 height 152
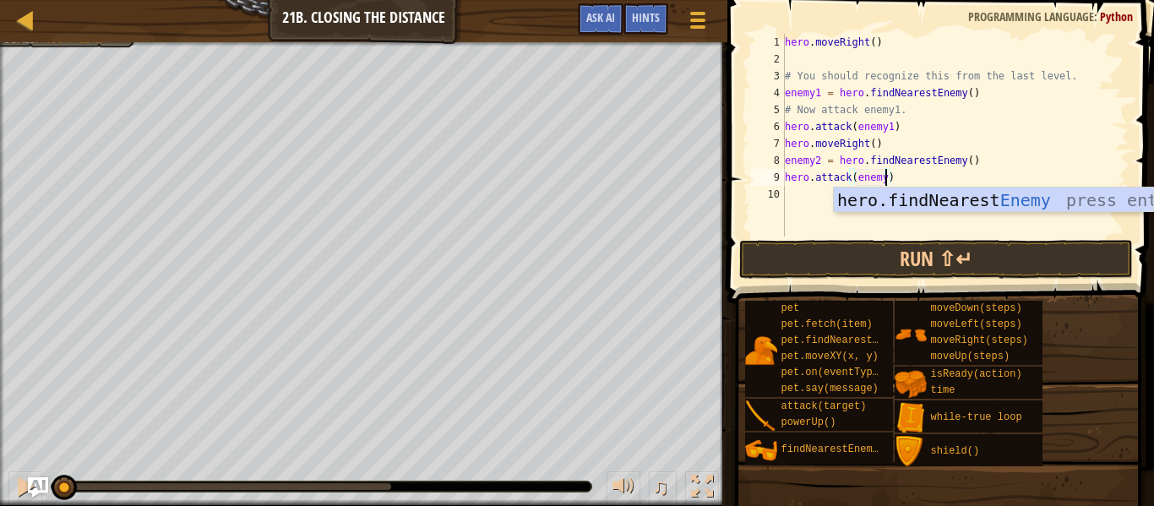
scroll to position [8, 15]
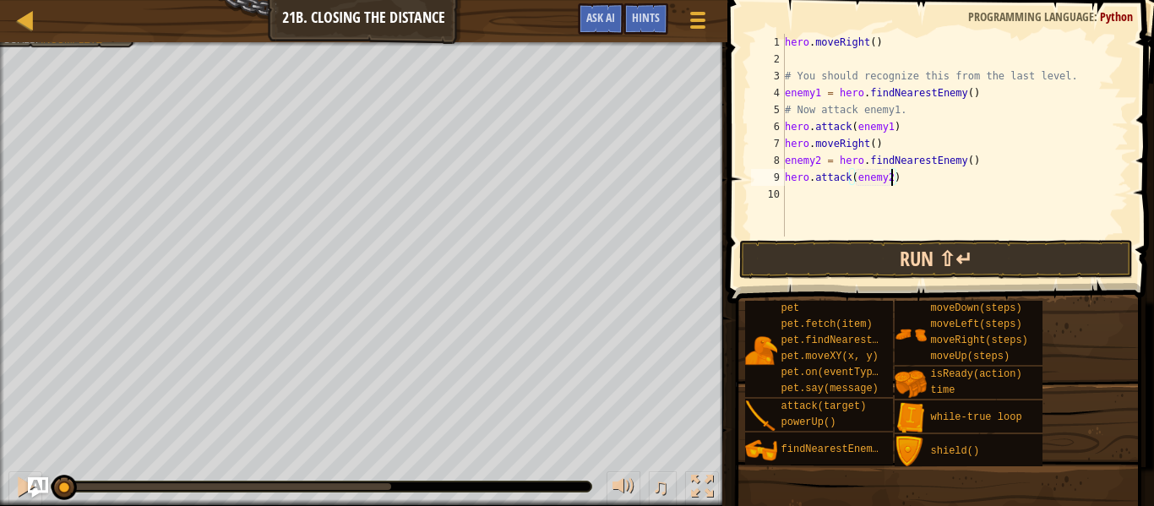
type textarea "hero.attack(enemy2)"
click at [851, 246] on button "Run ⇧↵" at bounding box center [936, 259] width 394 height 39
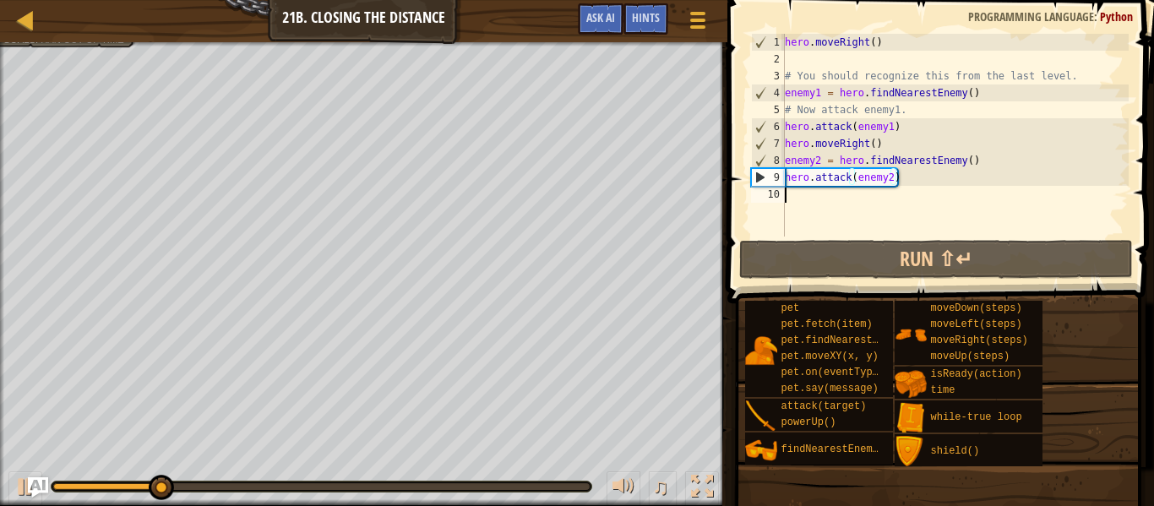
click at [815, 199] on div "hero . moveRight ( ) # You should recognize this from the last level. enemy1 = …" at bounding box center [955, 152] width 347 height 237
type textarea "r"
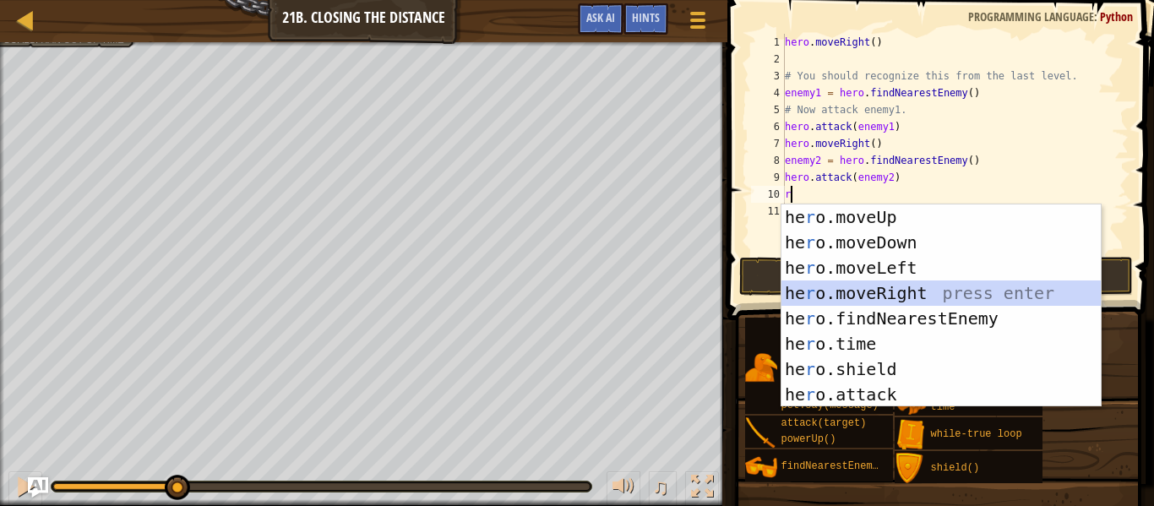
click at [805, 284] on div "he r o.moveUp press enter he r o.moveDown press enter he r o.moveLeft press ent…" at bounding box center [941, 332] width 319 height 254
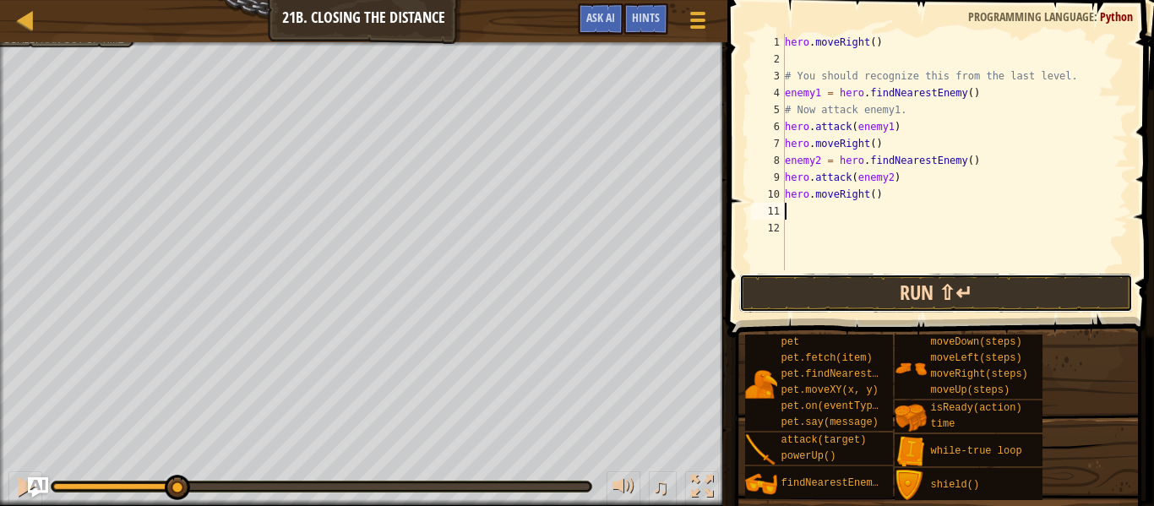
click at [841, 281] on button "Run ⇧↵" at bounding box center [936, 293] width 394 height 39
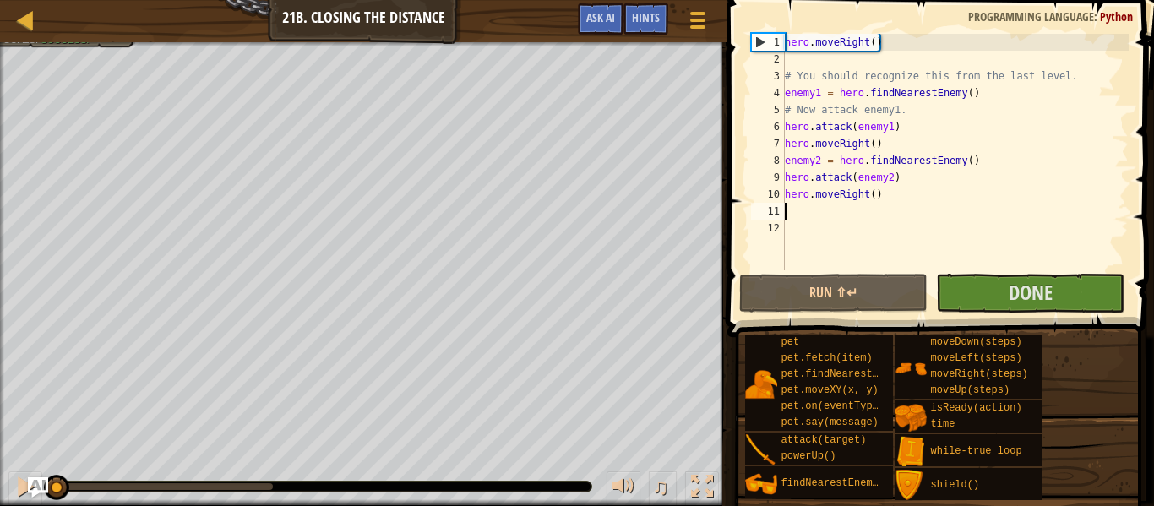
click at [1099, 423] on div "pet pet.fetch(item) pet.findNearestByType(type) pet.moveXY(x, y) pet.on(eventTy…" at bounding box center [943, 417] width 398 height 167
click at [1001, 287] on button "Done" at bounding box center [1030, 293] width 188 height 39
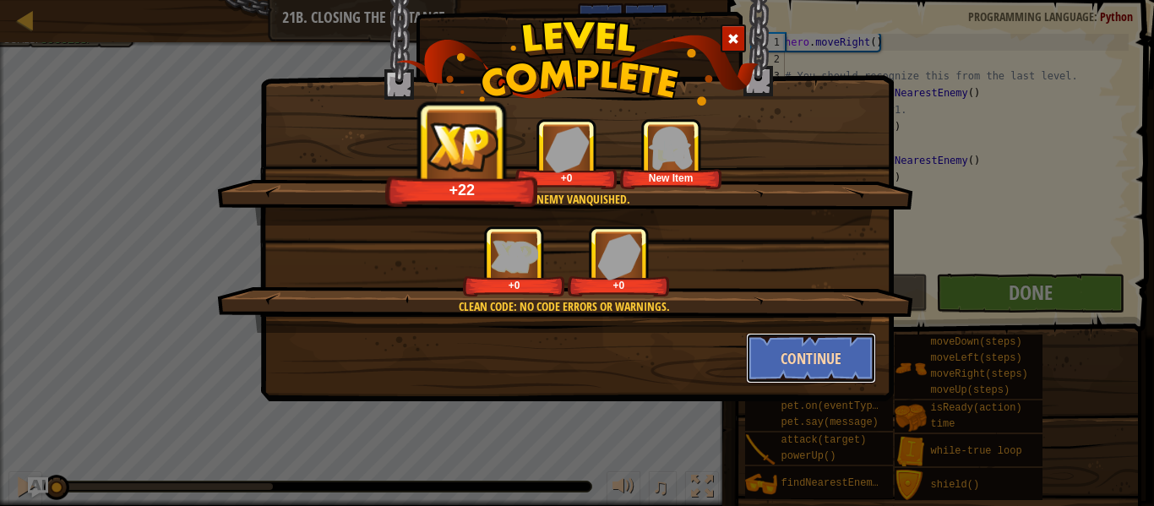
click at [793, 353] on button "Continue" at bounding box center [811, 358] width 131 height 51
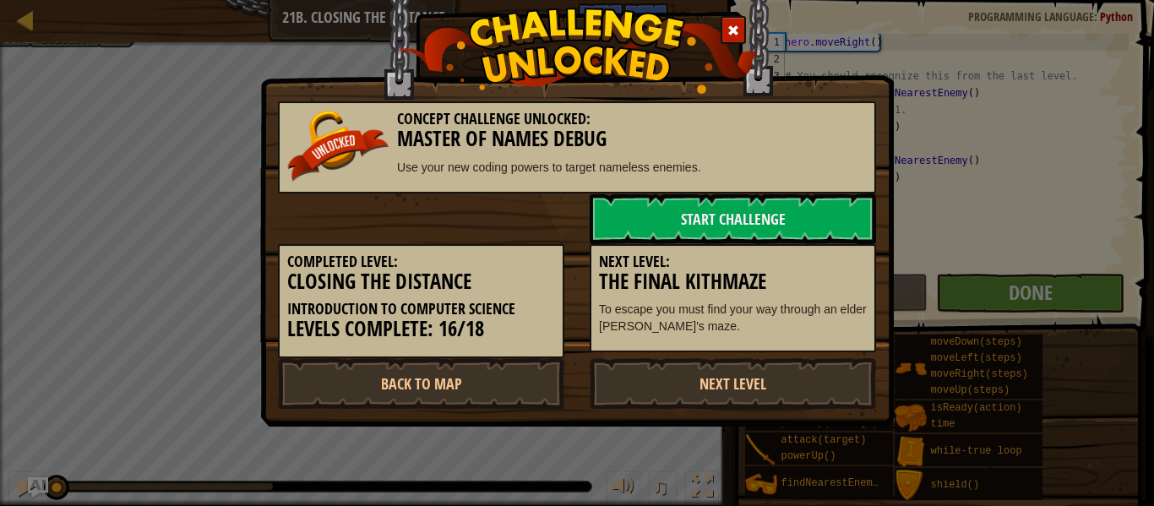
click at [482, 409] on div "Concept Challenge Unlocked: Master Of Names Debug Use your new coding powers to…" at bounding box center [577, 192] width 634 height 469
click at [453, 386] on link "Back to Map" at bounding box center [421, 383] width 286 height 51
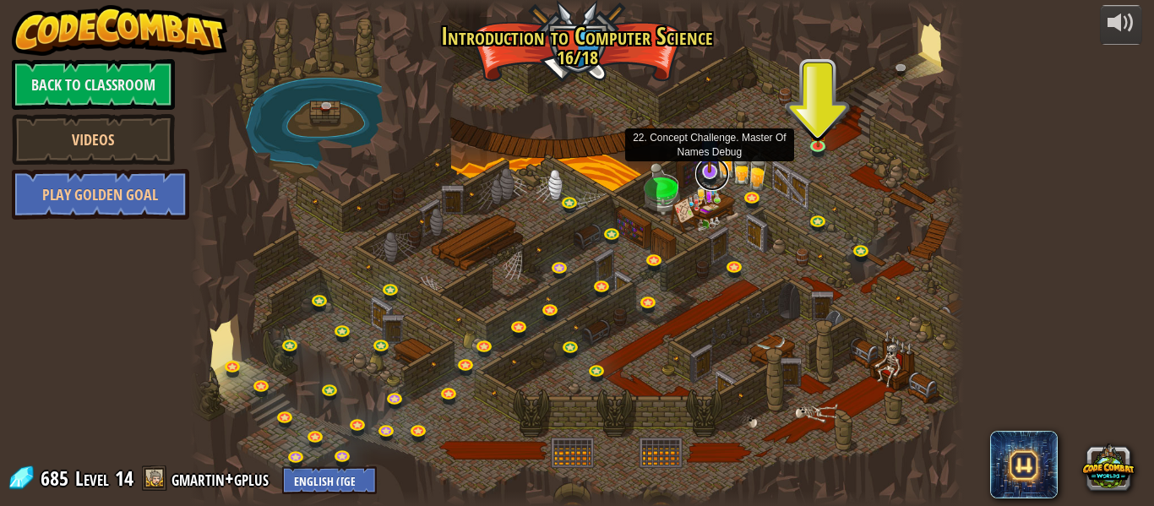
click at [709, 178] on link at bounding box center [712, 174] width 34 height 34
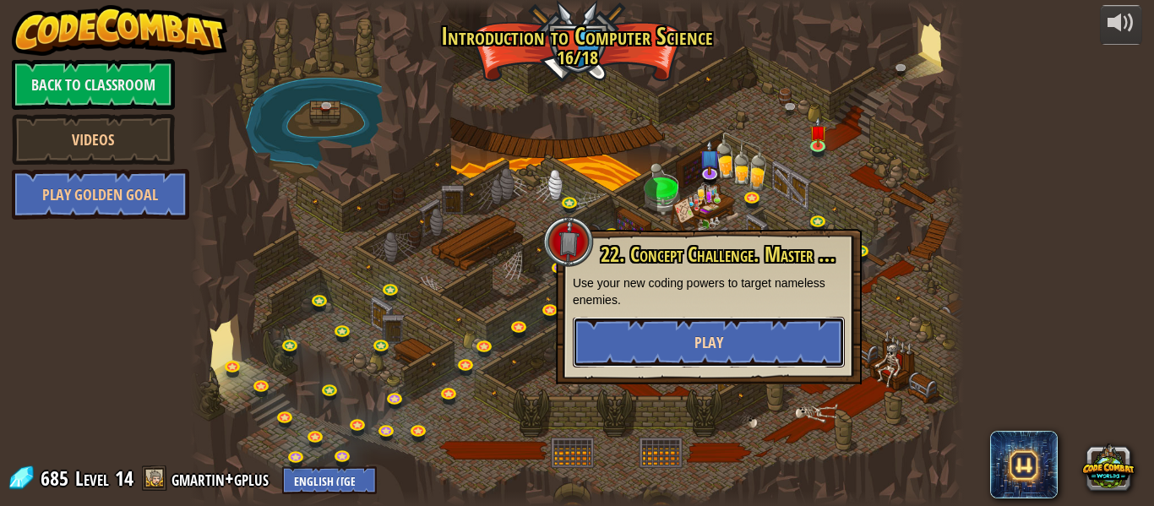
click at [674, 324] on button "Play" at bounding box center [709, 342] width 272 height 51
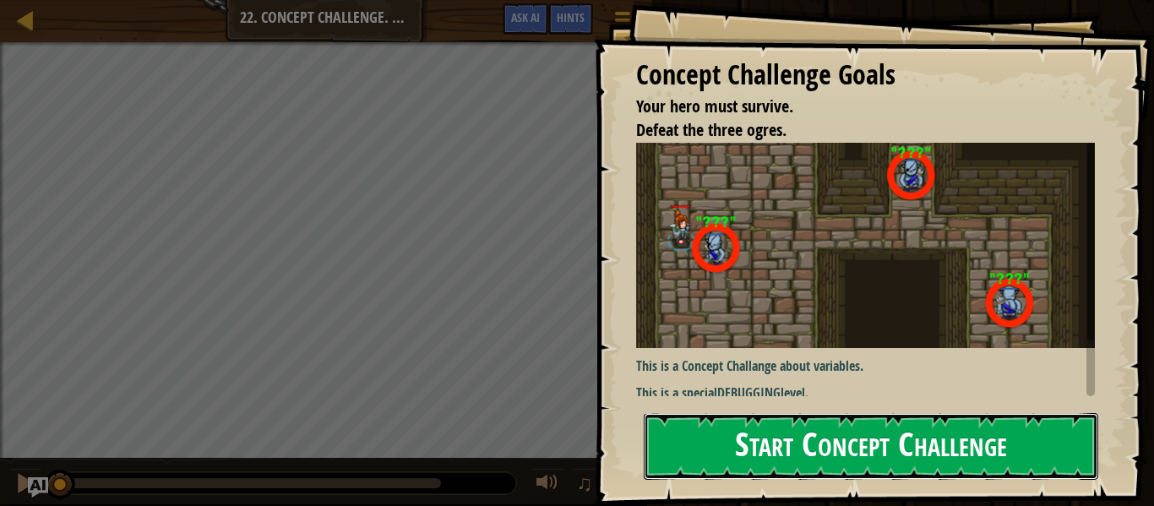
click at [729, 427] on button "Start Concept Challenge" at bounding box center [871, 446] width 455 height 67
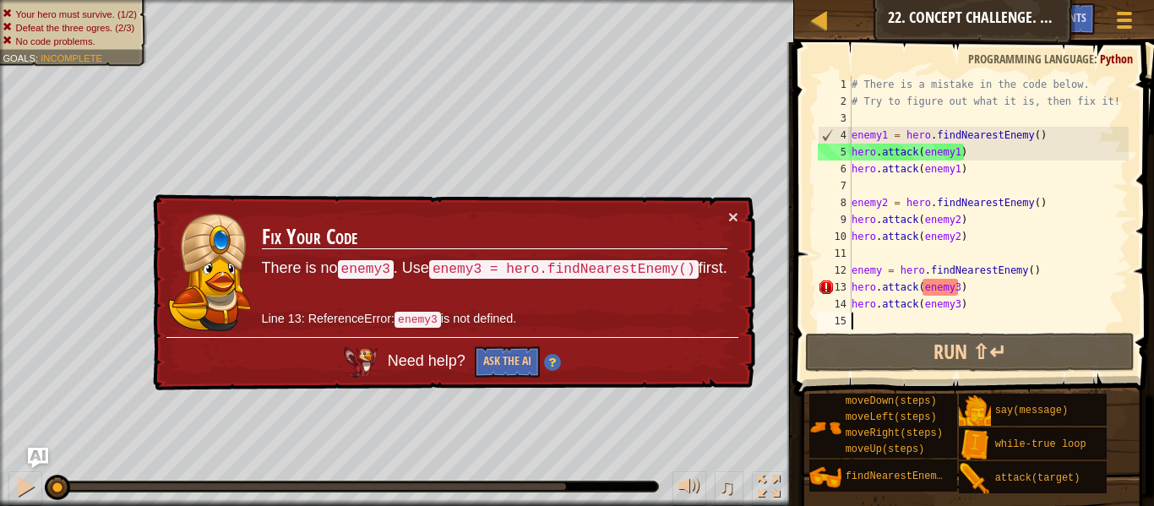
click at [959, 293] on div "# There is a mistake in the code below. # Try to figure out what it is, then fi…" at bounding box center [988, 219] width 281 height 287
click at [881, 270] on div "# There is a mistake in the code below. # Try to figure out what it is, then fi…" at bounding box center [988, 219] width 281 height 287
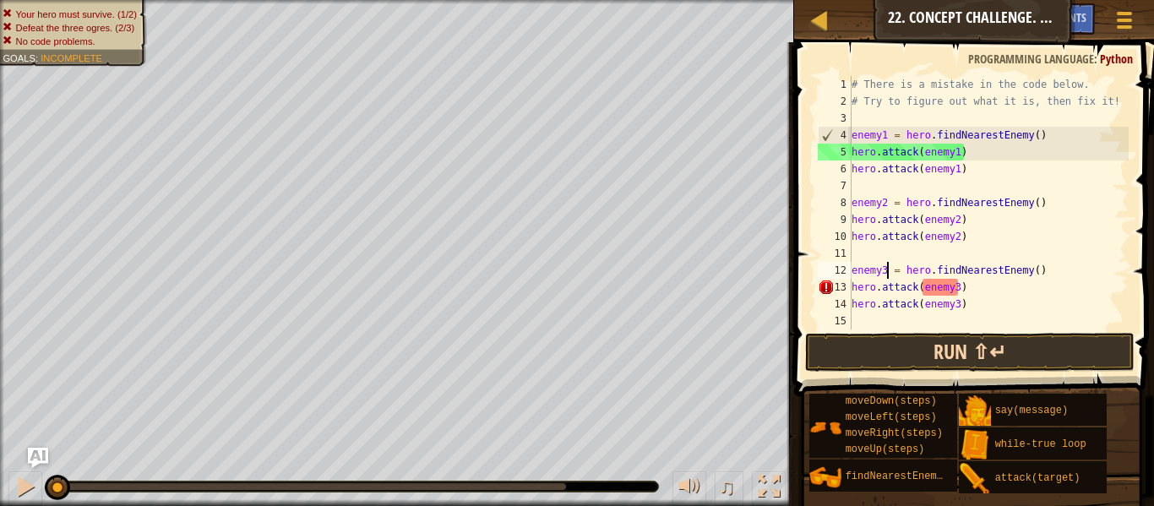
scroll to position [8, 5]
type textarea "enemy3 = hero.findNearestEnemy()"
click at [886, 350] on button "Run ⇧↵" at bounding box center [970, 352] width 330 height 39
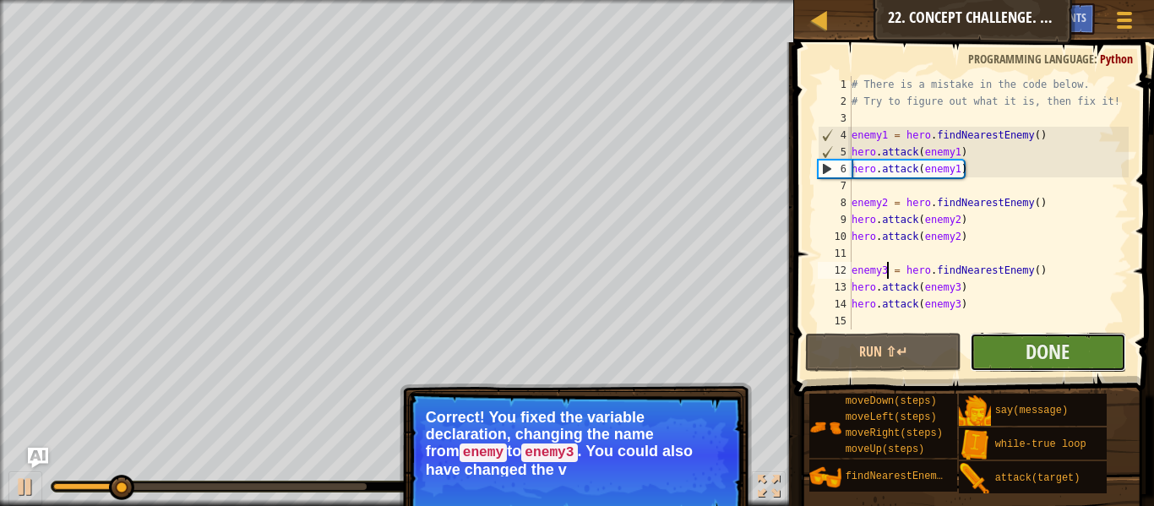
click at [1073, 352] on button "Done" at bounding box center [1048, 352] width 156 height 39
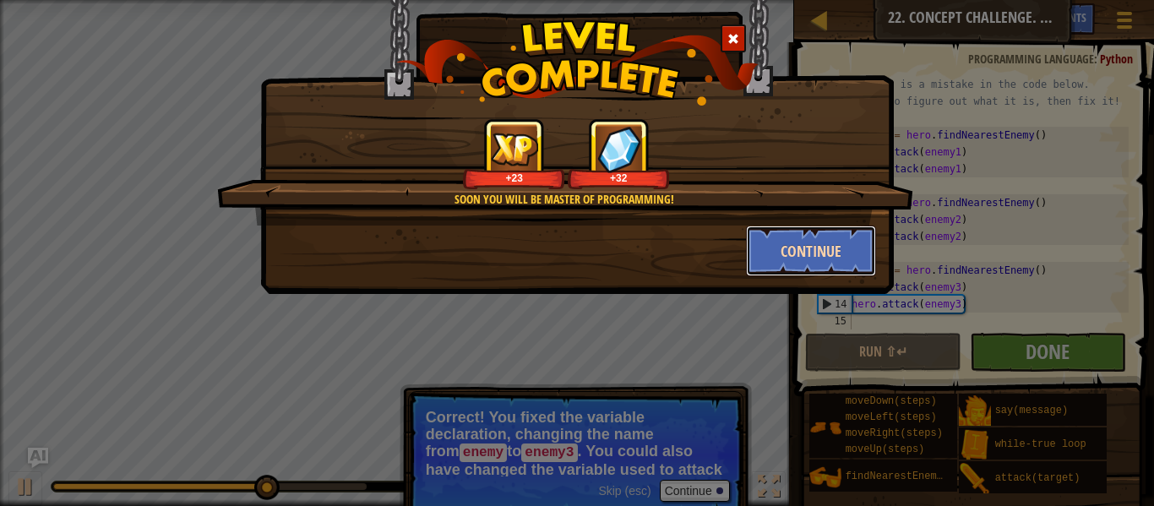
click at [821, 251] on button "Continue" at bounding box center [811, 251] width 131 height 51
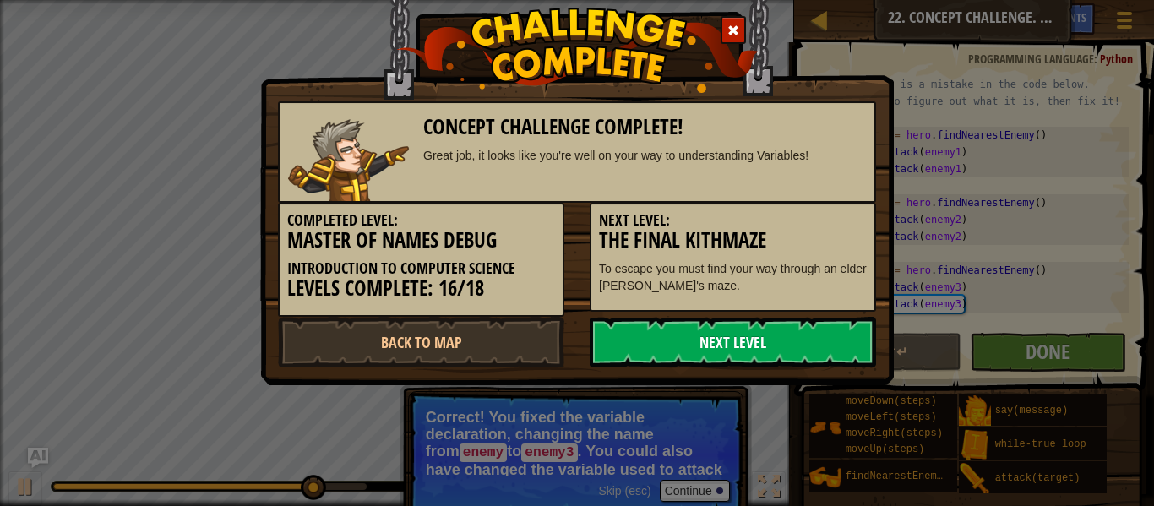
click at [739, 351] on link "Next Level" at bounding box center [733, 342] width 286 height 51
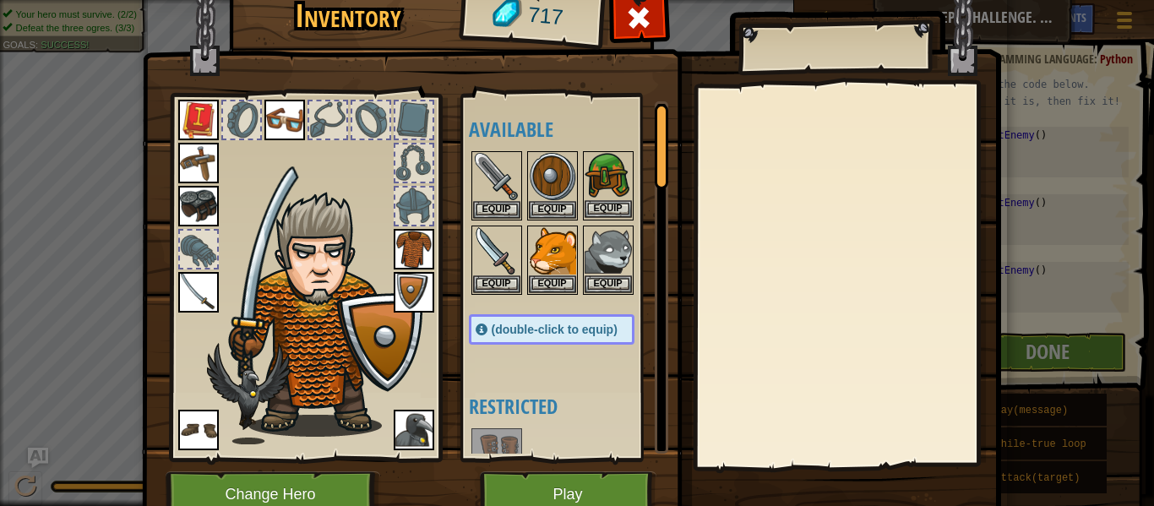
click at [608, 186] on img at bounding box center [608, 176] width 47 height 47
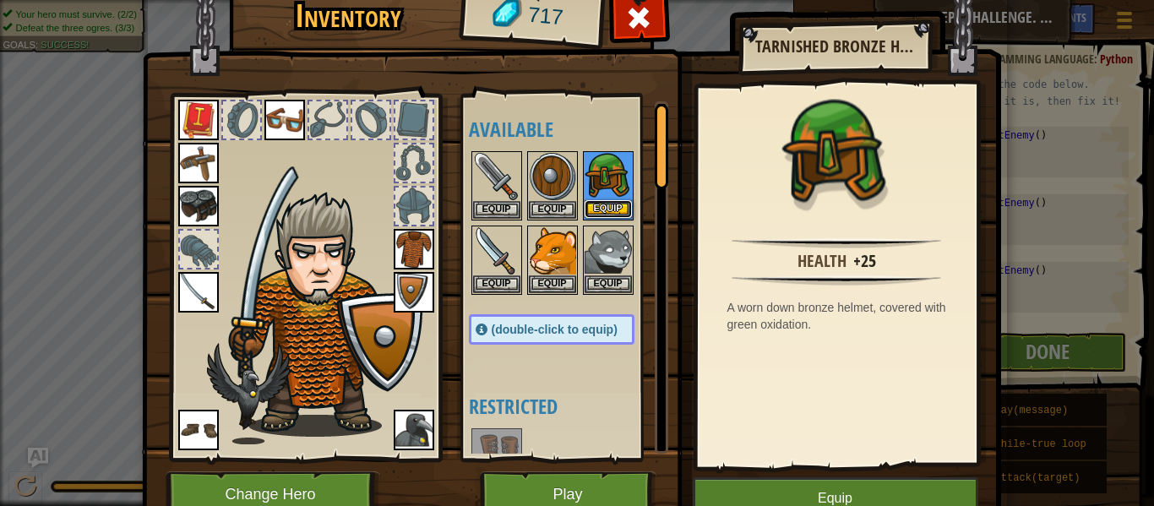
click at [603, 209] on button "Equip" at bounding box center [608, 209] width 47 height 18
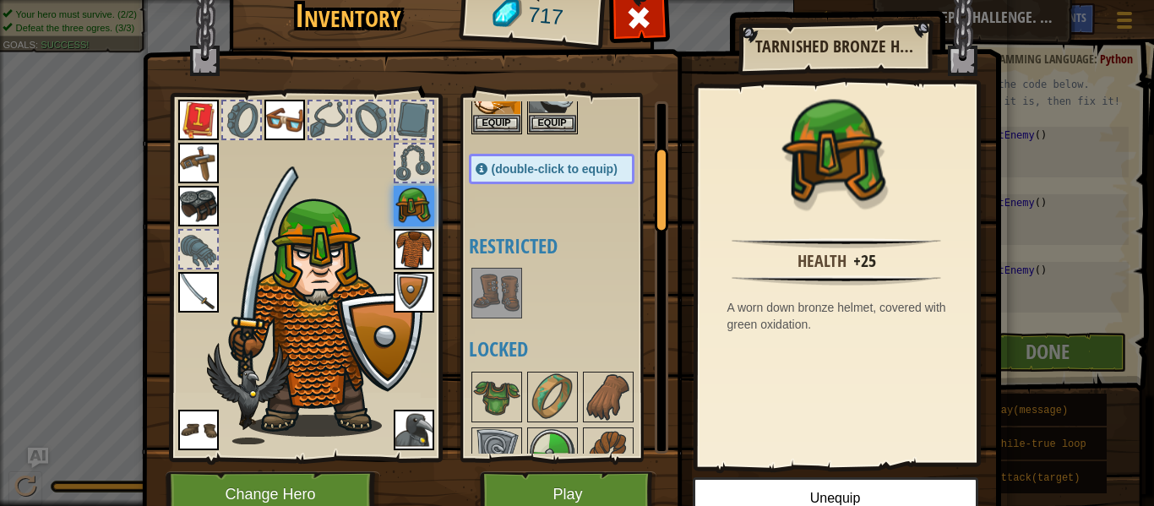
scroll to position [200, 0]
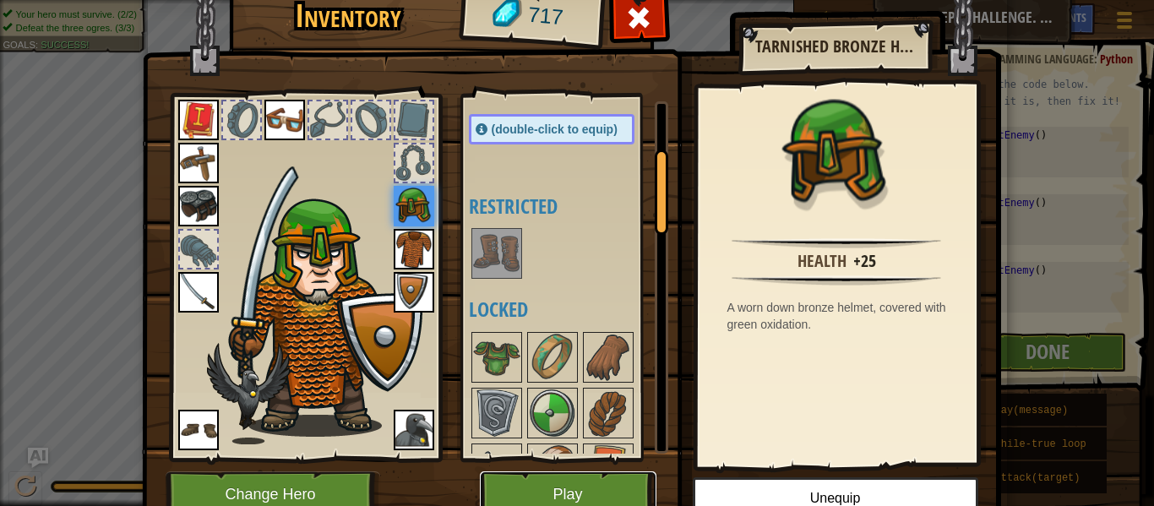
click at [545, 489] on button "Play" at bounding box center [568, 495] width 177 height 46
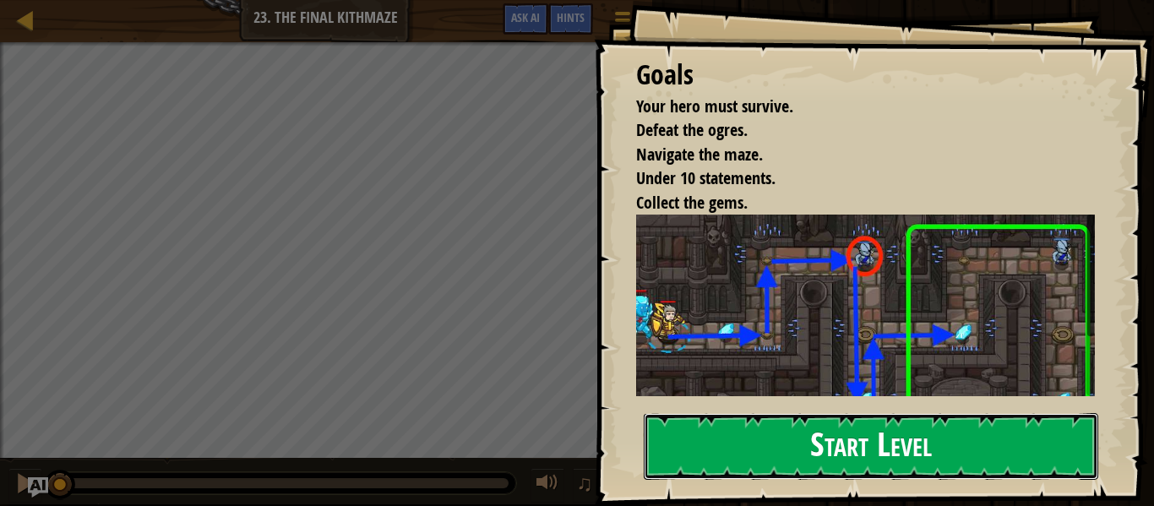
click at [879, 413] on button "Start Level" at bounding box center [871, 446] width 455 height 67
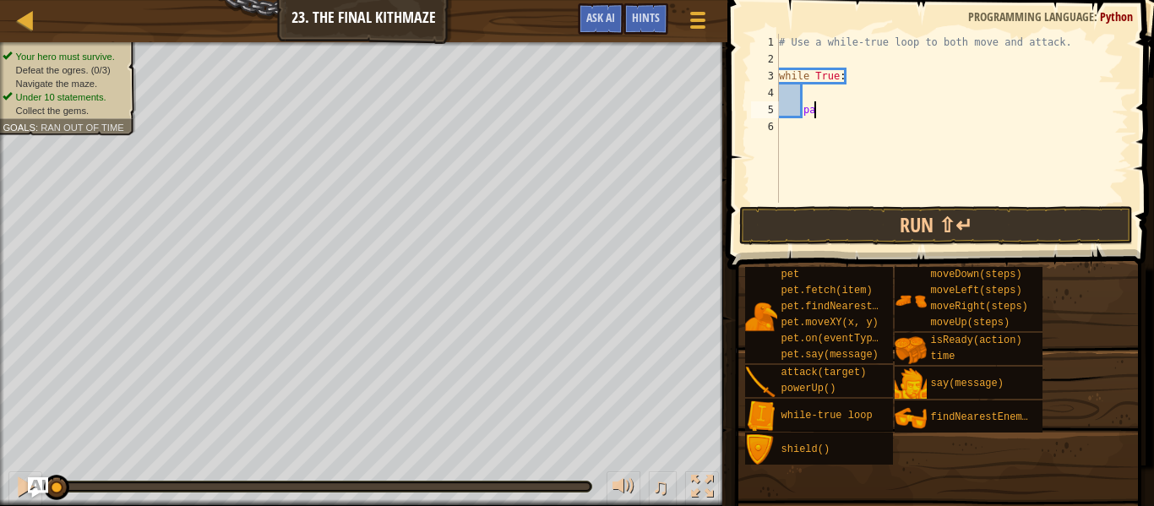
type textarea "p"
type textarea "r"
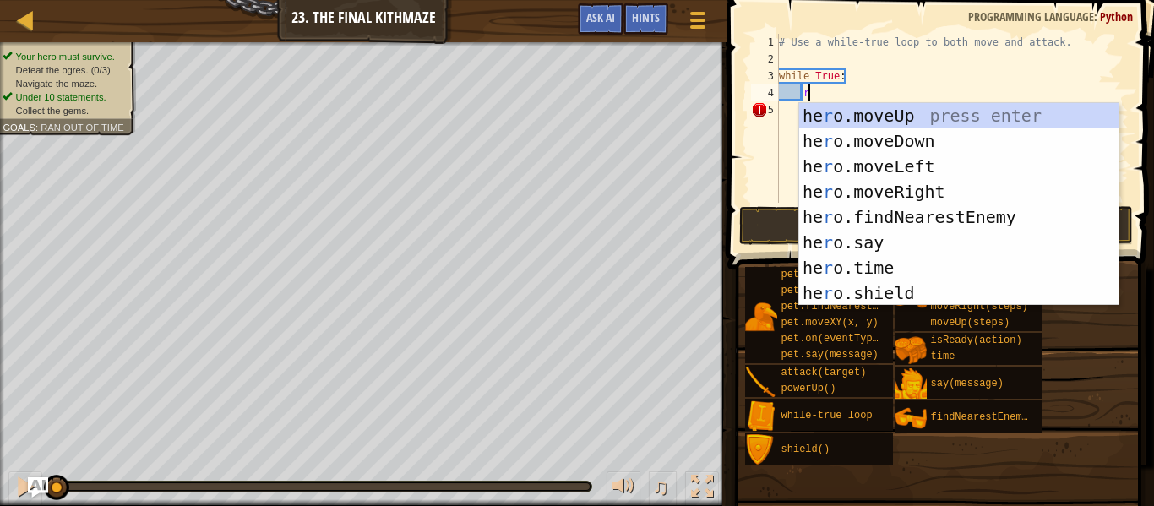
scroll to position [8, 3]
click at [872, 191] on div "he r o.moveUp press enter he r o.moveDown press enter he r o.moveLeft press ent…" at bounding box center [958, 230] width 319 height 254
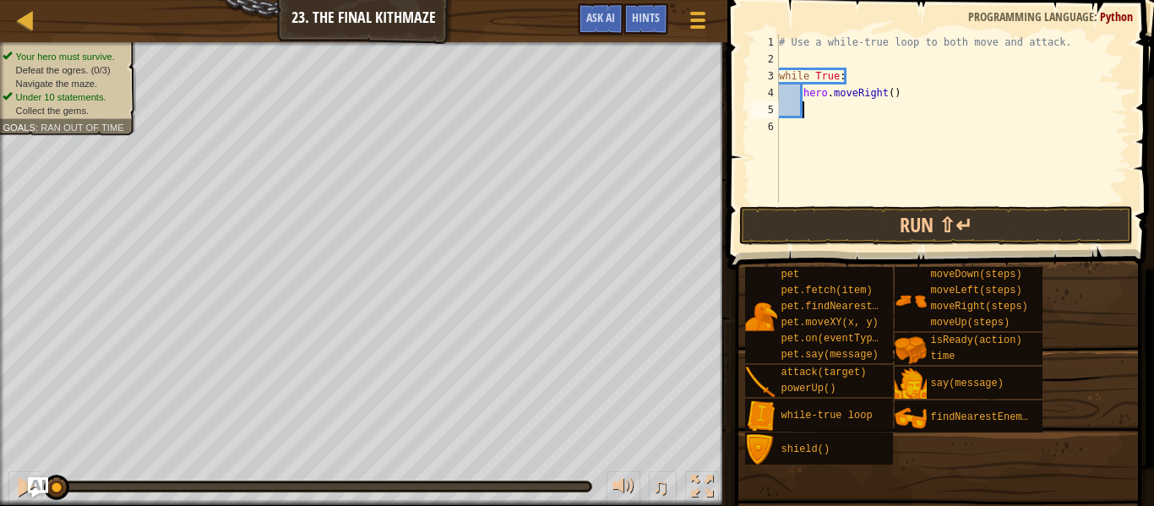
type textarea "u"
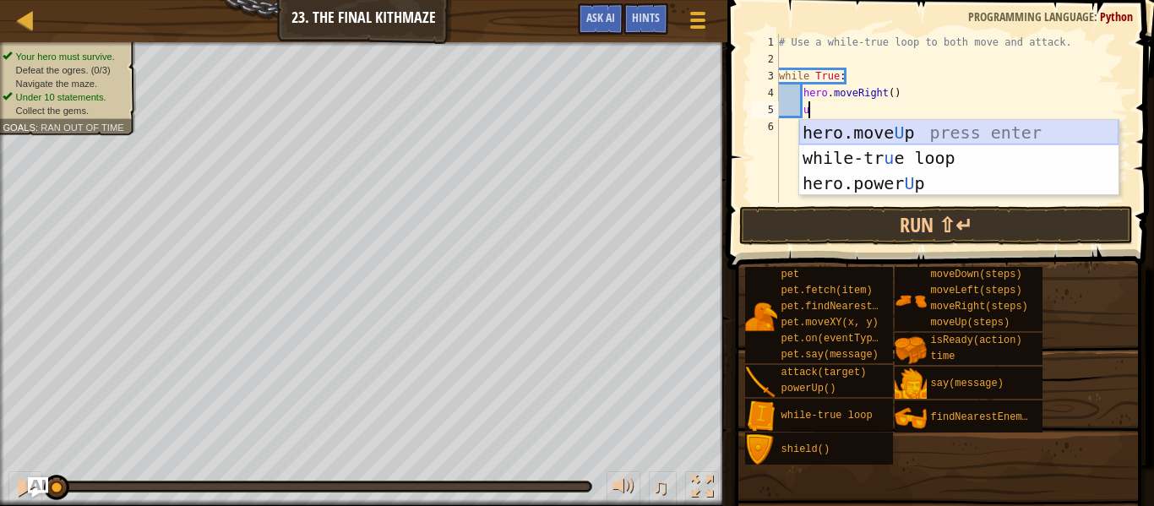
click at [893, 135] on div "hero.move U p press enter while-tr u e loop press enter hero.power U p press en…" at bounding box center [958, 183] width 319 height 127
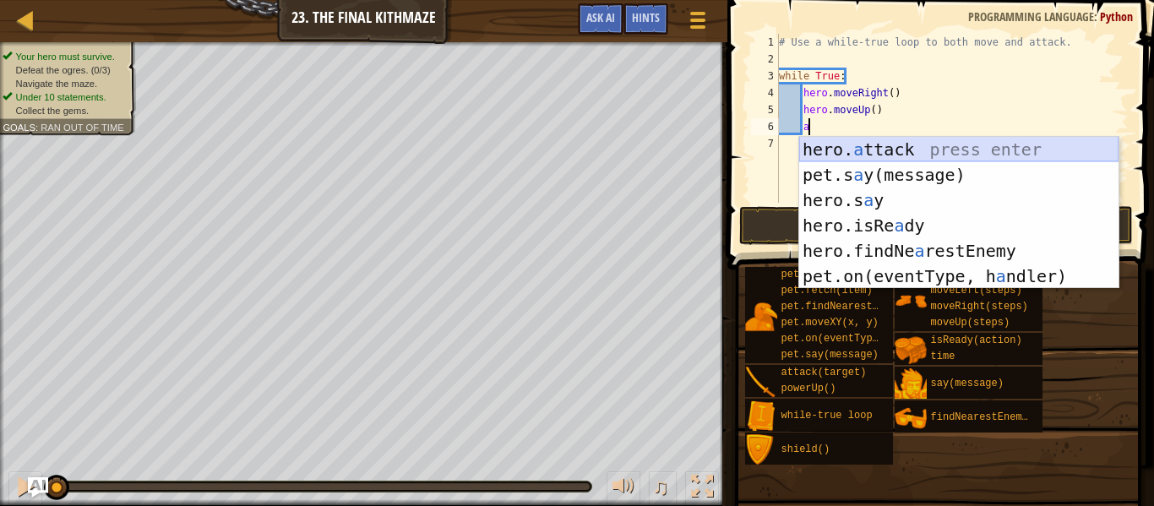
click at [881, 150] on div "hero. a ttack press enter pet.s a y(message) press enter hero.s a y press enter…" at bounding box center [958, 238] width 319 height 203
type textarea "hero.attack(enemy)"
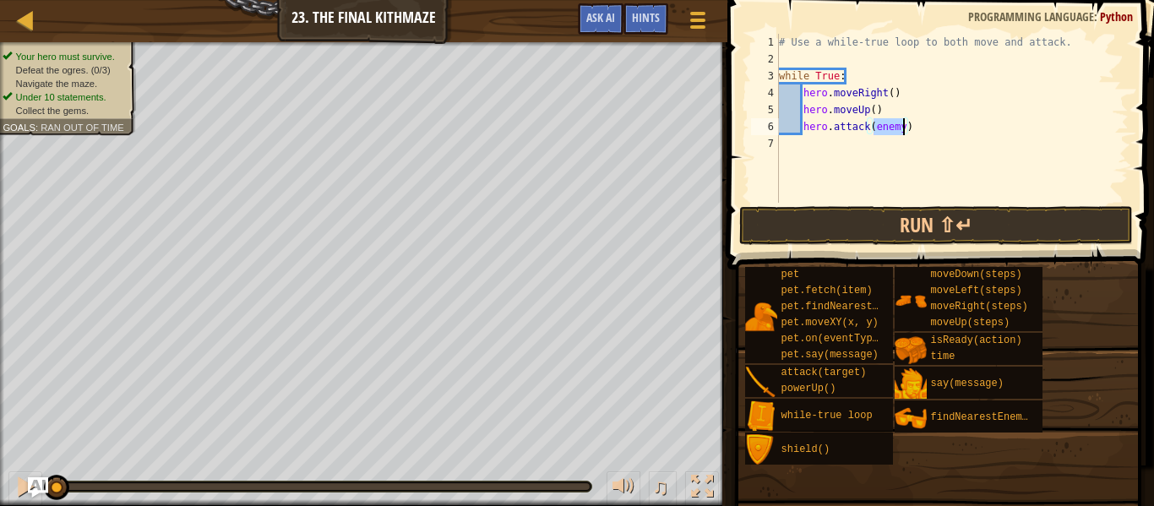
click at [910, 135] on div "# Use a while-true loop to both move and attack. while True : hero . moveRight …" at bounding box center [952, 135] width 353 height 203
click at [919, 128] on div "# Use a while-true loop to both move and attack. while True : hero . moveRight …" at bounding box center [952, 135] width 353 height 203
drag, startPoint x: 912, startPoint y: 124, endPoint x: 804, endPoint y: 128, distance: 108.2
click at [804, 128] on div "# Use a while-true loop to both move and attack. while True : hero . moveRight …" at bounding box center [952, 135] width 353 height 203
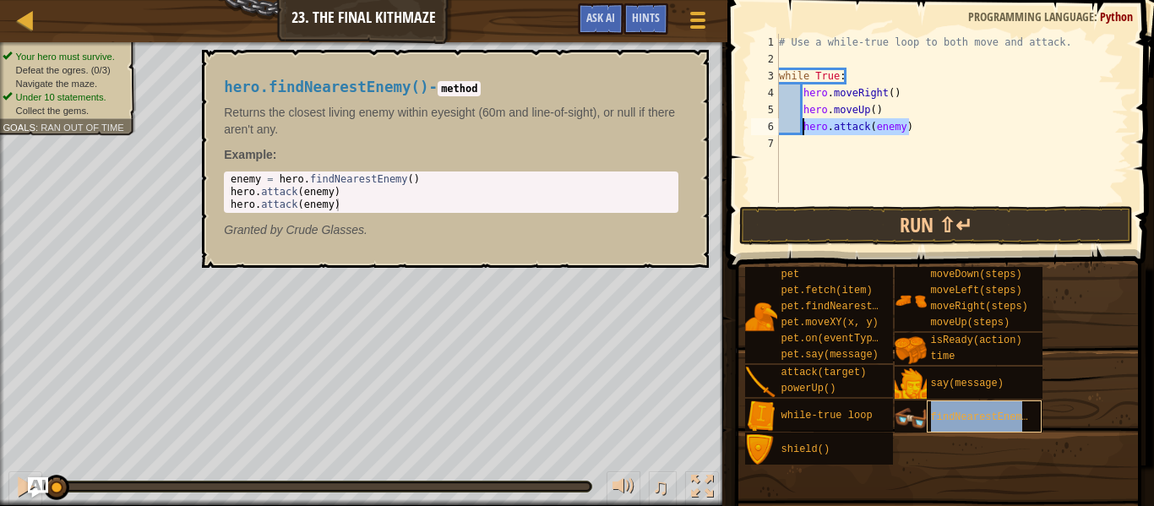
click at [932, 417] on span "findNearestEnemy()" at bounding box center [986, 418] width 110 height 12
drag, startPoint x: 921, startPoint y: 126, endPoint x: 801, endPoint y: 128, distance: 120.0
click at [801, 128] on div "# Use a while-true loop to both move and attack. while True : hero . moveRight …" at bounding box center [952, 135] width 353 height 203
type textarea "h"
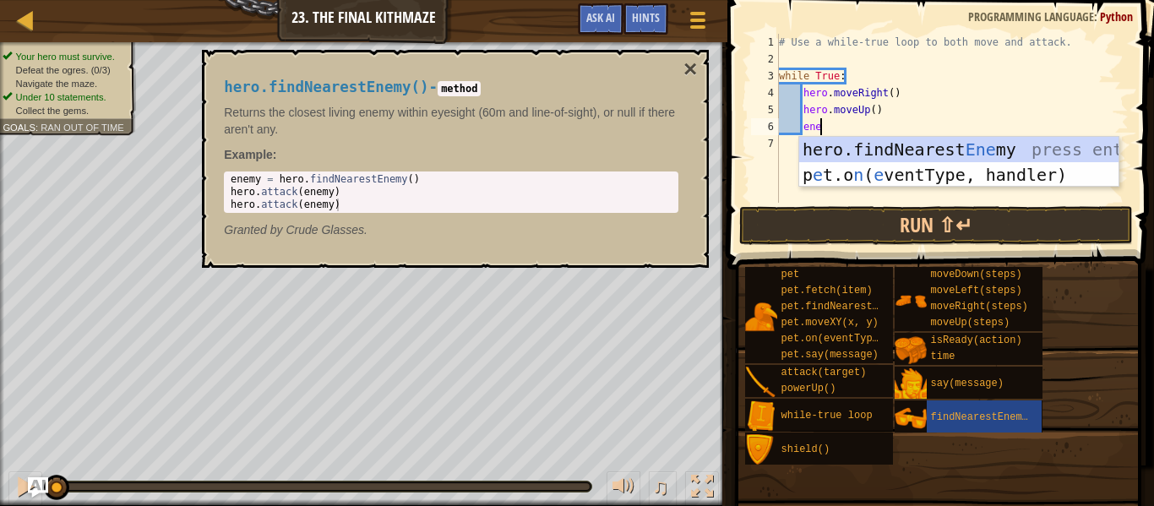
scroll to position [8, 7]
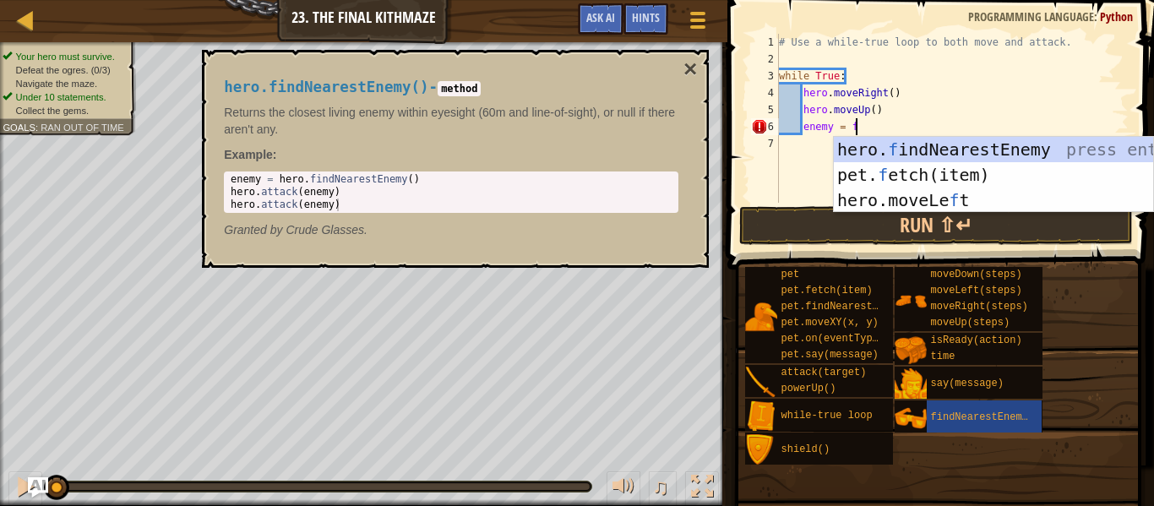
type textarea "enemy = fi"
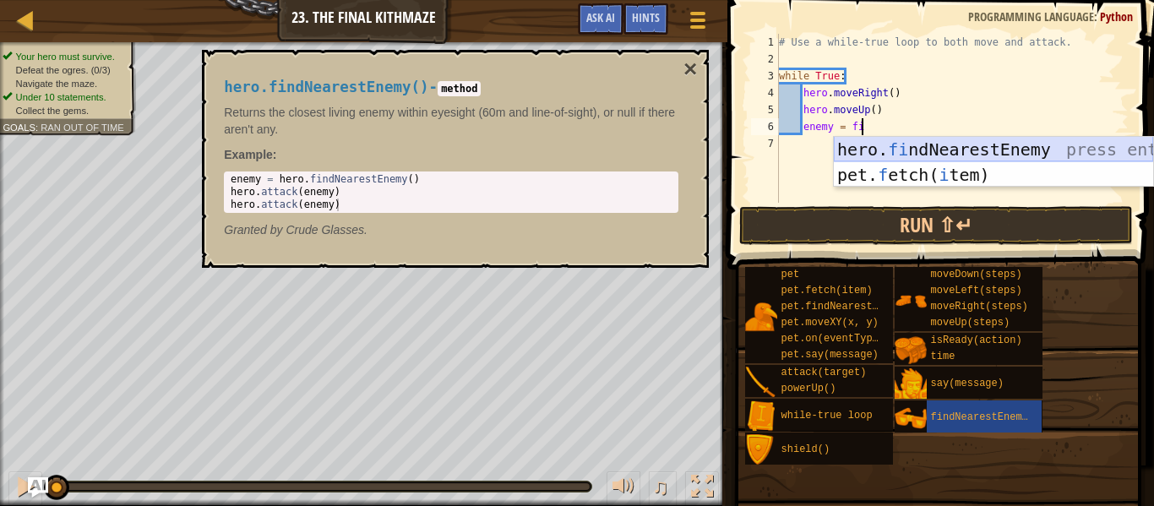
click at [876, 150] on div "hero. fi ndNearestEnemy press enter pet. f etch( i tem) press enter" at bounding box center [993, 187] width 319 height 101
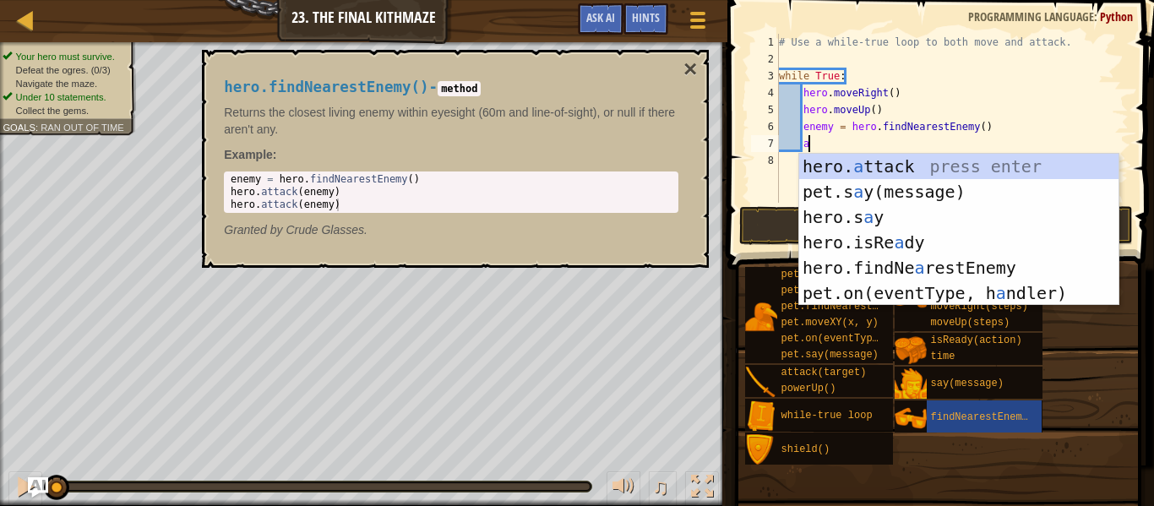
scroll to position [8, 3]
click at [881, 169] on div "hero. a ttack press enter pet.s a y(message) press enter hero.s a y press enter…" at bounding box center [958, 255] width 319 height 203
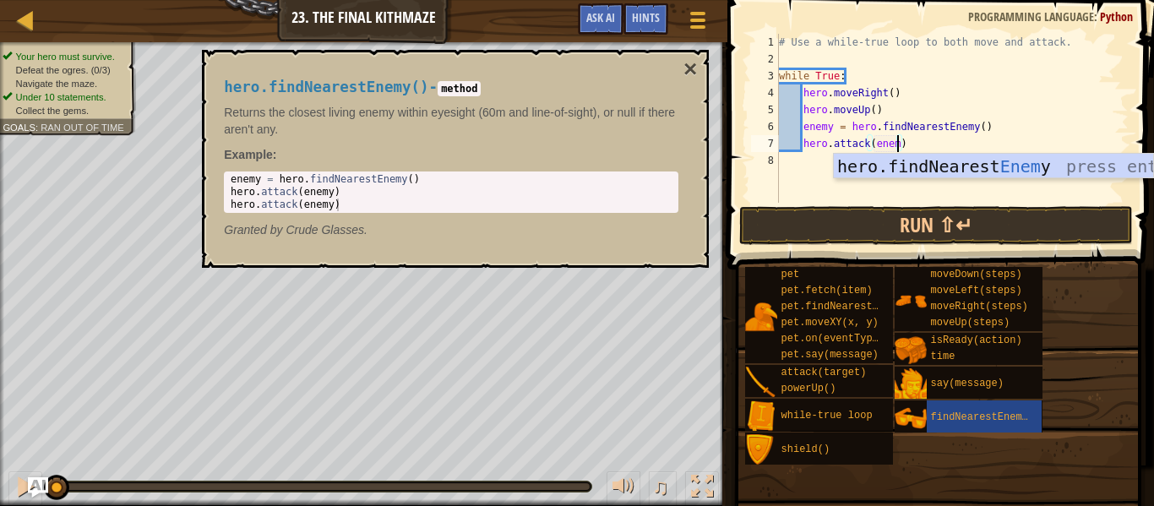
type textarea "hero.attack(enemy)"
click at [946, 146] on div "# Use a while-true loop to both move and attack. while True : hero . moveRight …" at bounding box center [952, 135] width 353 height 203
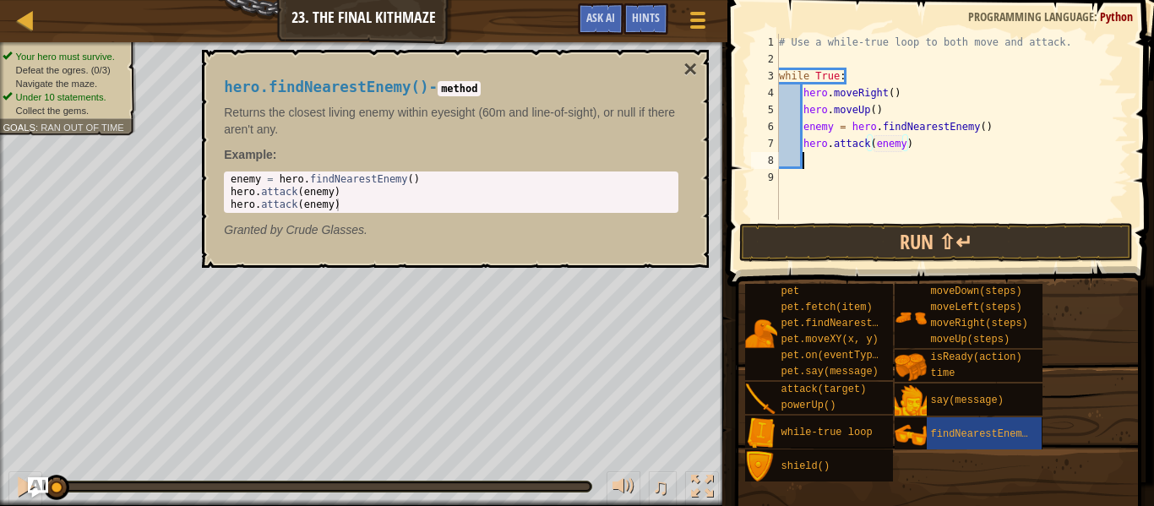
scroll to position [8, 3]
click at [692, 68] on button "×" at bounding box center [691, 69] width 14 height 24
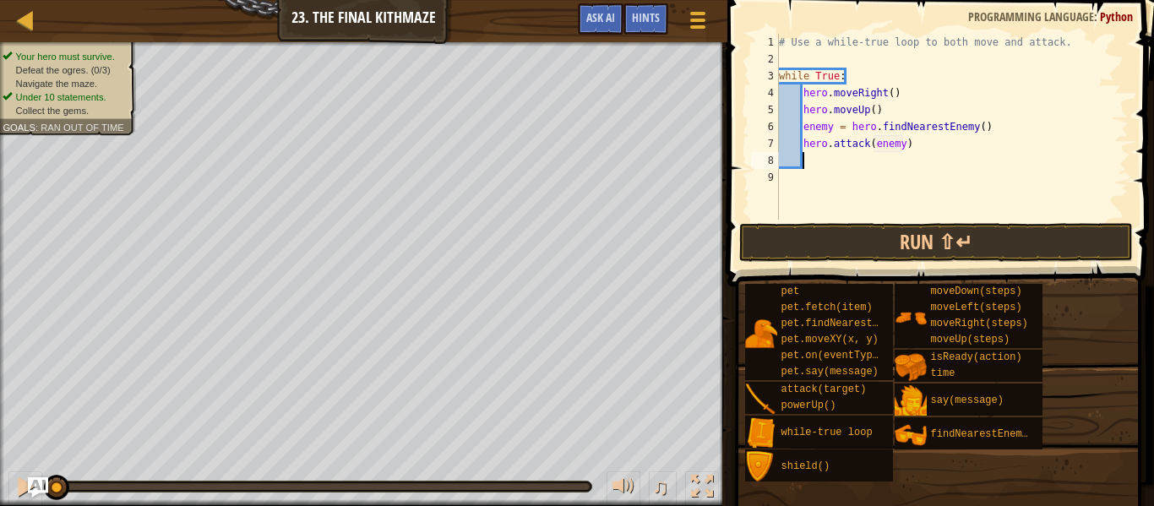
click at [811, 162] on div "# Use a while-true loop to both move and attack. while True : hero . moveRight …" at bounding box center [952, 144] width 353 height 220
type textarea "r"
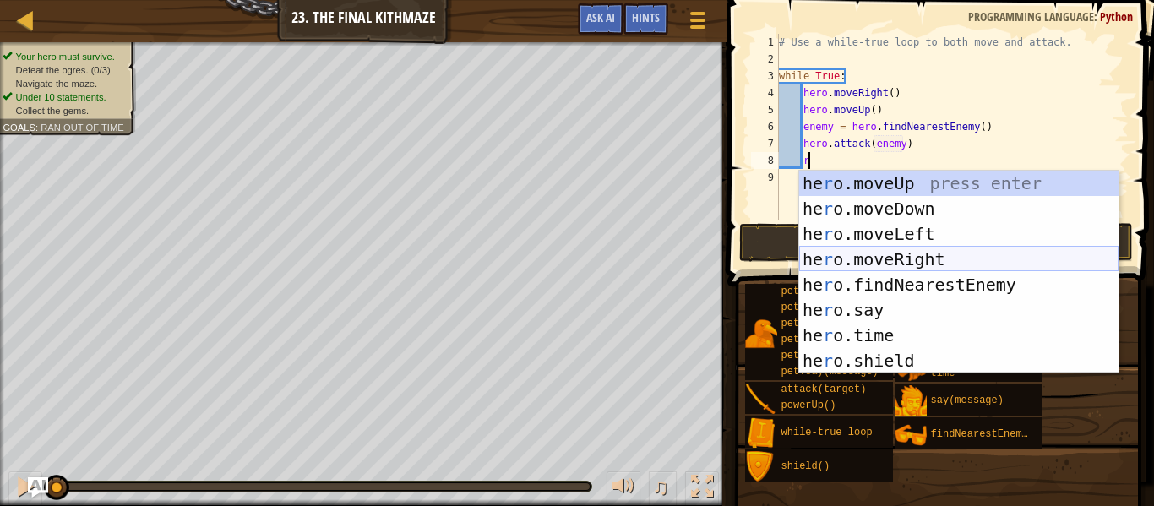
click at [848, 264] on div "he r o.moveUp press enter he r o.moveDown press enter he r o.moveLeft press ent…" at bounding box center [958, 298] width 319 height 254
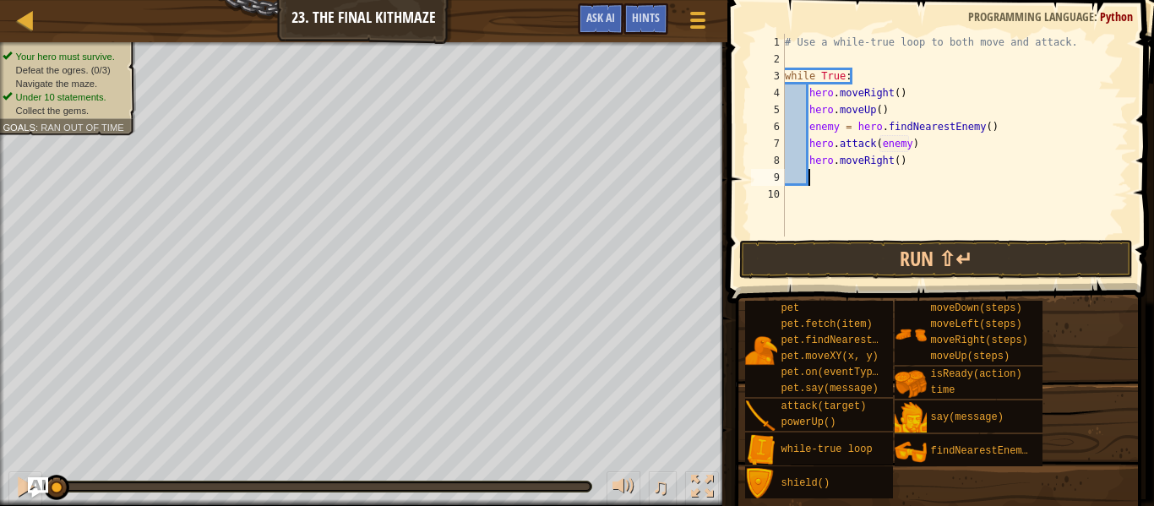
type textarea "d"
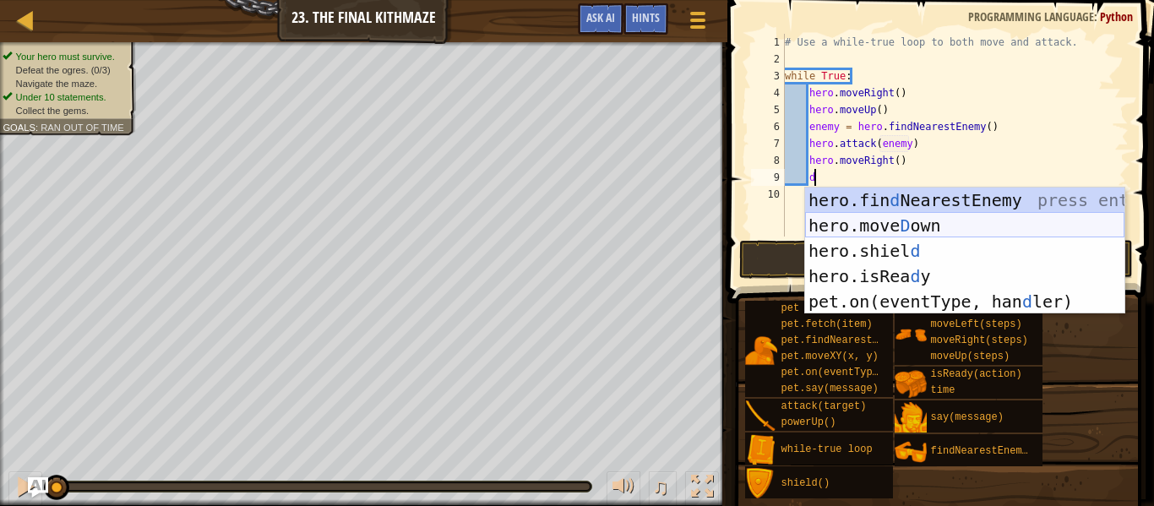
click at [879, 224] on div "hero.fin d NearestEnemy press enter hero.move D own press enter hero.shiel d pr…" at bounding box center [964, 276] width 319 height 177
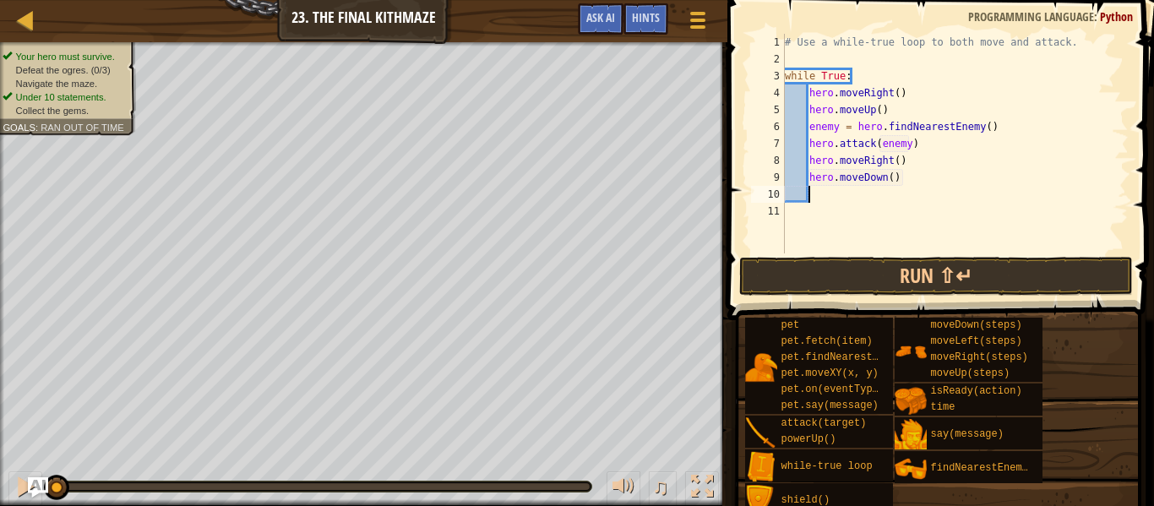
scroll to position [8, 3]
click at [892, 173] on div "# Use a while-true loop to both move and attack. while True : hero . moveRight …" at bounding box center [955, 161] width 347 height 254
type textarea "hero.moveDown(2)"
click at [858, 199] on div "# Use a while-true loop to both move and attack. while True : hero . moveRight …" at bounding box center [955, 161] width 347 height 254
type textarea "u"
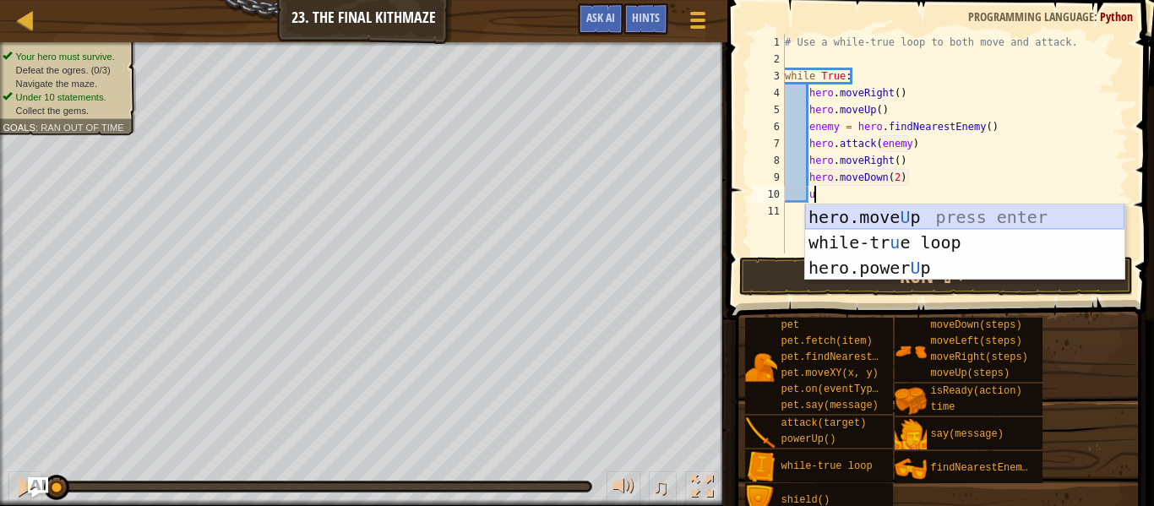
click at [848, 223] on div "hero.move U p press enter while-tr u e loop press enter hero.power U p press en…" at bounding box center [964, 268] width 319 height 127
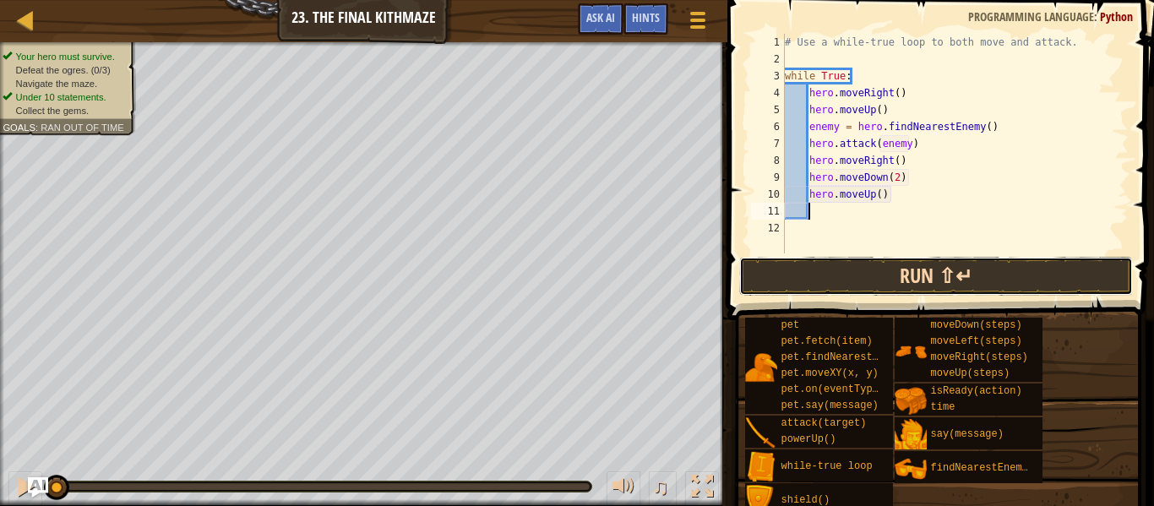
click at [849, 280] on button "Run ⇧↵" at bounding box center [936, 276] width 394 height 39
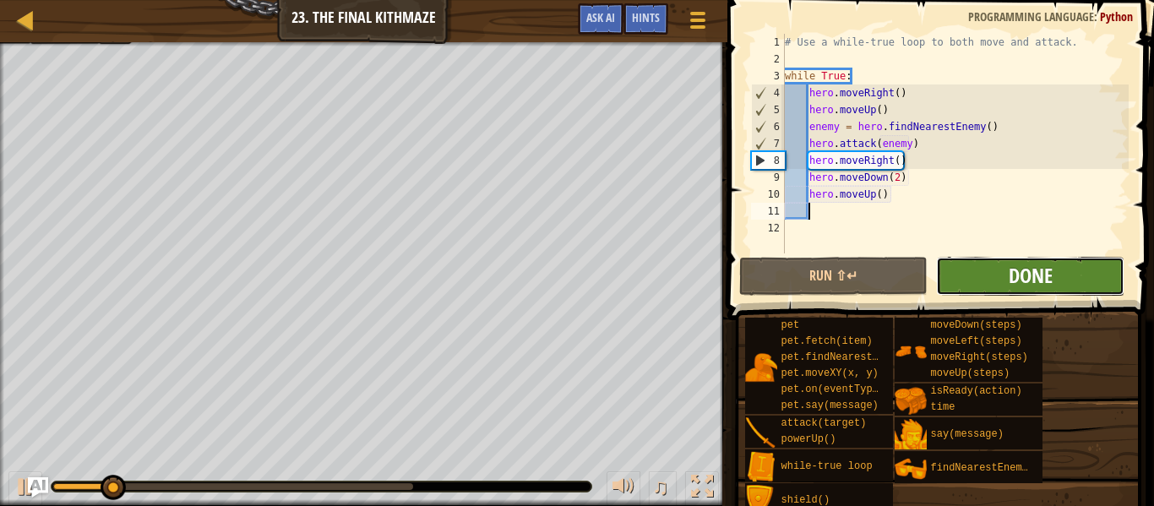
click at [1034, 281] on span "Done" at bounding box center [1031, 275] width 44 height 27
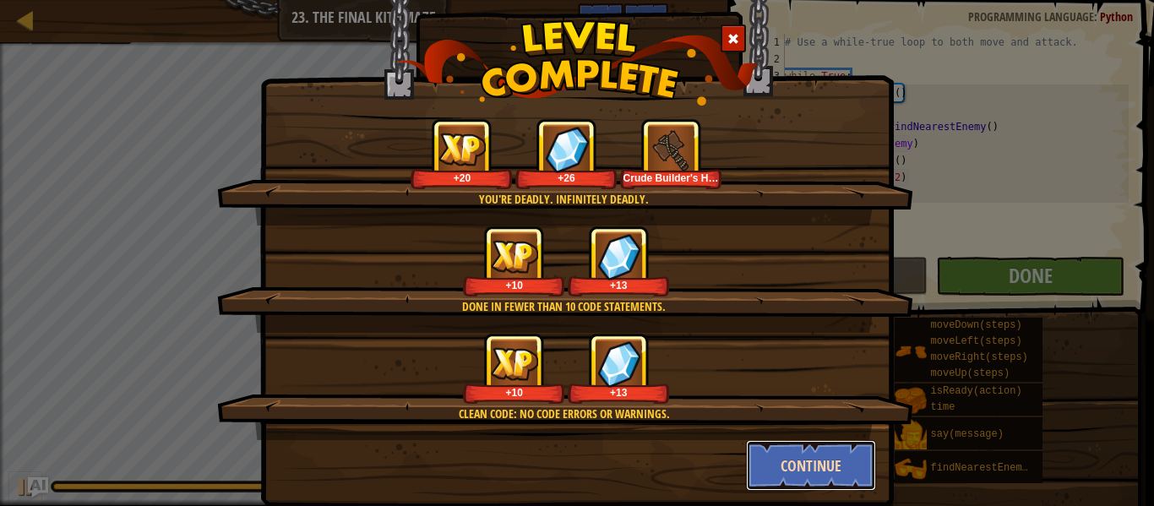
click at [792, 483] on button "Continue" at bounding box center [811, 465] width 131 height 51
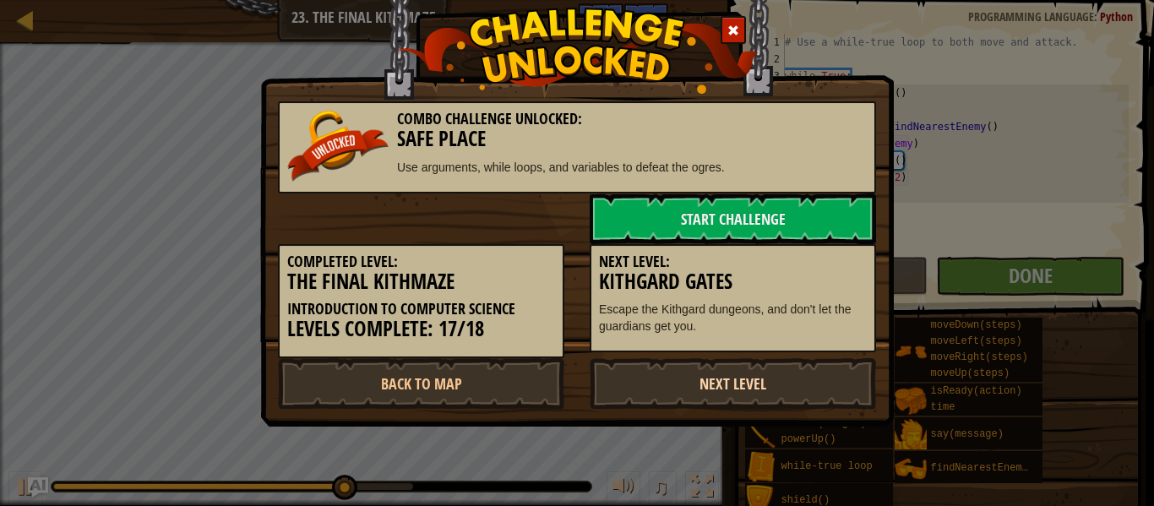
click at [673, 381] on link "Next Level" at bounding box center [733, 383] width 286 height 51
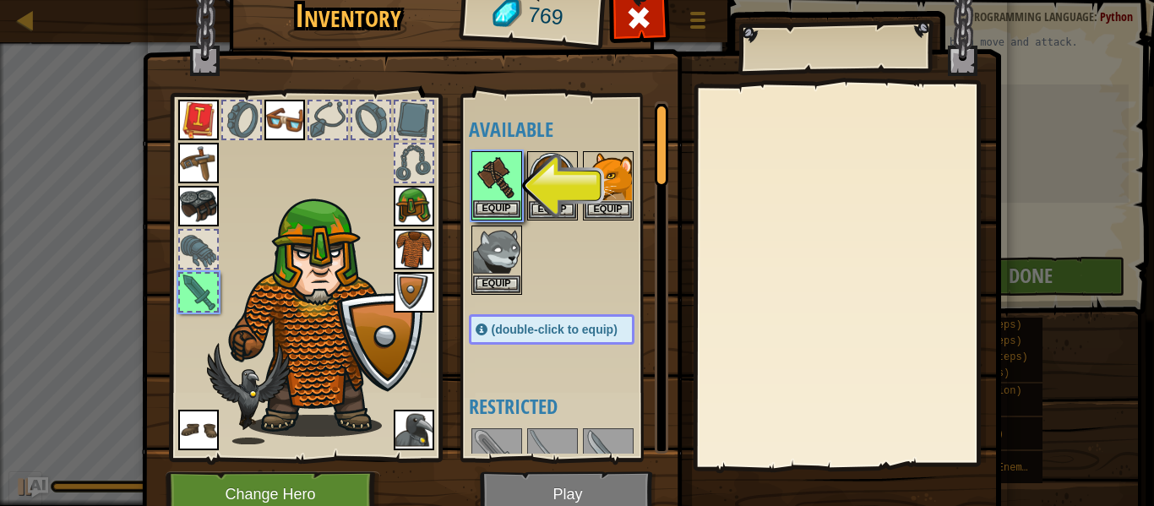
click at [480, 169] on img at bounding box center [496, 176] width 47 height 47
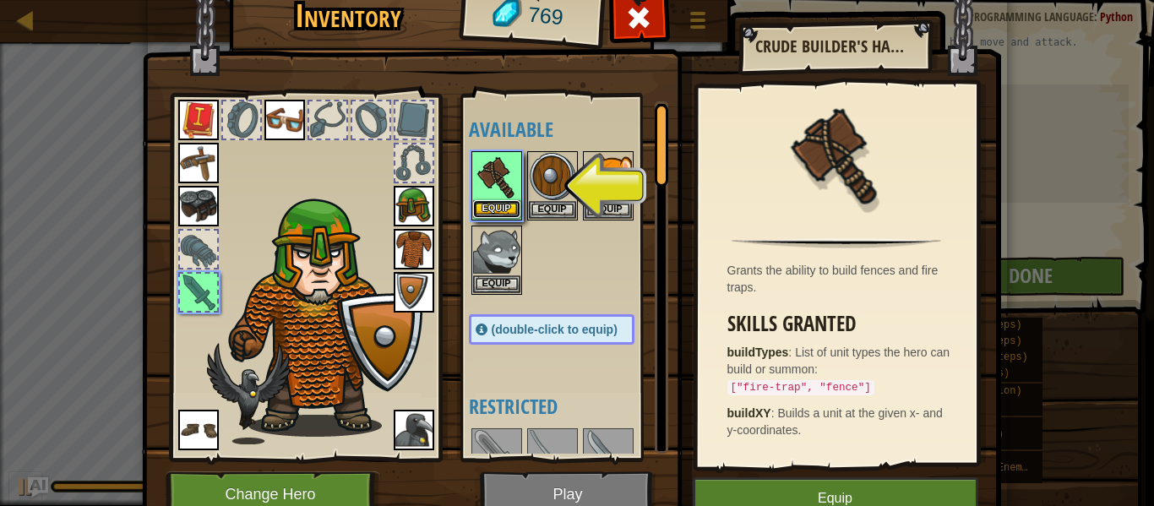
click at [489, 208] on button "Equip" at bounding box center [496, 209] width 47 height 18
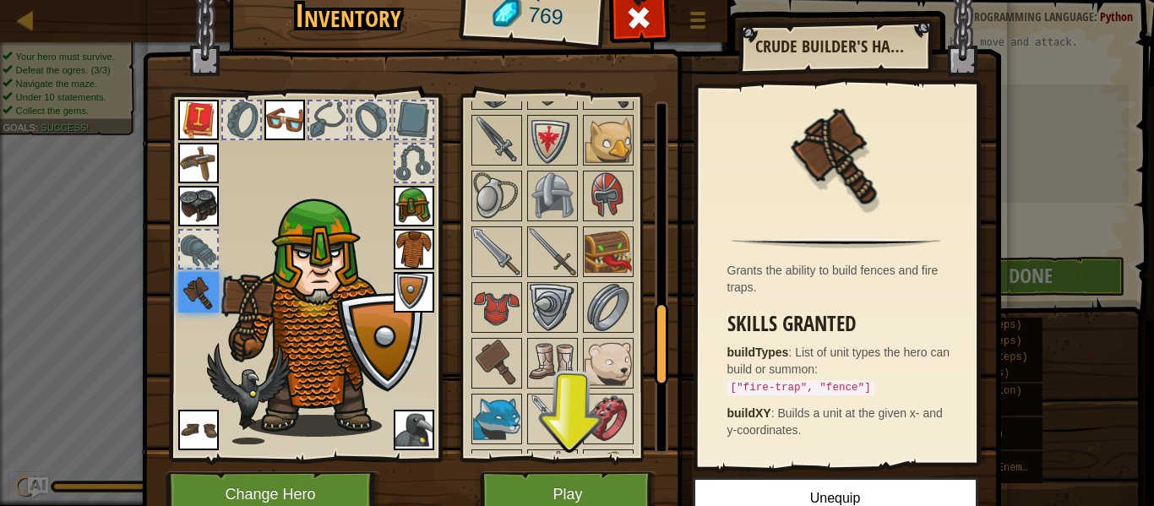
scroll to position [849, 0]
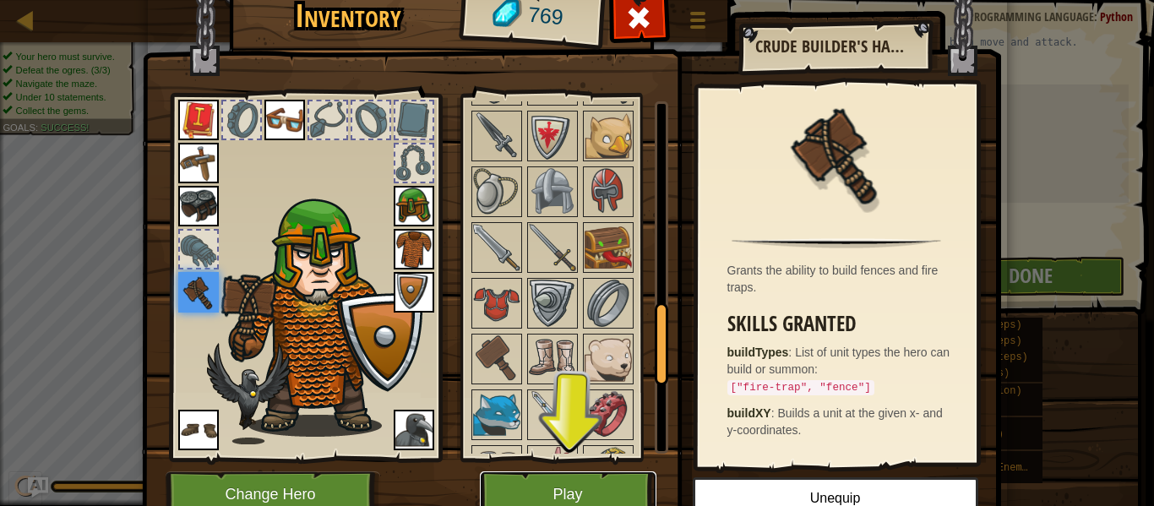
click at [567, 489] on button "Play" at bounding box center [568, 495] width 177 height 46
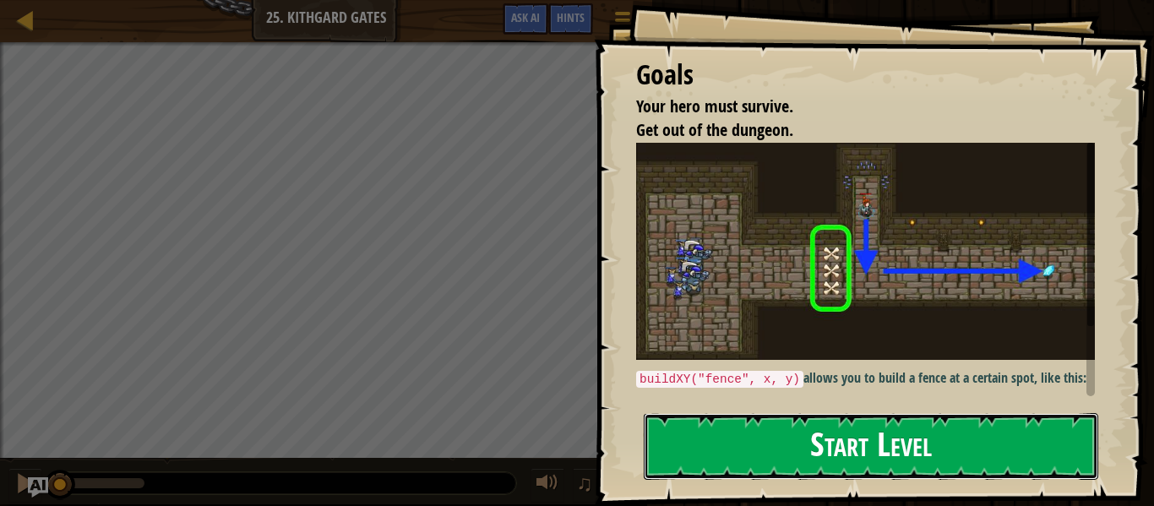
click at [729, 423] on button "Start Level" at bounding box center [871, 446] width 455 height 67
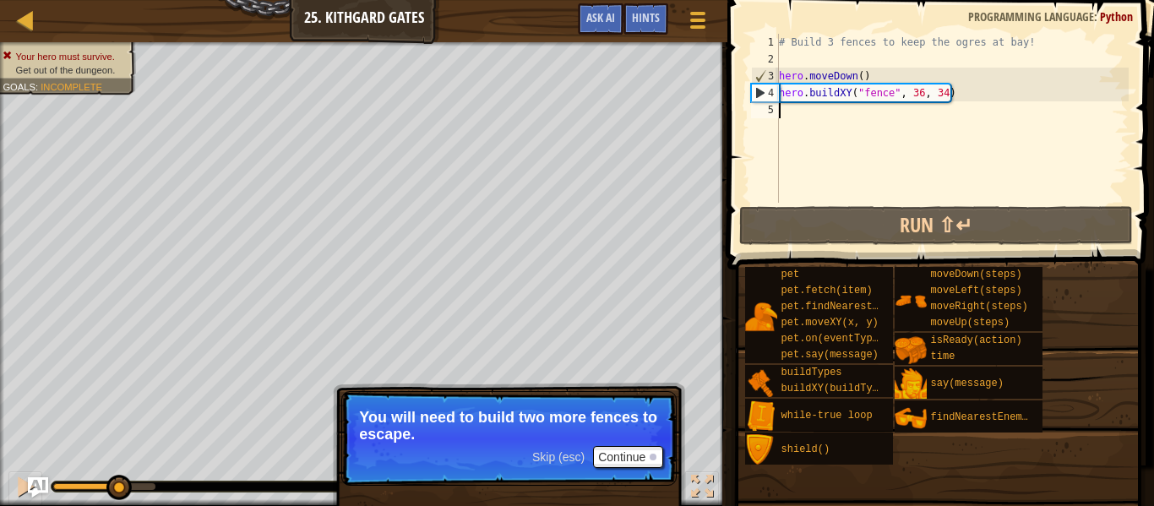
scroll to position [8, 0]
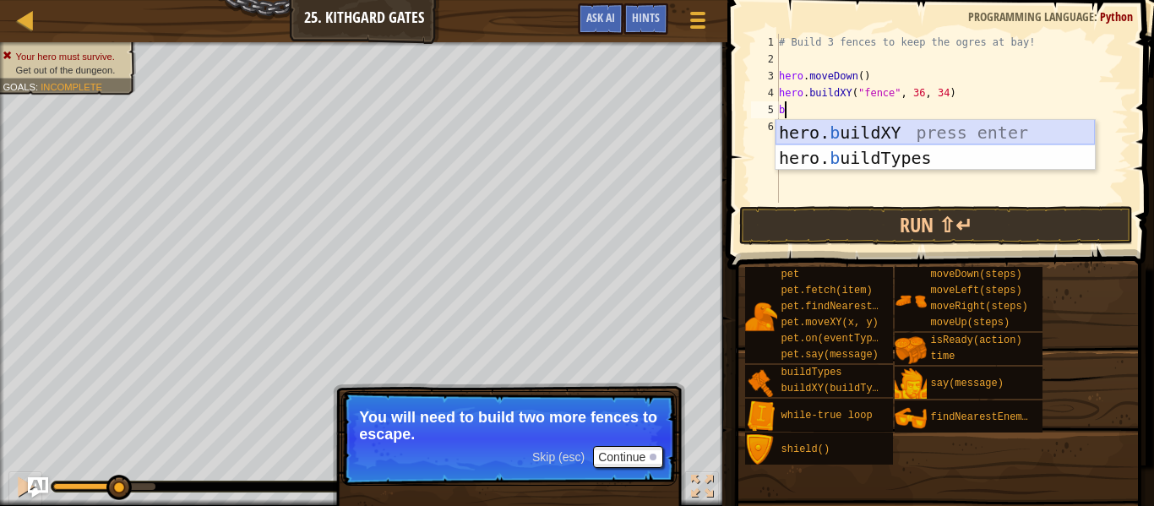
click at [872, 137] on div "hero. b uildXY press enter hero. b uildTypes press enter" at bounding box center [935, 170] width 319 height 101
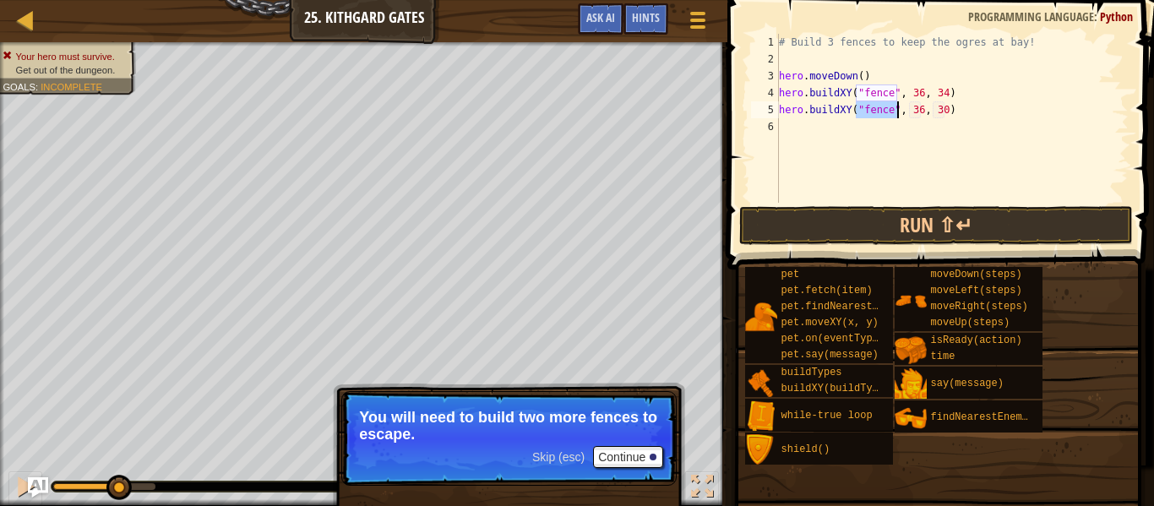
click at [945, 108] on div "# Build 3 fences to keep the ogres at bay! hero . moveDown ( ) hero . buildXY (…" at bounding box center [952, 135] width 353 height 203
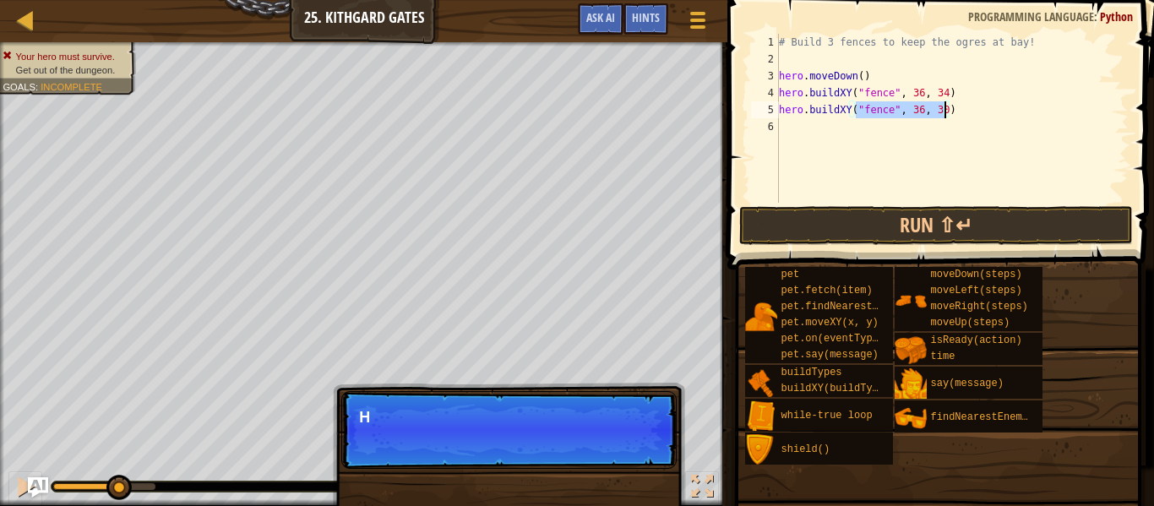
type textarea "hero.buildXY("fence", 36, 30)"
click at [939, 112] on div "# Build 3 fences to keep the ogres at bay! hero . moveDown ( ) hero . buildXY (…" at bounding box center [952, 118] width 353 height 169
click at [898, 129] on div "# Build 3 fences to keep the ogres at bay! hero . moveDown ( ) hero . buildXY (…" at bounding box center [952, 135] width 353 height 203
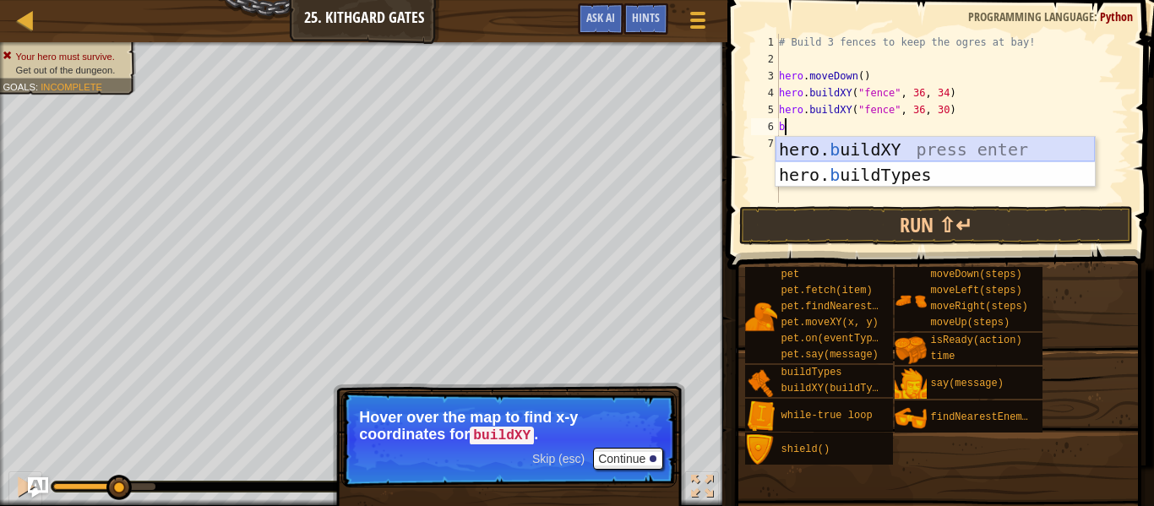
click at [831, 147] on div "hero. b uildXY press enter hero. b uildTypes press enter" at bounding box center [935, 187] width 319 height 101
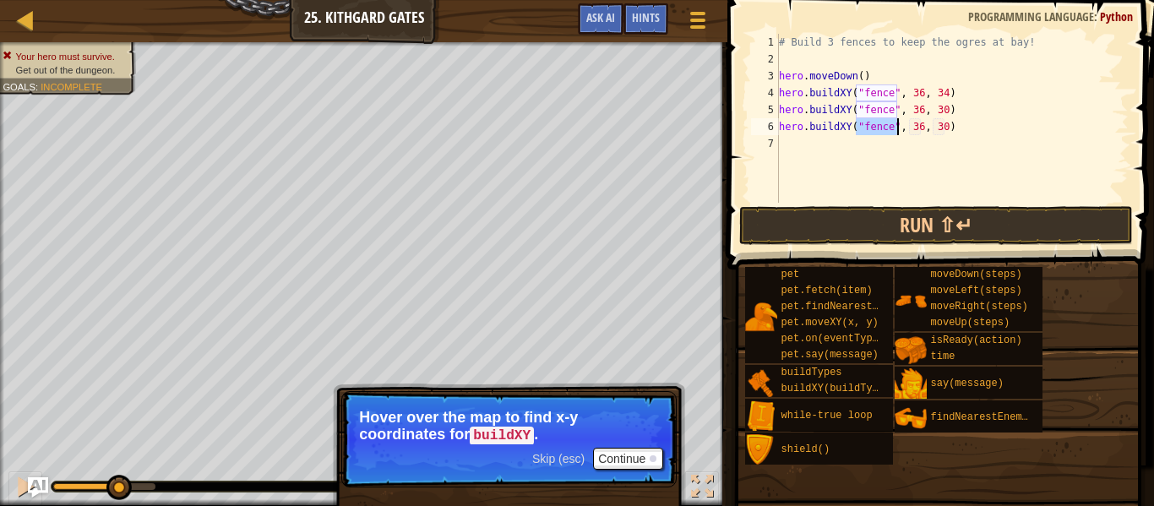
click at [941, 129] on div "# Build 3 fences to keep the ogres at bay! hero . moveDown ( ) hero . buildXY (…" at bounding box center [952, 135] width 353 height 203
type textarea "hero.buildXY("fence", 36, 27)"
click at [900, 149] on div "# Build 3 fences to keep the ogres at bay! hero . moveDown ( ) hero . buildXY (…" at bounding box center [952, 135] width 353 height 203
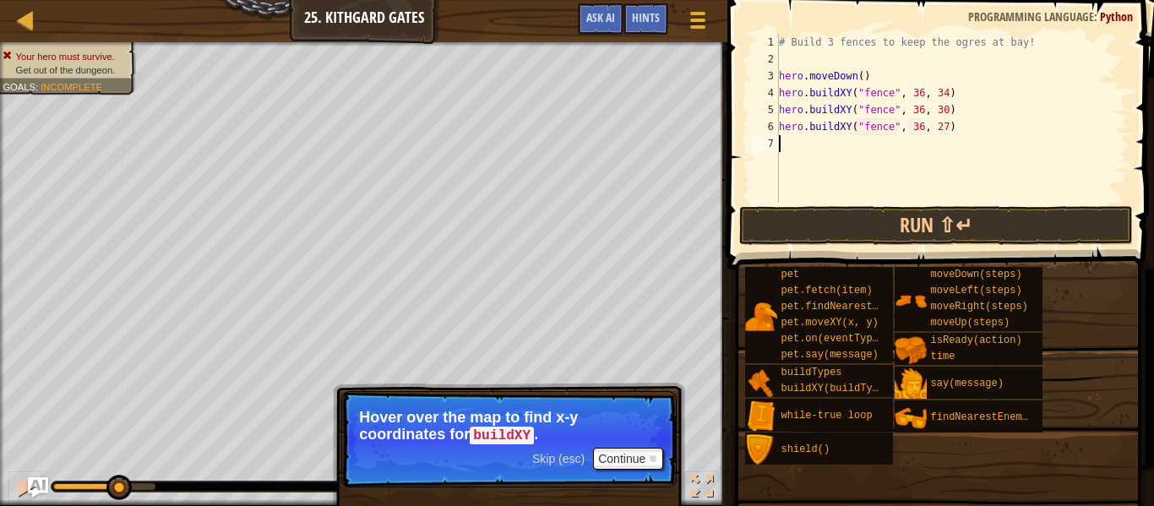
scroll to position [8, 0]
type textarea "r"
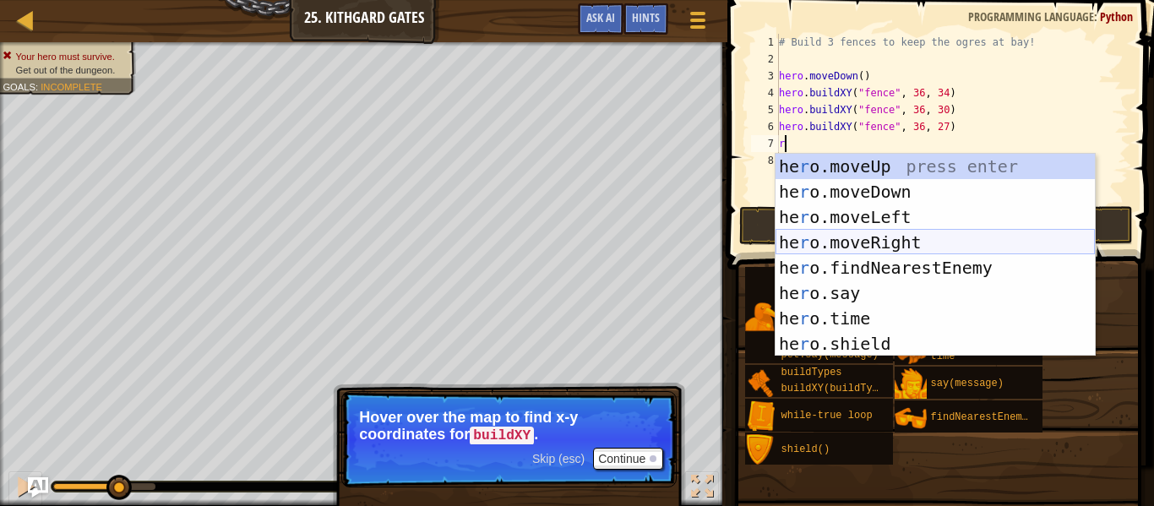
click at [864, 245] on div "he r o.moveUp press enter he r o.moveDown press enter he r o.moveLeft press ent…" at bounding box center [935, 281] width 319 height 254
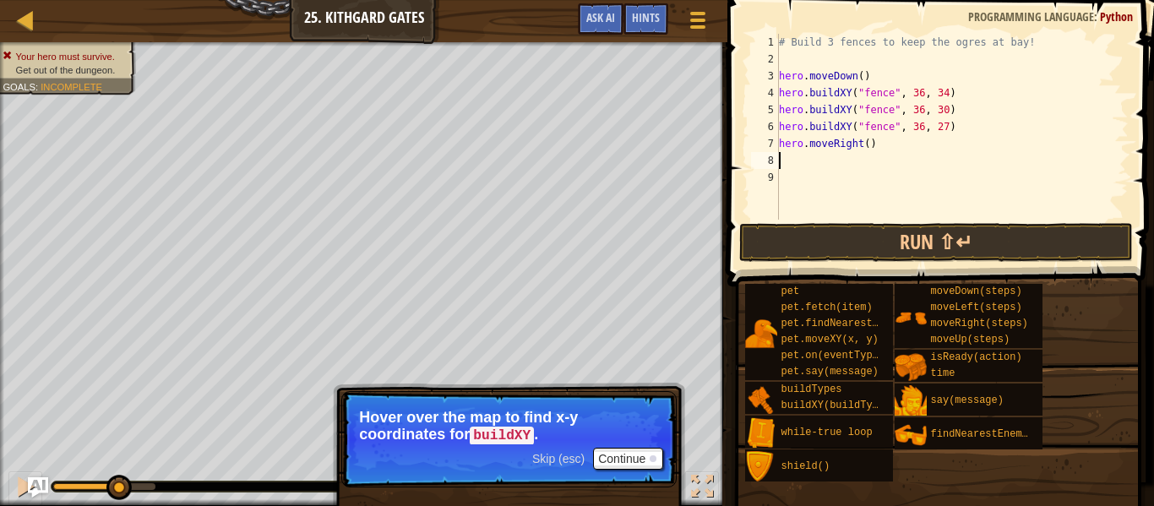
click at [868, 146] on div "# Build 3 fences to keep the ogres at bay! hero . moveDown ( ) hero . buildXY (…" at bounding box center [952, 144] width 353 height 220
type textarea "hero.moveRight(3)"
click at [824, 236] on button "Run ⇧↵" at bounding box center [936, 242] width 394 height 39
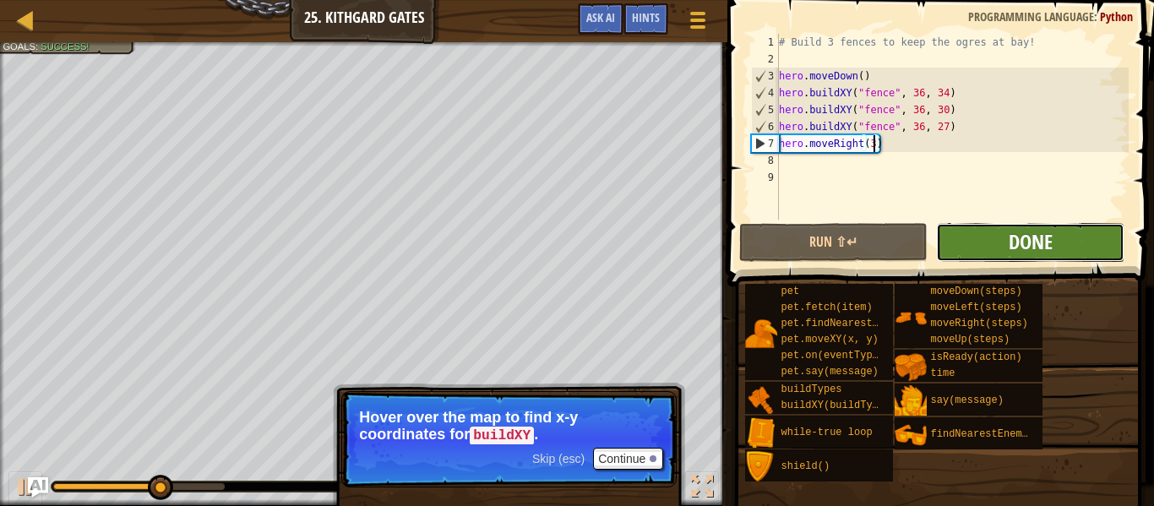
click at [1039, 239] on span "Done" at bounding box center [1031, 241] width 44 height 27
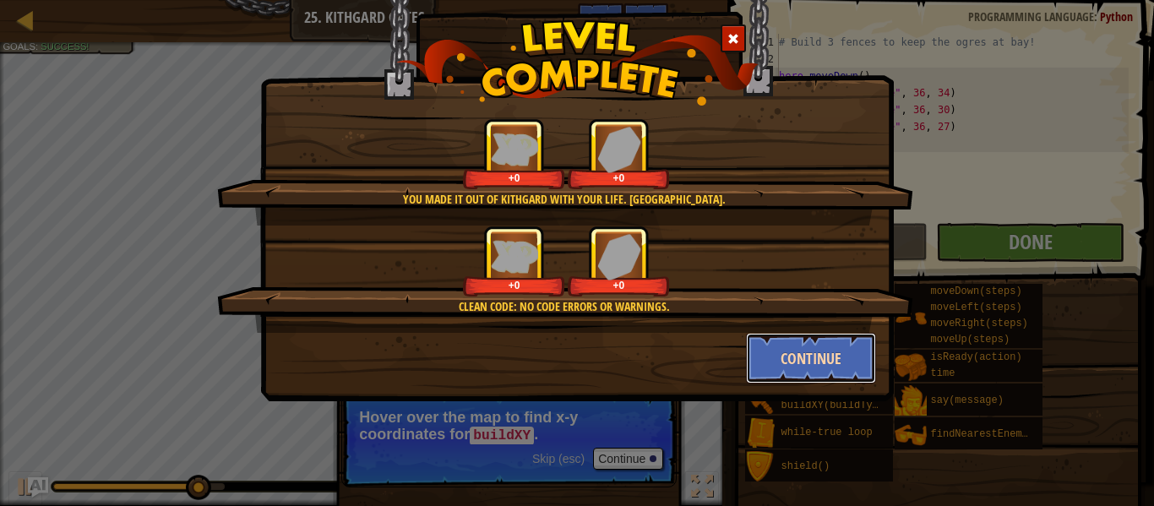
click at [783, 355] on button "Continue" at bounding box center [811, 358] width 131 height 51
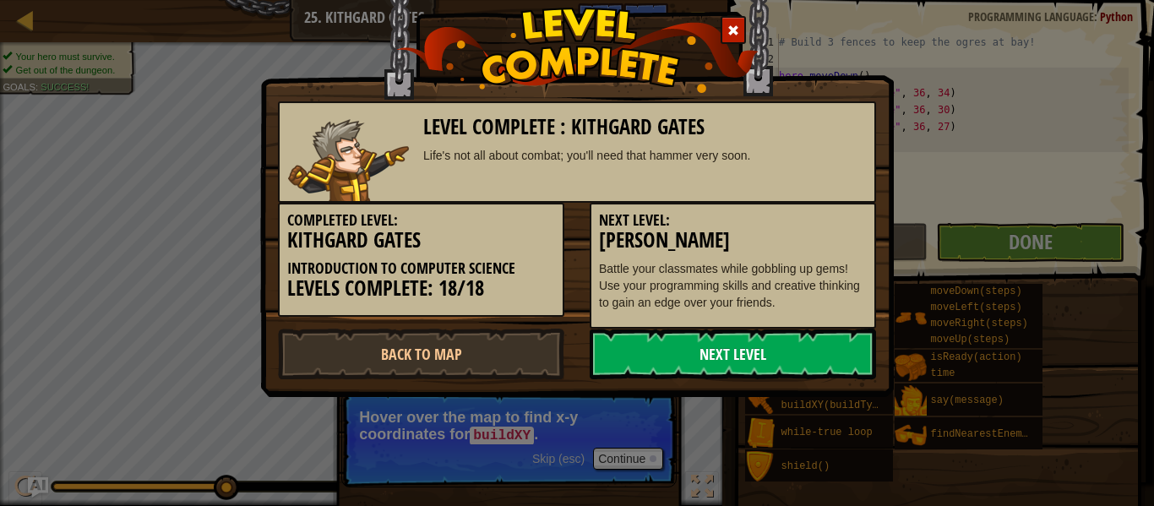
click at [767, 355] on link "Next Level" at bounding box center [733, 354] width 286 height 51
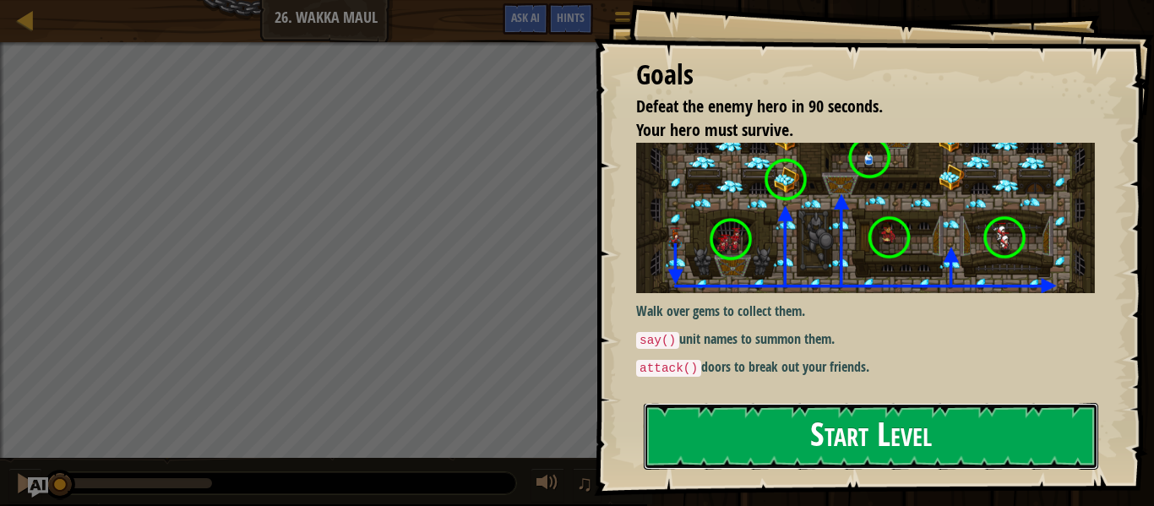
click at [714, 446] on button "Start Level" at bounding box center [871, 436] width 455 height 67
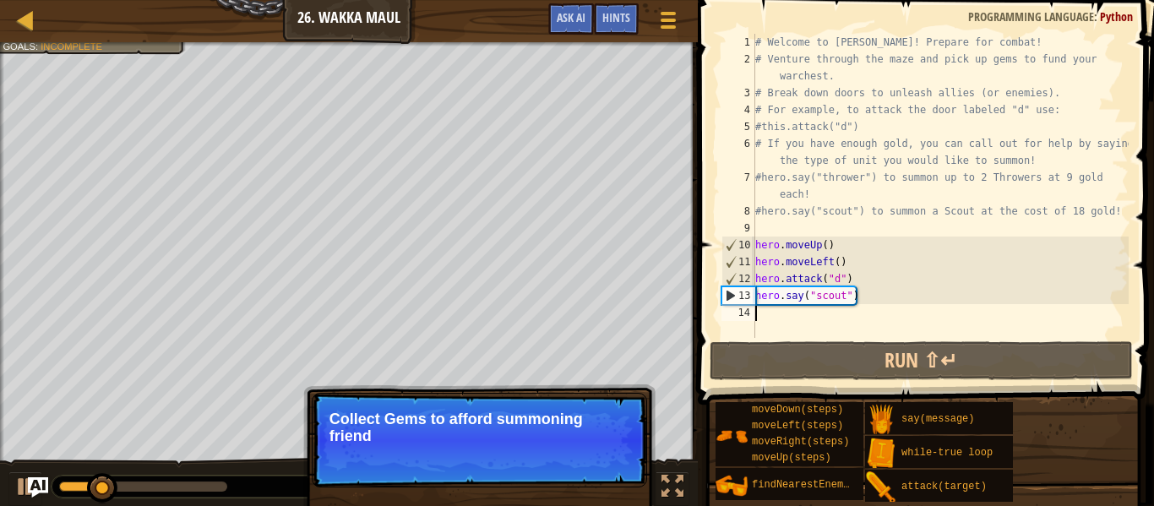
click at [434, 406] on p "Skip (esc) Continue Collect Gems to afford summoning friend" at bounding box center [479, 440] width 335 height 95
click at [30, 38] on div "Ladder Introduction to Computer Science 26. Wakka Maul Game Menu Done Hints Ask…" at bounding box center [349, 21] width 698 height 42
click at [27, 19] on div at bounding box center [25, 19] width 21 height 21
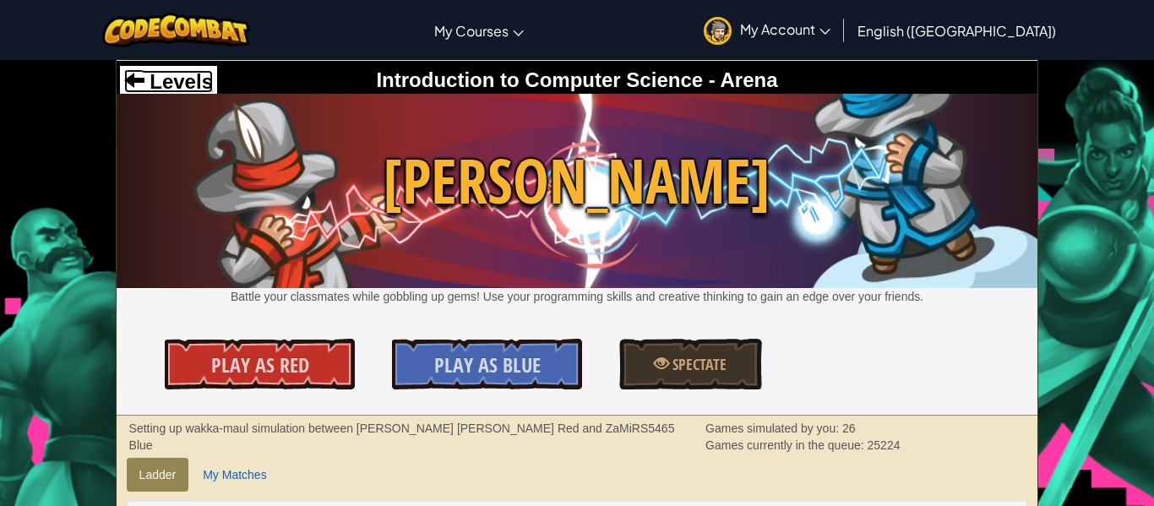
click at [128, 81] on span at bounding box center [134, 79] width 20 height 20
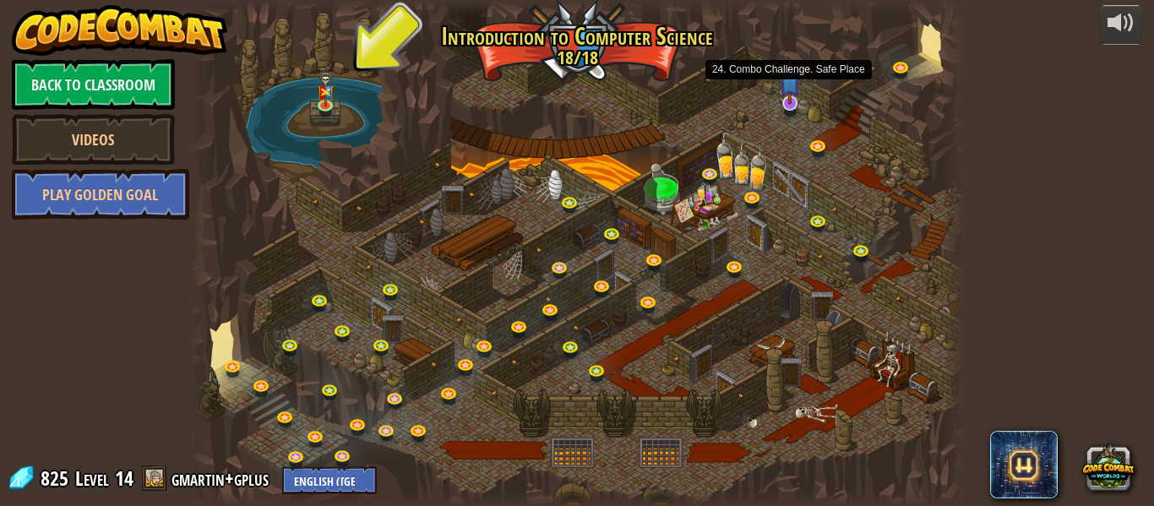
click at [787, 93] on img at bounding box center [790, 80] width 20 height 47
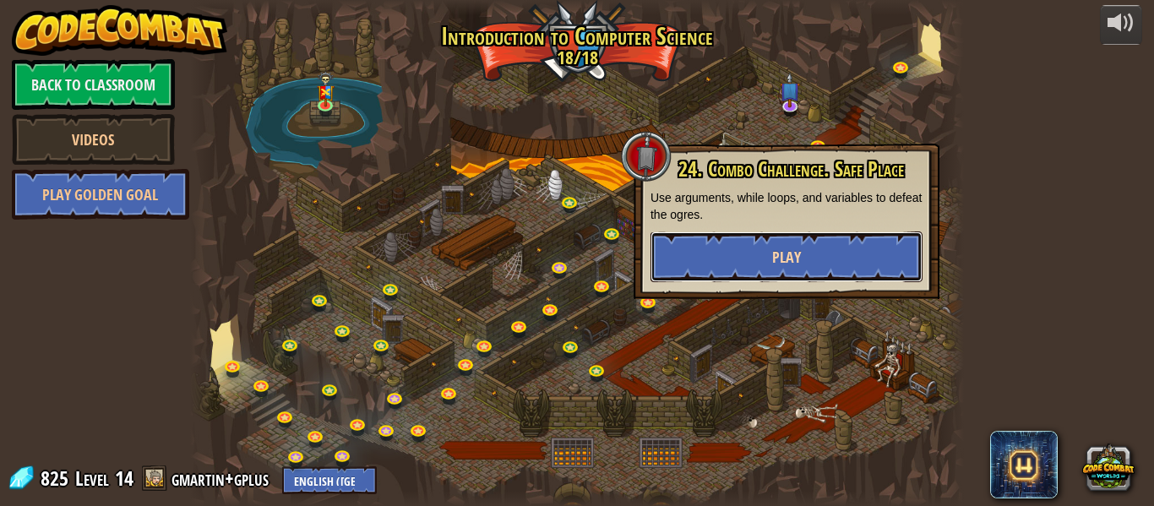
click at [758, 268] on button "Play" at bounding box center [787, 257] width 272 height 51
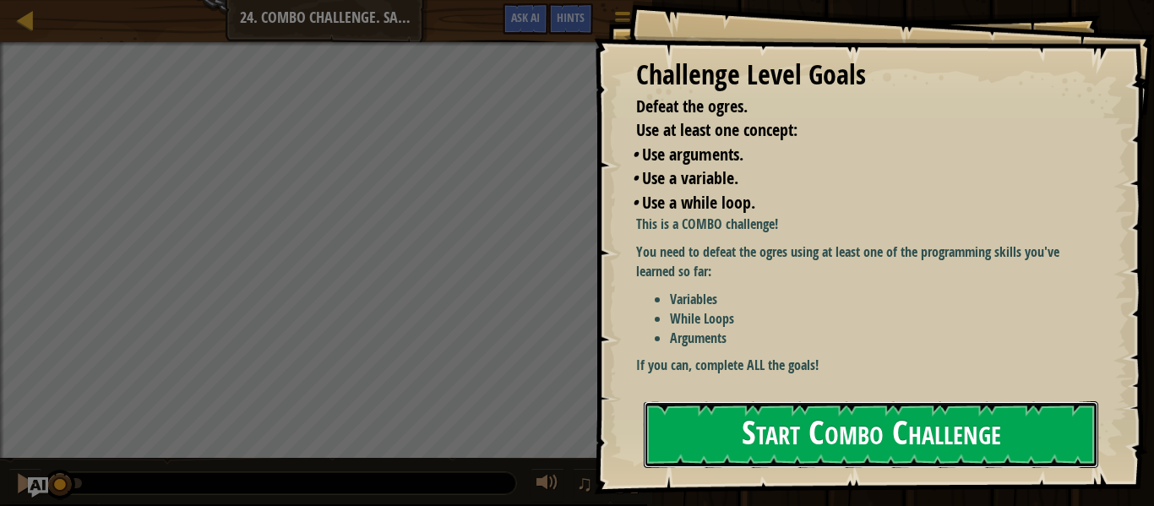
click at [827, 401] on button "Start Combo Challenge" at bounding box center [871, 434] width 455 height 67
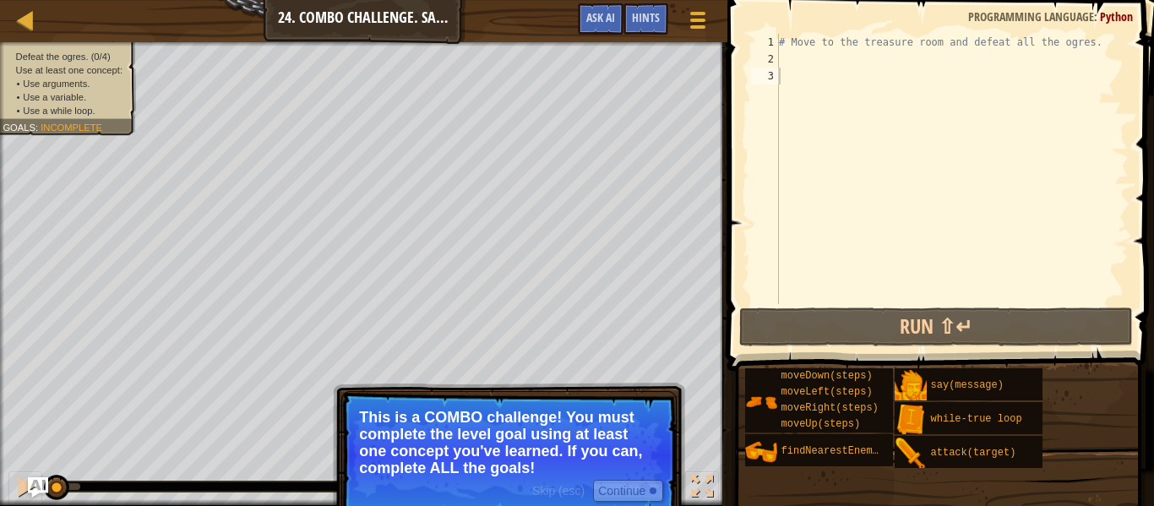
click at [489, 459] on p "This is a COMBO challenge! You must complete the level goal using at least one …" at bounding box center [509, 443] width 300 height 68
type textarea "u"
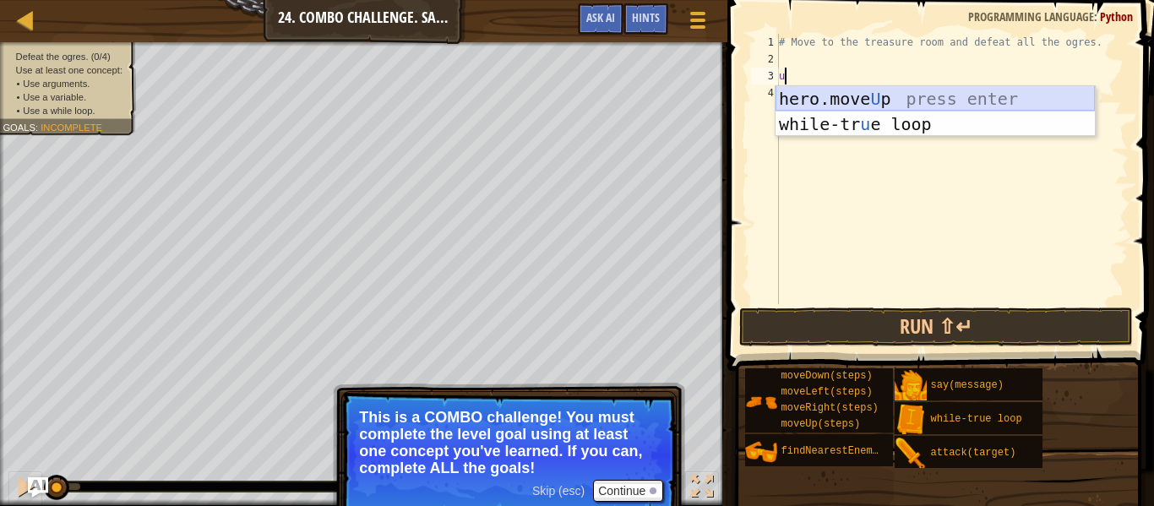
click at [885, 92] on div "hero.move U p press enter while-tr u e loop press enter" at bounding box center [935, 136] width 319 height 101
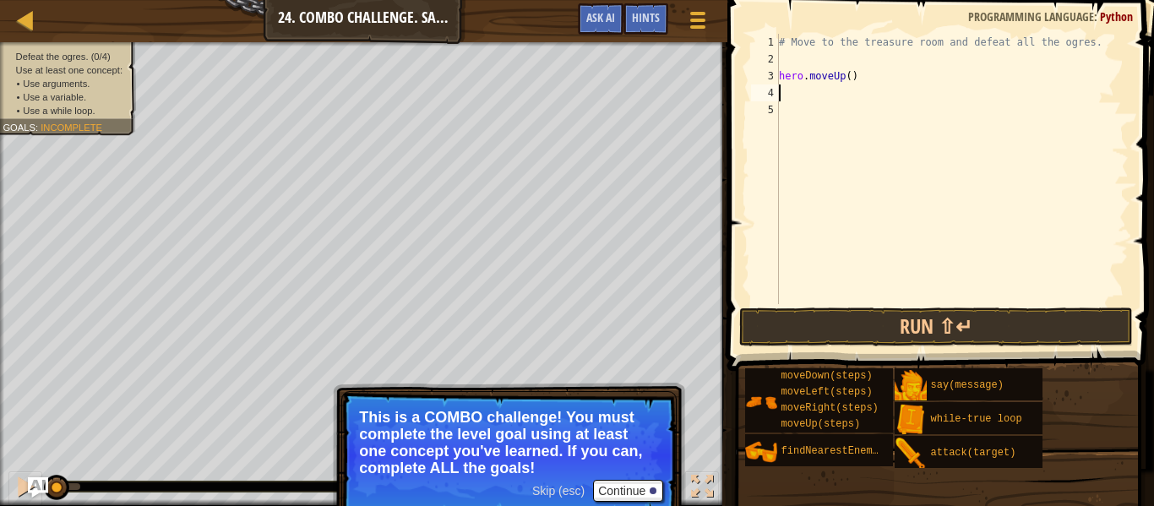
click at [852, 75] on div "# Move to the treasure room and defeat all the ogres. hero . moveUp ( )" at bounding box center [952, 186] width 353 height 304
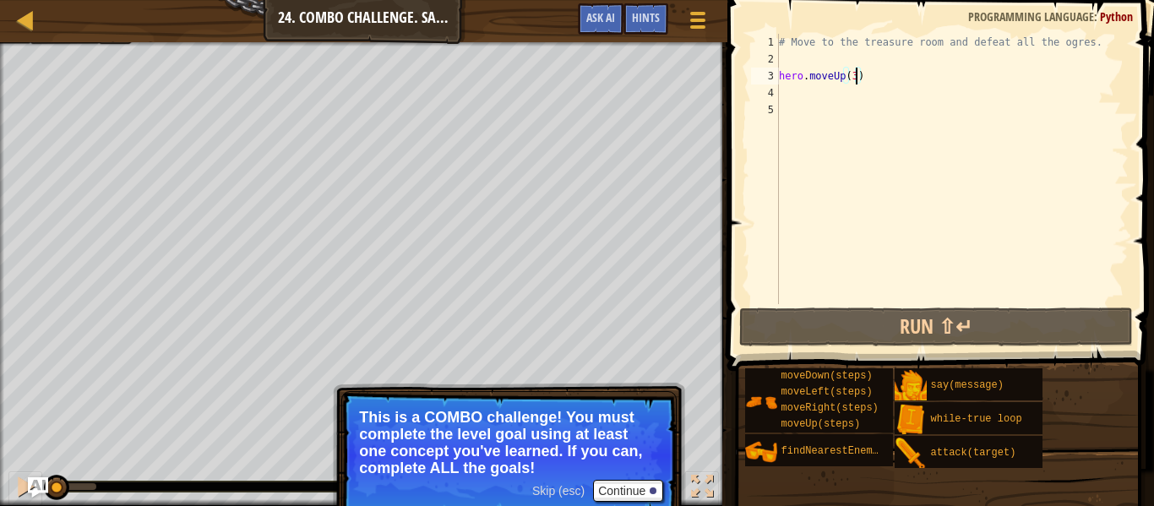
type textarea "hero.moveUp(4)"
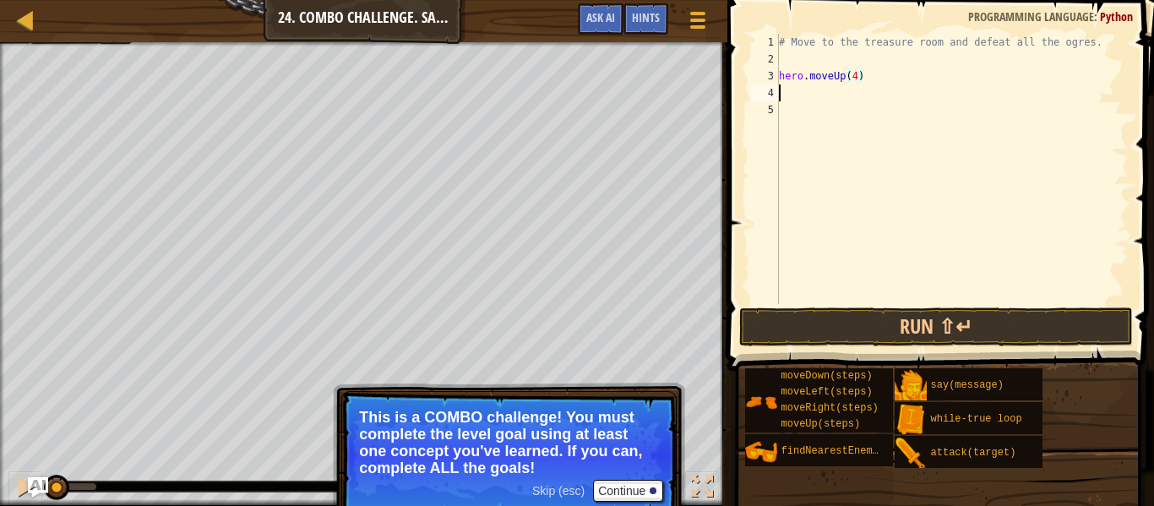
click at [809, 99] on div "# Move to the treasure room and defeat all the ogres. hero . moveUp ( 4 )" at bounding box center [952, 186] width 353 height 304
type textarea "h"
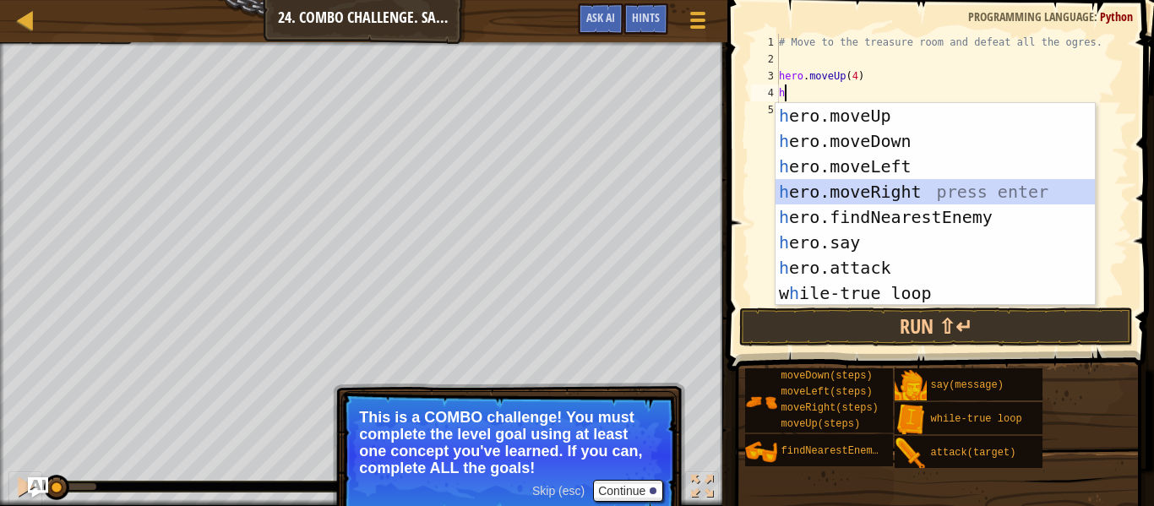
click at [842, 201] on div "h ero.moveUp press enter h ero.moveDown press enter h ero.moveLeft press enter …" at bounding box center [935, 230] width 319 height 254
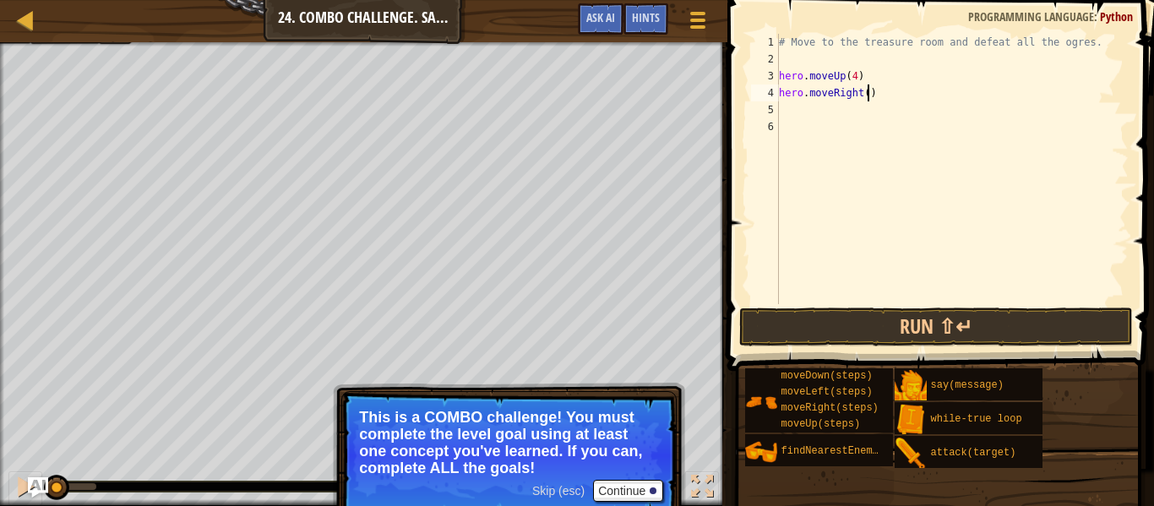
click at [868, 96] on div "# Move to the treasure room and defeat all the ogres. hero . moveUp ( 4 ) hero …" at bounding box center [952, 186] width 353 height 304
type textarea "hero.moveRight(4)"
click at [852, 110] on div "# Move to the treasure room and defeat all the ogres. hero . moveUp ( 4 ) hero …" at bounding box center [952, 186] width 353 height 304
type textarea "h"
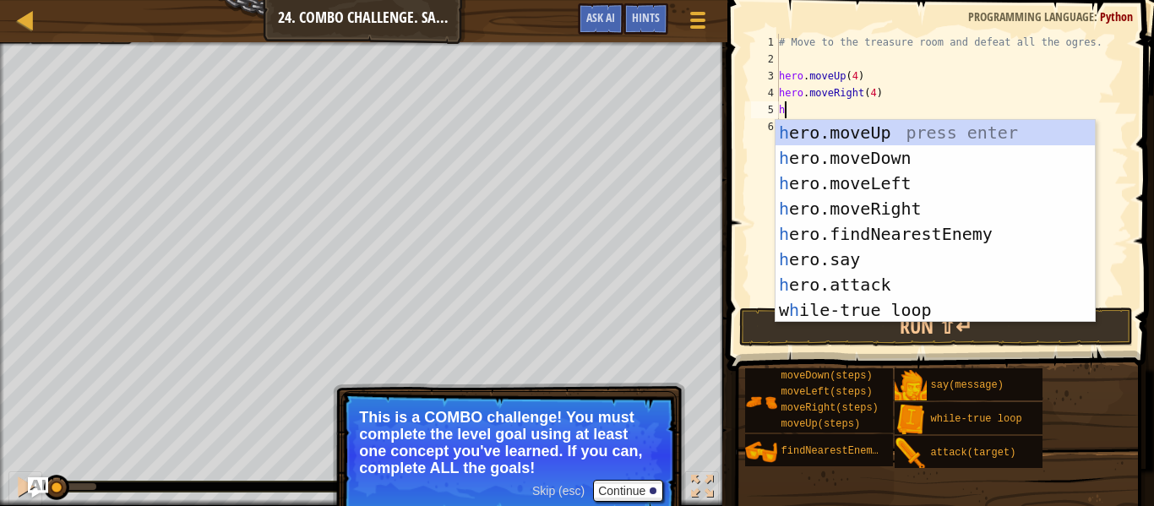
scroll to position [8, 0]
click at [864, 172] on div "h ero.moveUp press enter h ero.moveDown press enter h ero.moveLeft press enter …" at bounding box center [935, 247] width 319 height 254
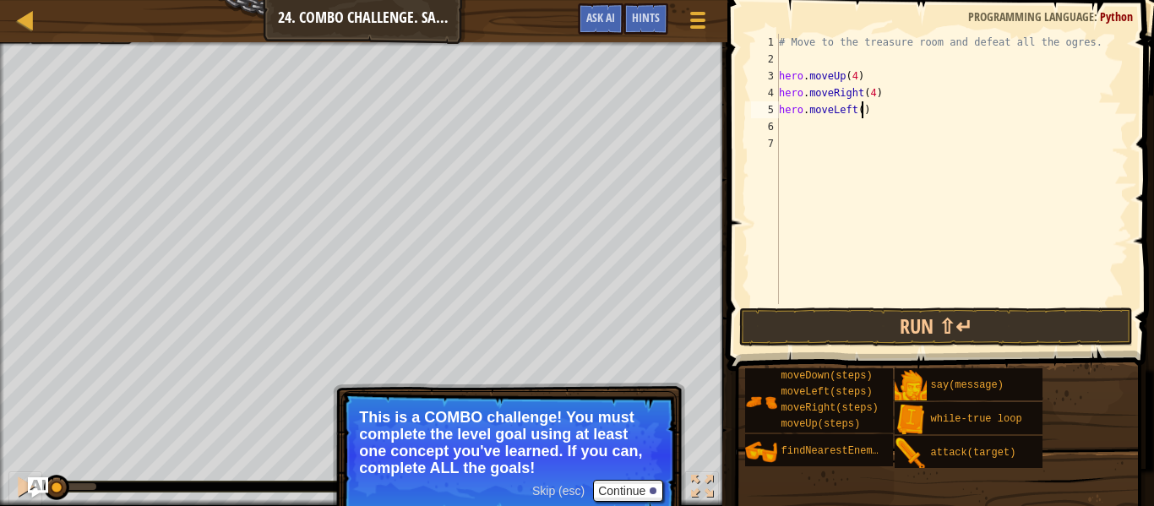
click at [864, 111] on div "# Move to the treasure room and defeat all the ogres. hero . moveUp ( 4 ) hero …" at bounding box center [952, 186] width 353 height 304
type textarea "hero.moveLeft(2)"
click at [826, 128] on div "# Move to the treasure room and defeat all the ogres. hero . moveUp ( 4 ) hero …" at bounding box center [952, 186] width 353 height 304
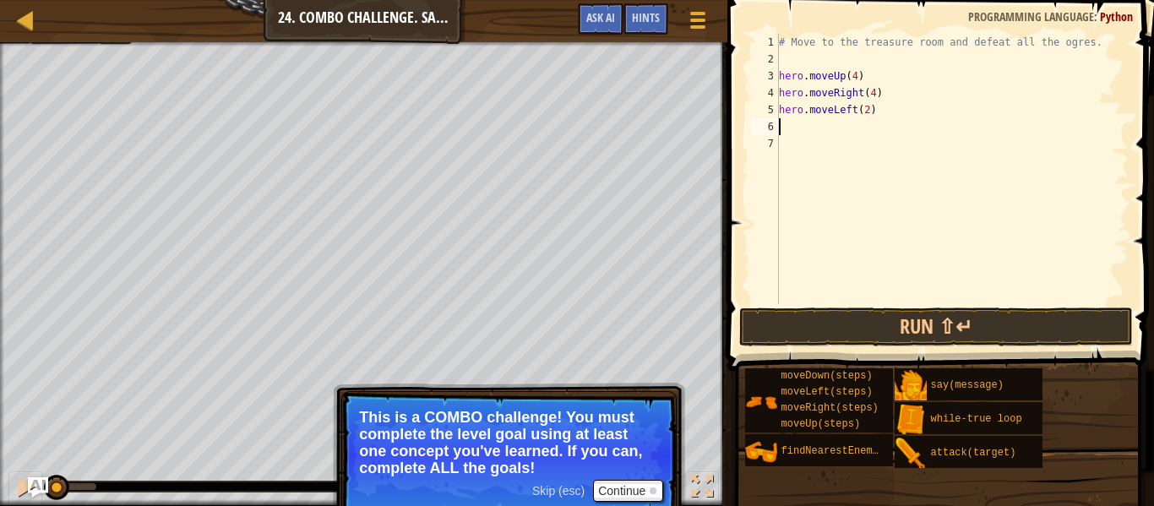
click at [906, 98] on div "# Move to the treasure room and defeat all the ogres. hero . moveUp ( 4 ) hero …" at bounding box center [952, 186] width 353 height 304
type textarea "hero.moveRight(4)"
type textarea "d"
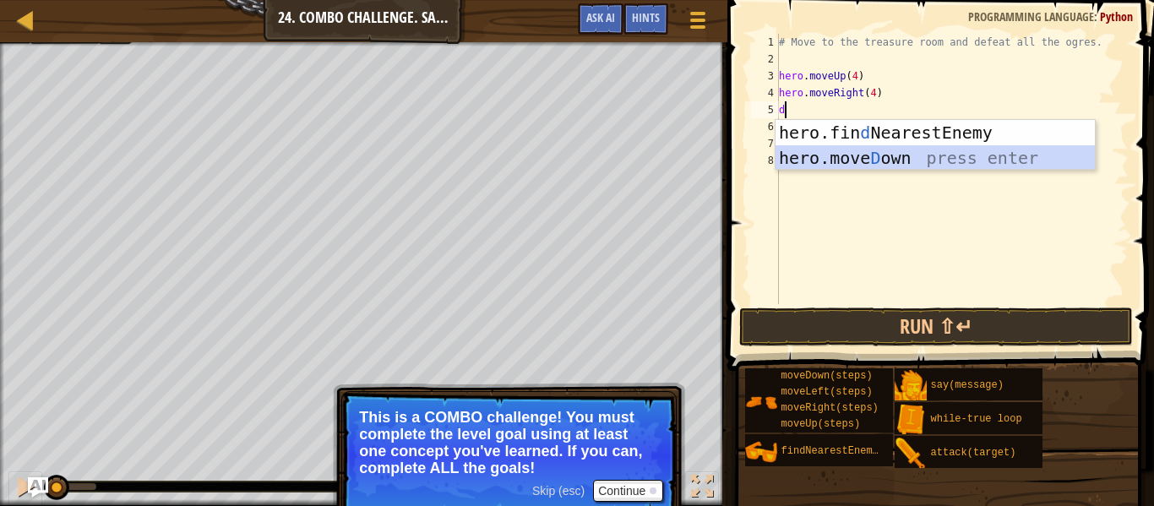
click at [880, 160] on div "hero.fin d NearestEnemy press enter hero.move D own press enter" at bounding box center [935, 170] width 319 height 101
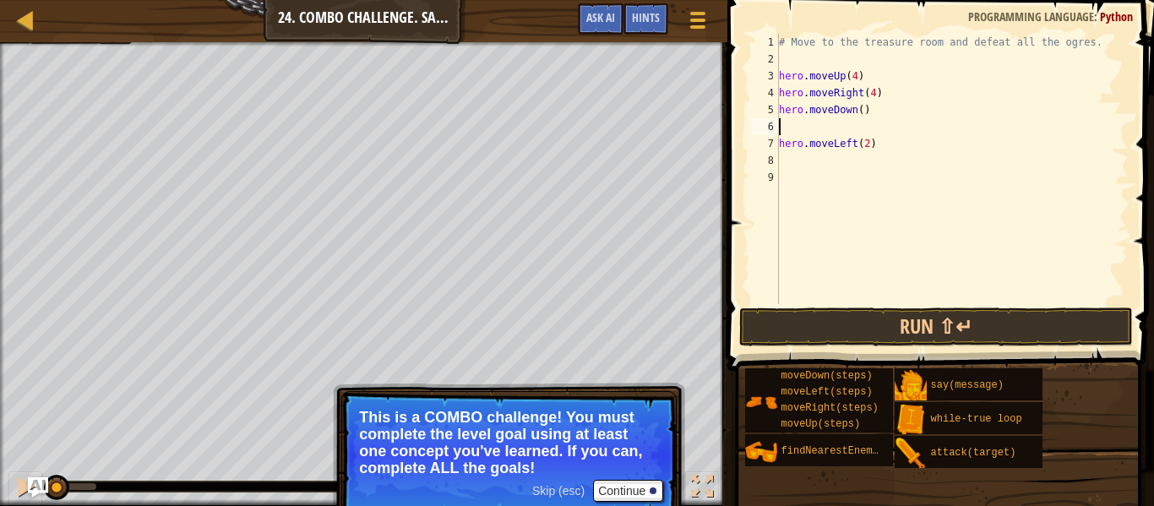
click at [863, 112] on div "# Move to the treasure room and defeat all the ogres. hero . moveUp ( 4 ) hero …" at bounding box center [952, 186] width 353 height 304
type textarea "hero.moveDown(4)"
click at [848, 123] on div "# Move to the treasure room and defeat all the ogres. hero . moveUp ( 4 ) hero …" at bounding box center [952, 186] width 353 height 304
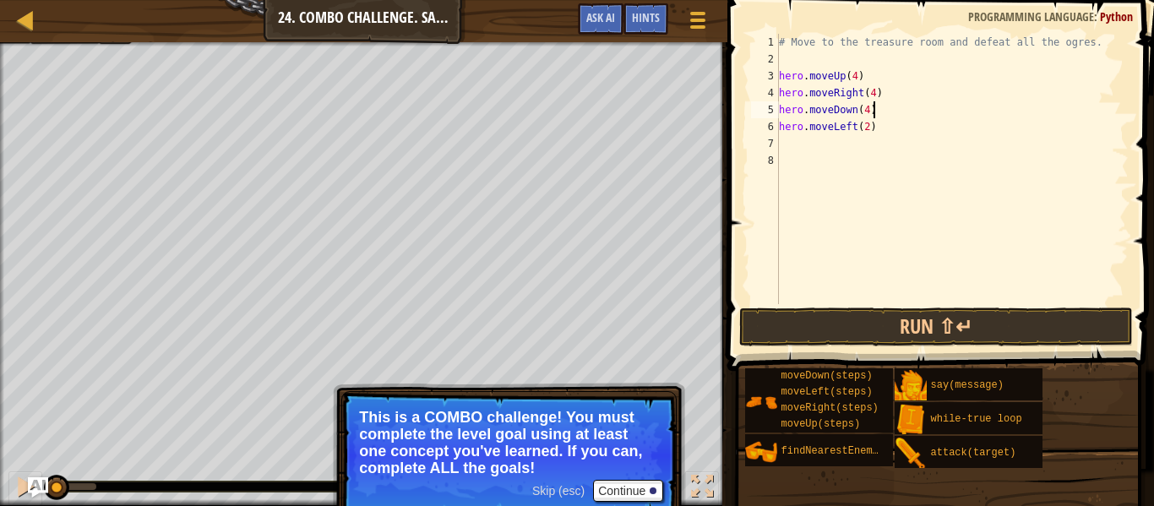
type textarea "hero.moveDown(4)"
click at [818, 59] on div "# Move to the treasure room and defeat all the ogres. hero . moveUp ( 4 ) hero …" at bounding box center [952, 186] width 353 height 304
click at [613, 495] on button "Continue" at bounding box center [628, 491] width 70 height 22
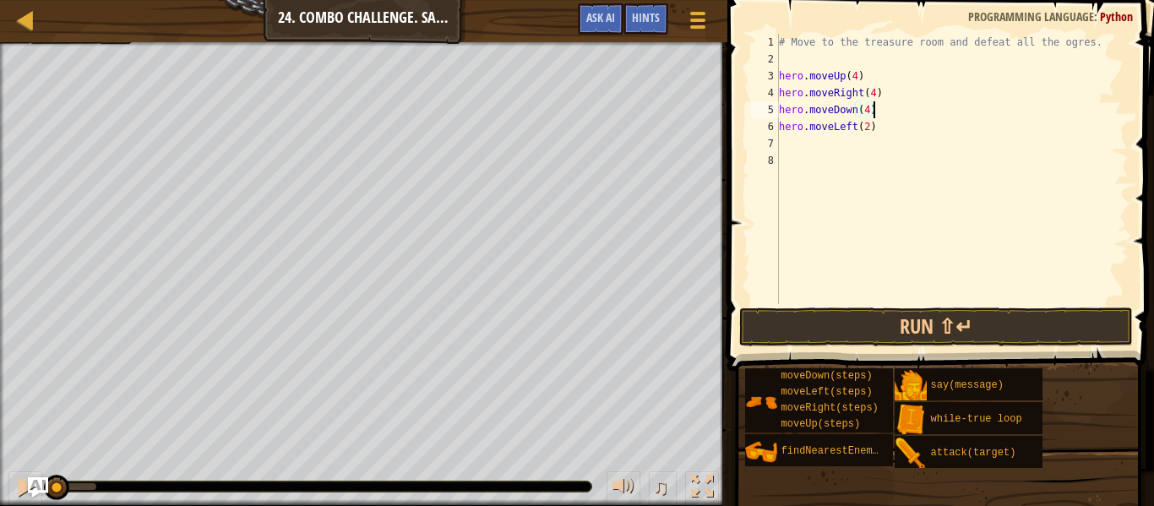
click at [880, 112] on div "# Move to the treasure room and defeat all the ogres. hero . moveUp ( 4 ) hero …" at bounding box center [952, 186] width 353 height 304
type textarea "hero.moveDown(4)"
type textarea "w"
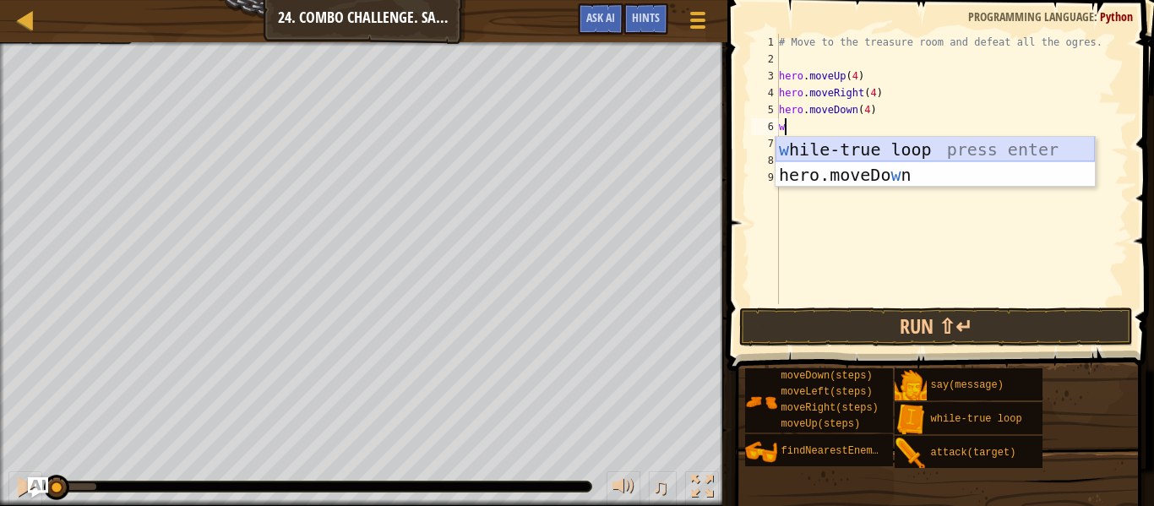
click at [872, 144] on div "w hile-true loop press enter hero.moveDo w n press enter" at bounding box center [935, 187] width 319 height 101
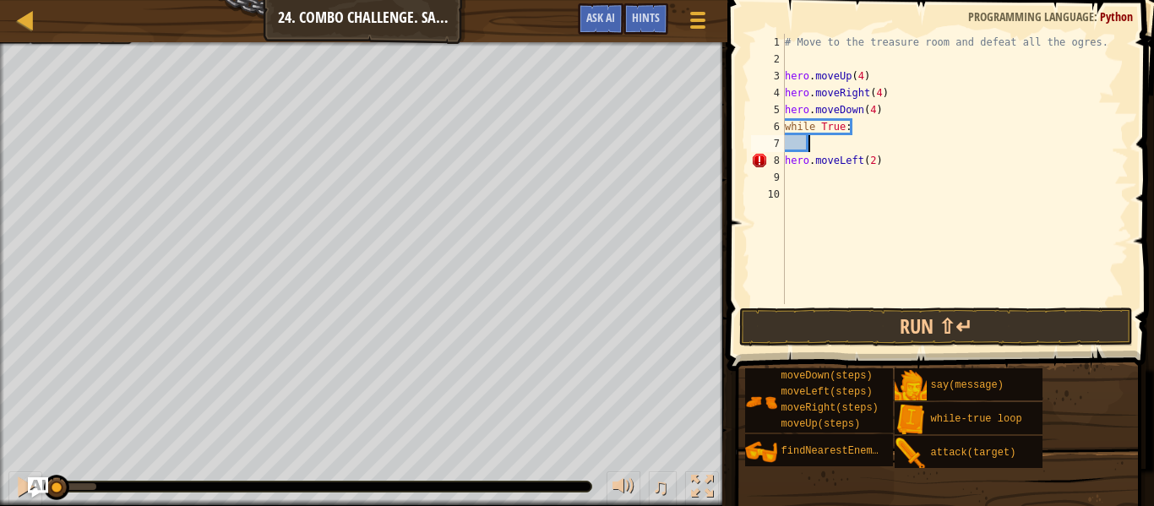
click at [81, 41] on div "Map Introduction to Computer Science 24. Combo Challenge. Safe Place Game Menu …" at bounding box center [364, 21] width 728 height 42
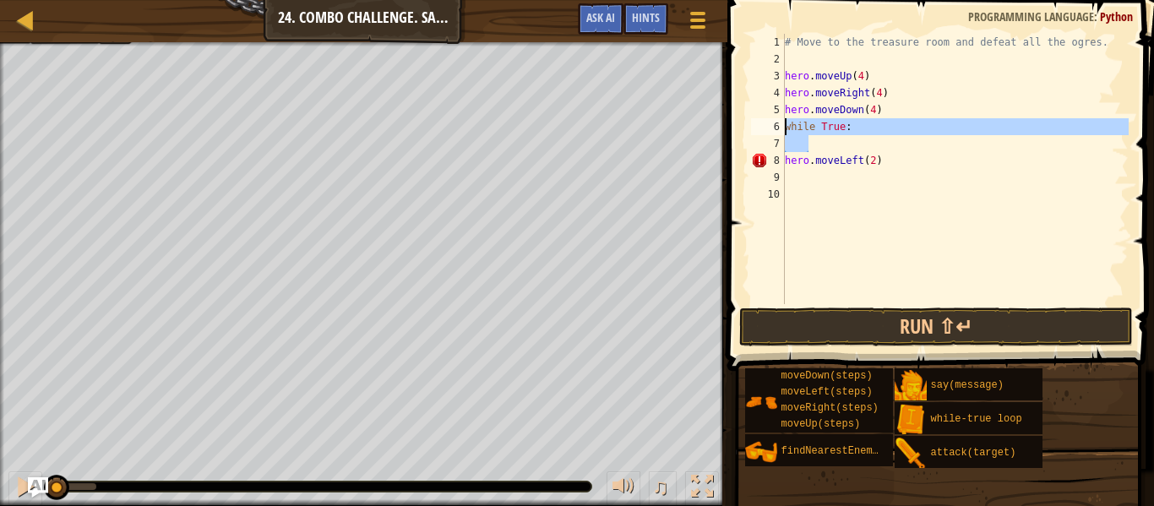
drag, startPoint x: 822, startPoint y: 145, endPoint x: 781, endPoint y: 127, distance: 45.4
click at [781, 127] on div "1 2 3 4 5 6 7 8 9 10 # Move to the treasure room and defeat all the ogres. hero…" at bounding box center [938, 169] width 381 height 270
type textarea "while True:"
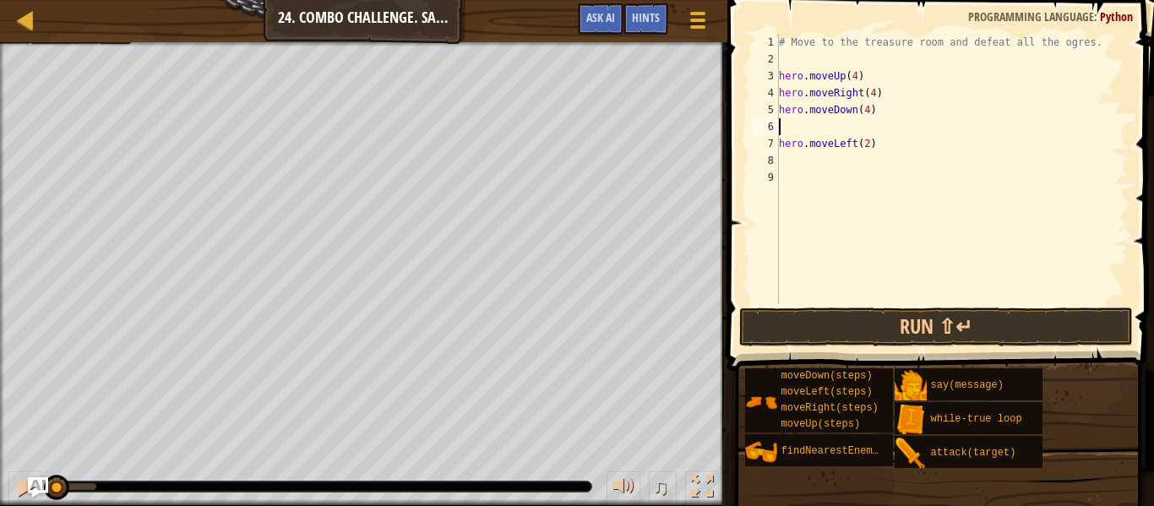
type textarea "a"
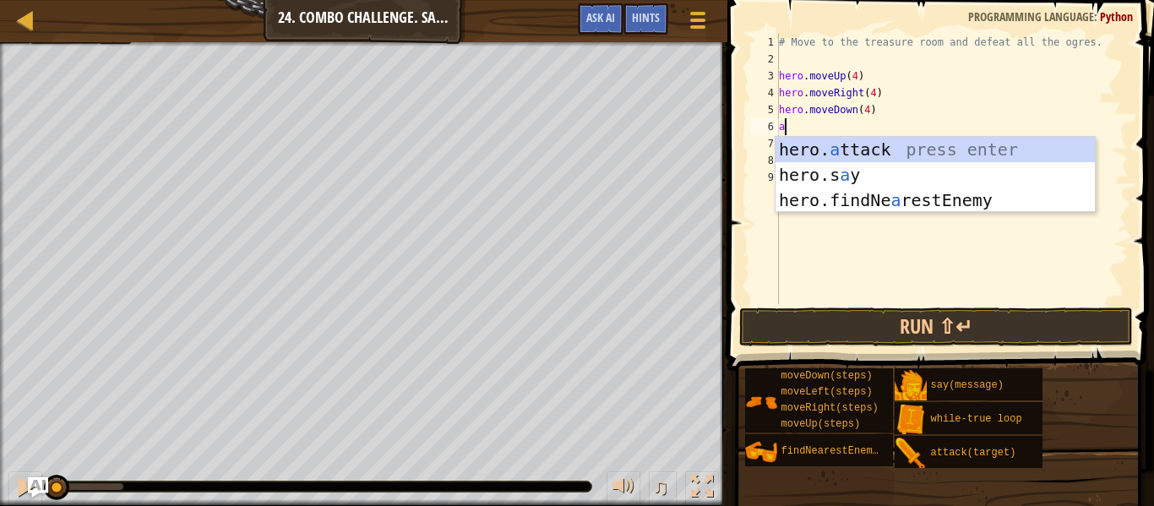
type textarea "a"
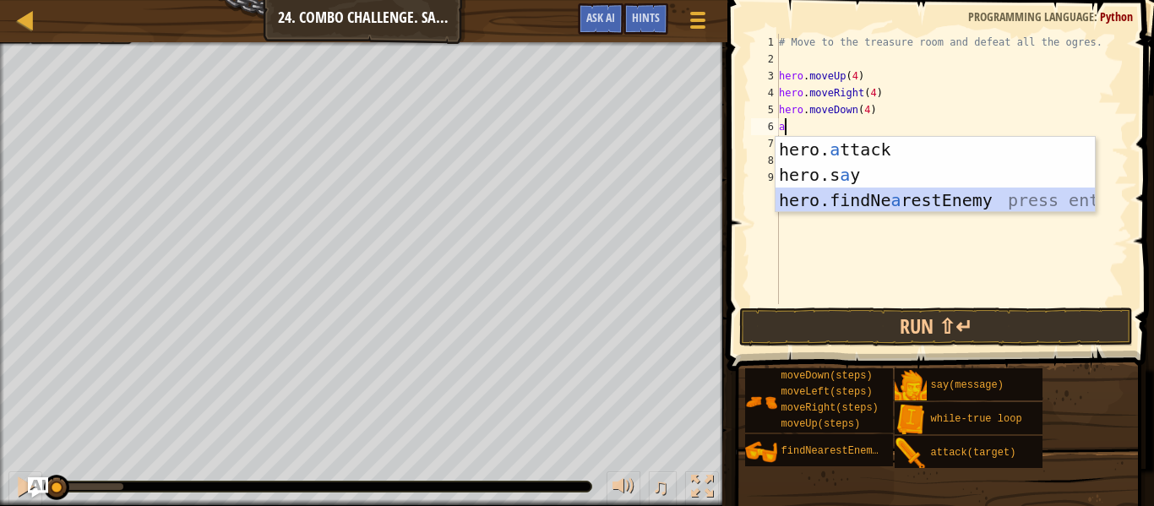
click at [878, 202] on div "hero. a ttack press enter hero.s a y press enter hero.findNe a restEnemy press …" at bounding box center [935, 200] width 319 height 127
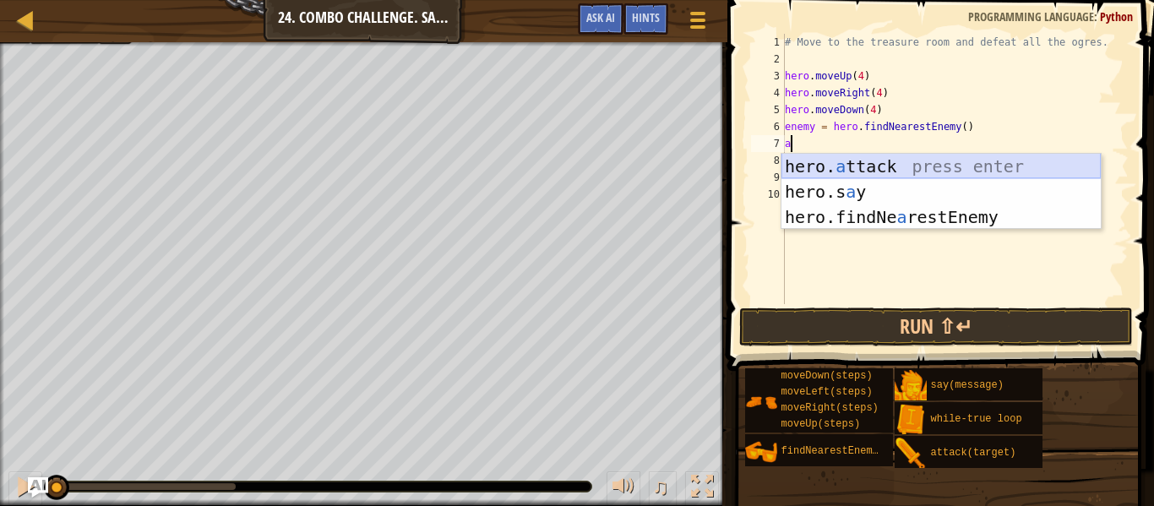
click at [826, 166] on div "hero. a ttack press enter hero.s a y press enter hero.findNe a restEnemy press …" at bounding box center [941, 217] width 319 height 127
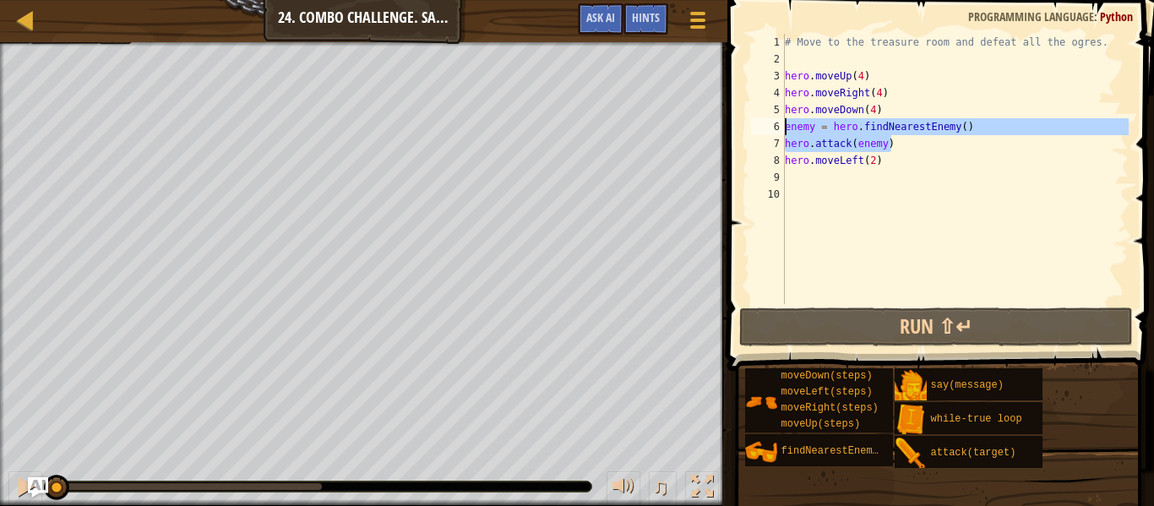
drag, startPoint x: 903, startPoint y: 145, endPoint x: 779, endPoint y: 132, distance: 124.0
click at [779, 132] on div "hero.attack(enemy) 1 2 3 4 5 6 7 8 9 10 # Move to the treasure room and defeat …" at bounding box center [938, 169] width 381 height 270
type textarea "enemy = hero.findNearestEnemy() hero.attack(enemy)"
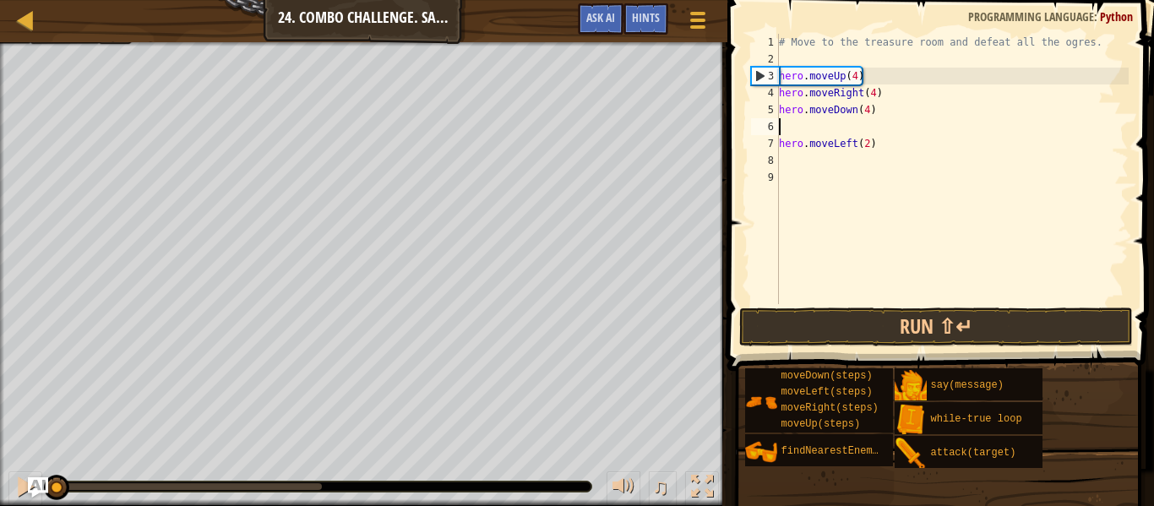
type textarea "hero.moveDown(4)"
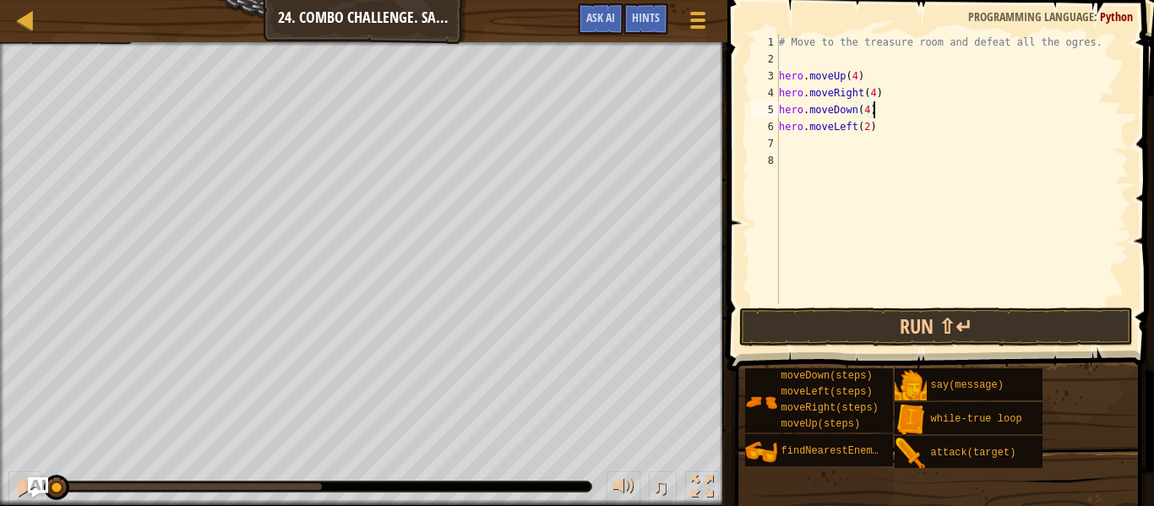
click at [803, 154] on div "# Move to the treasure room and defeat all the ogres. hero . moveUp ( 4 ) hero …" at bounding box center [952, 186] width 353 height 304
paste textarea "hero.attack(enemy)"
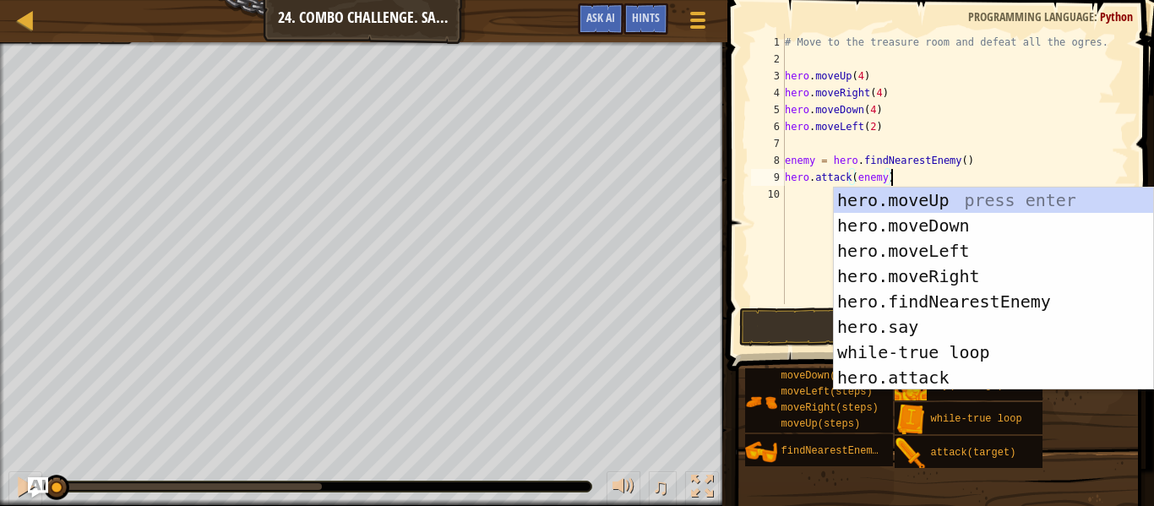
click at [901, 177] on div "# Move to the treasure room and defeat all the ogres. hero . moveUp ( 4 ) hero …" at bounding box center [955, 186] width 347 height 304
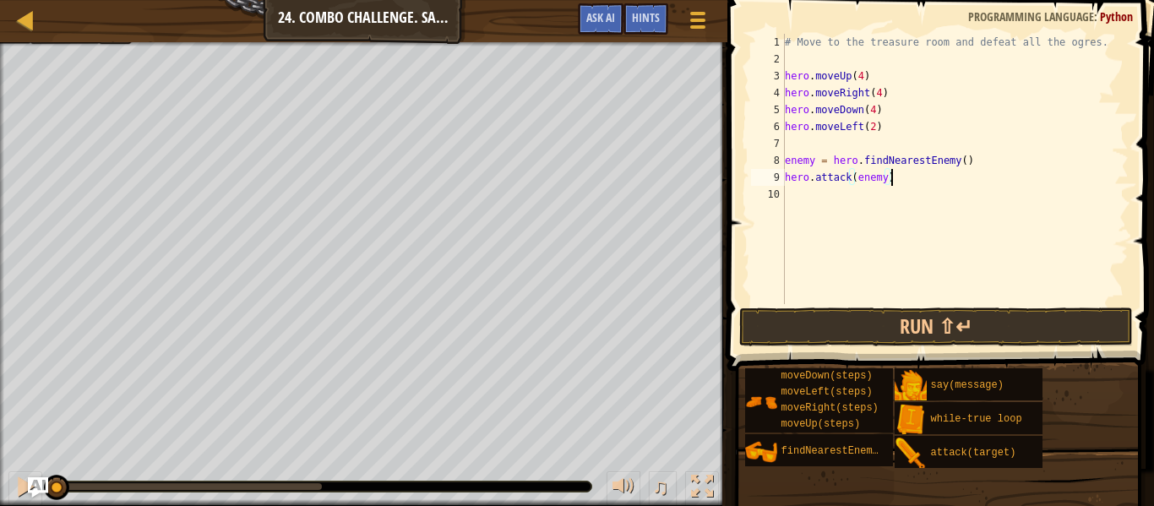
click at [785, 159] on div "# Move to the treasure room and defeat all the ogres. hero . moveUp ( 4 ) hero …" at bounding box center [955, 186] width 347 height 304
click at [784, 150] on div "7" at bounding box center [768, 143] width 34 height 17
type textarea "enemy = hero.findNearestEnemy()"
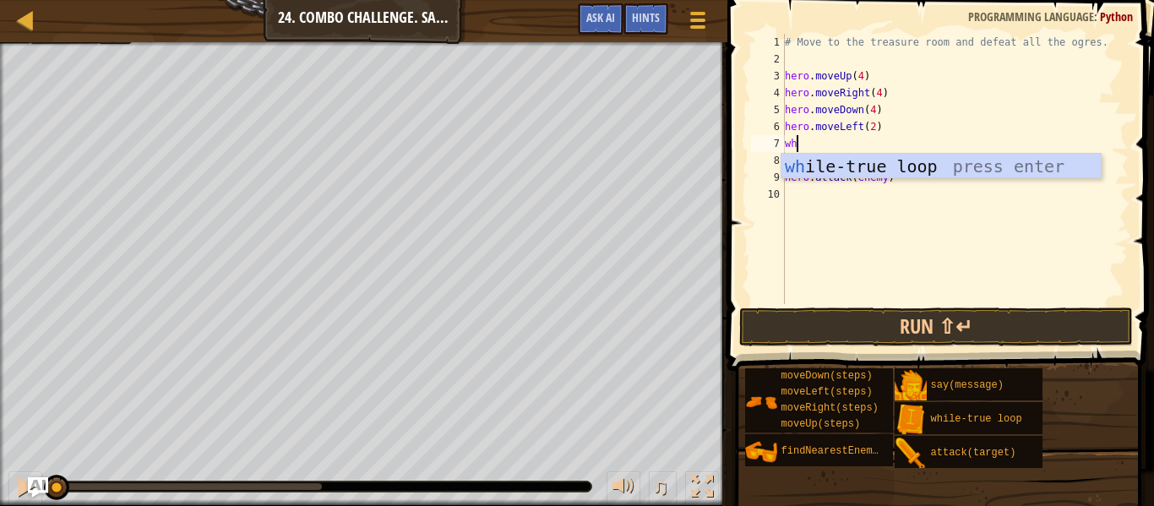
type textarea "whi"
click at [796, 157] on div "whi le-true loop press enter" at bounding box center [941, 192] width 319 height 76
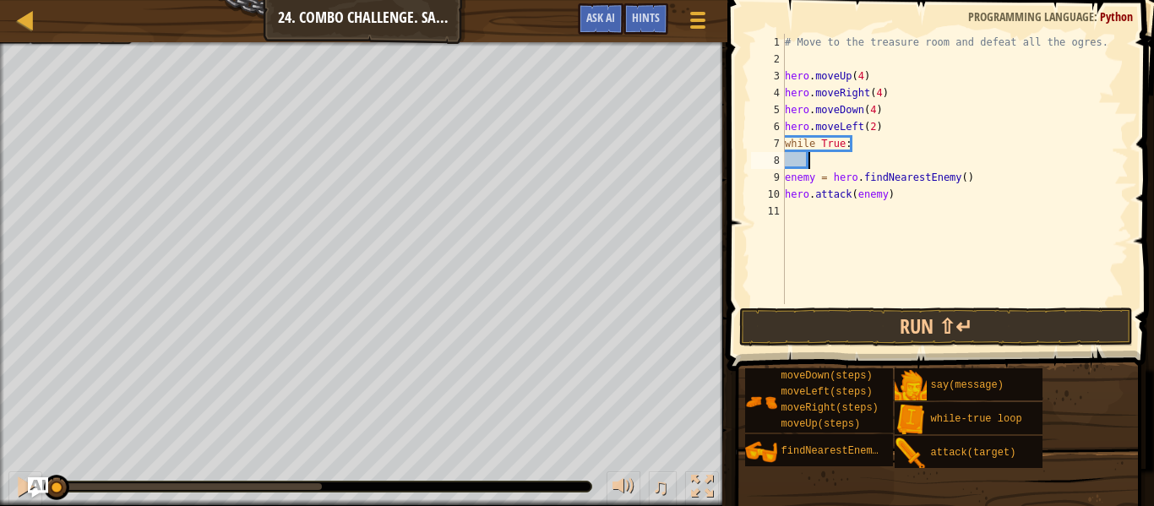
click at [780, 177] on div "9" at bounding box center [768, 177] width 34 height 17
click at [781, 194] on div "10" at bounding box center [768, 194] width 34 height 17
type textarea "hero.attack(enemy)"
click at [935, 194] on div "# Move to the treasure room and defeat all the ogres. hero . moveUp ( 4 ) hero …" at bounding box center [955, 186] width 347 height 304
type textarea "u"
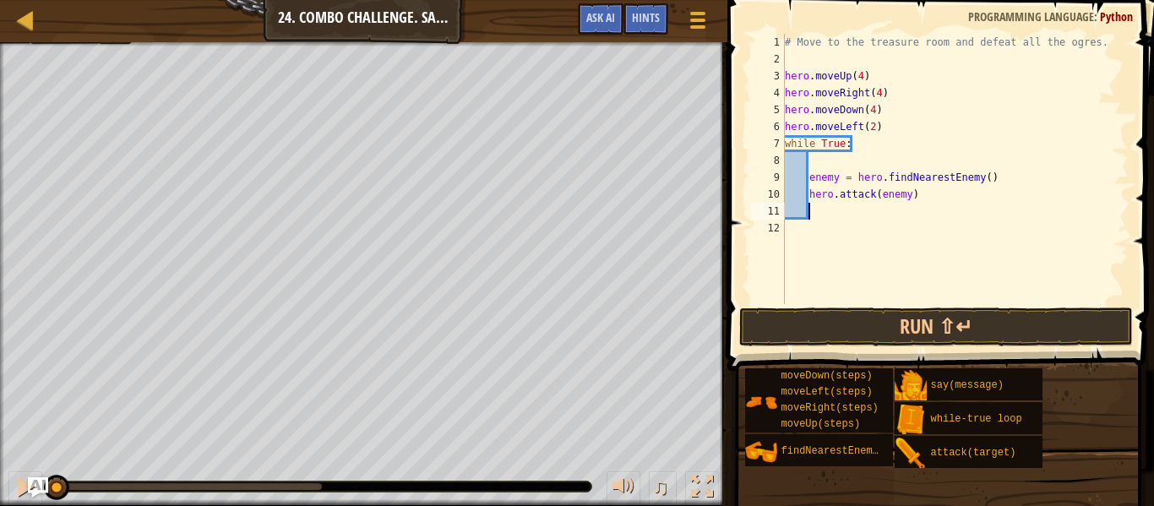
scroll to position [8, 3]
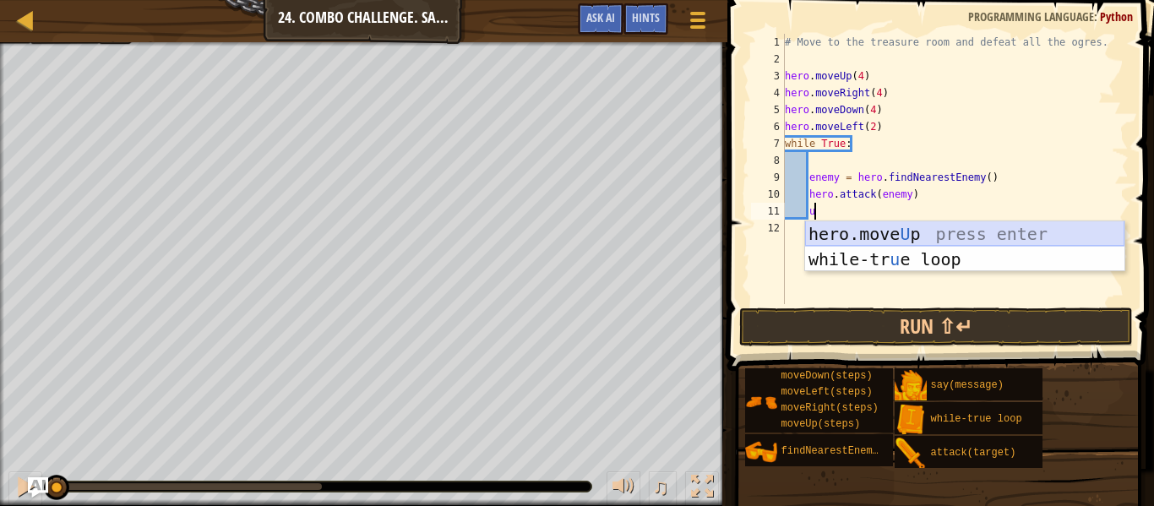
click at [963, 243] on div "hero.move U p press enter while-tr u e loop press enter" at bounding box center [964, 271] width 319 height 101
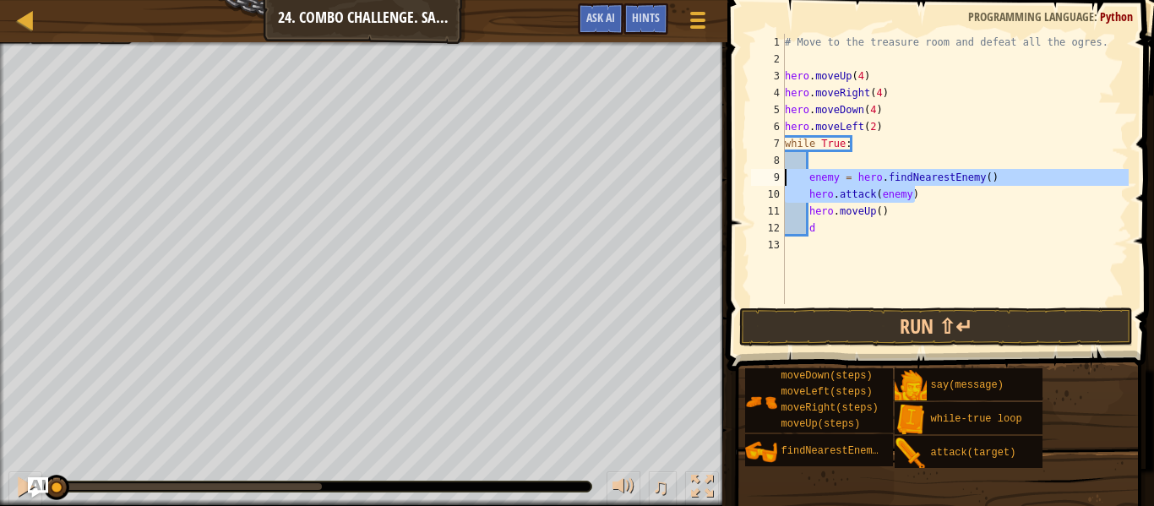
drag, startPoint x: 929, startPoint y: 196, endPoint x: 783, endPoint y: 175, distance: 146.9
click at [783, 175] on div "d 1 2 3 4 5 6 7 8 9 10 11 12 13 # Move to the treasure room and defeat all the …" at bounding box center [938, 169] width 381 height 270
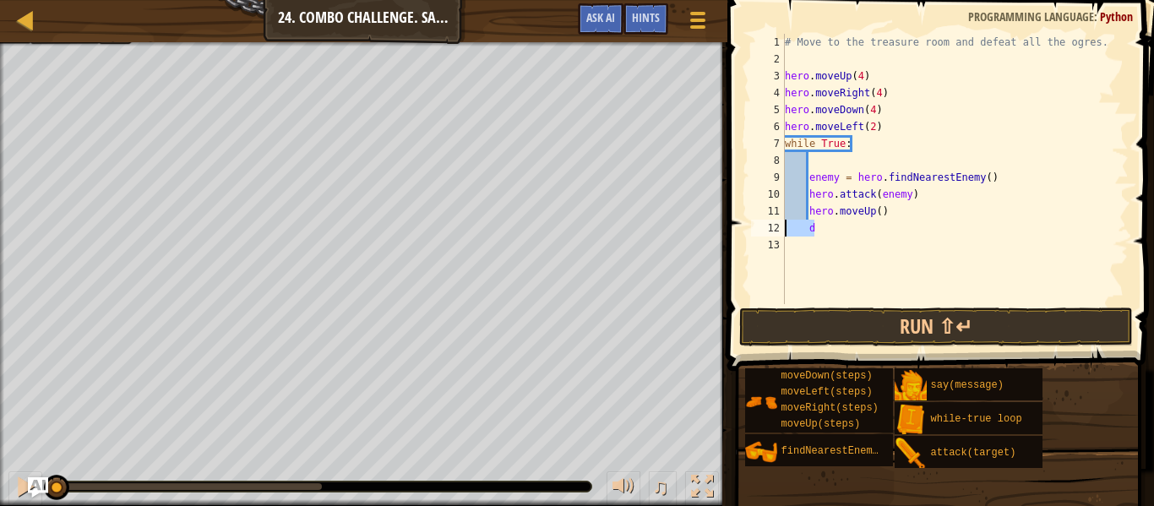
drag, startPoint x: 834, startPoint y: 232, endPoint x: 783, endPoint y: 232, distance: 50.7
click at [783, 232] on div "enemy = hero.findNearestEnemy() hero.attack(enemy) 1 2 3 4 5 6 7 8 9 10 11 12 1…" at bounding box center [938, 169] width 381 height 270
paste textarea "hero.attack(enemy)"
type textarea "hero.attack(enemy)"
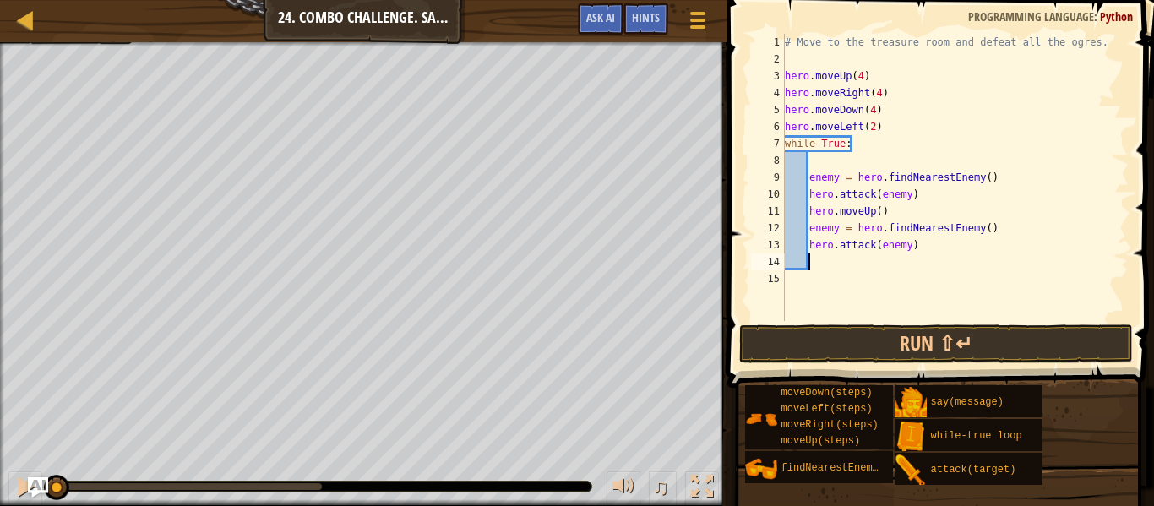
type textarea "d"
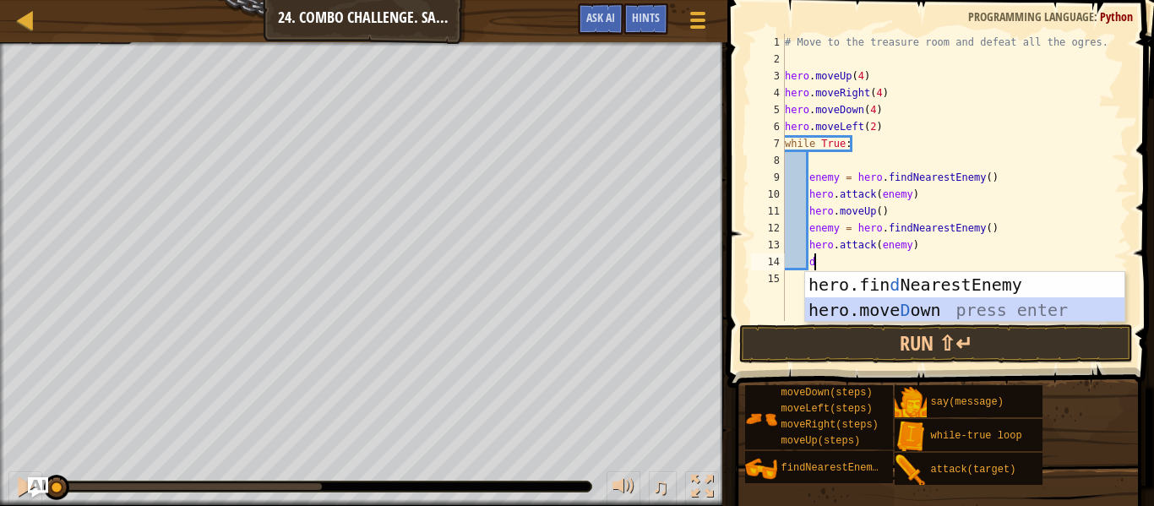
click at [924, 304] on div "hero.fin d NearestEnemy press enter hero.move D own press enter" at bounding box center [964, 322] width 319 height 101
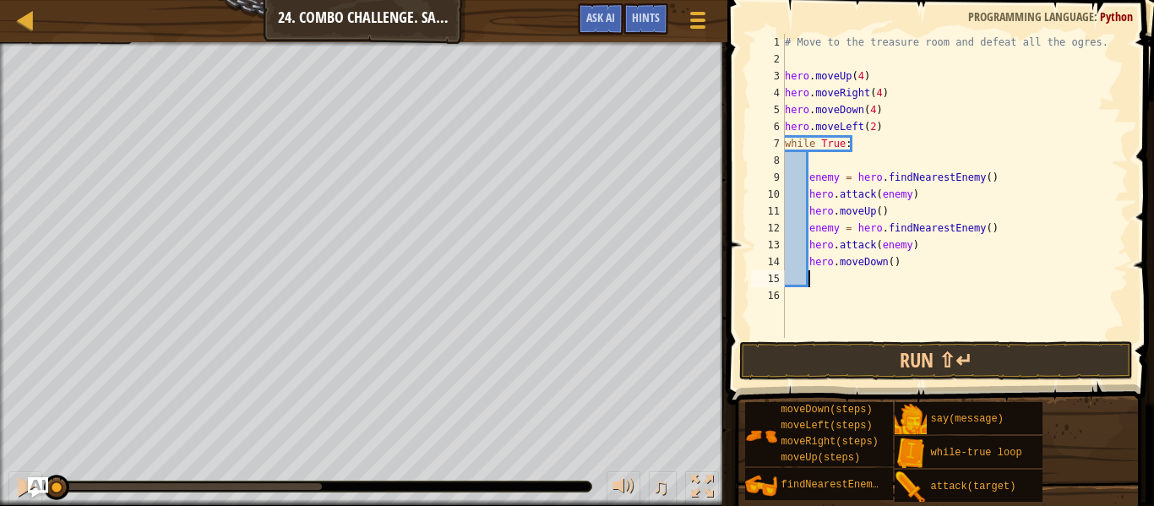
click at [893, 266] on div "# Move to the treasure room and defeat all the ogres. hero . moveUp ( 4 ) hero …" at bounding box center [955, 203] width 347 height 338
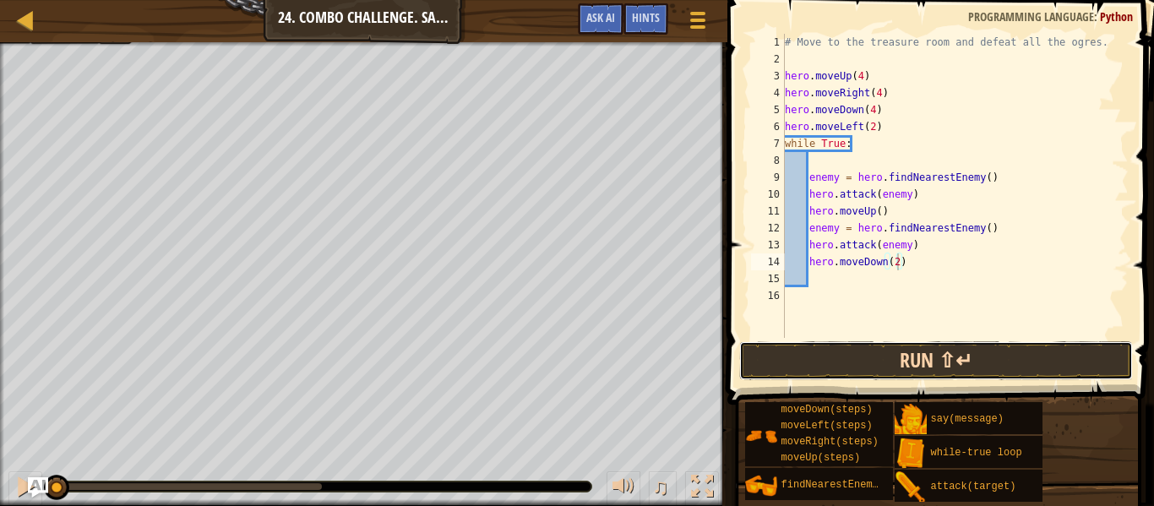
click at [819, 351] on button "Run ⇧↵" at bounding box center [936, 360] width 394 height 39
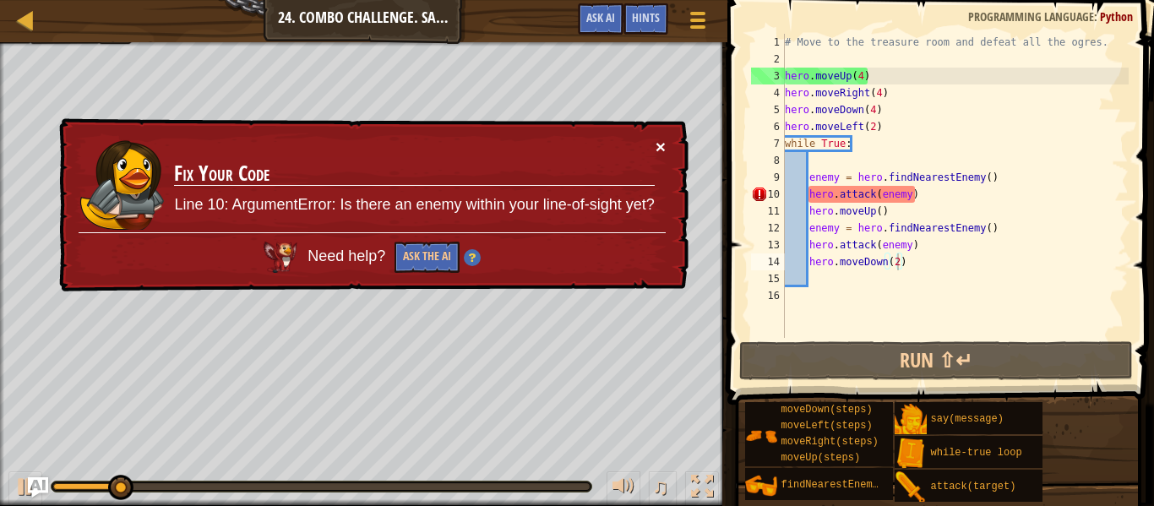
click at [660, 141] on button "×" at bounding box center [661, 147] width 10 height 18
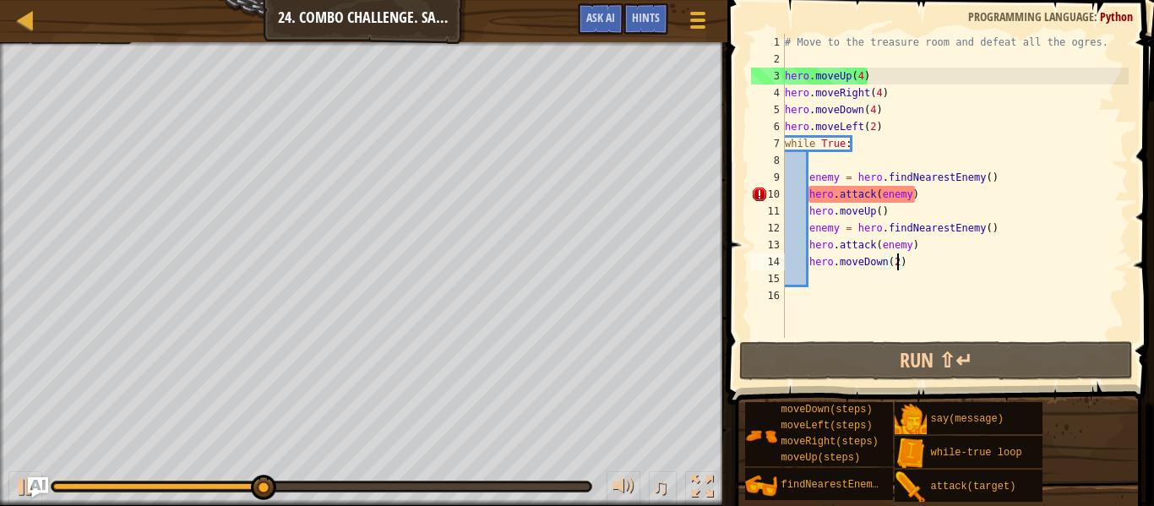
click at [870, 113] on div "# Move to the treasure room and defeat all the ogres. hero . moveUp ( 4 ) hero …" at bounding box center [955, 203] width 347 height 338
click at [875, 111] on div "# Move to the treasure room and defeat all the ogres. hero . moveUp ( 4 ) hero …" at bounding box center [955, 203] width 347 height 338
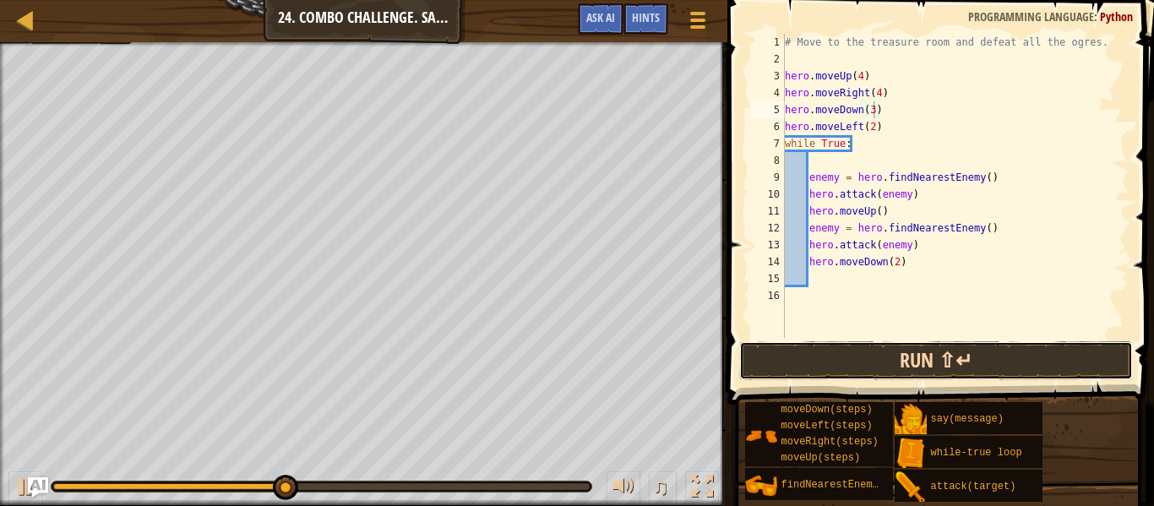
click at [886, 353] on button "Run ⇧↵" at bounding box center [936, 360] width 394 height 39
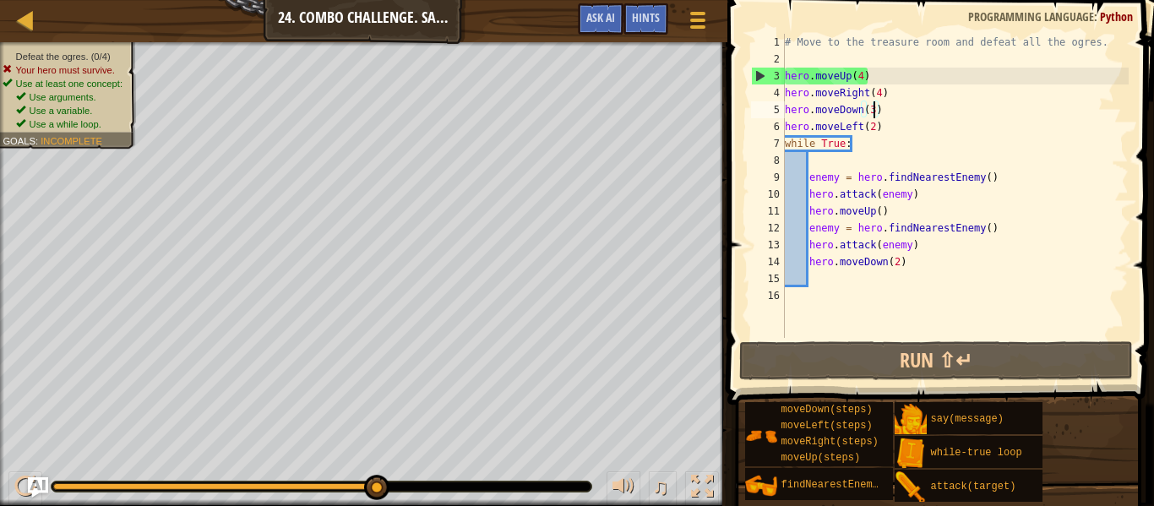
click at [897, 258] on div "# Move to the treasure room and defeat all the ogres. hero . moveUp ( 4 ) hero …" at bounding box center [955, 203] width 347 height 338
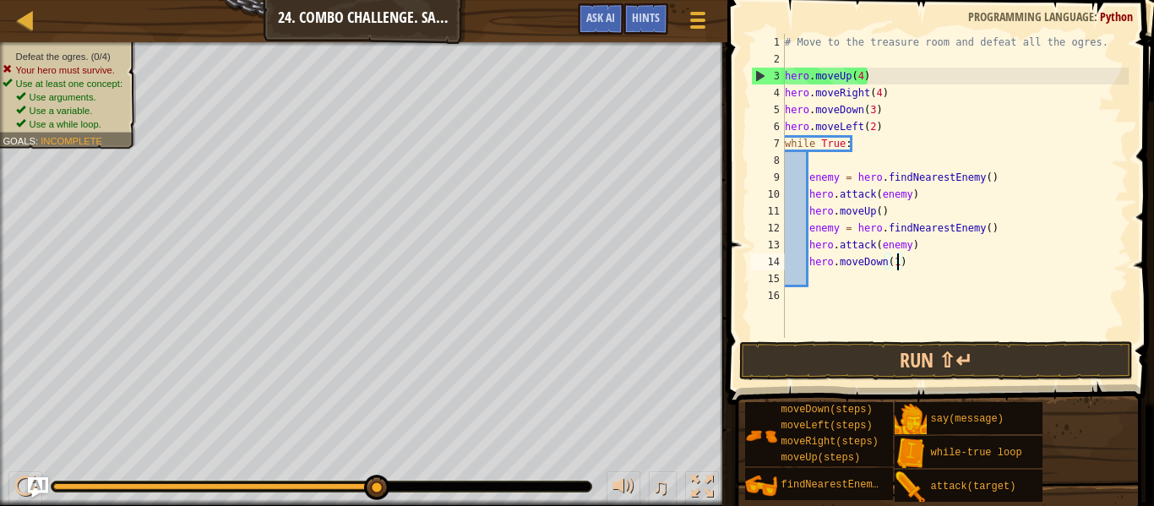
scroll to position [8, 16]
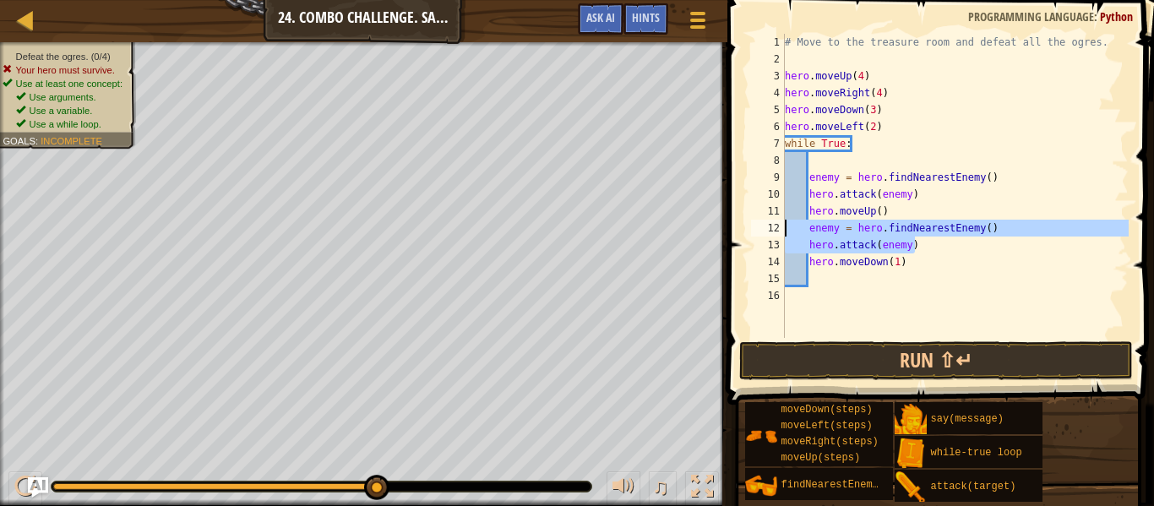
drag, startPoint x: 941, startPoint y: 248, endPoint x: 783, endPoint y: 232, distance: 159.6
click at [783, 232] on div "hero.moveDown(1) 1 2 3 4 5 6 7 8 9 10 11 12 13 14 15 16 # Move to the treasure …" at bounding box center [938, 186] width 381 height 304
click at [939, 250] on div "# Move to the treasure room and defeat all the ogres. hero . moveUp ( 4 ) hero …" at bounding box center [955, 186] width 347 height 304
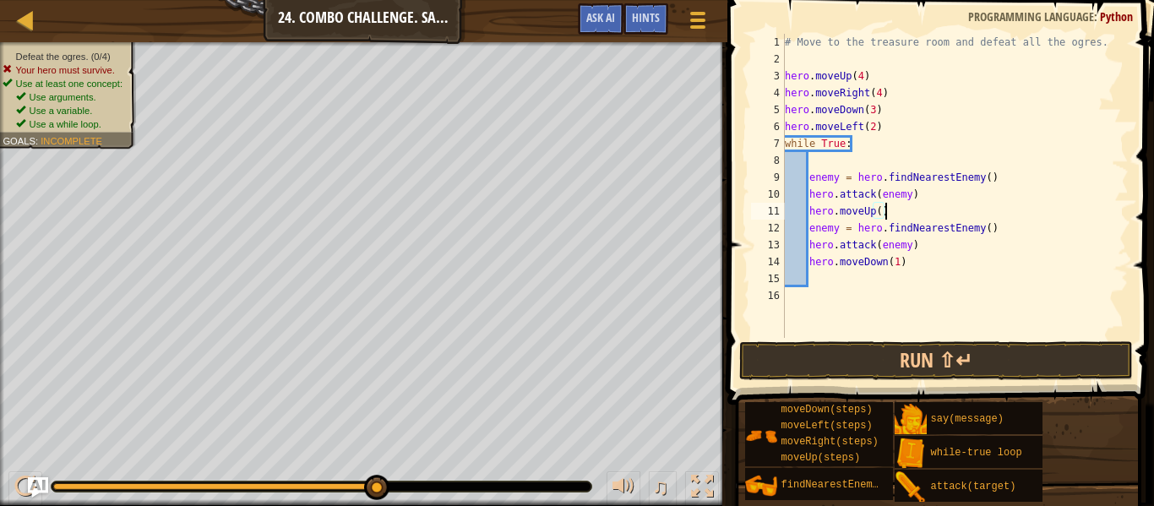
click at [898, 212] on div "# Move to the treasure room and defeat all the ogres. hero . moveUp ( 4 ) hero …" at bounding box center [955, 203] width 347 height 338
drag, startPoint x: 898, startPoint y: 212, endPoint x: 781, endPoint y: 215, distance: 117.5
click at [781, 215] on div "hero.moveUp() 1 2 3 4 5 6 7 8 9 10 11 12 13 14 15 16 # Move to the treasure roo…" at bounding box center [938, 186] width 381 height 304
paste textarea "attack(enemy"
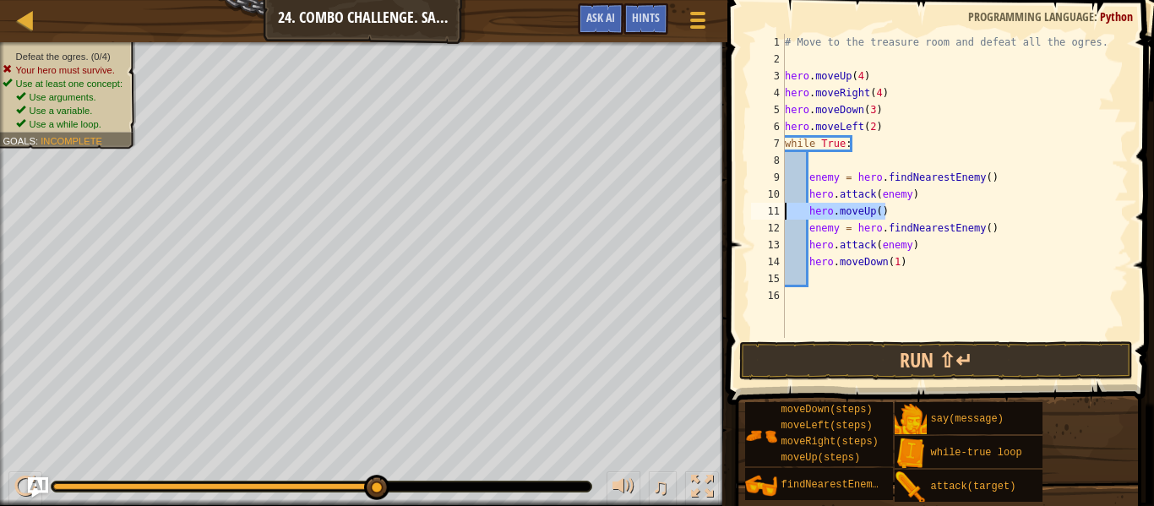
type textarea "hero.attack(enemy)"
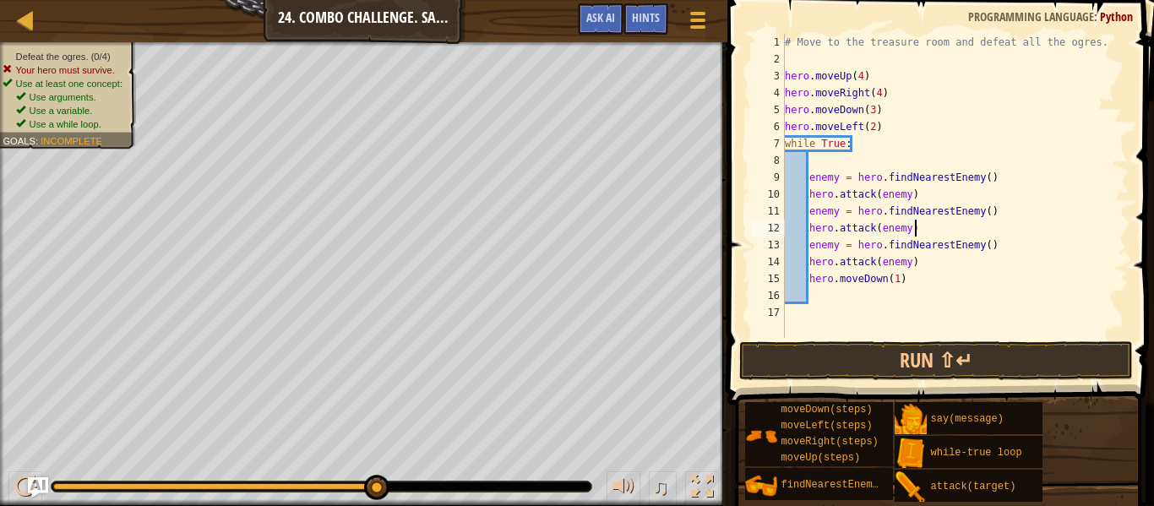
click at [928, 267] on div "# Move to the treasure room and defeat all the ogres. hero . moveUp ( 4 ) hero …" at bounding box center [955, 203] width 347 height 338
paste textarea "hero.attack(enemy)"
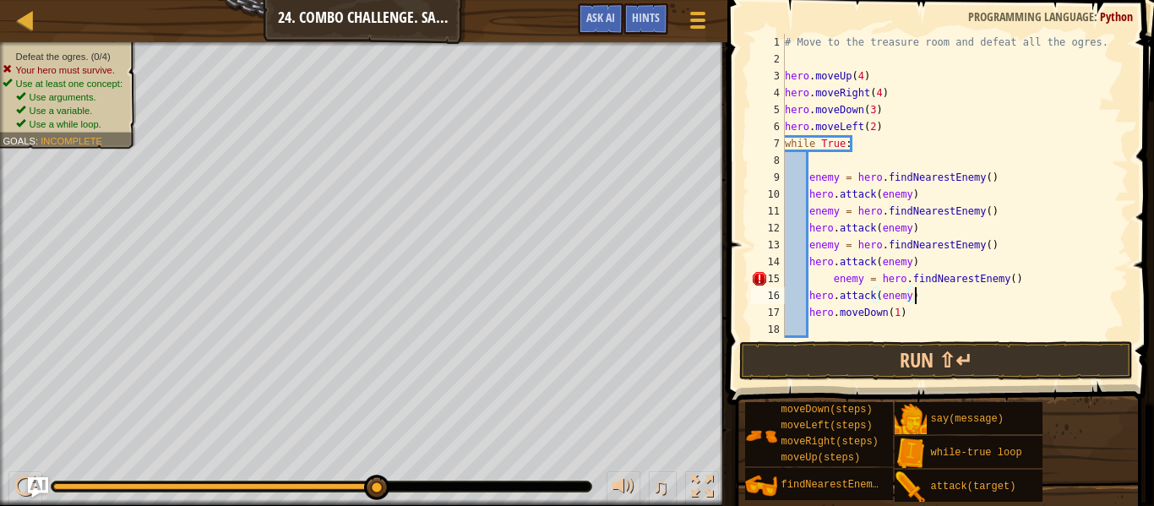
click at [833, 282] on div "# Move to the treasure room and defeat all the ogres. hero . moveUp ( 4 ) hero …" at bounding box center [955, 203] width 347 height 338
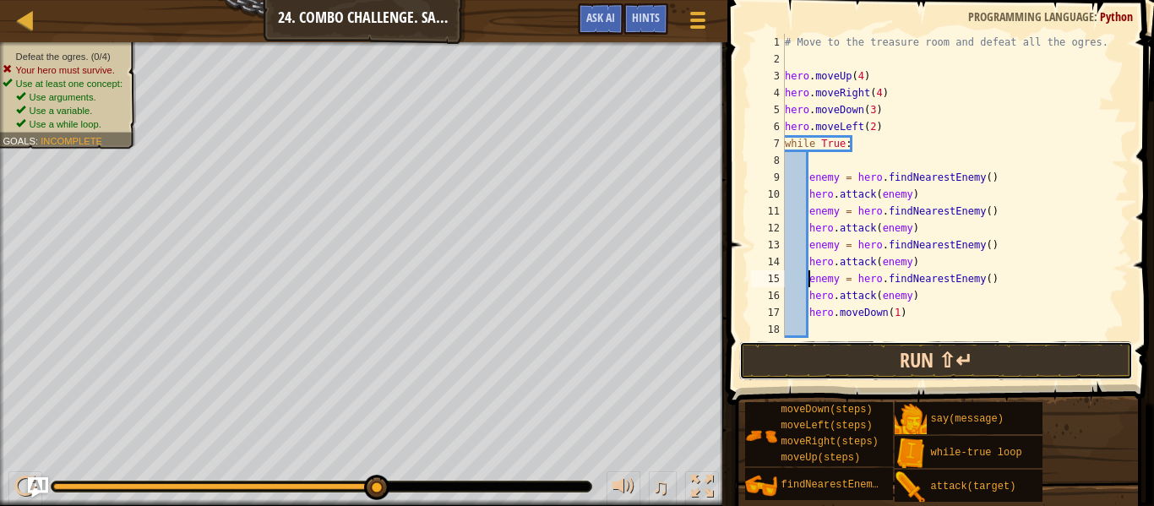
click at [817, 348] on button "Run ⇧↵" at bounding box center [936, 360] width 394 height 39
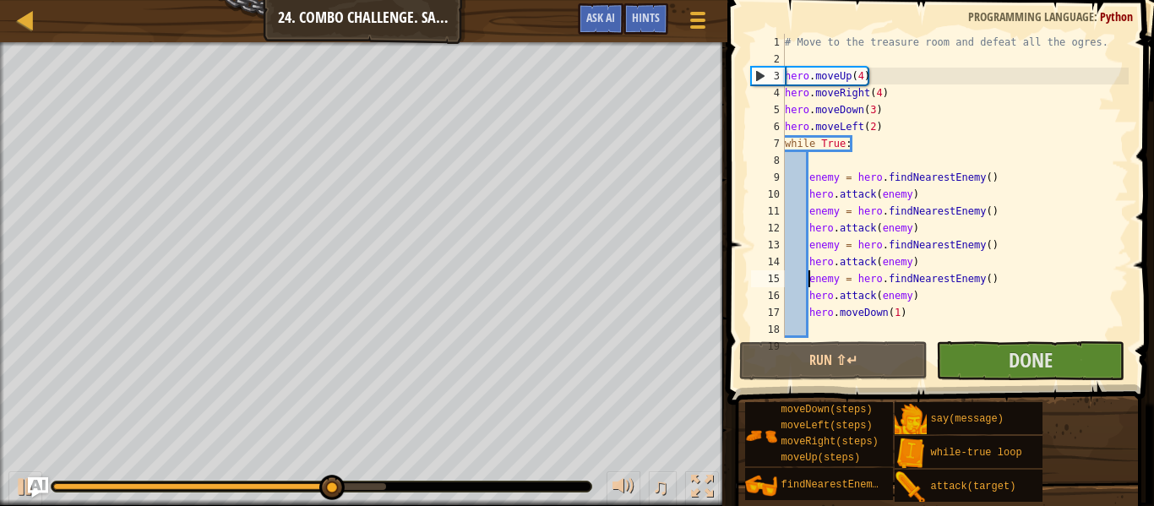
click at [898, 313] on div "# Move to the treasure room and defeat all the ogres. hero . moveUp ( 4 ) hero …" at bounding box center [955, 203] width 347 height 338
type textarea "hero.moveDown()"
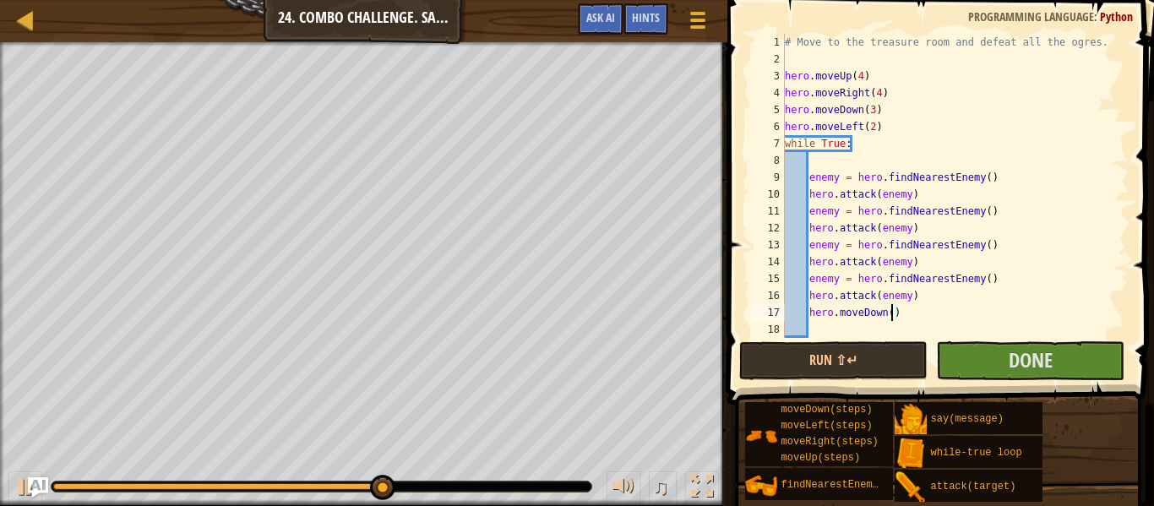
click at [19, 44] on div at bounding box center [364, 44] width 728 height 4
click at [910, 314] on div "# Move to the treasure room and defeat all the ogres. hero . moveUp ( 4 ) hero …" at bounding box center [955, 203] width 347 height 338
type textarea "u"
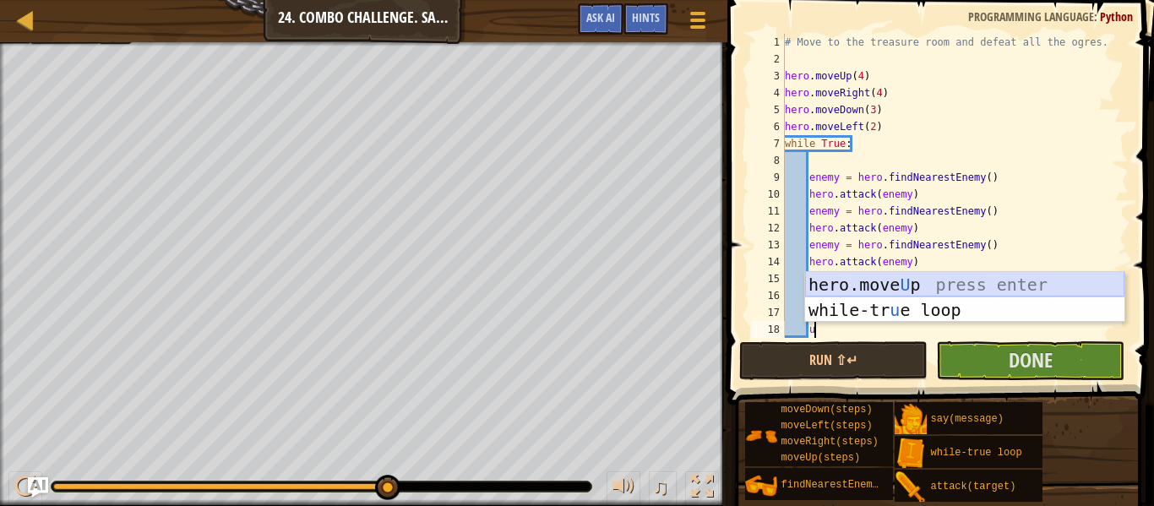
click at [915, 282] on div "hero.move U p press enter while-tr u e loop press enter" at bounding box center [964, 322] width 319 height 101
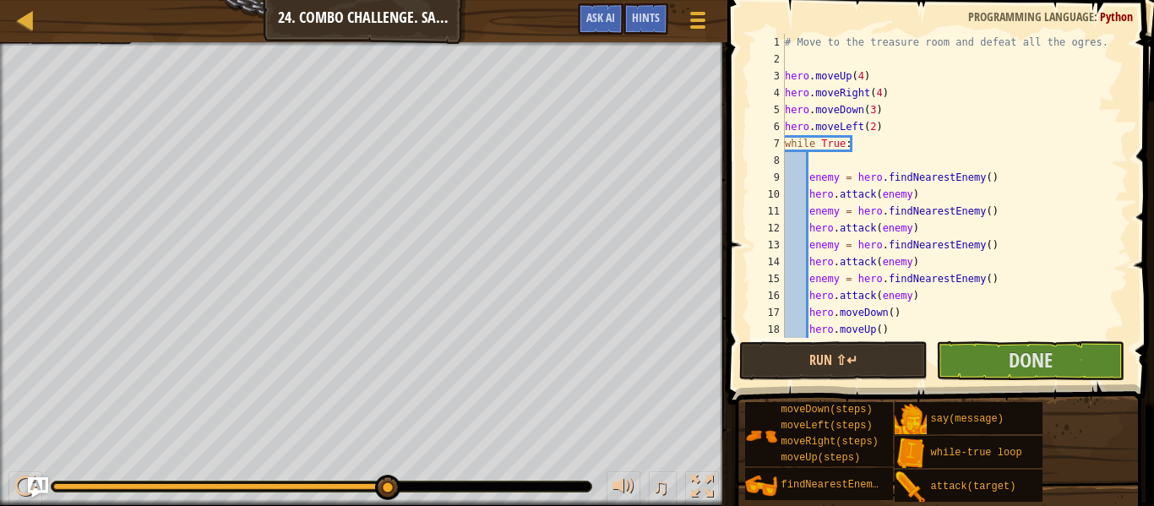
scroll to position [8, 3]
click at [983, 355] on button "Done" at bounding box center [1030, 360] width 188 height 39
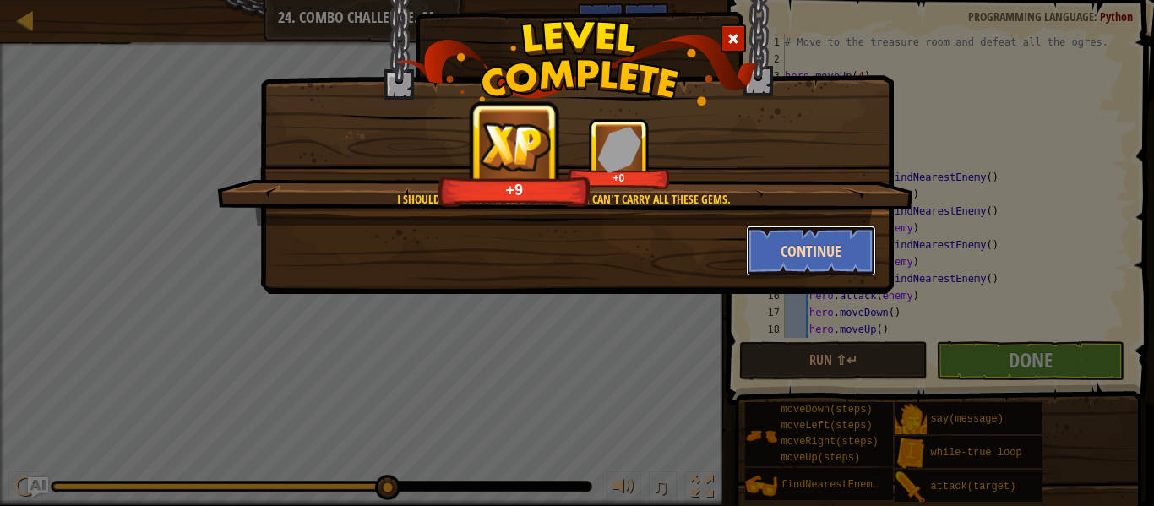
click at [777, 243] on button "Continue" at bounding box center [811, 251] width 131 height 51
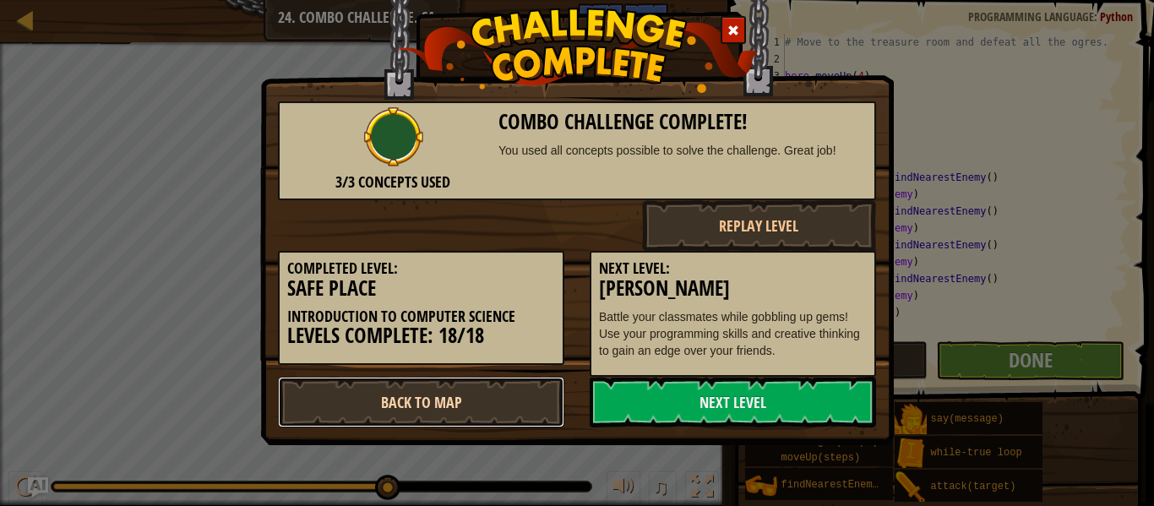
click at [496, 408] on link "Back to Map" at bounding box center [421, 402] width 286 height 51
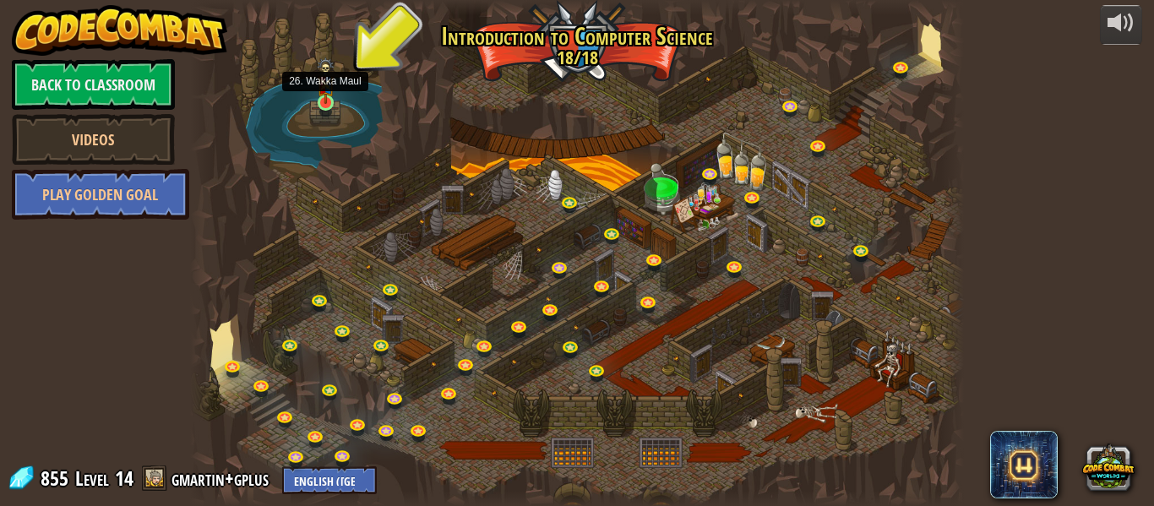
click at [327, 101] on img at bounding box center [326, 80] width 18 height 46
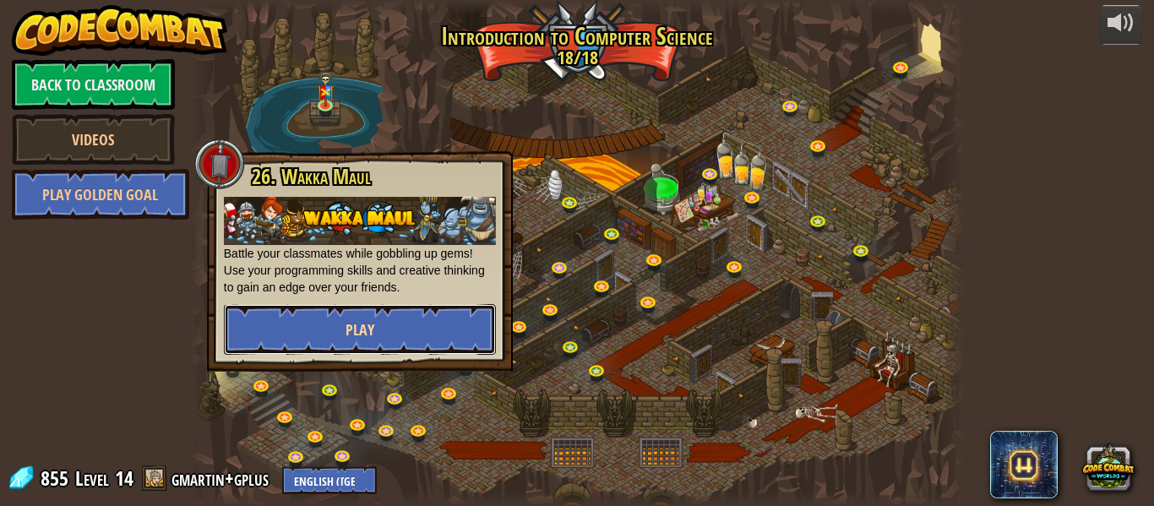
click at [314, 324] on button "Play" at bounding box center [360, 329] width 272 height 51
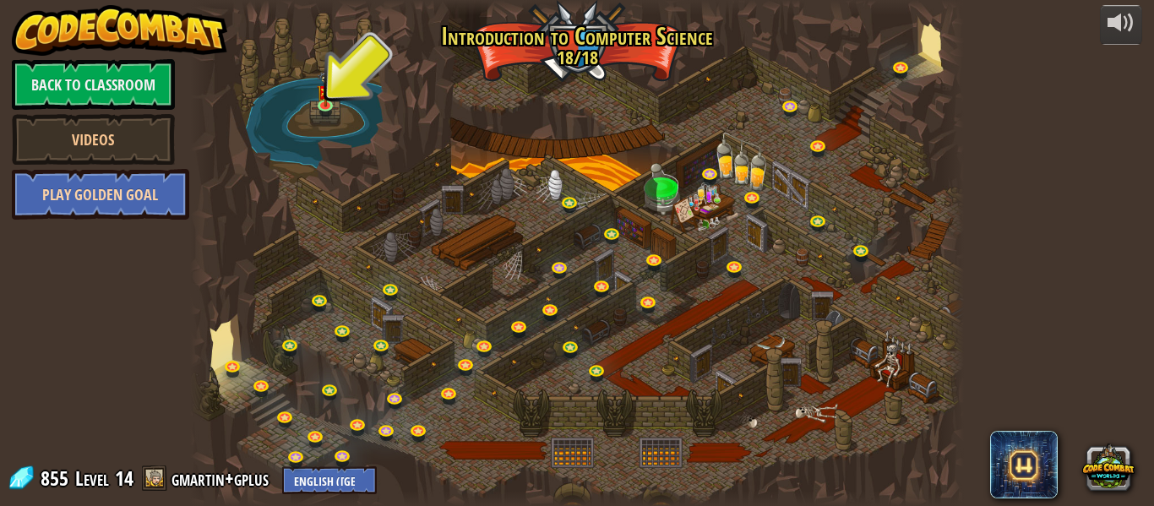
click at [128, 212] on link "Play Golden Goal" at bounding box center [100, 194] width 177 height 51
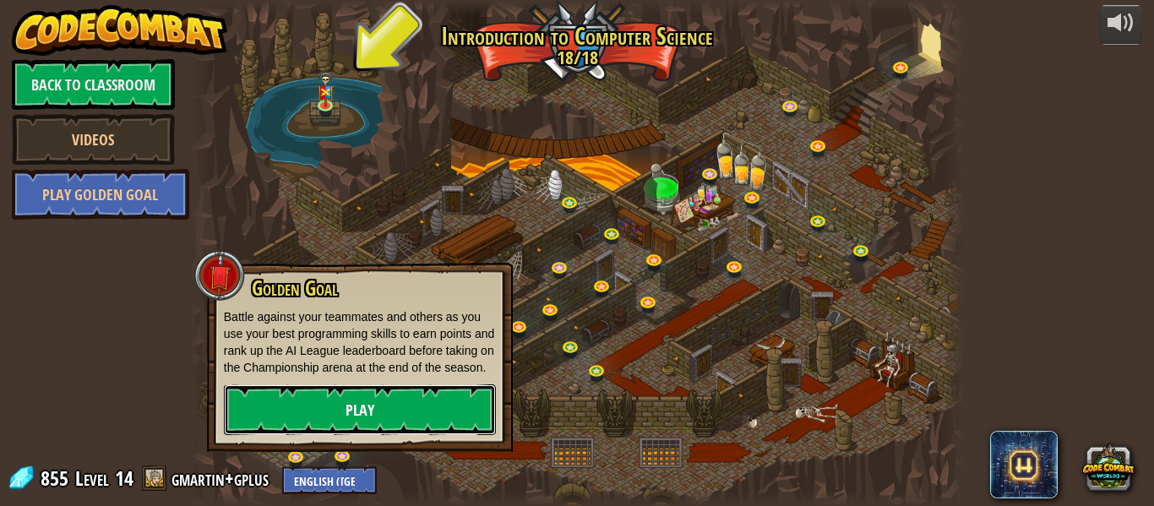
click at [324, 416] on link "Play" at bounding box center [360, 409] width 272 height 51
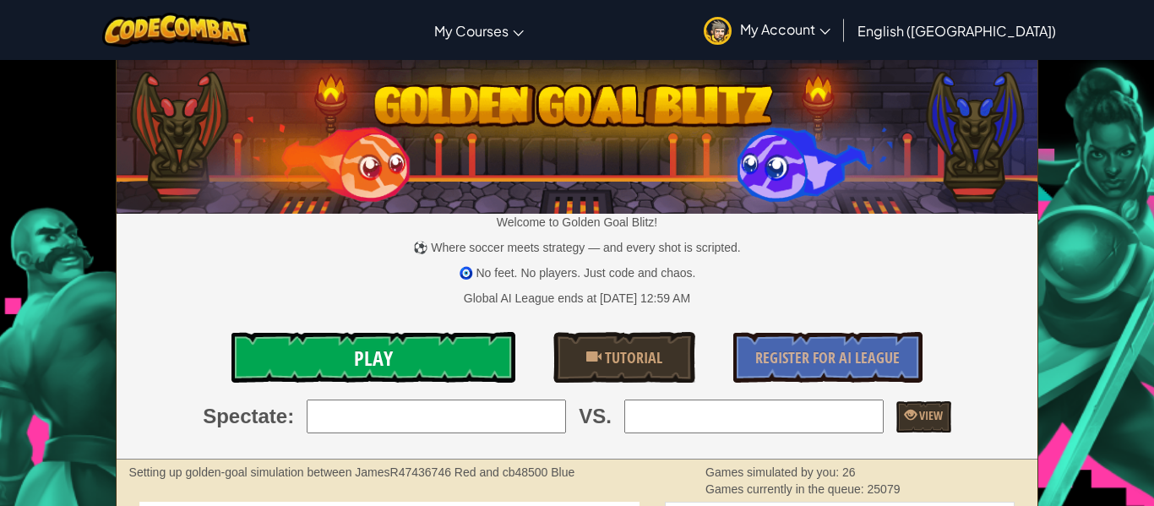
click at [348, 373] on link "Play" at bounding box center [374, 357] width 284 height 51
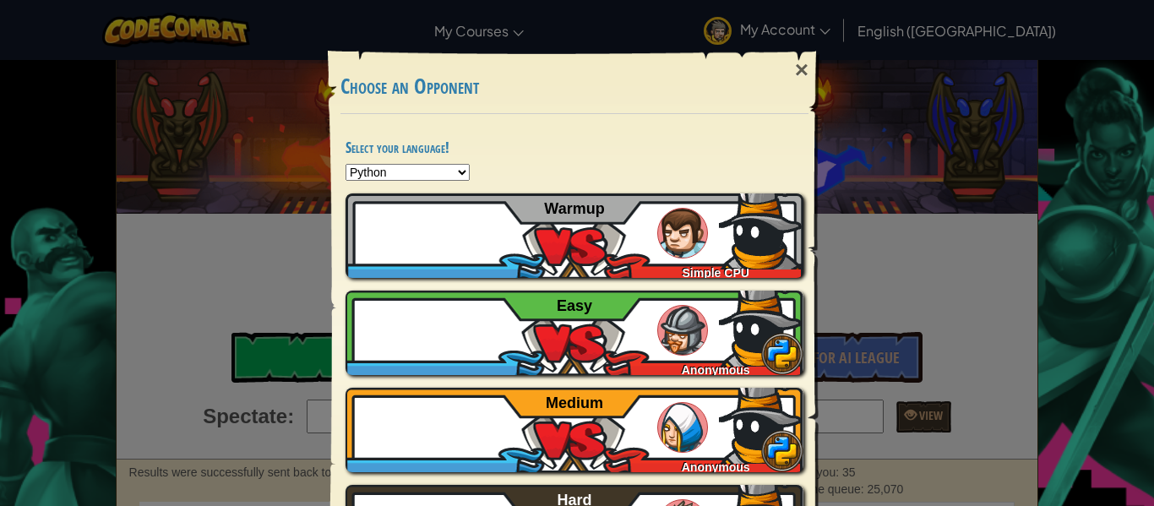
click at [801, 70] on div "×" at bounding box center [802, 70] width 39 height 49
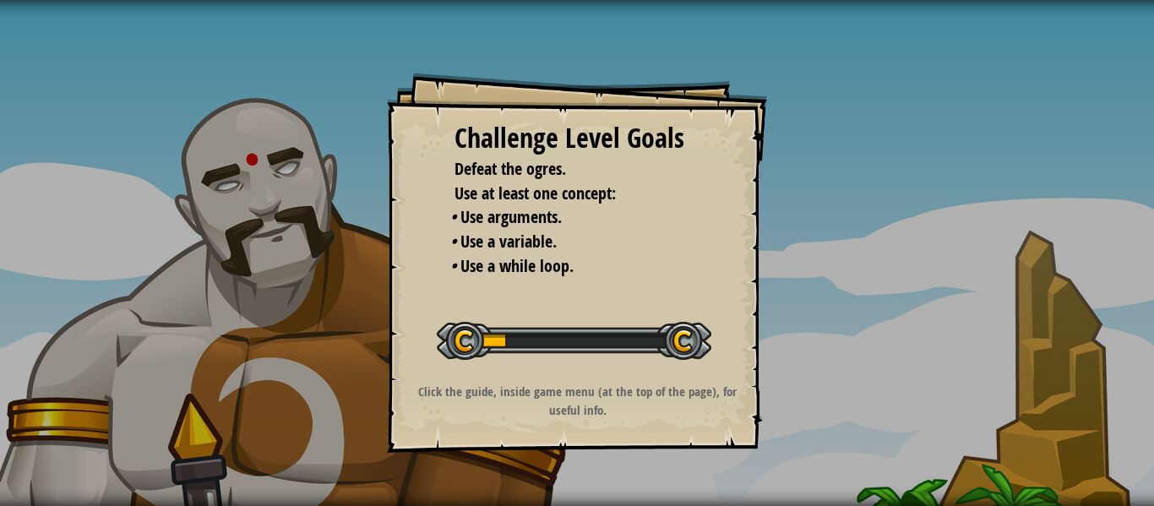
click at [674, 322] on div at bounding box center [574, 341] width 275 height 38
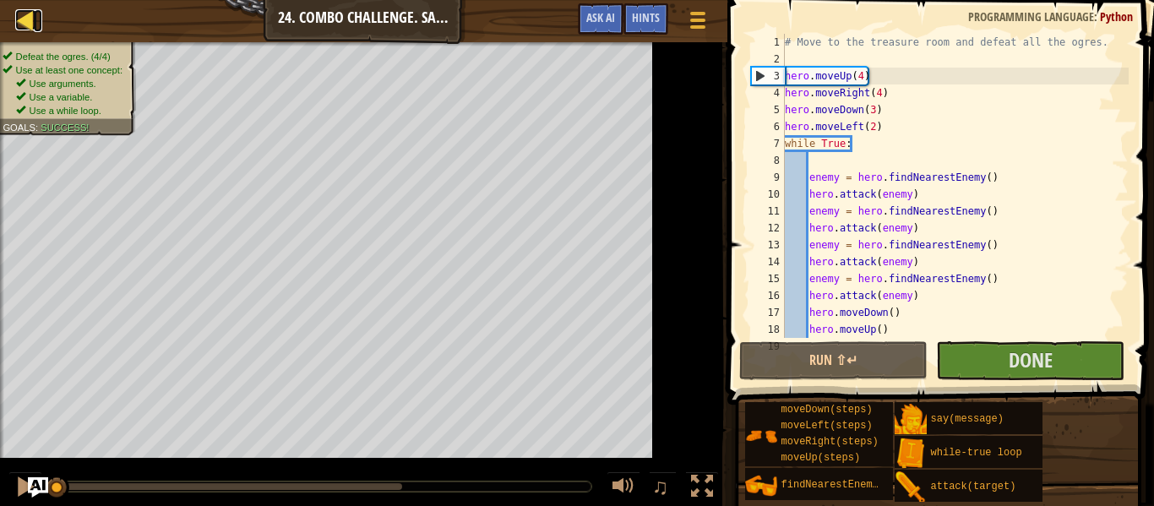
click at [19, 26] on div at bounding box center [25, 19] width 21 height 21
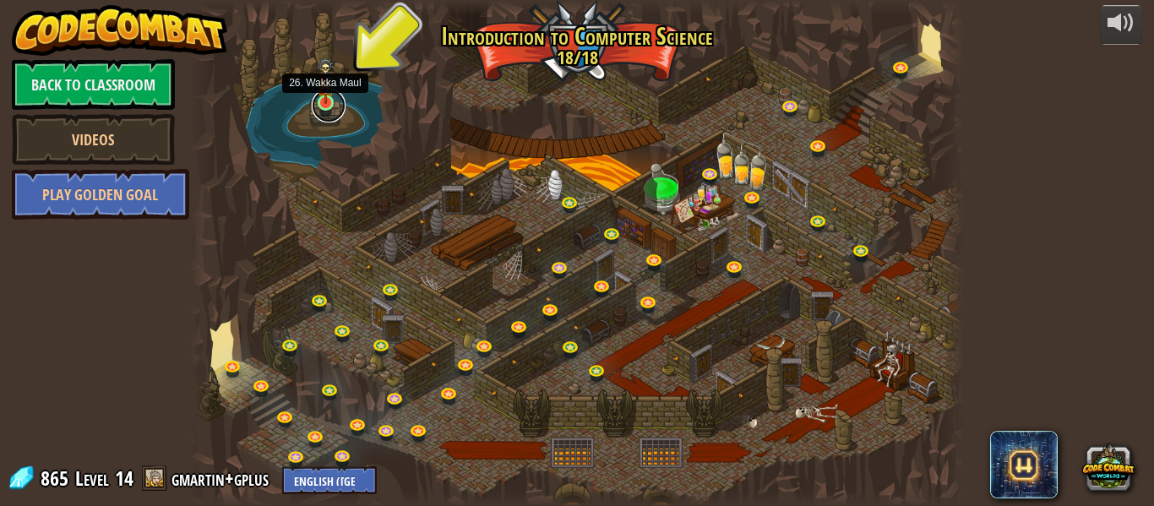
click at [321, 108] on link at bounding box center [329, 106] width 34 height 34
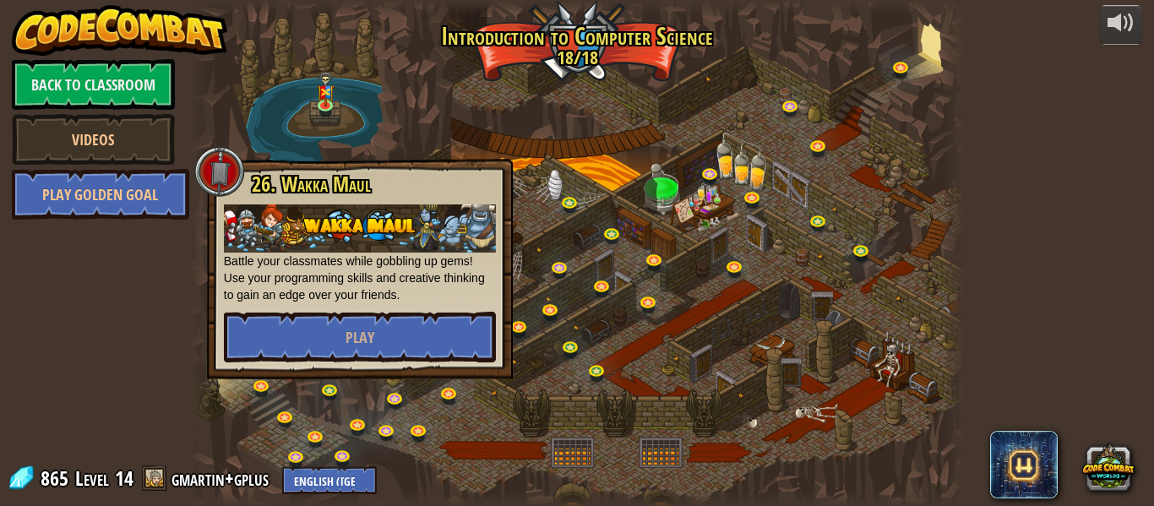
click at [542, 132] on div at bounding box center [577, 253] width 774 height 506
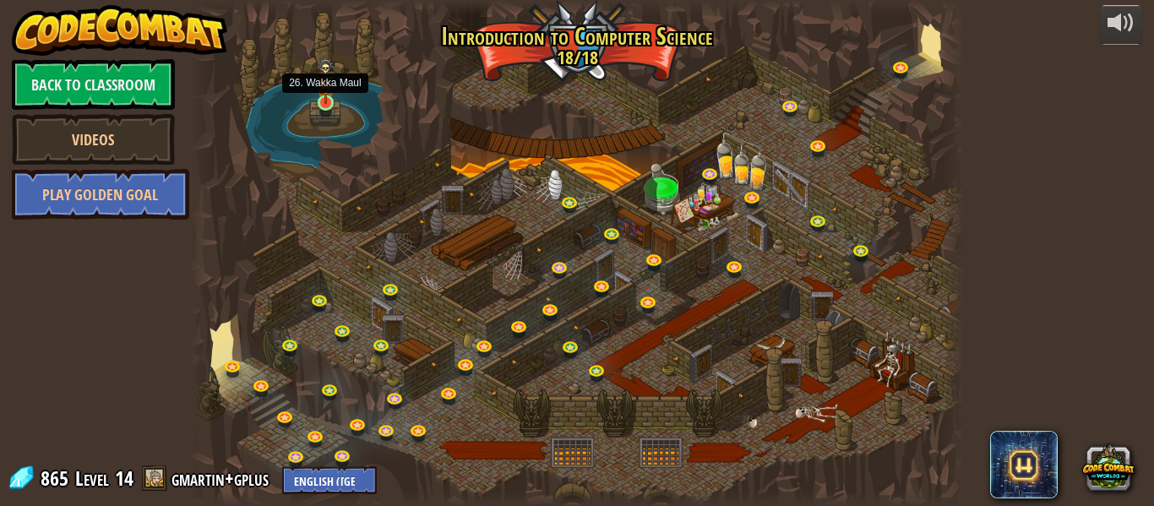
click at [324, 103] on img at bounding box center [326, 80] width 18 height 46
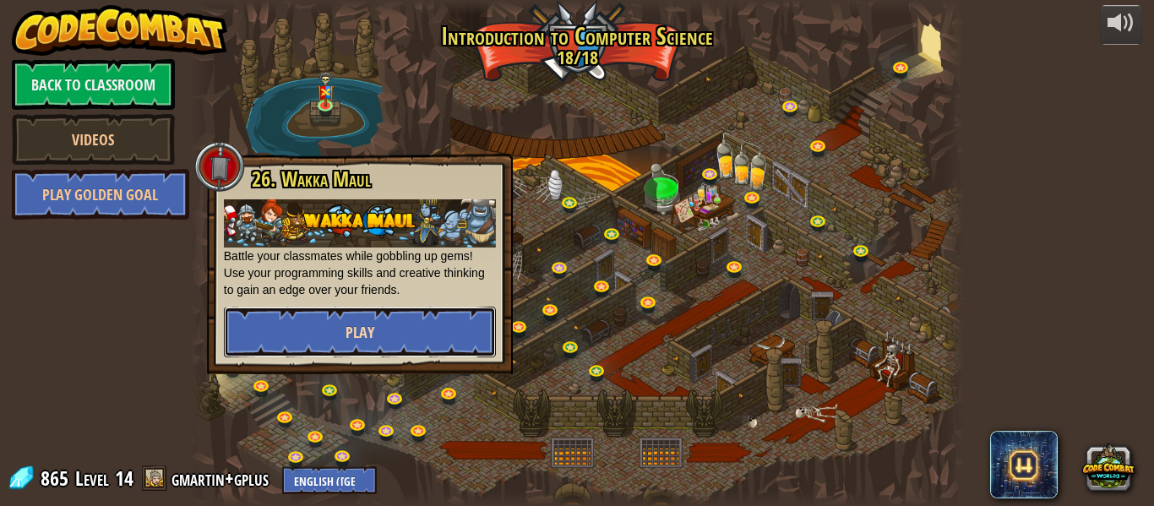
click at [351, 327] on span "Play" at bounding box center [360, 332] width 29 height 21
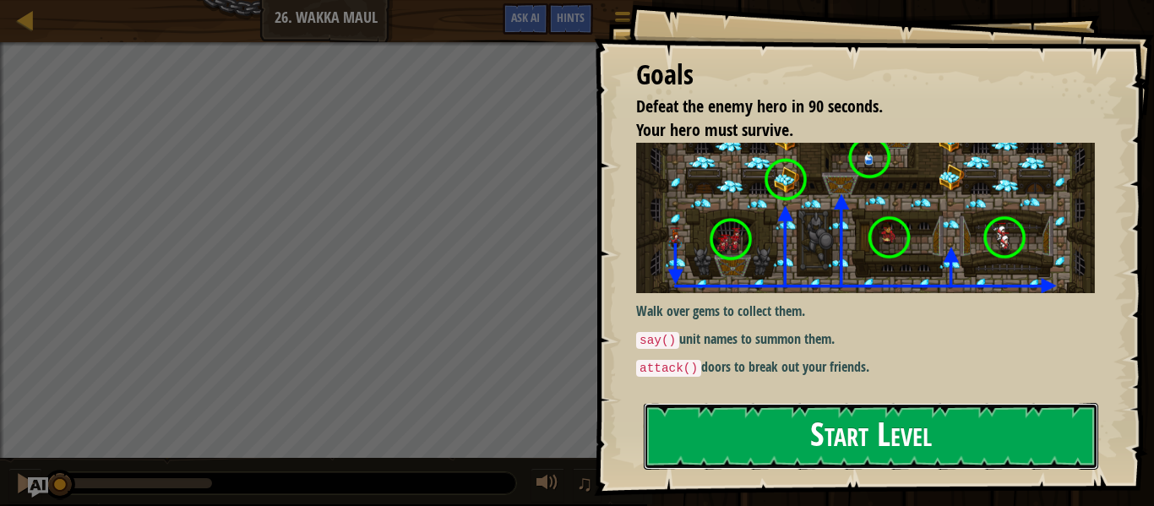
click at [690, 421] on button "Start Level" at bounding box center [871, 436] width 455 height 67
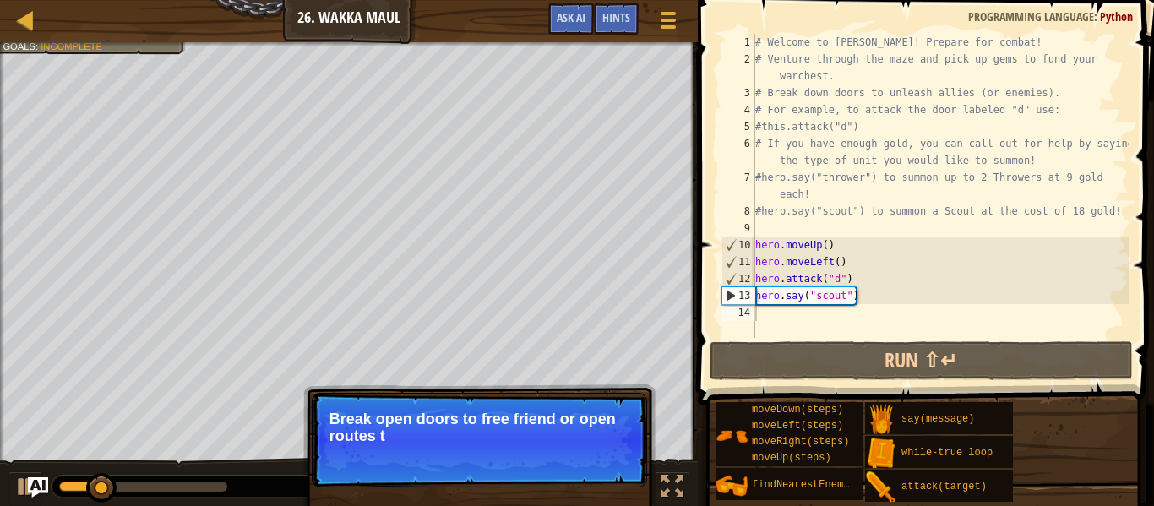
click at [530, 431] on p "Break open doors to free friend or open routes t" at bounding box center [480, 428] width 300 height 34
click at [529, 437] on p "Break open doors to free friend or open routes to bonuses!" at bounding box center [480, 428] width 300 height 34
click at [523, 448] on div "Skip (esc) Continue" at bounding box center [567, 459] width 131 height 22
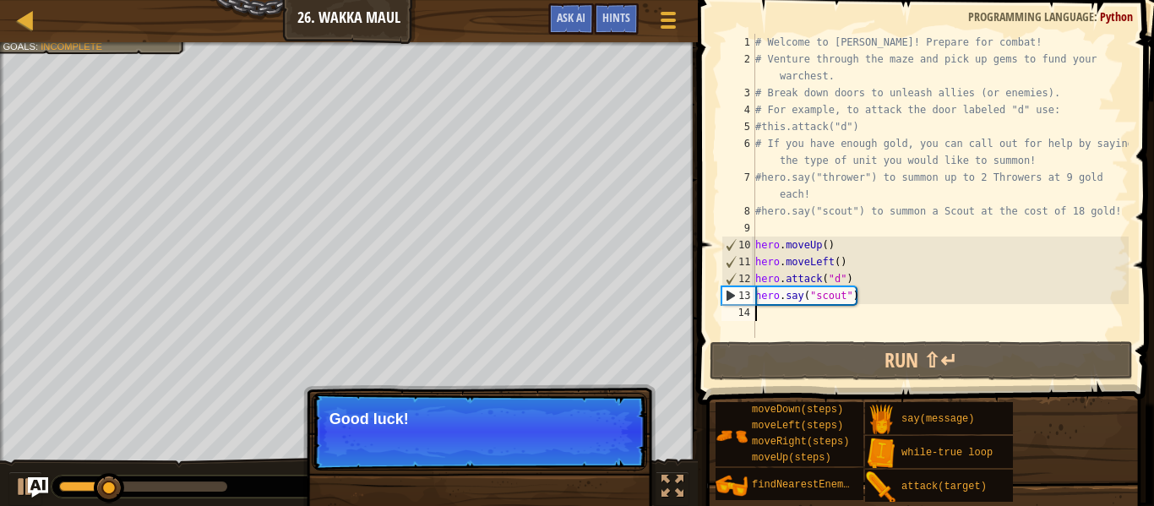
click at [605, 461] on p "Skip (esc) Continue Good luck!" at bounding box center [479, 432] width 335 height 78
click at [564, 446] on button "Continue" at bounding box center [599, 442] width 70 height 22
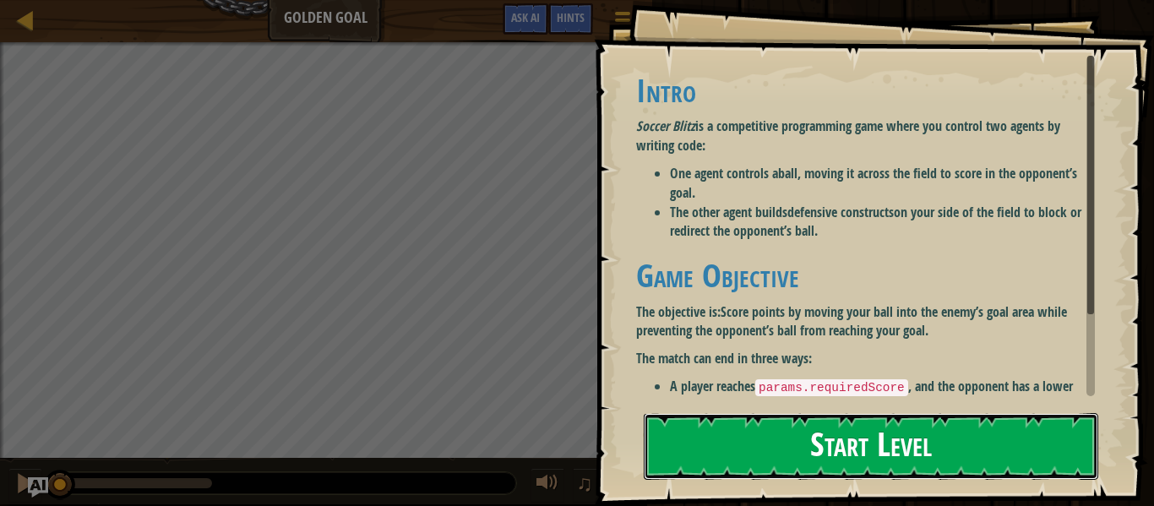
click at [649, 461] on button "Start Level" at bounding box center [871, 446] width 455 height 67
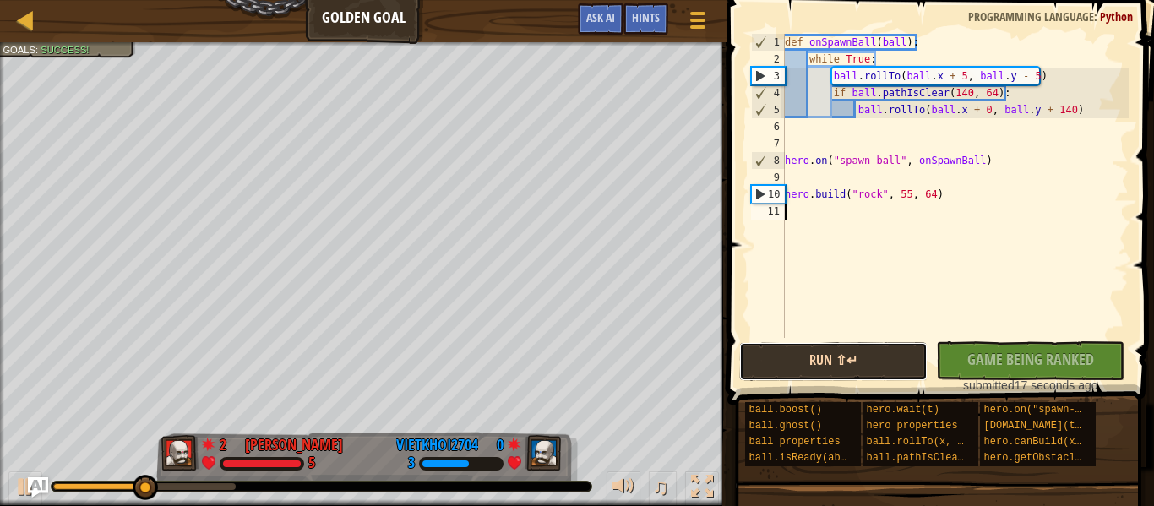
click at [834, 355] on button "Run ⇧↵" at bounding box center [833, 361] width 188 height 39
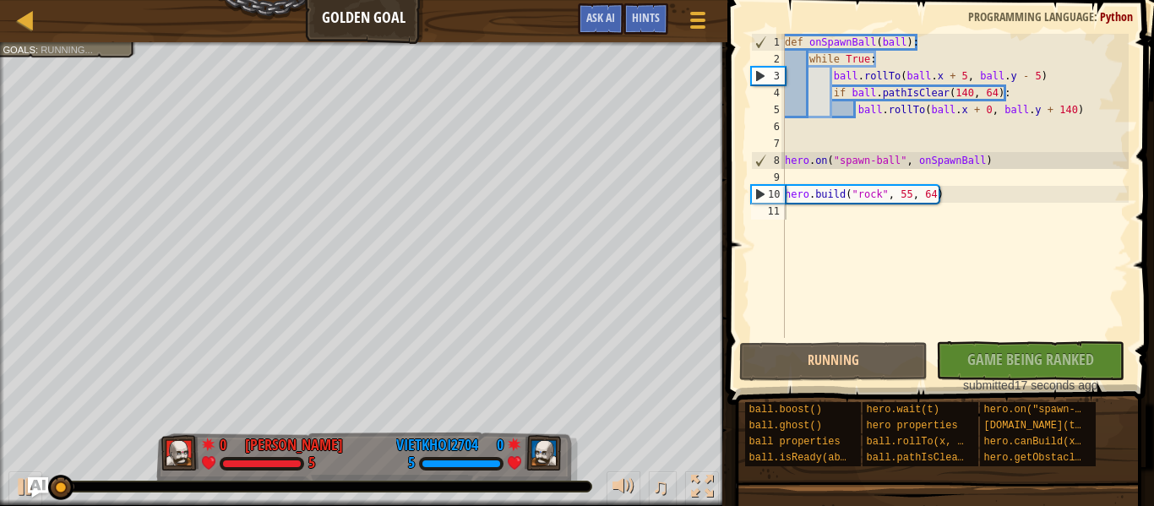
click at [960, 368] on div "No New Code to Rank Rank My Game! Submitting... Submitted for Ranking Failed to…" at bounding box center [1022, 367] width 188 height 52
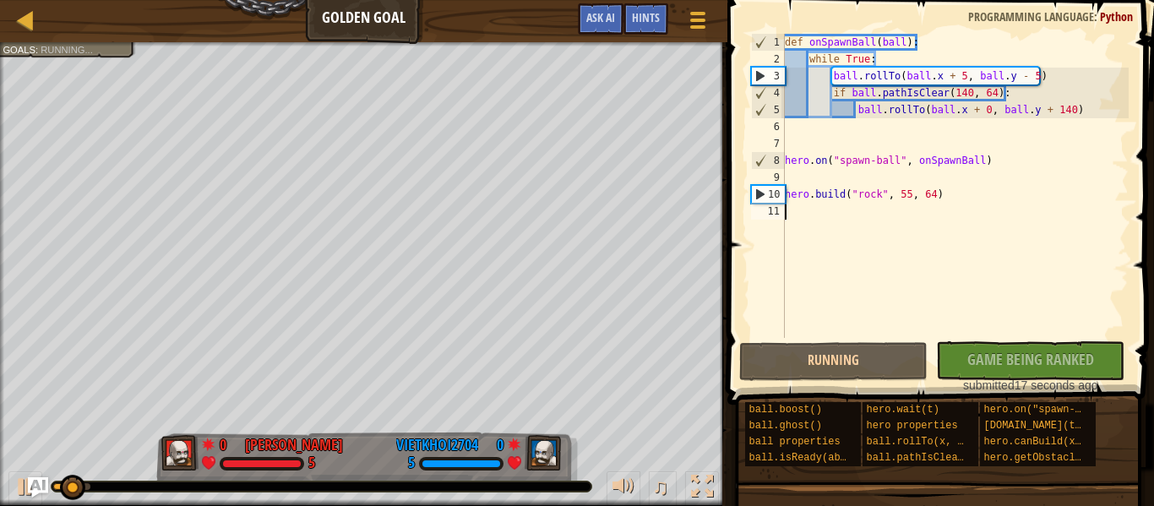
click at [959, 368] on div "No New Code to Rank Rank My Game! Submitting... Submitted for Ranking Failed to…" at bounding box center [1022, 367] width 188 height 52
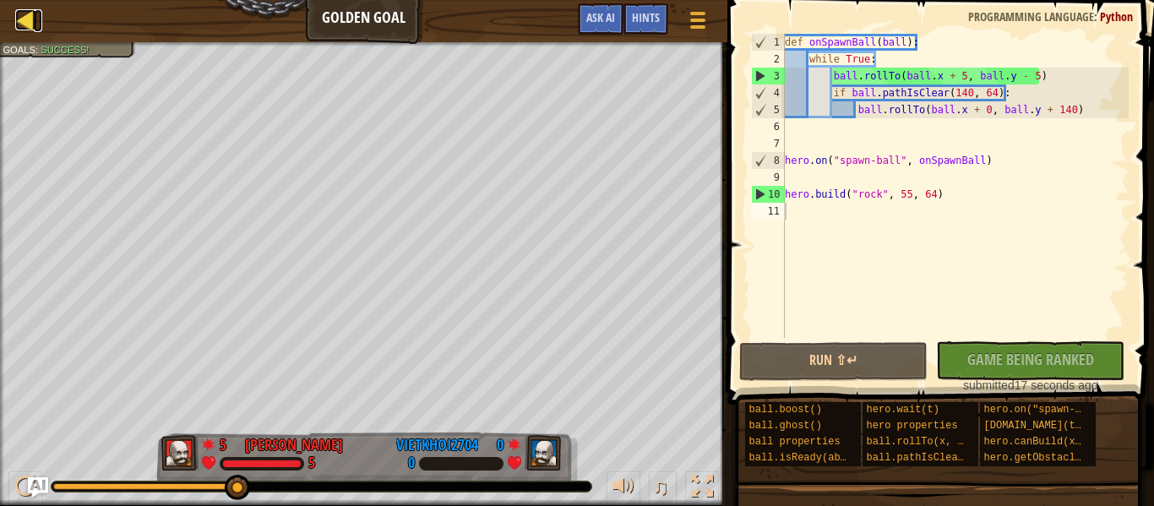
click at [29, 20] on div at bounding box center [25, 19] width 21 height 21
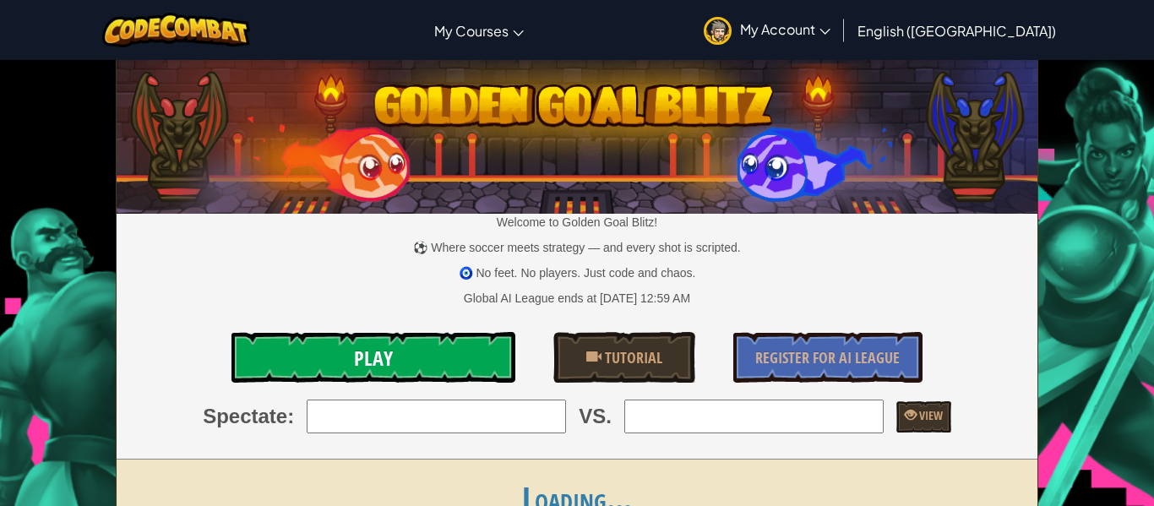
click at [334, 359] on link "Play" at bounding box center [374, 357] width 284 height 51
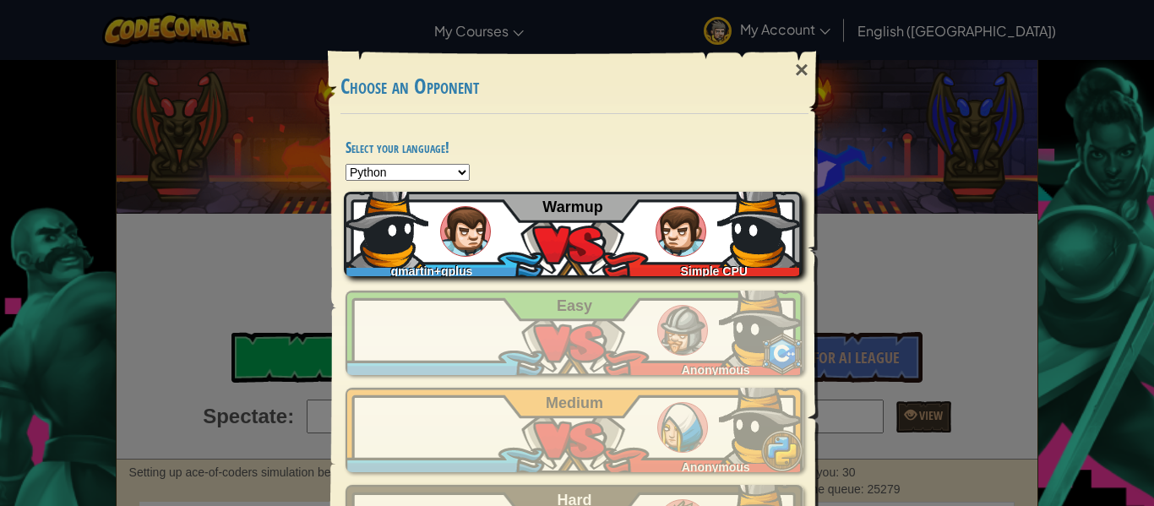
scroll to position [98, 0]
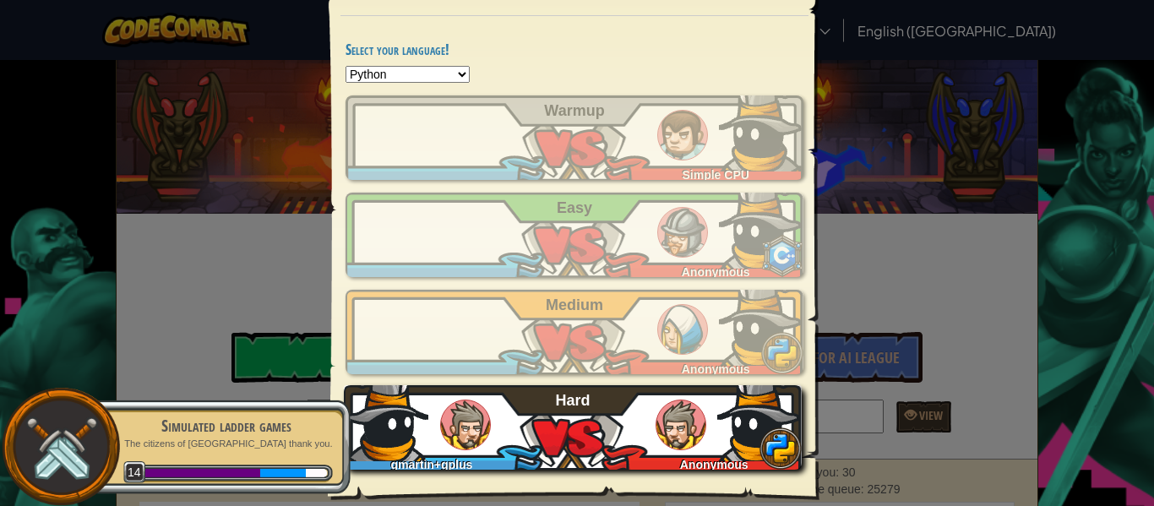
click at [571, 414] on div "gmartin+gplus Anonymous Hard" at bounding box center [573, 427] width 458 height 85
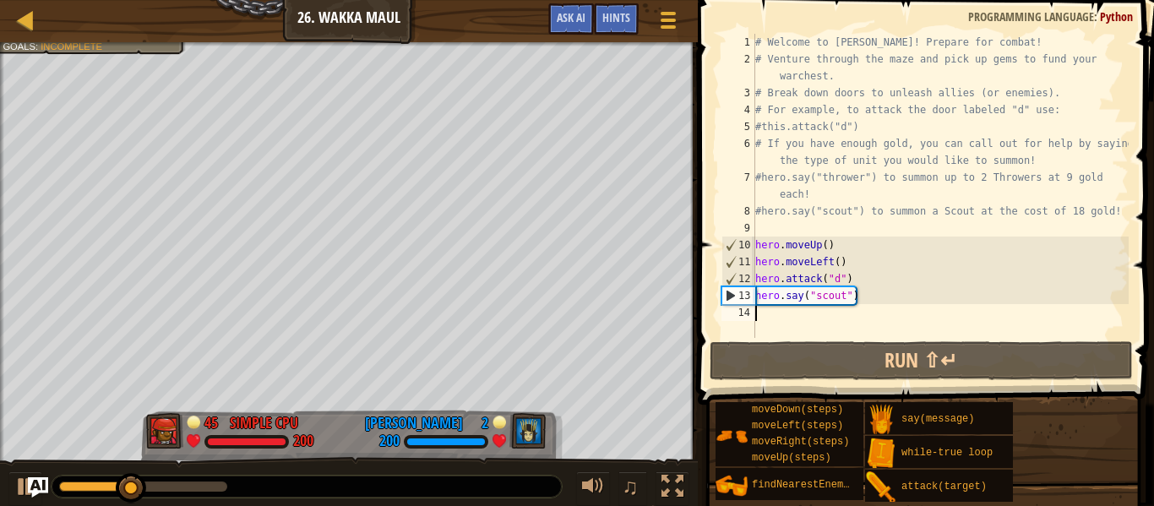
type textarea "l"
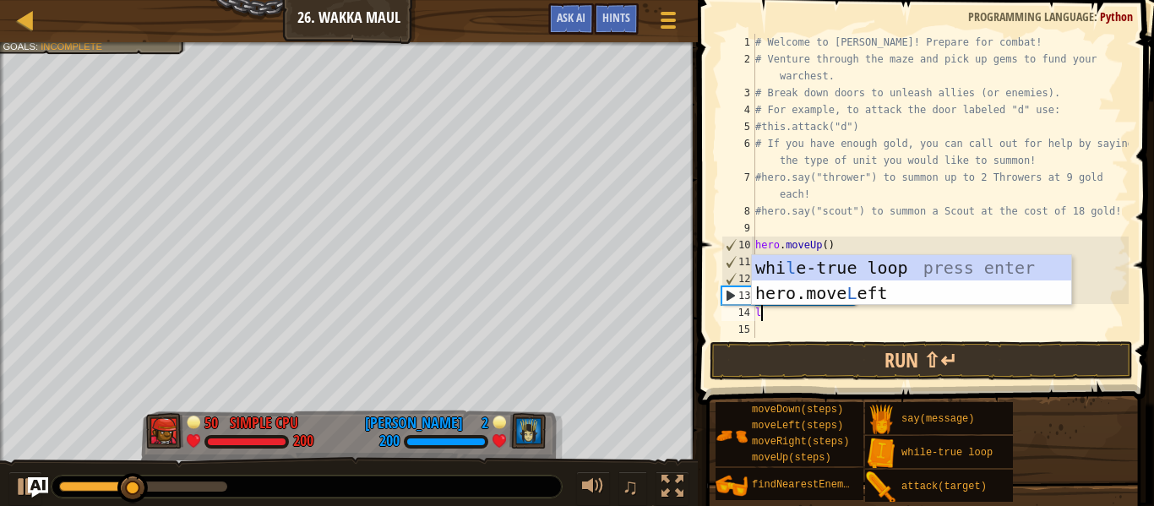
scroll to position [8, 0]
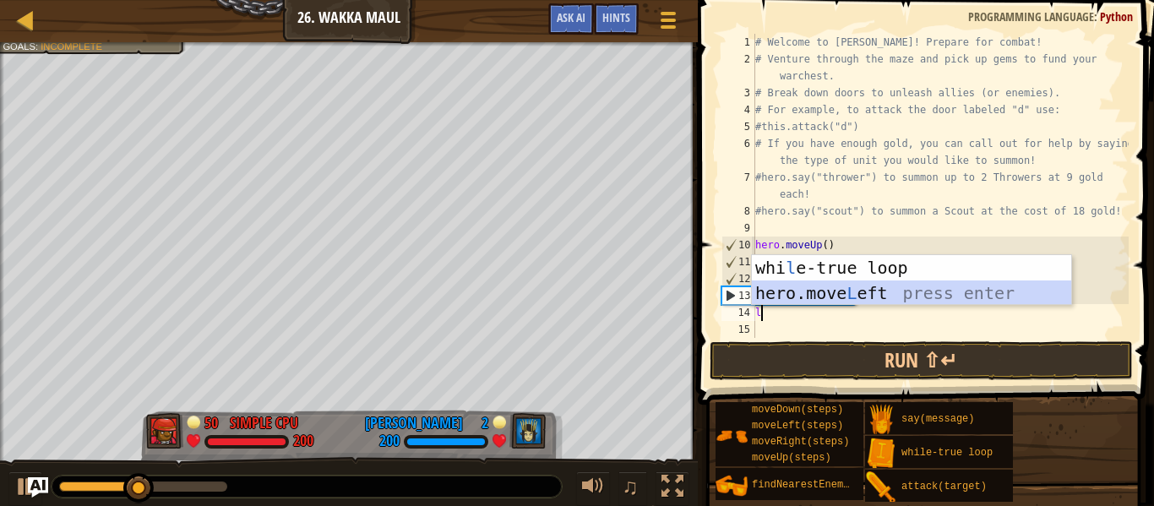
click at [812, 293] on div "whi l e-true loop press enter hero.move L eft press enter" at bounding box center [911, 305] width 319 height 101
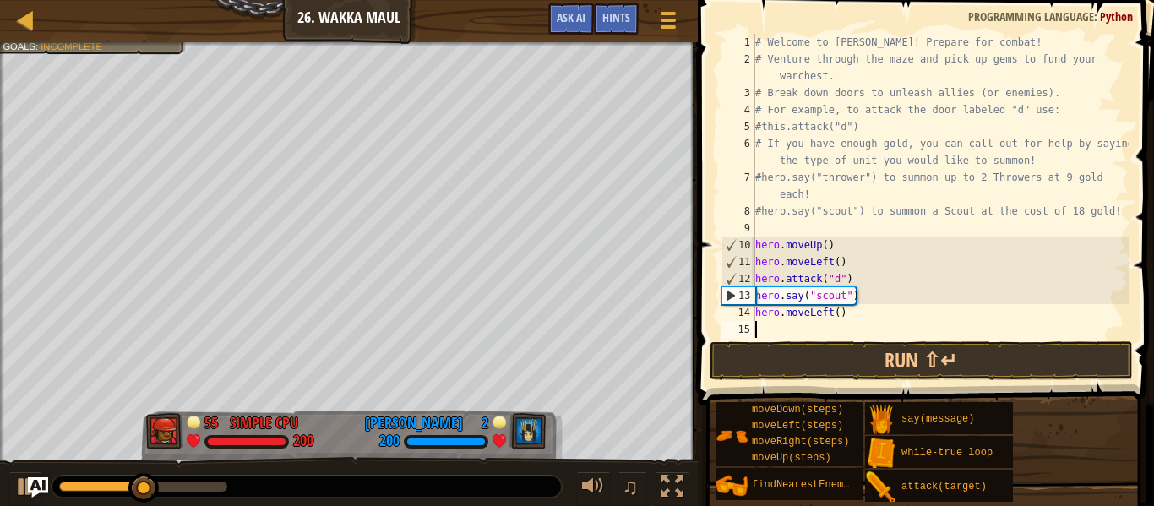
click at [835, 315] on div "# Welcome to Wakka Maul! Prepare for combat! # Venture through the maze and pic…" at bounding box center [940, 203] width 377 height 338
click at [837, 319] on div "# Welcome to Wakka Maul! Prepare for combat! # Venture through the maze and pic…" at bounding box center [940, 203] width 377 height 338
type textarea "hero.moveLeft(4)"
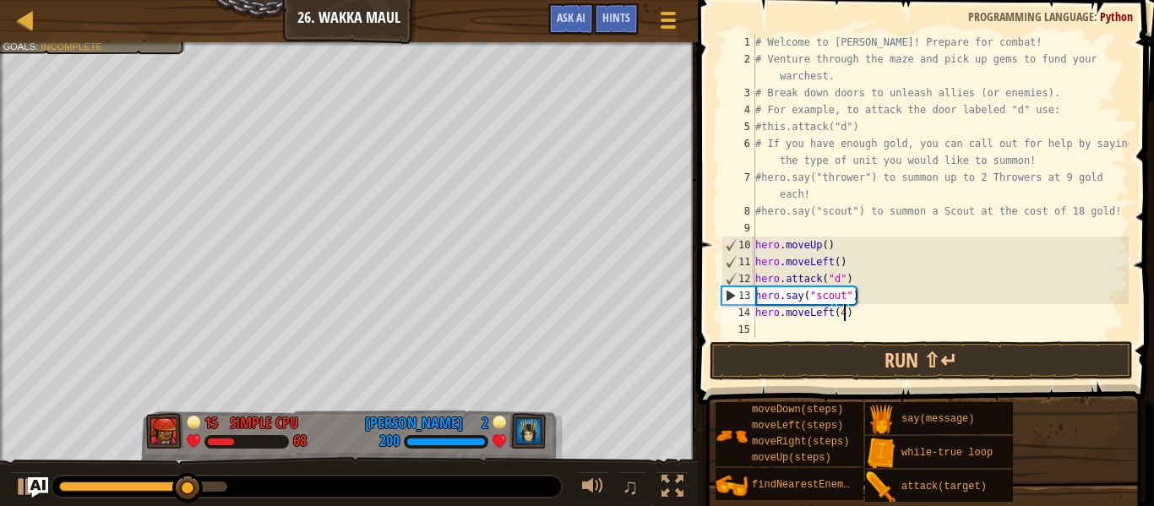
click at [814, 330] on div "# Welcome to Wakka Maul! Prepare for combat! # Venture through the maze and pic…" at bounding box center [940, 203] width 377 height 338
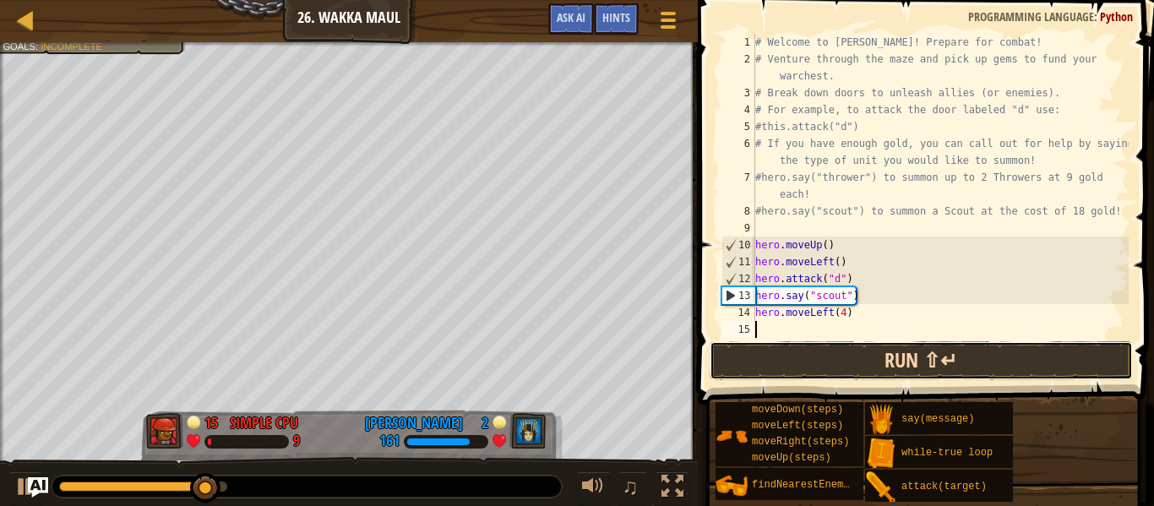
click at [826, 356] on button "Run ⇧↵" at bounding box center [921, 360] width 423 height 39
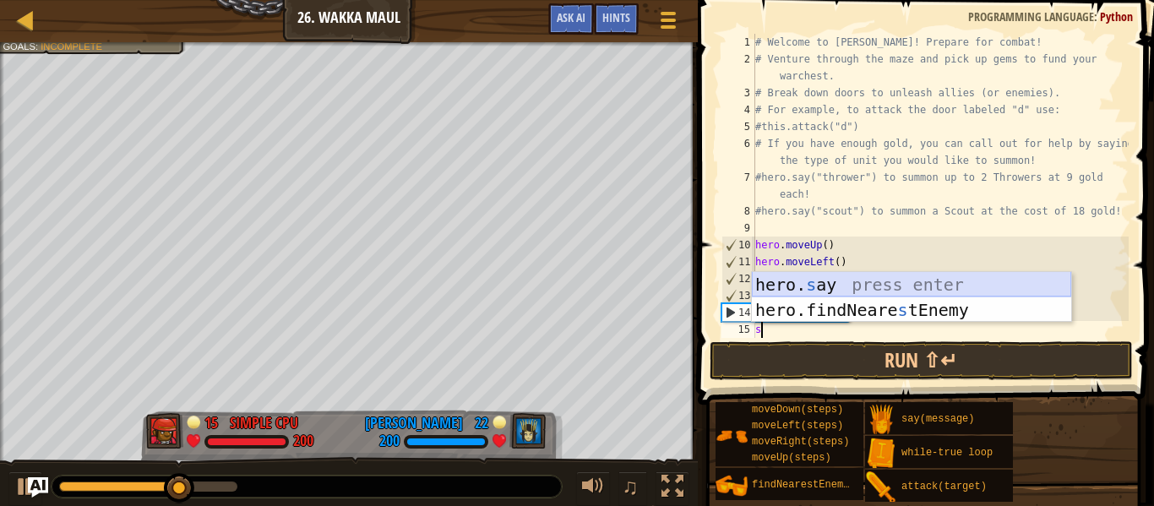
click at [861, 292] on div "hero. s ay press enter hero.findNeare s tEnemy press enter" at bounding box center [911, 322] width 319 height 101
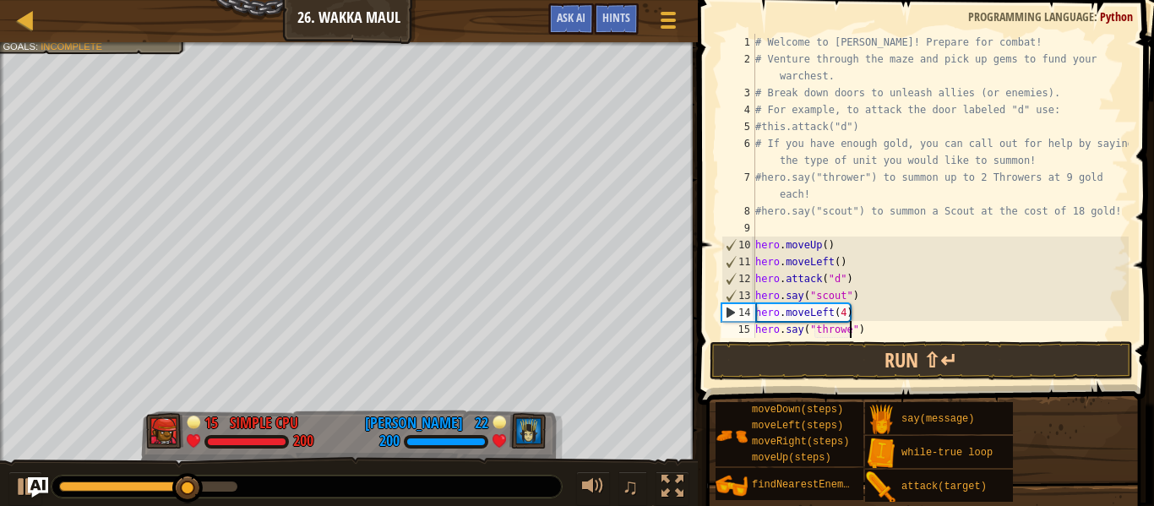
scroll to position [8, 14]
type textarea "hero.say("thrower")"
click at [851, 357] on button "Run ⇧↵" at bounding box center [921, 360] width 423 height 39
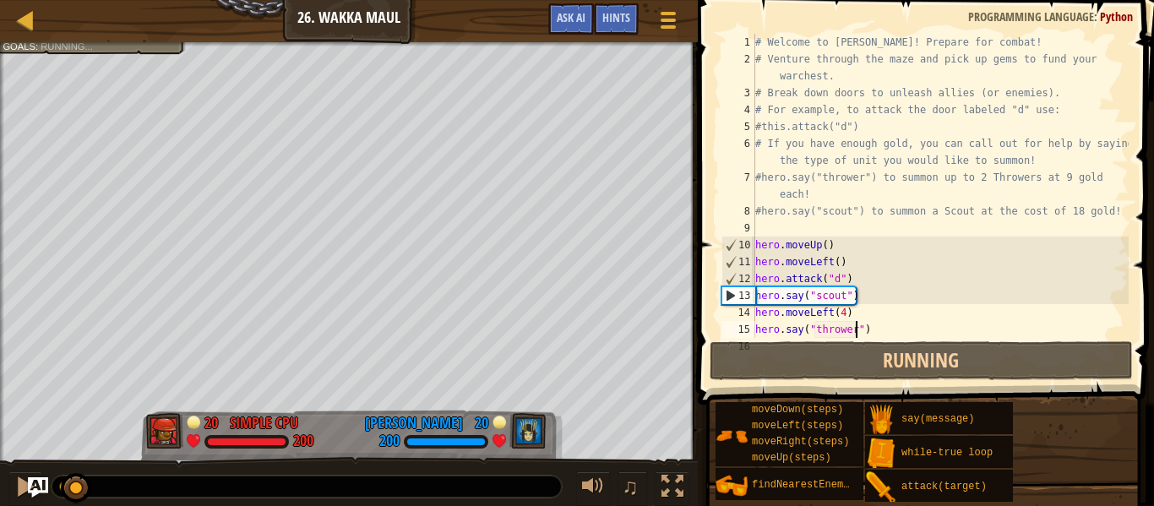
drag, startPoint x: 81, startPoint y: 480, endPoint x: 166, endPoint y: 484, distance: 85.5
click at [166, 484] on div at bounding box center [307, 487] width 510 height 22
click at [116, 488] on div at bounding box center [101, 487] width 85 height 10
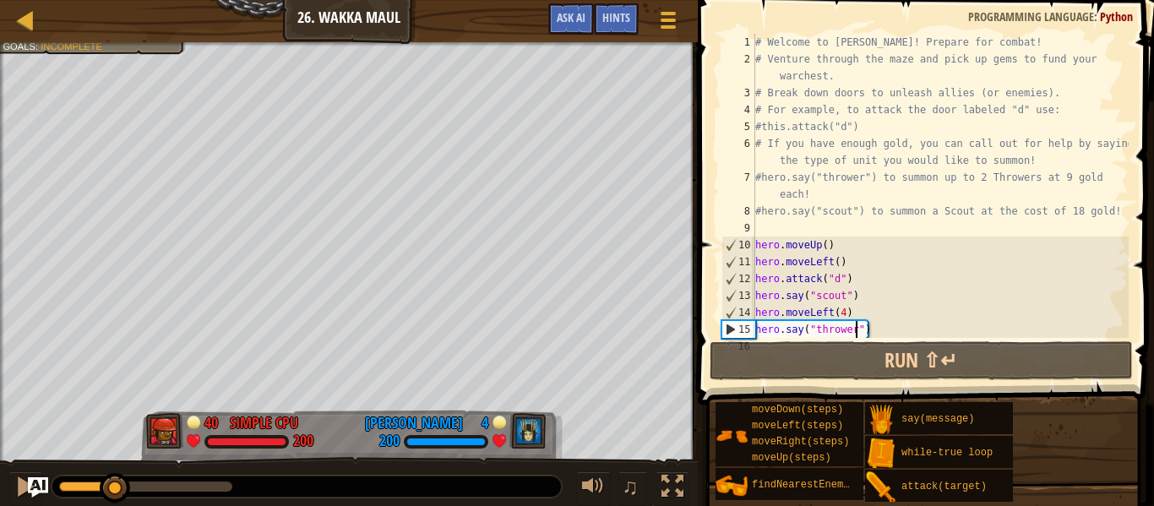
scroll to position [17, 0]
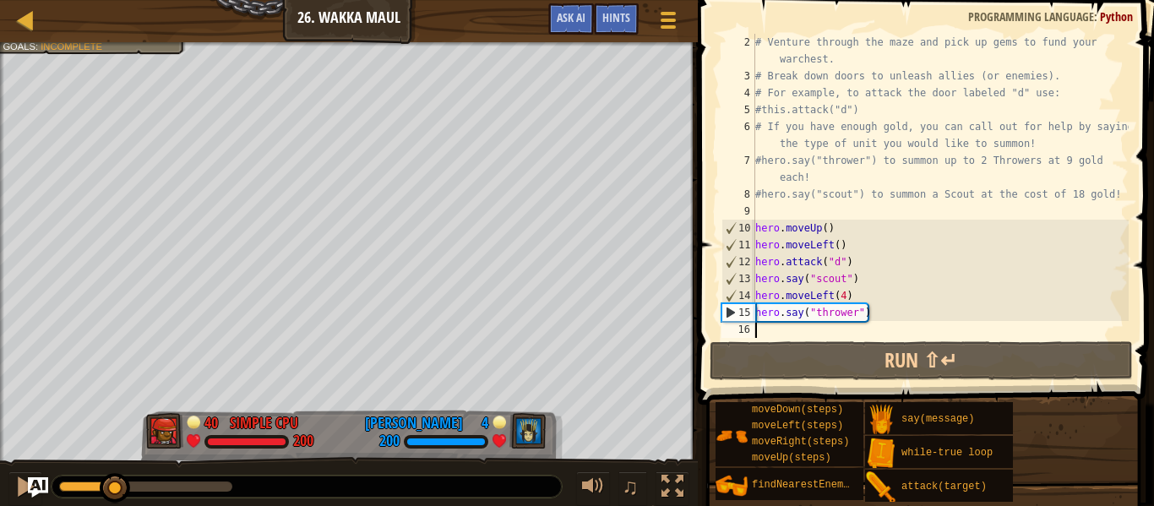
click at [908, 333] on div "# Venture through the maze and pick up gems to fund your warchest. # Break down…" at bounding box center [940, 211] width 377 height 355
type textarea "d"
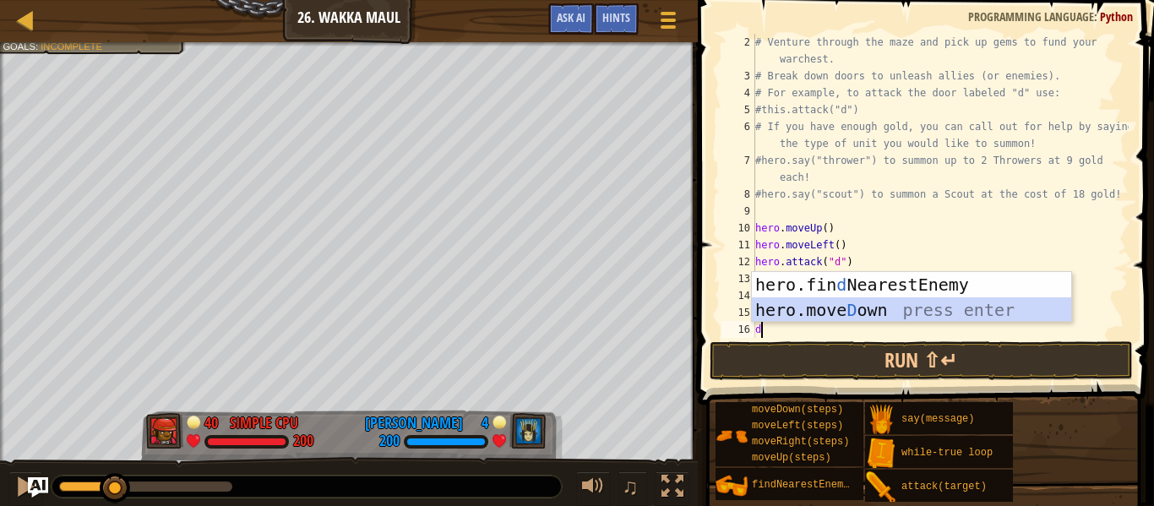
click at [860, 305] on div "hero.fin d NearestEnemy press enter hero.move D own press enter" at bounding box center [911, 322] width 319 height 101
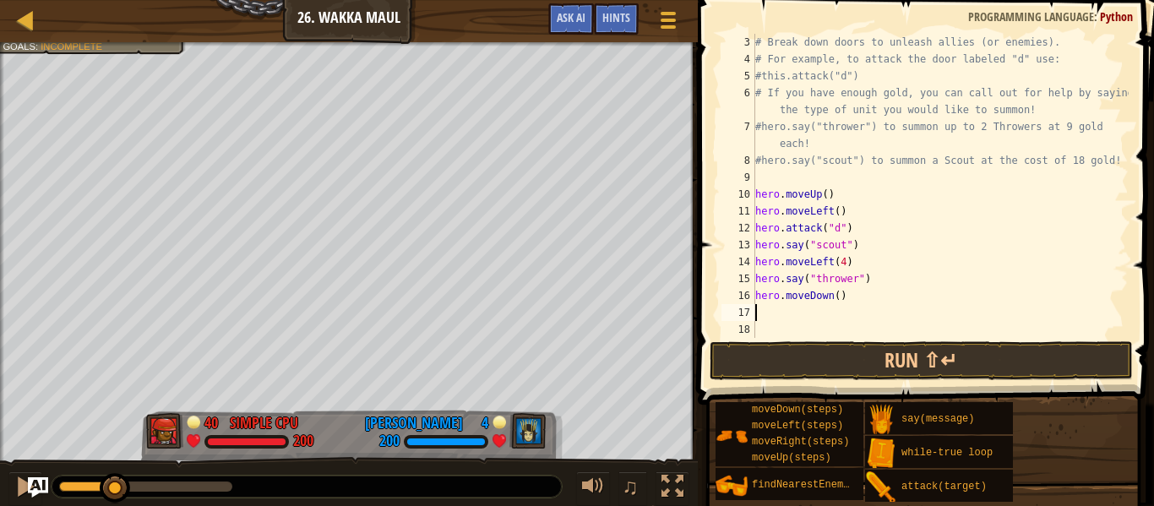
scroll to position [51, 0]
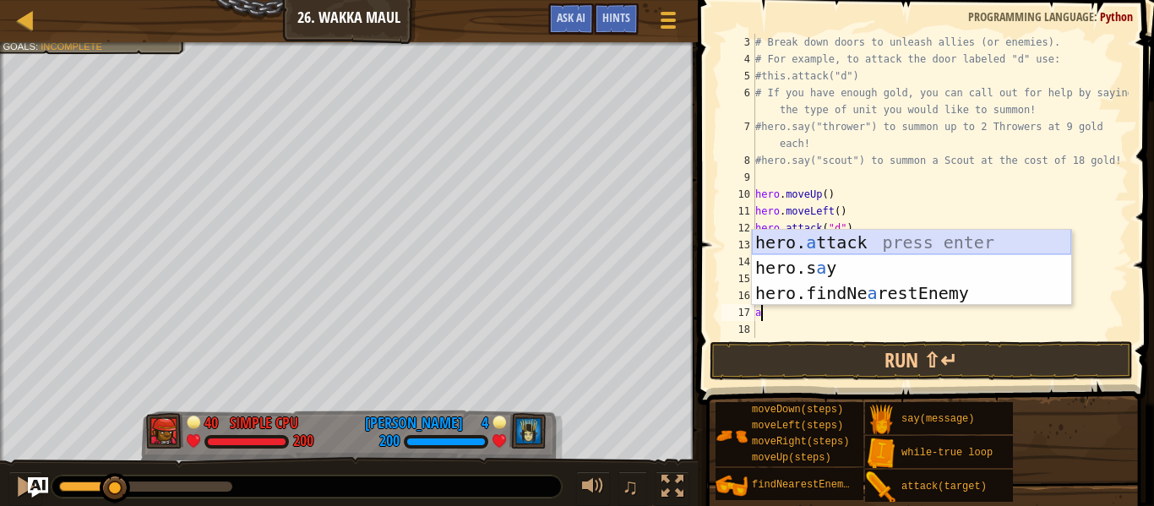
click at [862, 245] on div "hero. a ttack press enter hero.s a y press enter hero.findNe a restEnemy press …" at bounding box center [911, 293] width 319 height 127
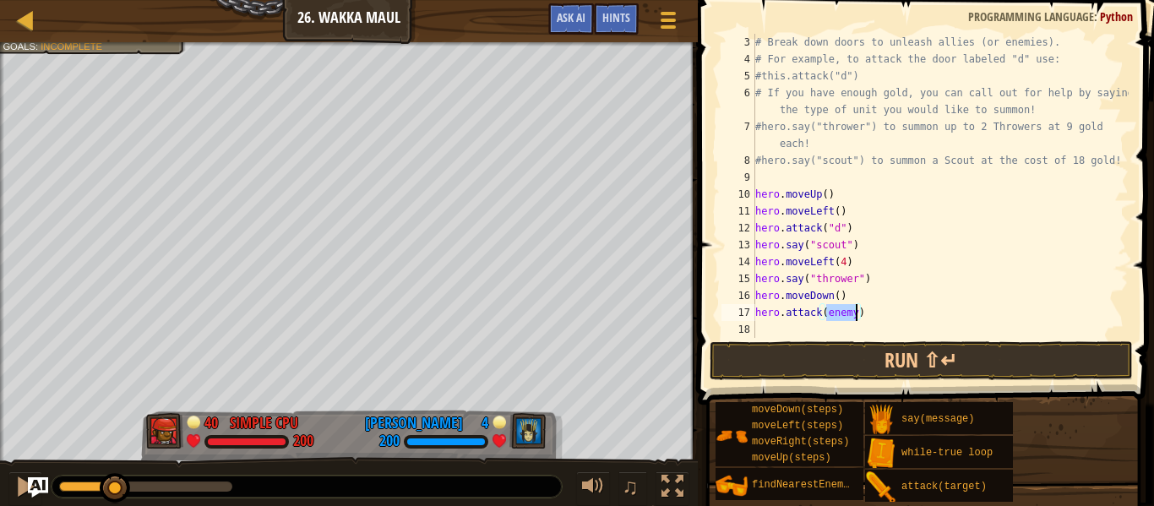
type textarea "hero.attack(b)"
click at [806, 331] on div "# Break down doors to unleash allies (or enemies). # For example, to attack the…" at bounding box center [940, 203] width 377 height 338
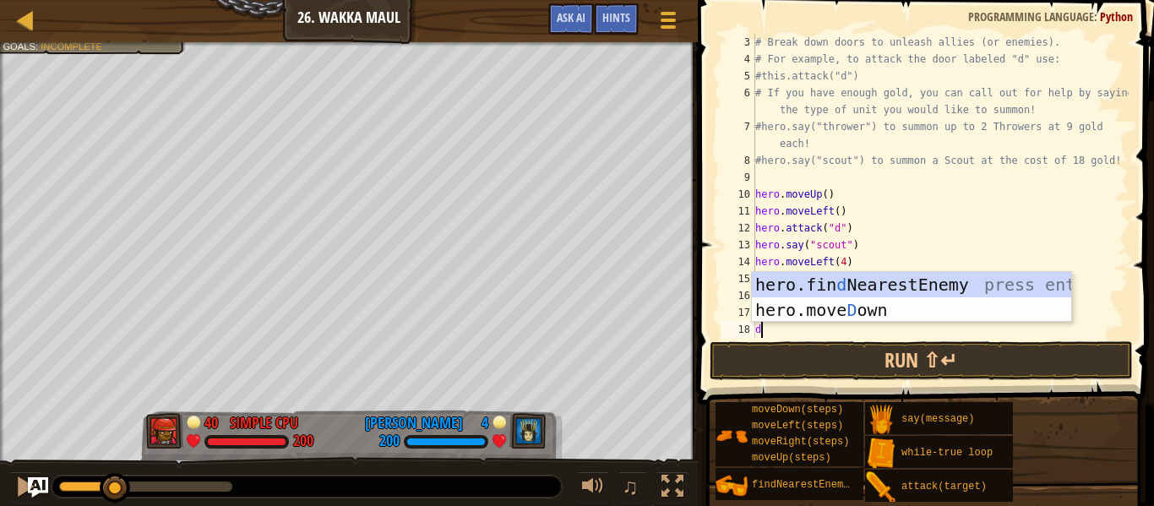
type textarea "d"
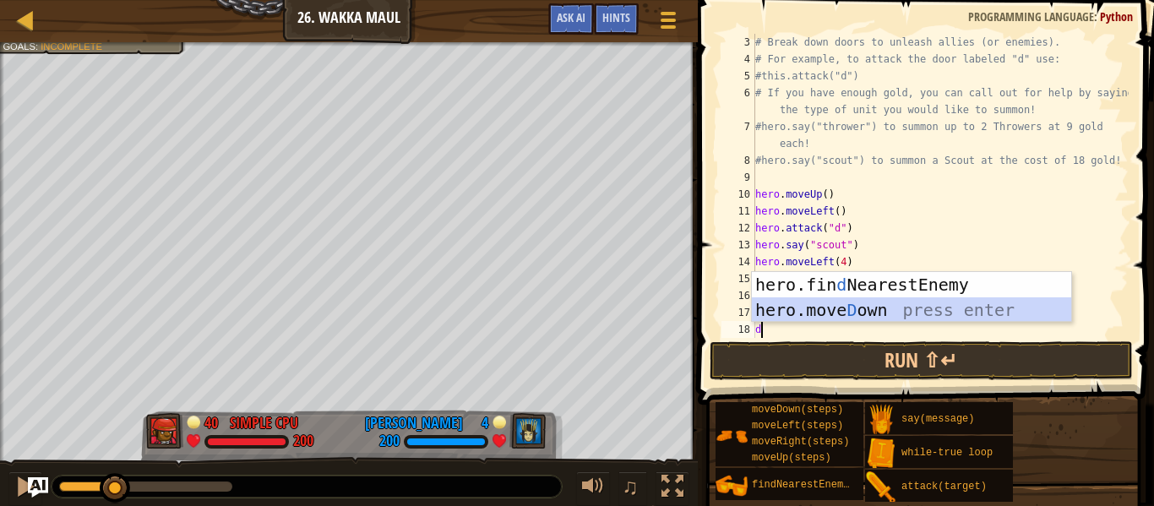
click at [827, 307] on div "hero.fin d NearestEnemy press enter hero.move D own press enter" at bounding box center [911, 322] width 319 height 101
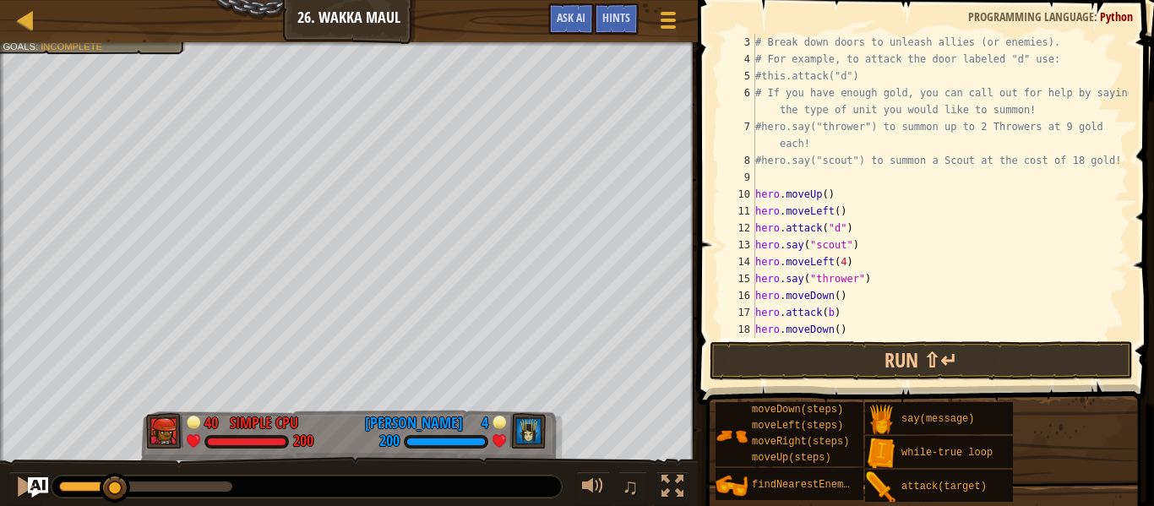
type textarea "r"
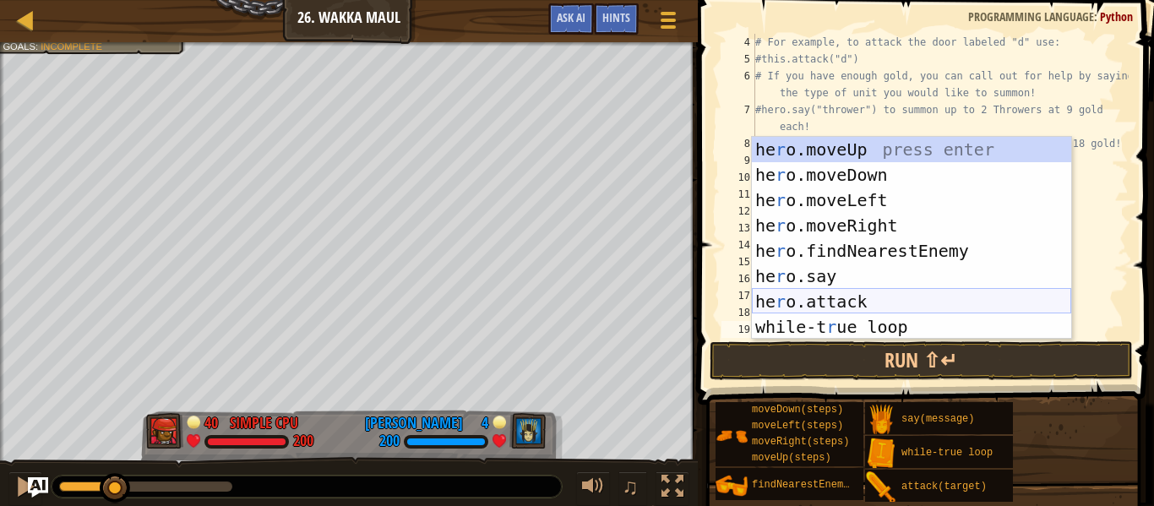
scroll to position [68, 0]
click at [855, 223] on div "he r o.moveUp press enter he r o.moveDown press enter he r o.moveLeft press ent…" at bounding box center [911, 264] width 319 height 254
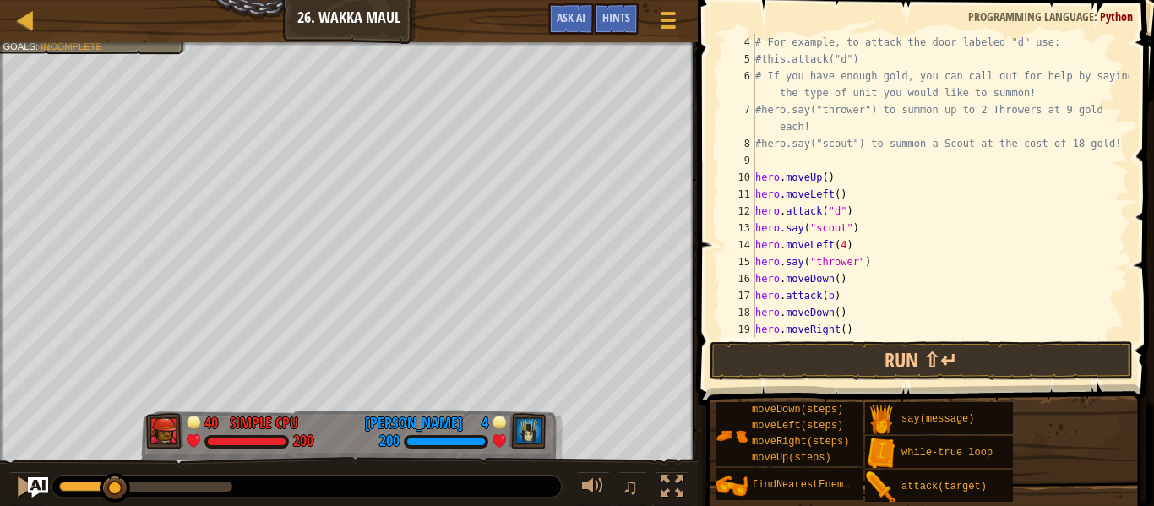
click at [844, 330] on div "# For example, to attack the door labeled "d" use: #this.attack("d") # If you h…" at bounding box center [940, 203] width 377 height 338
type textarea "hero.moveRight(2)"
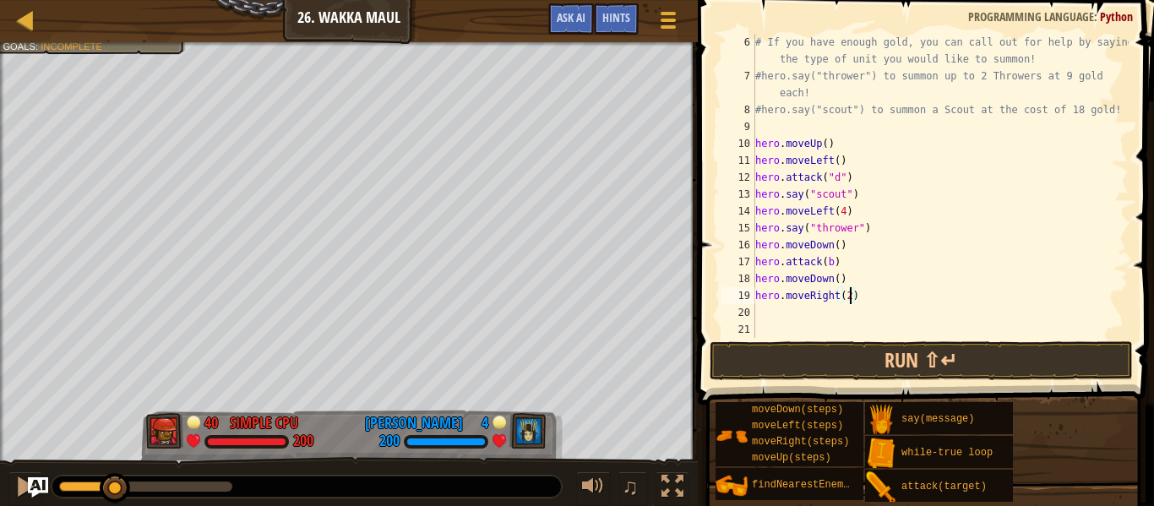
scroll to position [101, 0]
click at [780, 308] on div "# If you have enough gold, you can call out for help by saying the type of unit…" at bounding box center [940, 211] width 377 height 355
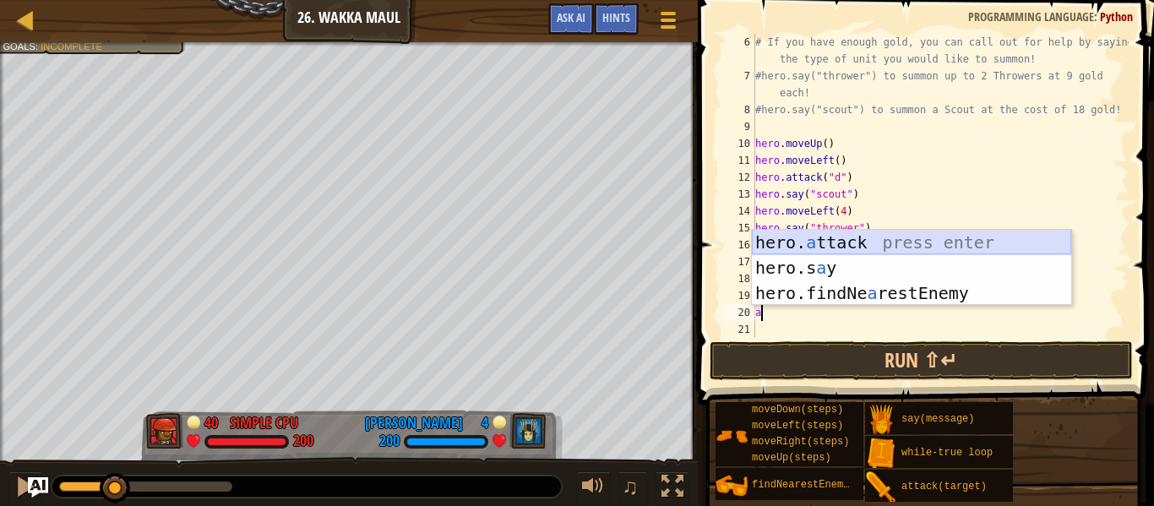
click at [840, 246] on div "hero. a ttack press enter hero.s a y press enter hero.findNe a restEnemy press …" at bounding box center [911, 293] width 319 height 127
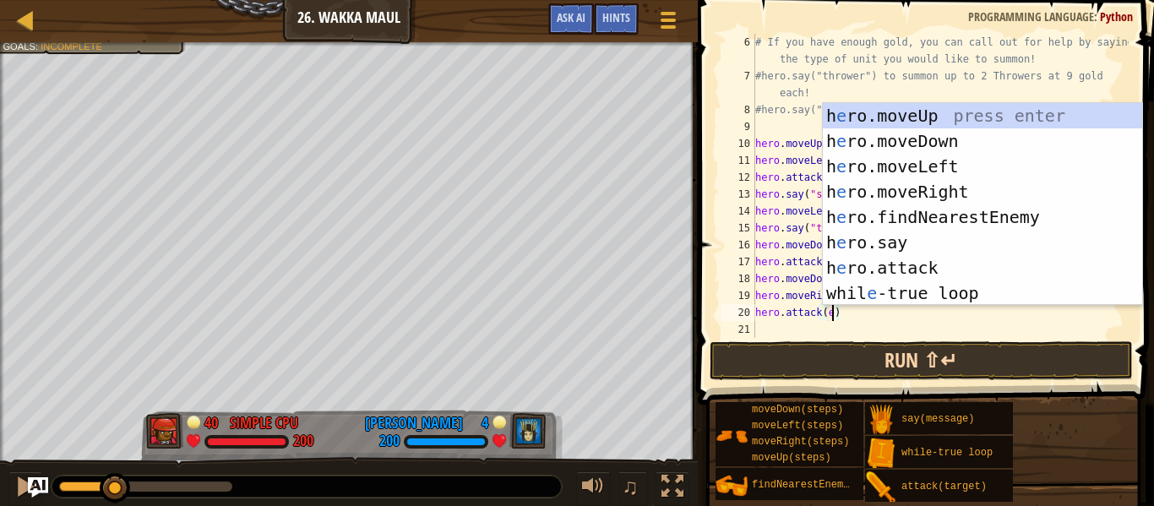
scroll to position [8, 11]
click at [832, 356] on button "Run ⇧↵" at bounding box center [921, 360] width 423 height 39
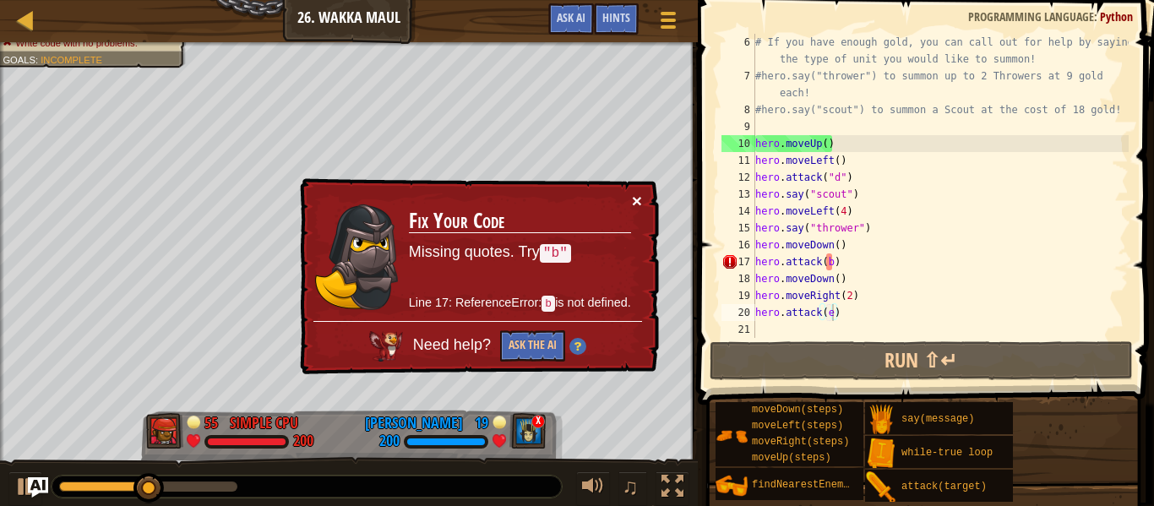
click at [637, 200] on button "×" at bounding box center [637, 201] width 10 height 18
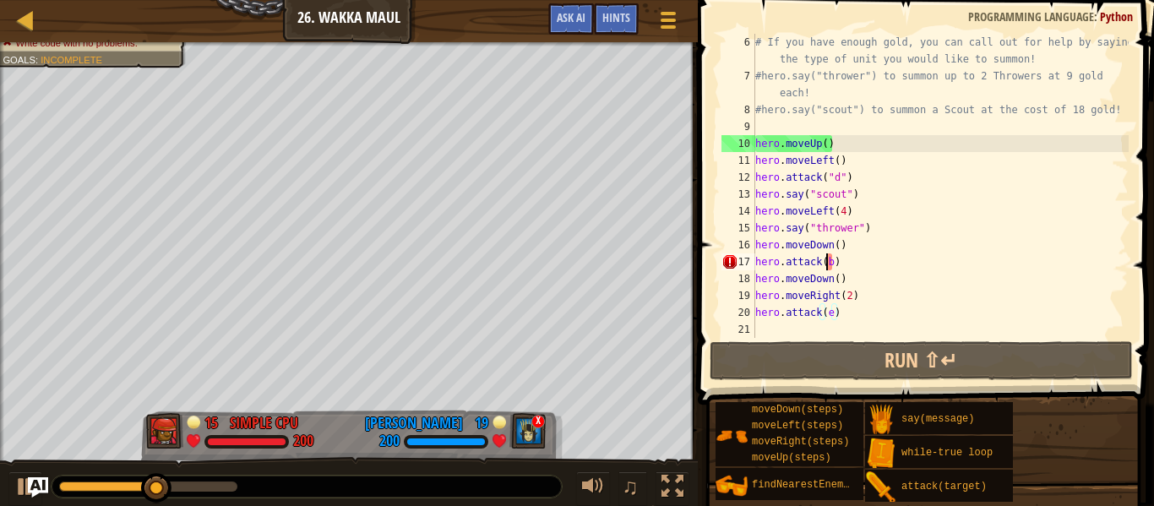
click at [829, 266] on div "# If you have enough gold, you can call out for help by saying the type of unit…" at bounding box center [940, 211] width 377 height 355
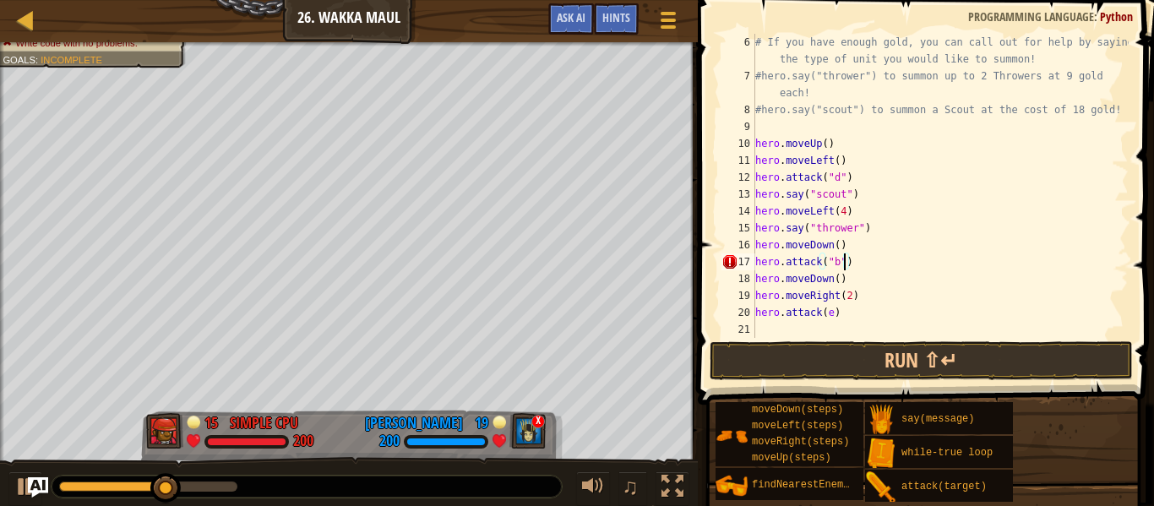
scroll to position [8, 13]
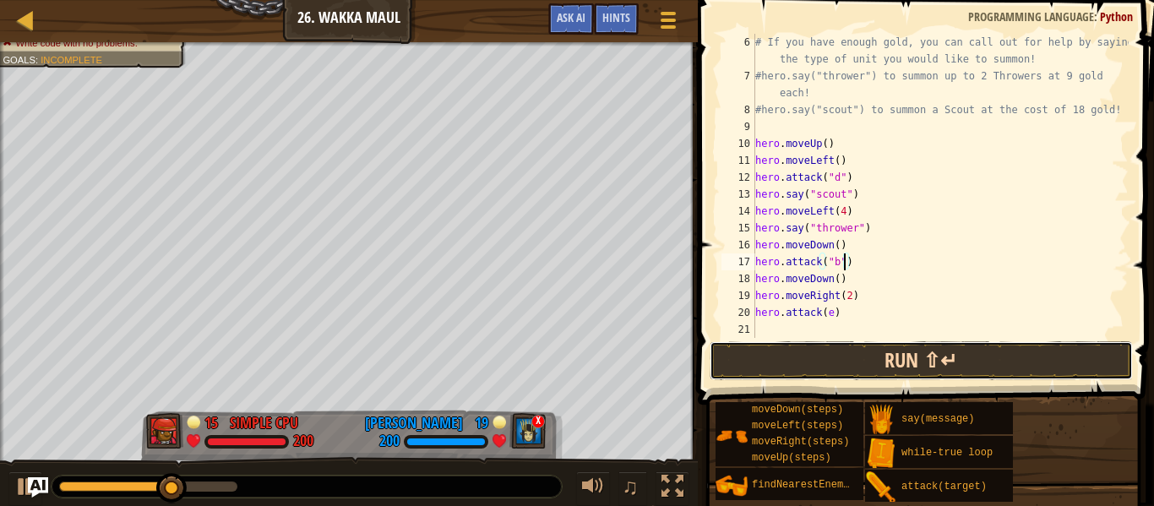
click at [859, 357] on button "Run ⇧↵" at bounding box center [921, 360] width 423 height 39
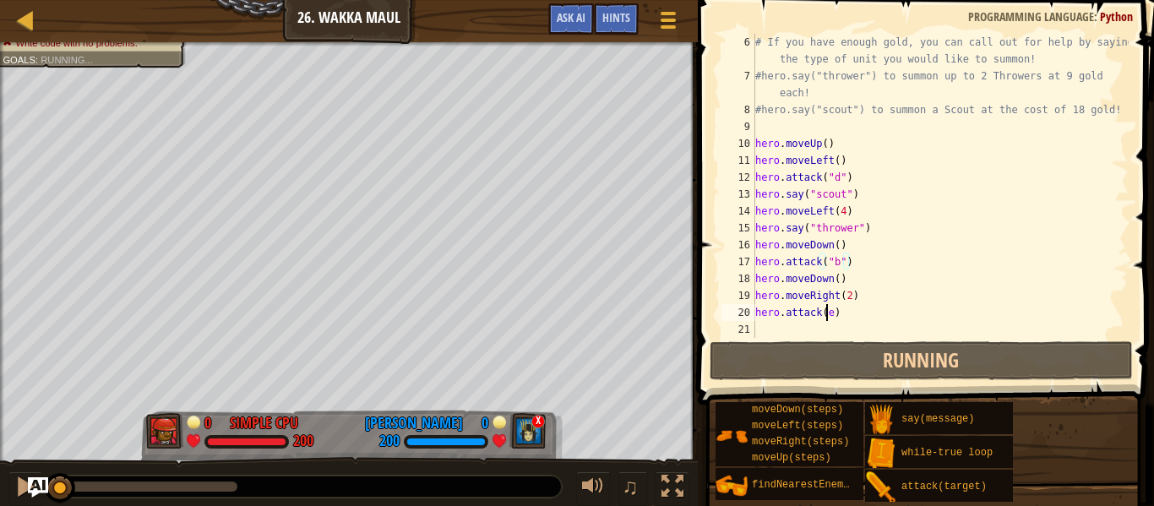
click at [827, 315] on div "# If you have enough gold, you can call out for help by saying the type of unit…" at bounding box center [940, 211] width 377 height 355
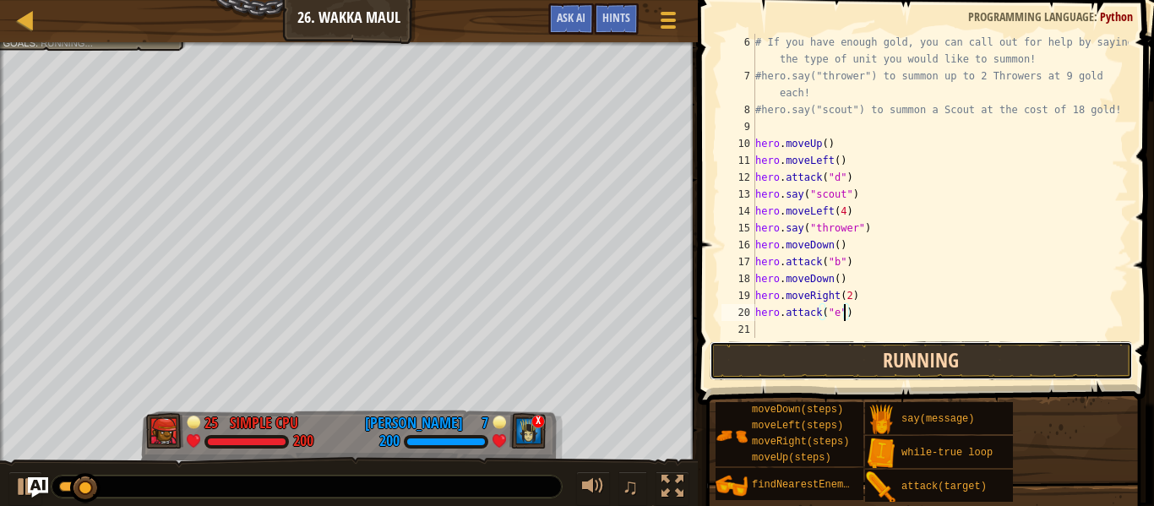
click at [864, 354] on button "Running" at bounding box center [921, 360] width 423 height 39
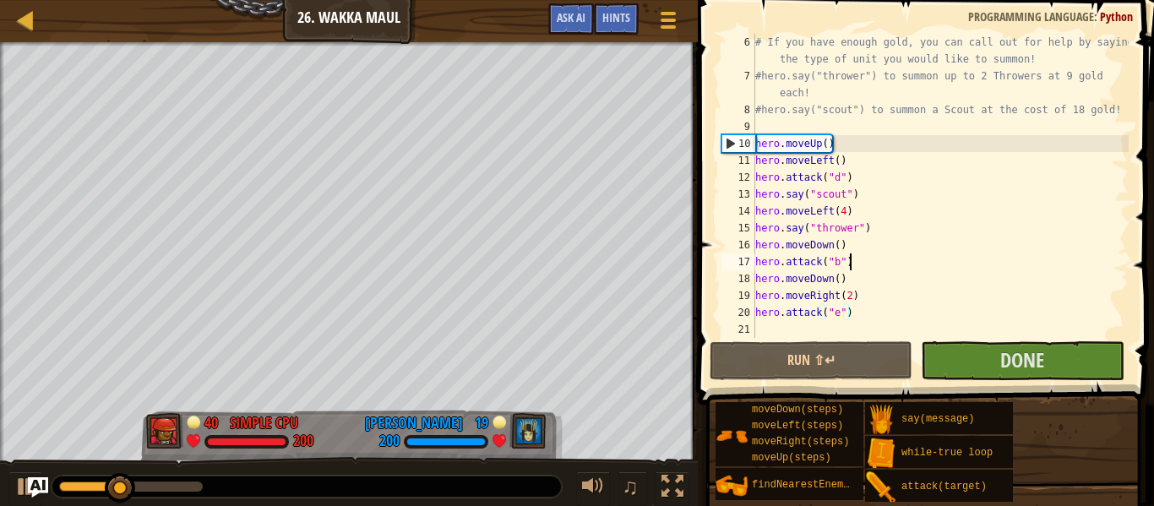
click at [856, 265] on div "# If you have enough gold, you can call out for help by saying the type of unit…" at bounding box center [940, 211] width 377 height 355
type textarea "hero.attack("b")"
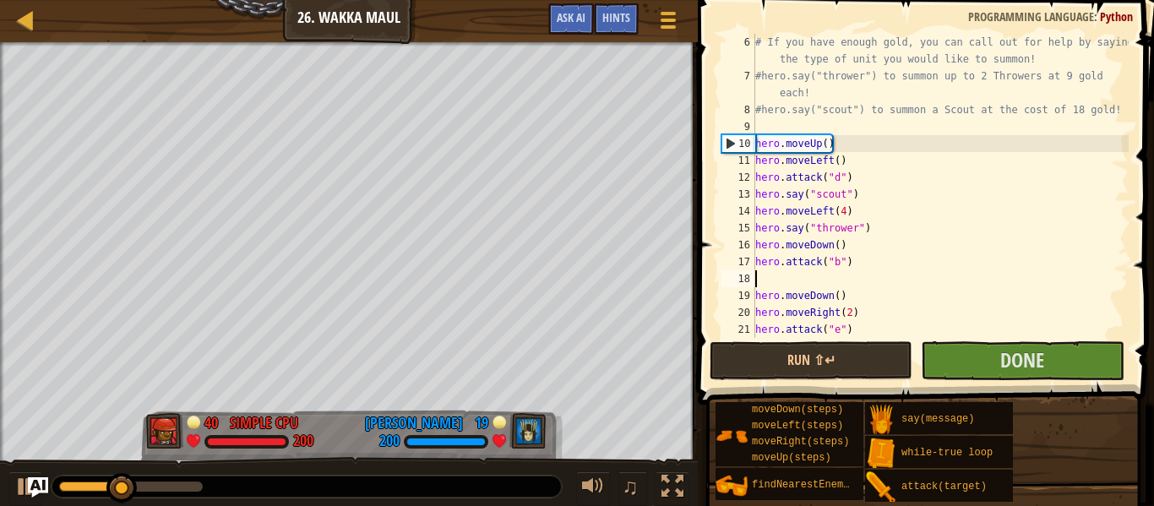
scroll to position [8, 0]
type textarea "a"
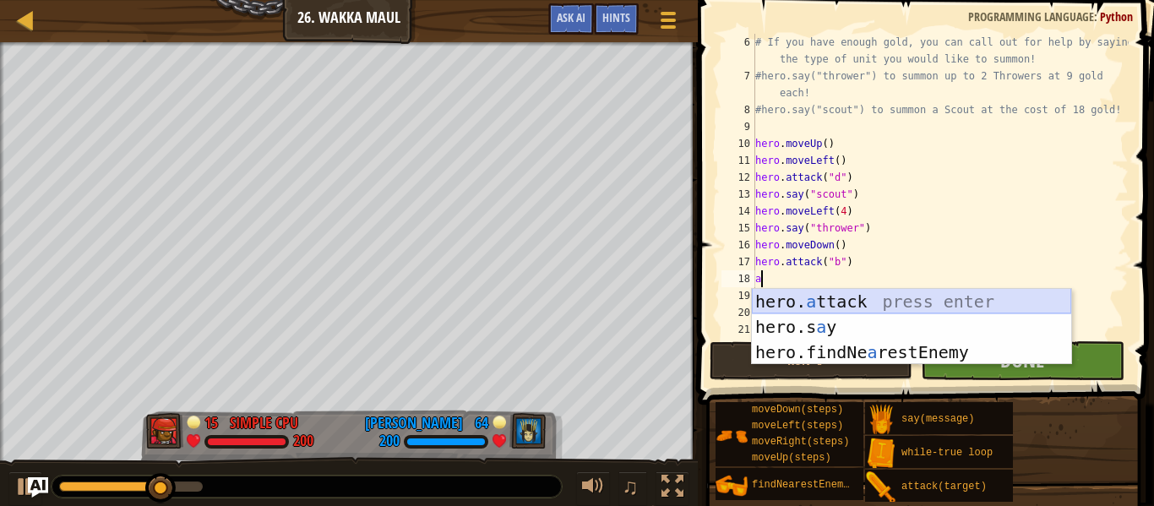
click at [833, 299] on div "hero. a ttack press enter hero.s a y press enter hero.findNe a restEnemy press …" at bounding box center [911, 352] width 319 height 127
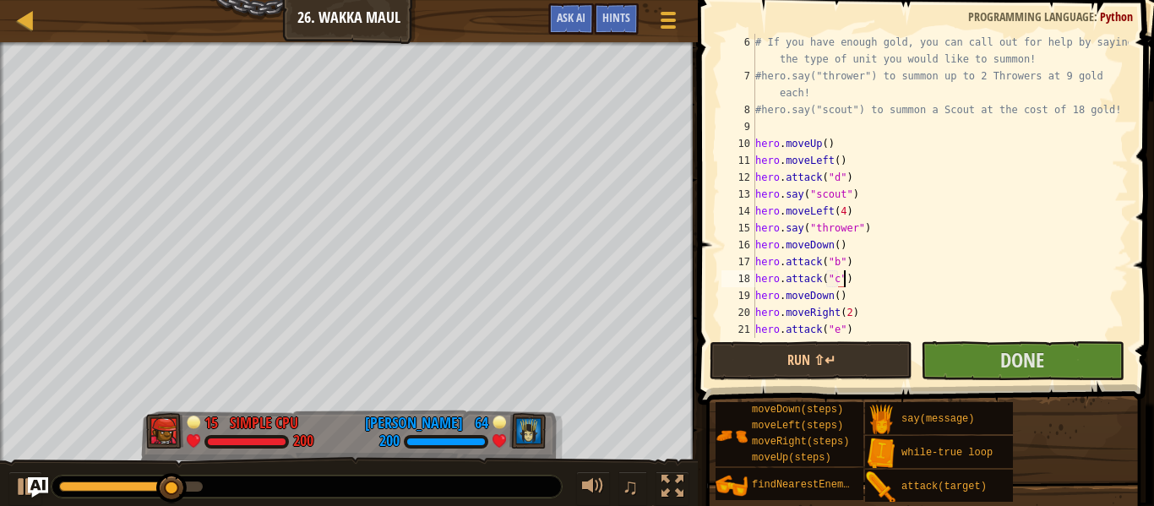
scroll to position [8, 13]
type textarea "hero.attack("c")"
click at [864, 355] on button "Run ⇧↵" at bounding box center [811, 360] width 203 height 39
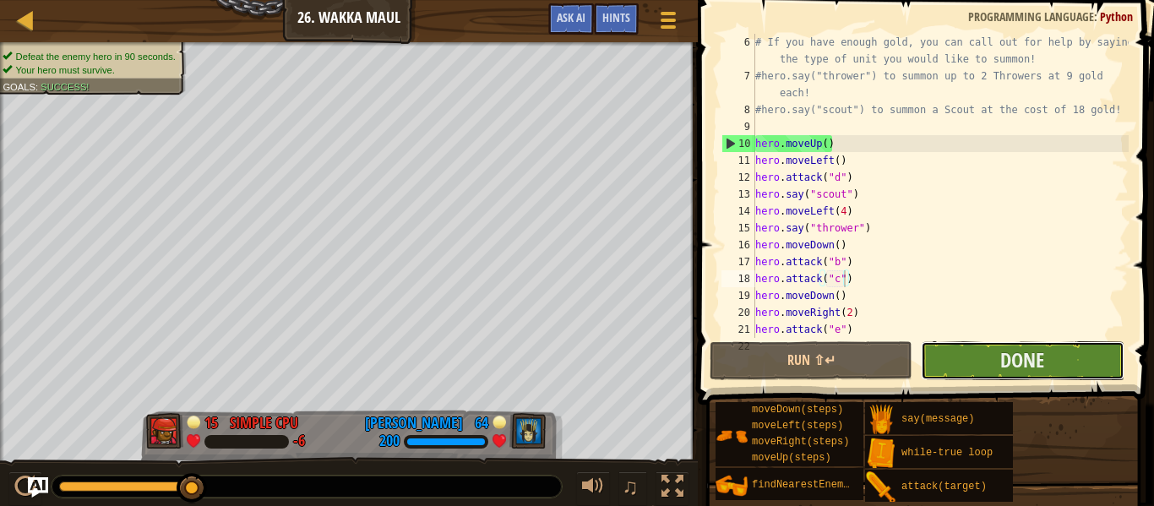
click at [957, 365] on button "Done" at bounding box center [1022, 360] width 203 height 39
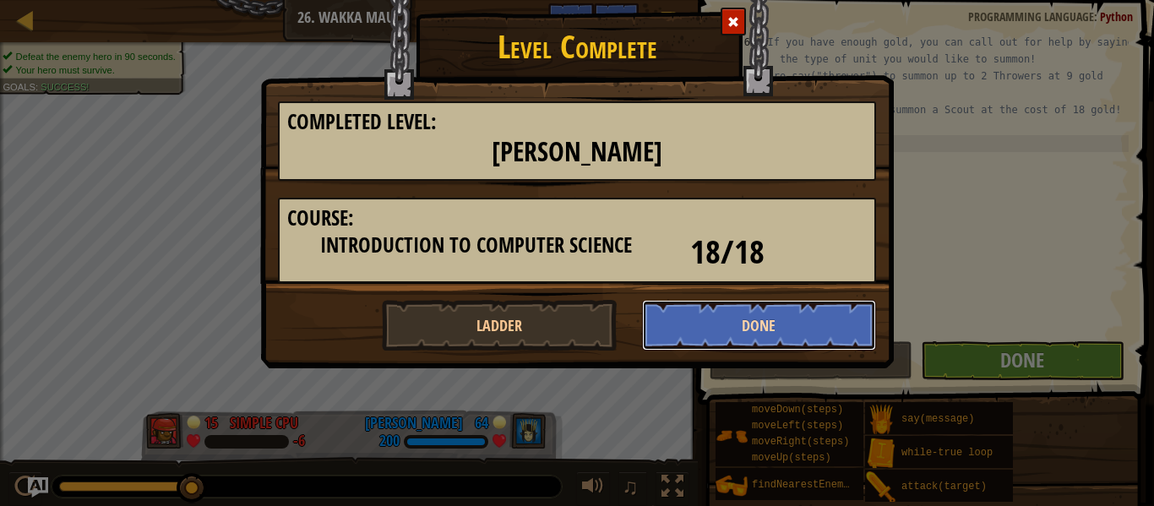
click at [726, 325] on button "Done" at bounding box center [759, 325] width 235 height 51
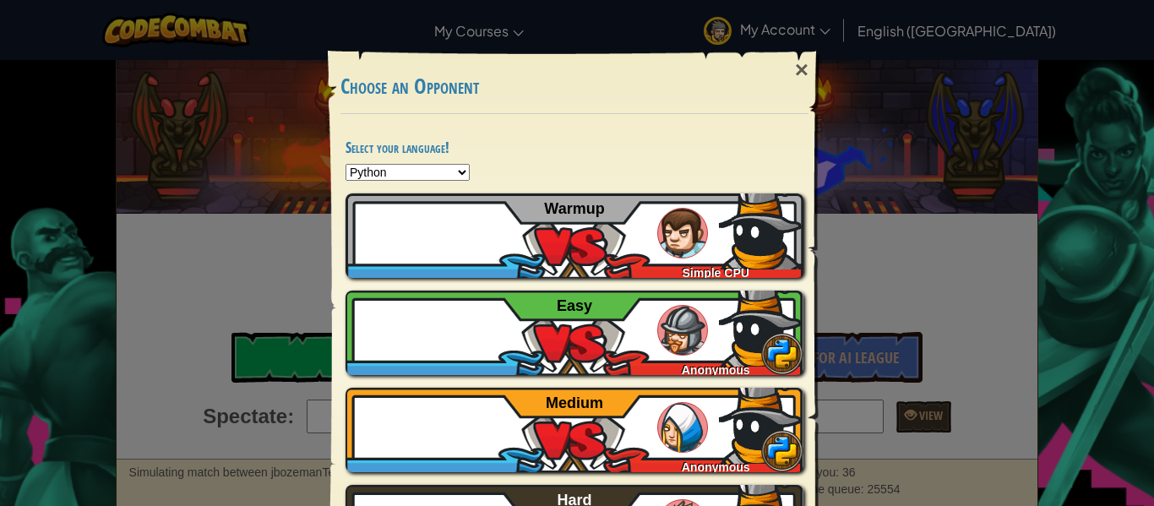
scroll to position [98, 0]
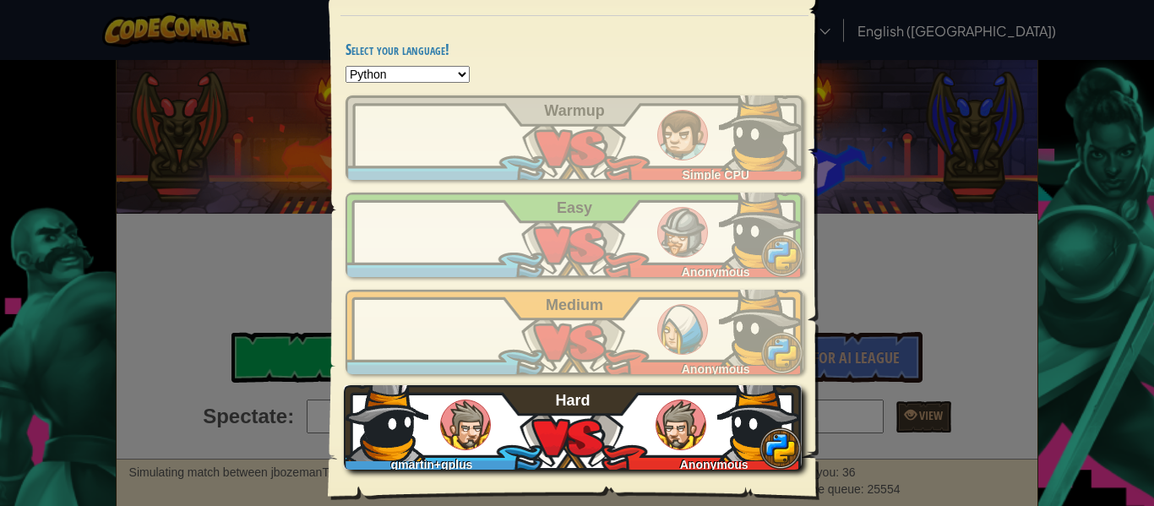
click at [522, 431] on div "gmartin+gplus Anonymous Hard" at bounding box center [573, 427] width 458 height 85
